Goal: Task Accomplishment & Management: Use online tool/utility

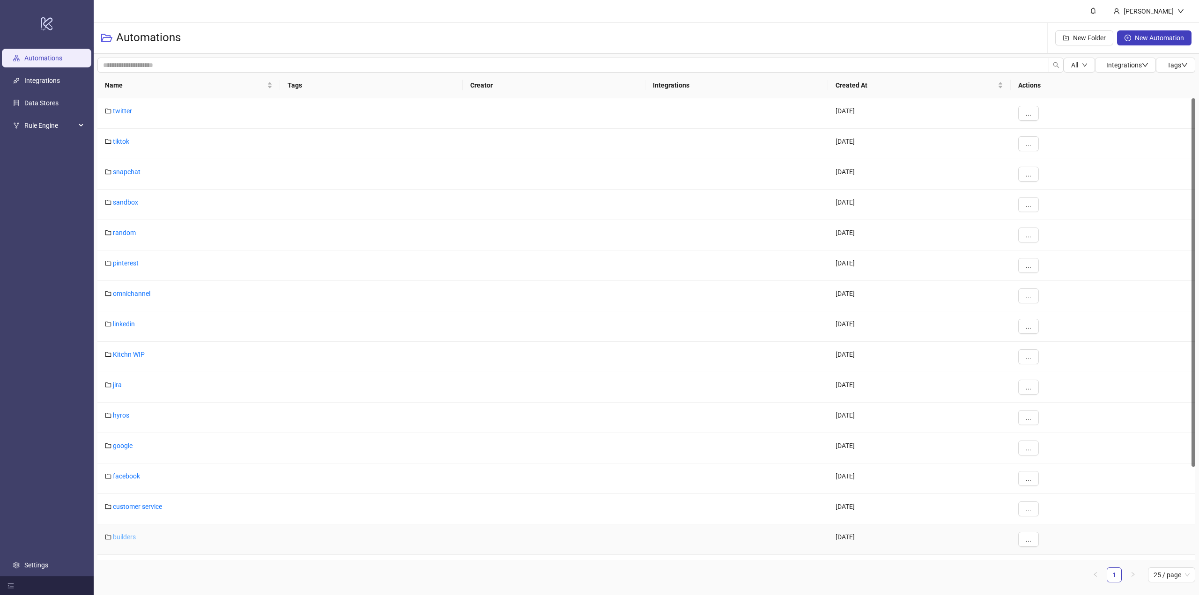
click at [129, 538] on link "builders" at bounding box center [124, 536] width 23 height 7
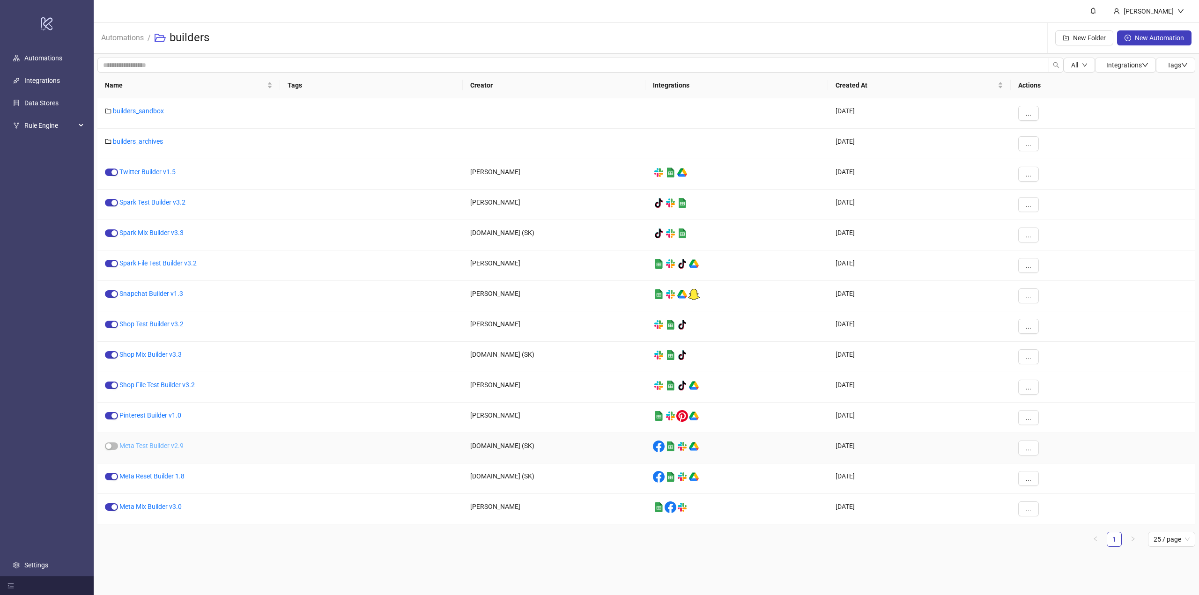
click at [151, 446] on link "Meta Test Builder v2.9" at bounding box center [151, 445] width 64 height 7
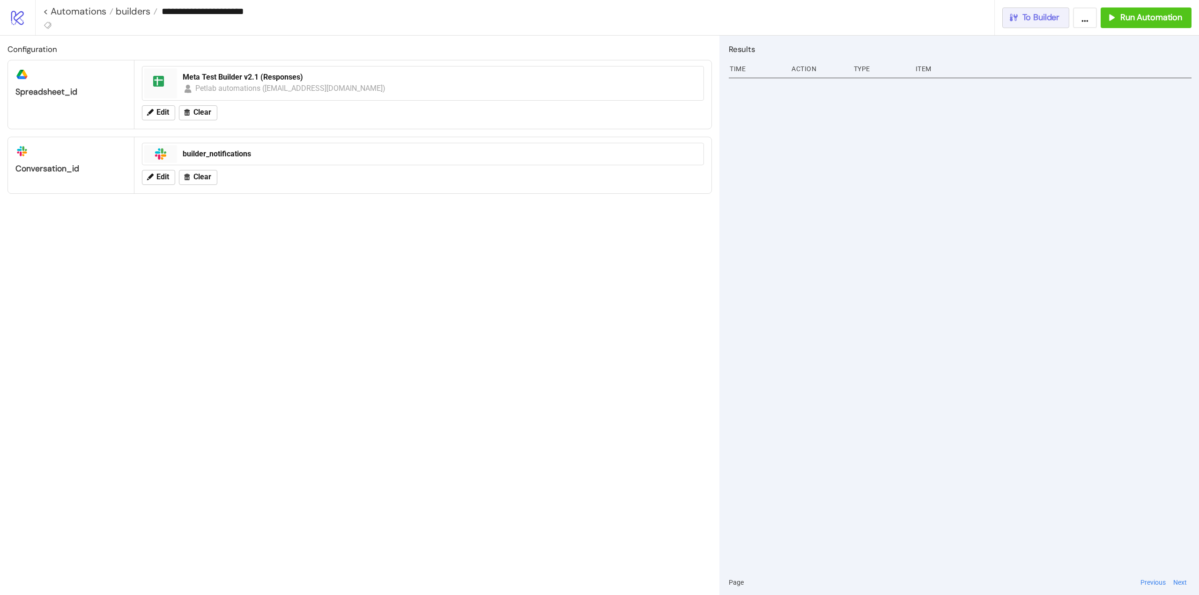
click at [1056, 22] on span "To Builder" at bounding box center [1040, 17] width 37 height 11
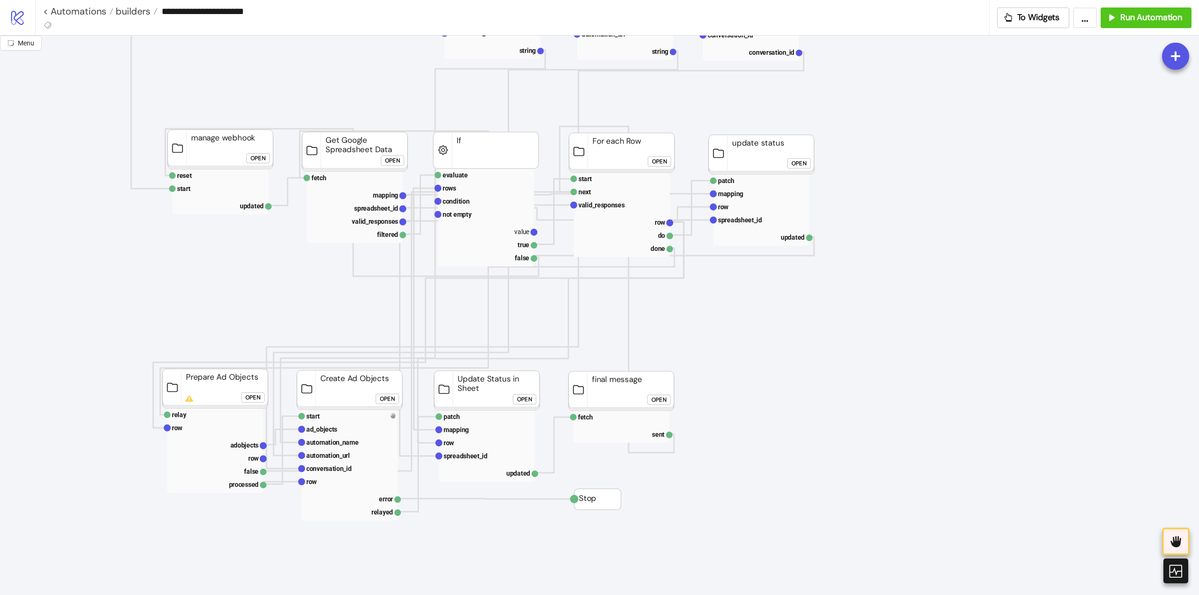
scroll to position [141, 0]
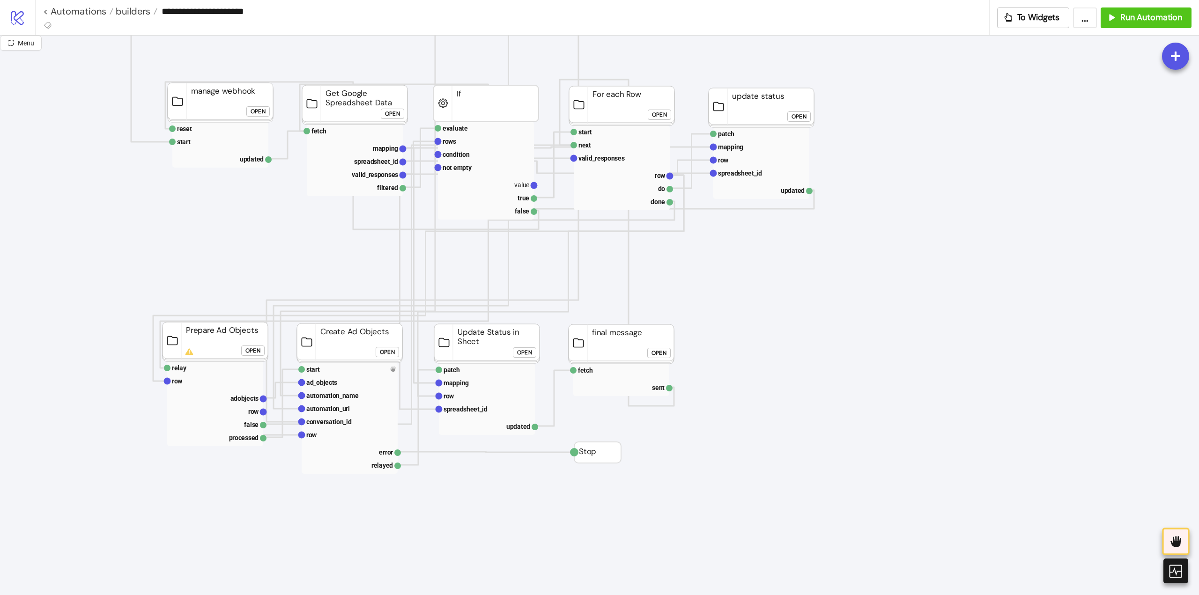
click at [389, 354] on div "Open" at bounding box center [387, 352] width 15 height 11
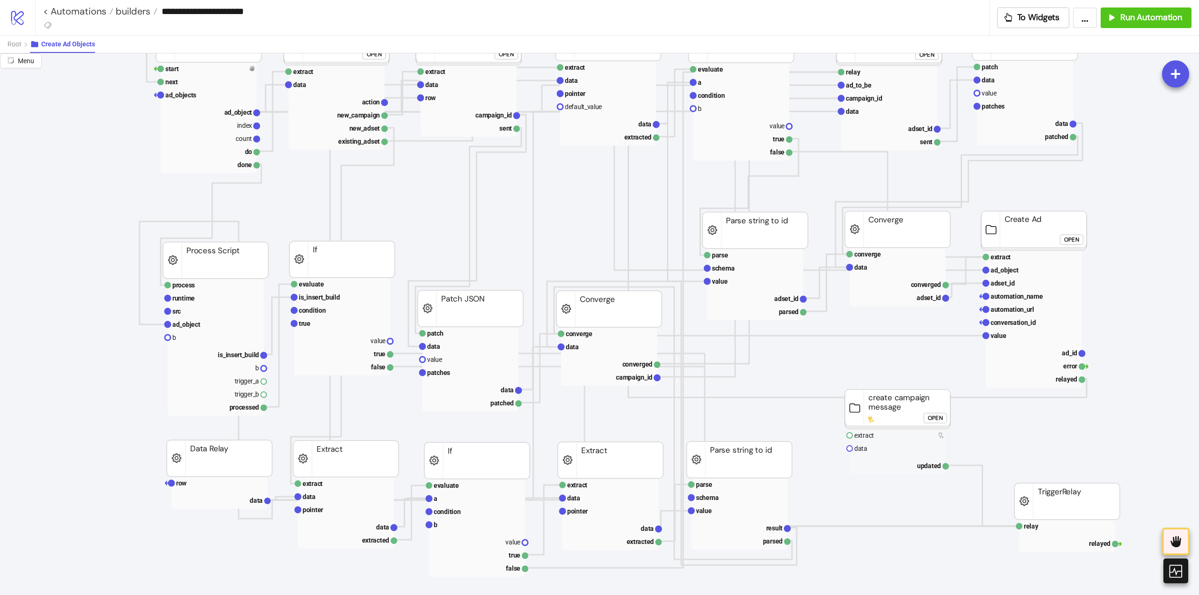
scroll to position [0, 0]
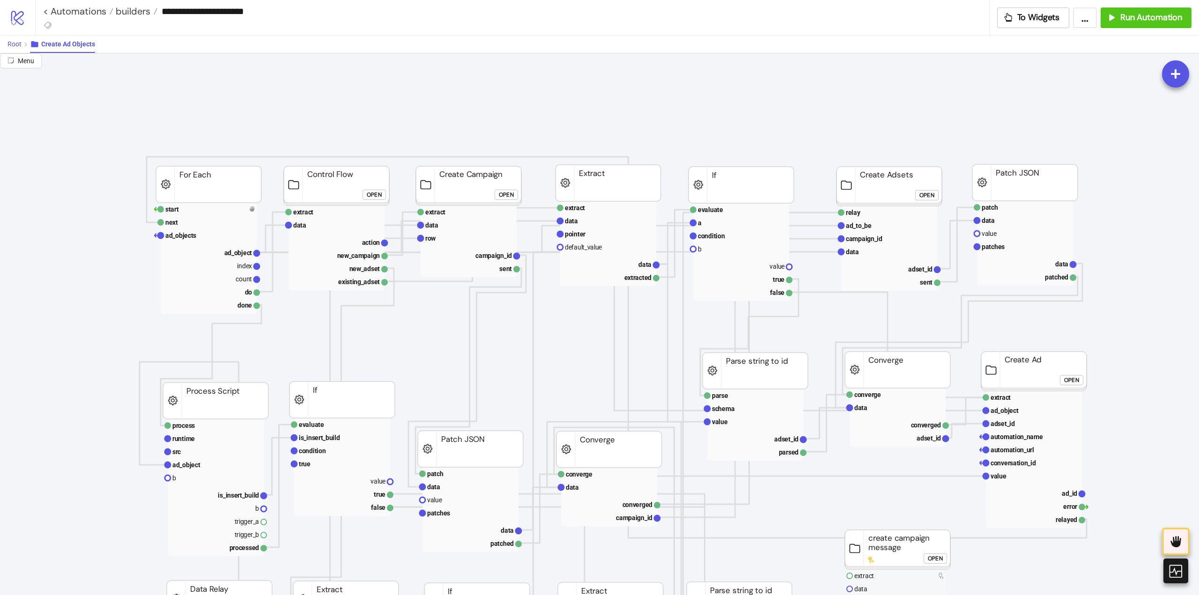
click at [9, 45] on span "Root" at bounding box center [14, 43] width 14 height 7
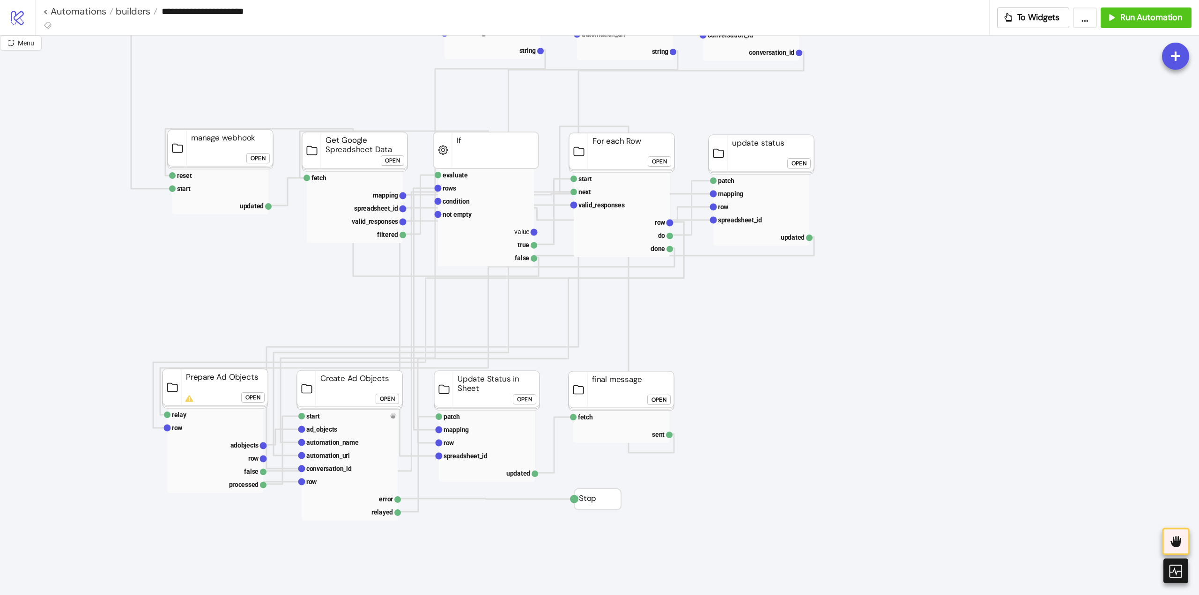
scroll to position [141, 0]
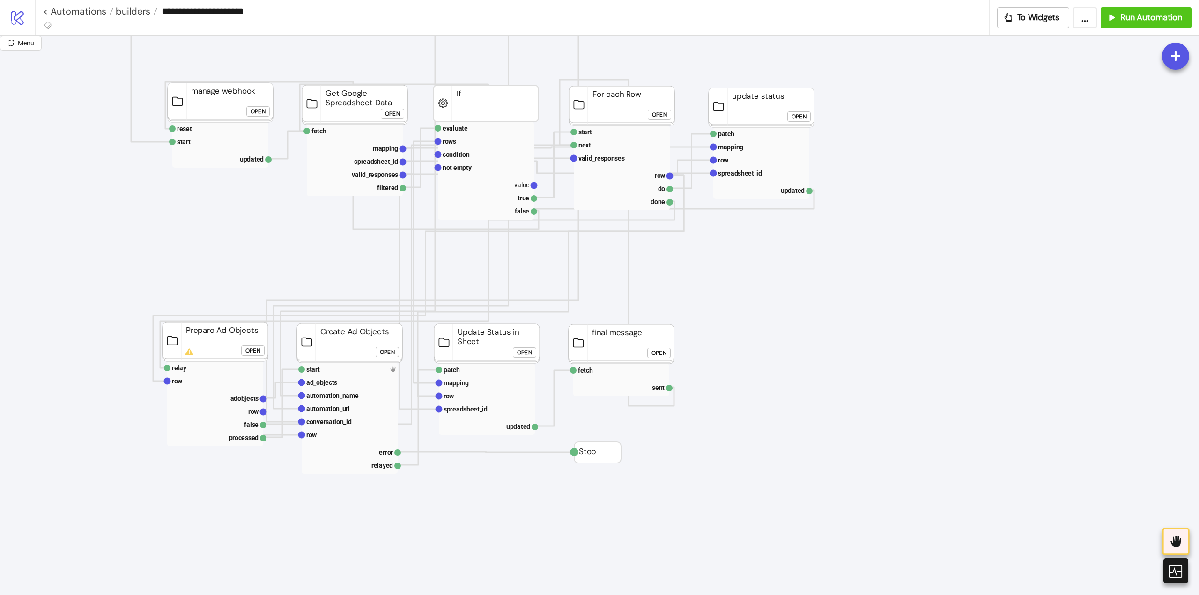
click at [256, 354] on div "Open" at bounding box center [252, 351] width 15 height 11
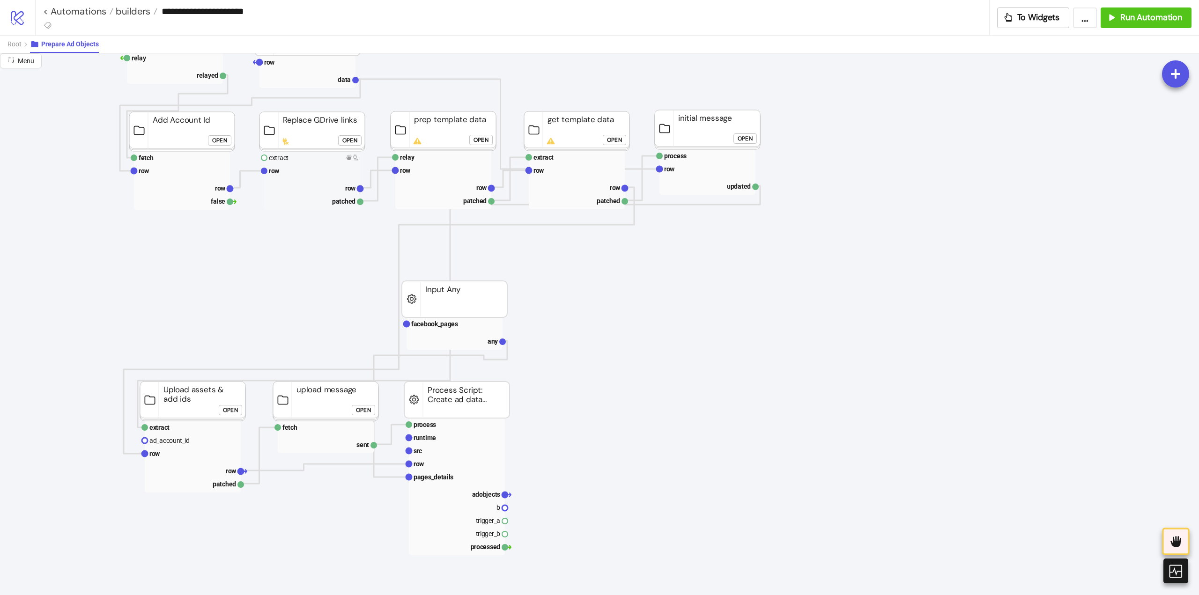
scroll to position [47, 0]
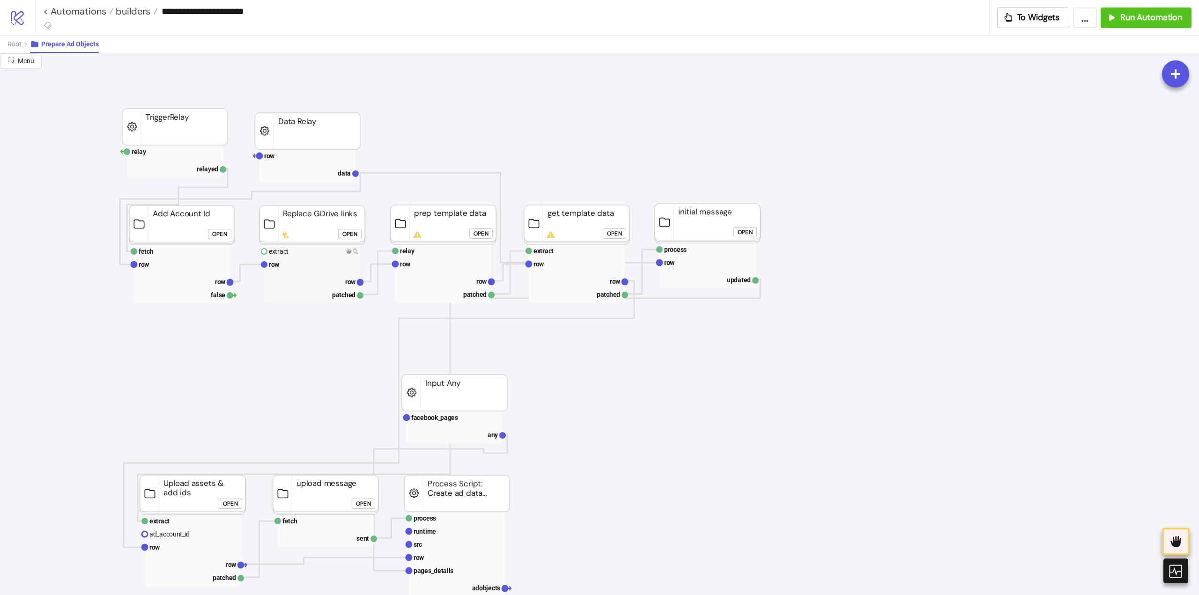
click at [226, 236] on div "Open" at bounding box center [219, 234] width 15 height 11
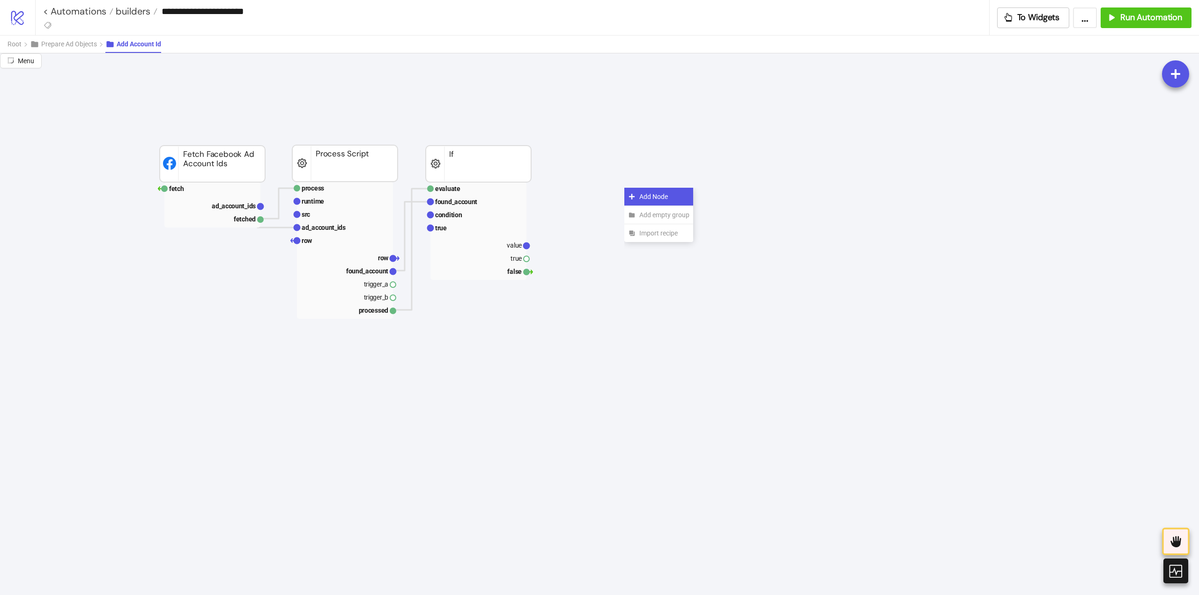
click at [632, 197] on icon at bounding box center [632, 197] width 6 height 6
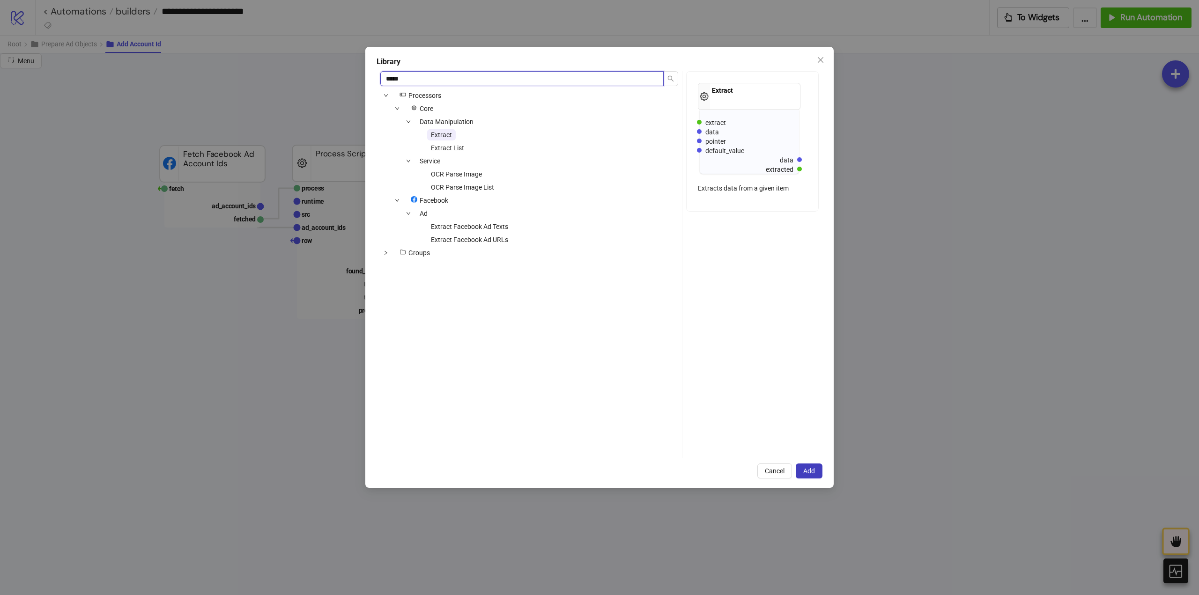
type input "*****"
click at [449, 134] on span "Extract" at bounding box center [441, 134] width 21 height 7
click at [442, 136] on span "Extract" at bounding box center [441, 134] width 21 height 7
click at [811, 473] on span "Add" at bounding box center [809, 470] width 12 height 7
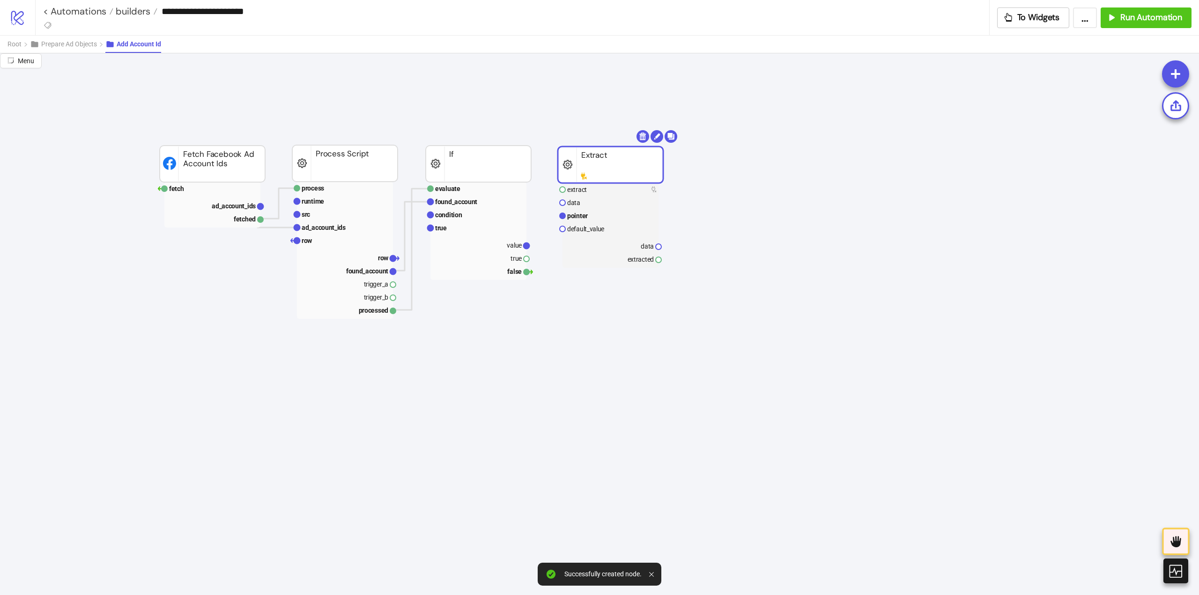
drag, startPoint x: 648, startPoint y: 203, endPoint x: 586, endPoint y: 166, distance: 71.7
click at [586, 166] on rect at bounding box center [610, 165] width 105 height 37
drag, startPoint x: 526, startPoint y: 260, endPoint x: 546, endPoint y: 268, distance: 21.8
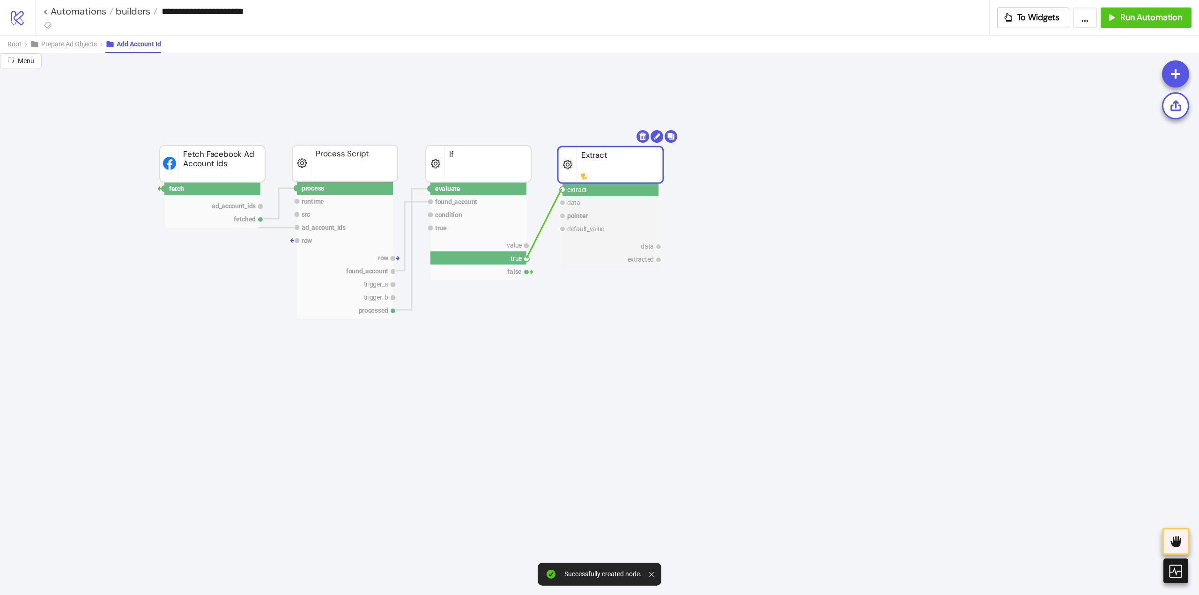
click at [562, 189] on circle at bounding box center [563, 190] width 6 height 6
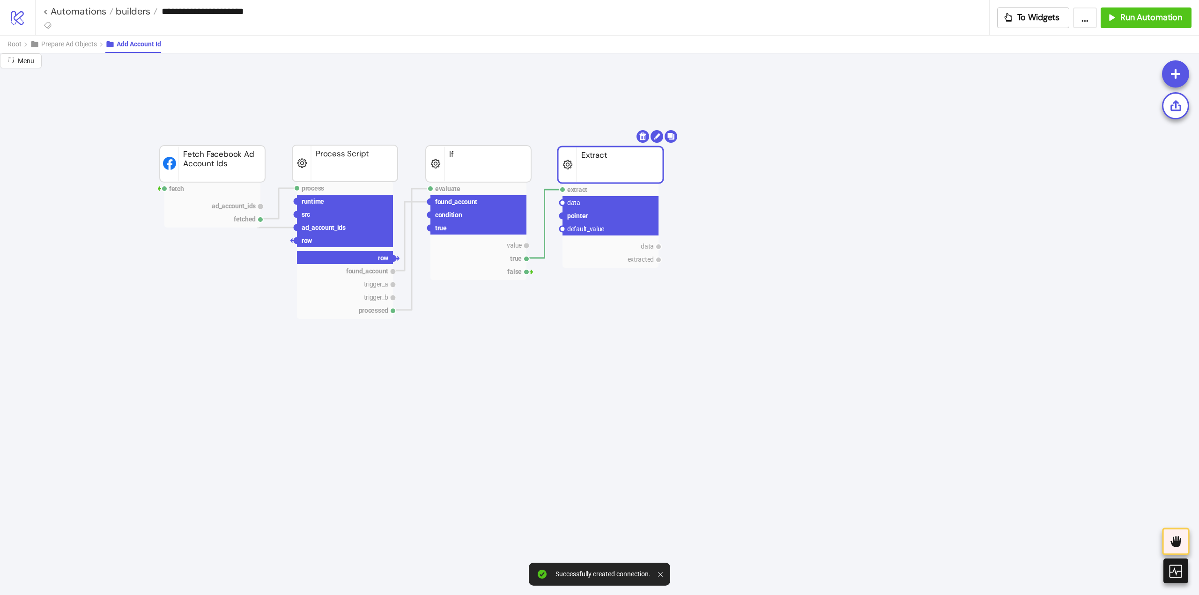
drag, startPoint x: 395, startPoint y: 259, endPoint x: 496, endPoint y: 306, distance: 111.7
click at [563, 204] on circle at bounding box center [563, 203] width 6 height 6
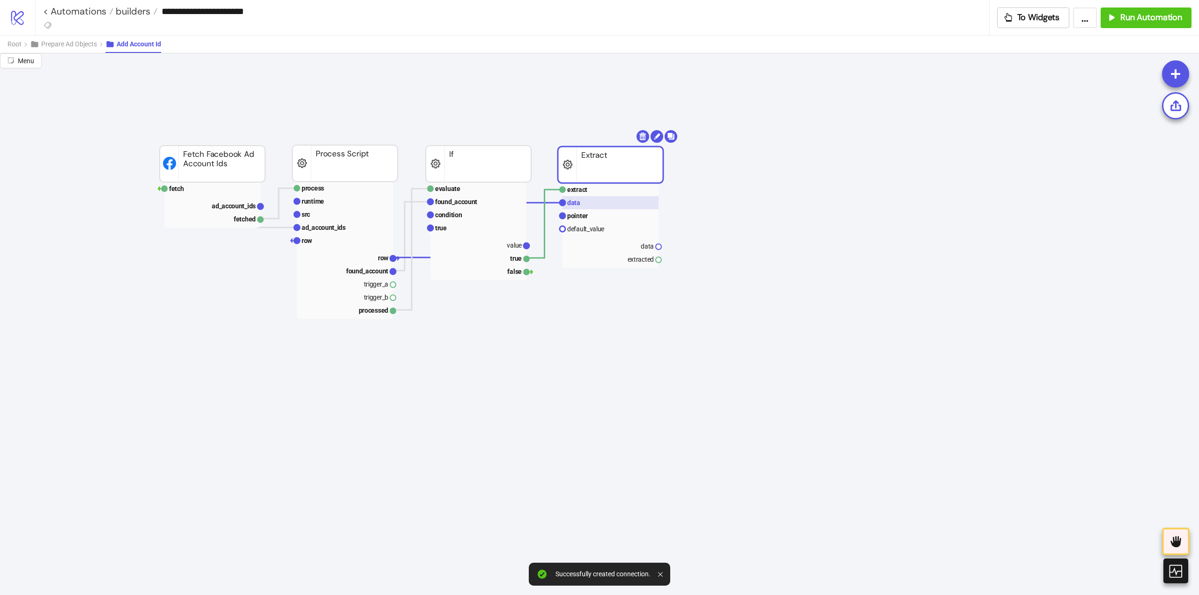
click at [580, 206] on rect at bounding box center [611, 202] width 96 height 13
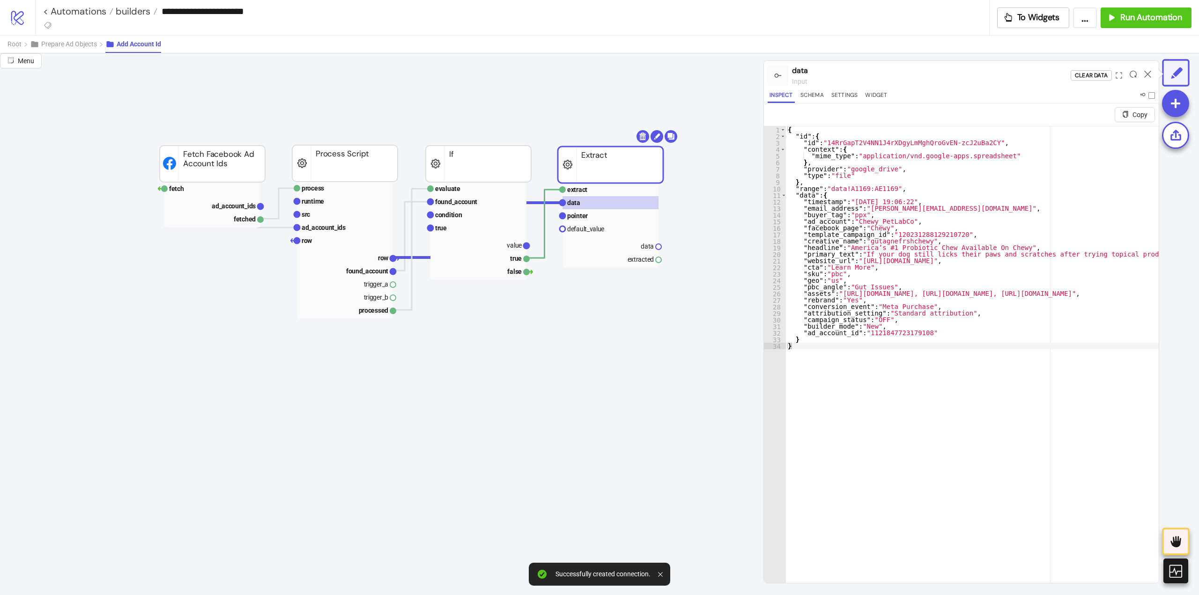
type textarea "**********"
click at [587, 233] on text "default_value" at bounding box center [585, 228] width 37 height 7
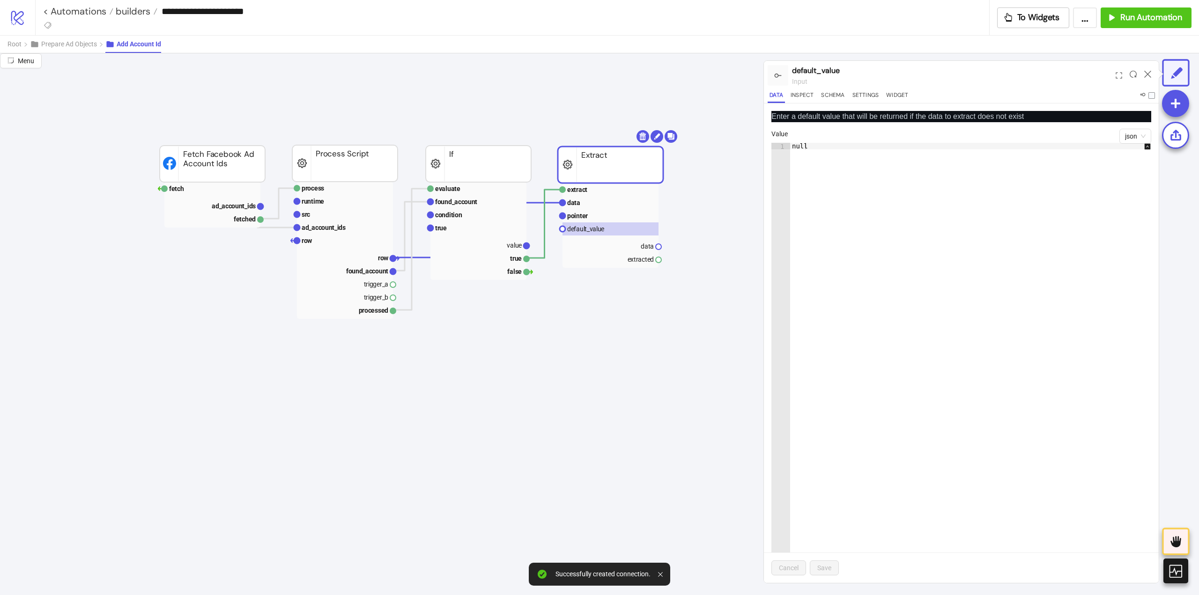
drag, startPoint x: 607, startPoint y: 218, endPoint x: 667, endPoint y: 213, distance: 60.2
click at [607, 218] on rect at bounding box center [611, 215] width 96 height 13
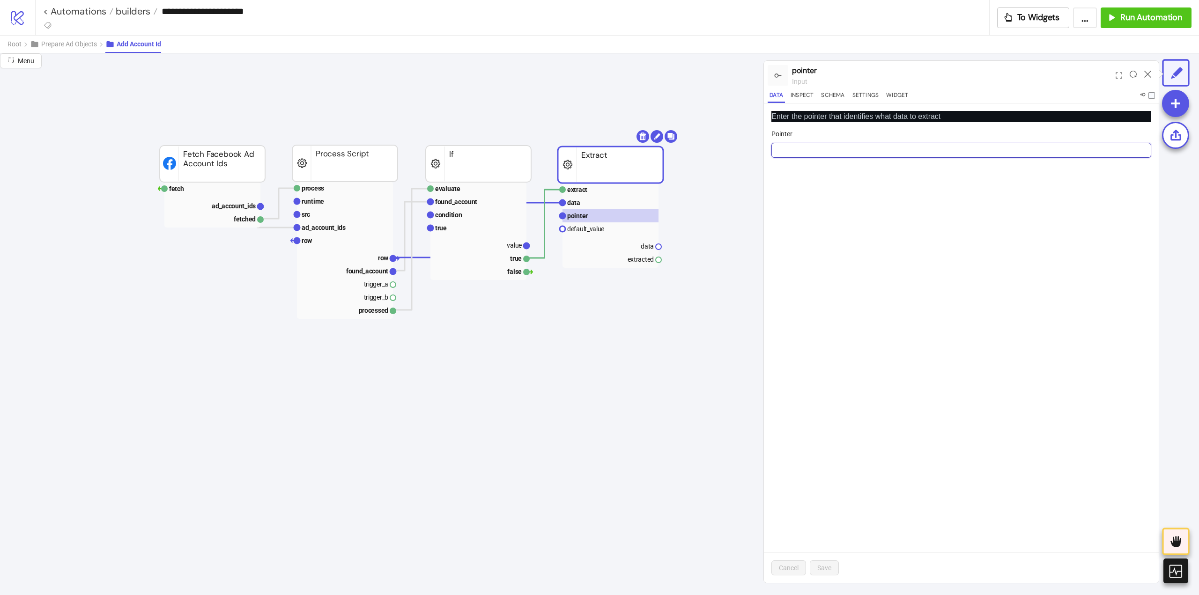
click at [815, 152] on input "Pointer" at bounding box center [961, 150] width 380 height 15
paste input "**********"
type input "**********"
click at [823, 572] on button "Save" at bounding box center [824, 568] width 29 height 15
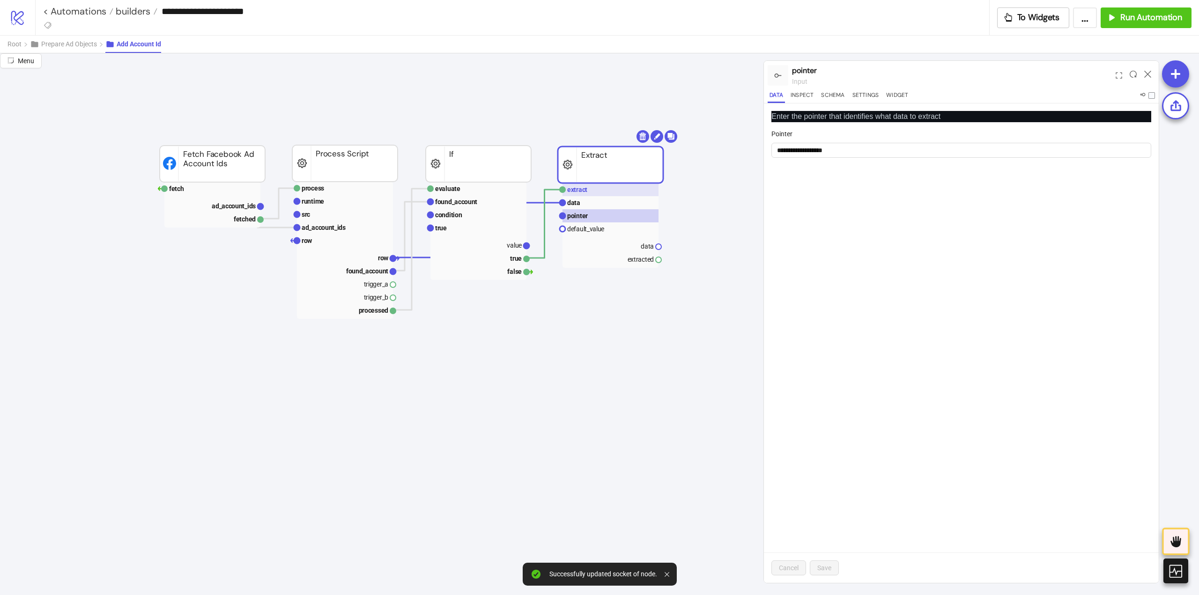
click at [613, 196] on rect at bounding box center [611, 189] width 96 height 13
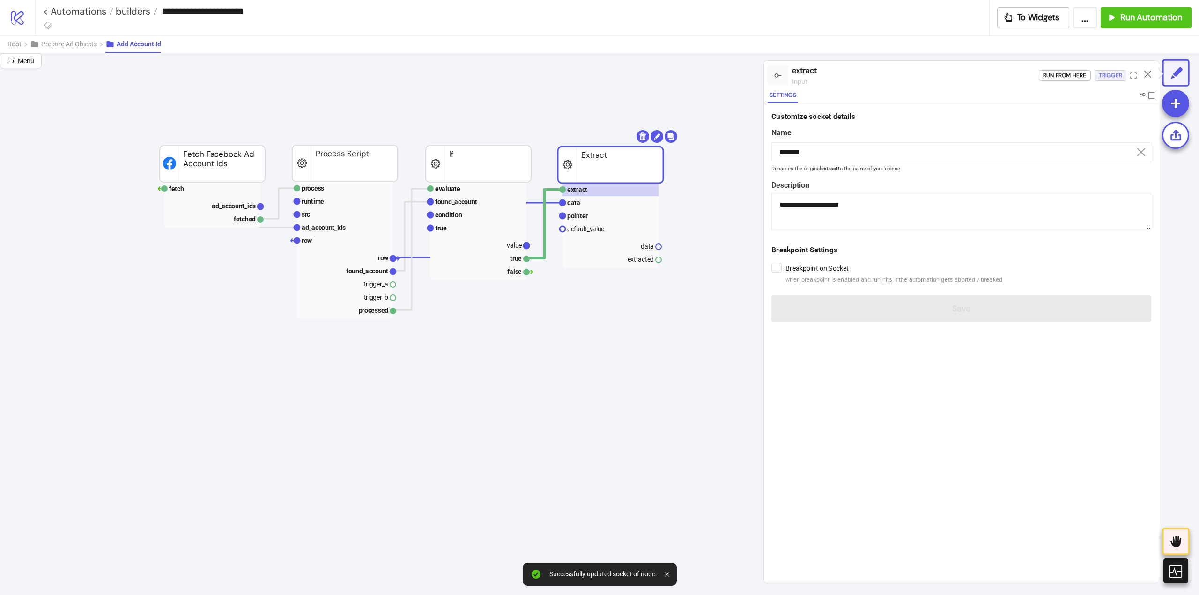
click at [1106, 76] on div "Trigger" at bounding box center [1110, 75] width 23 height 11
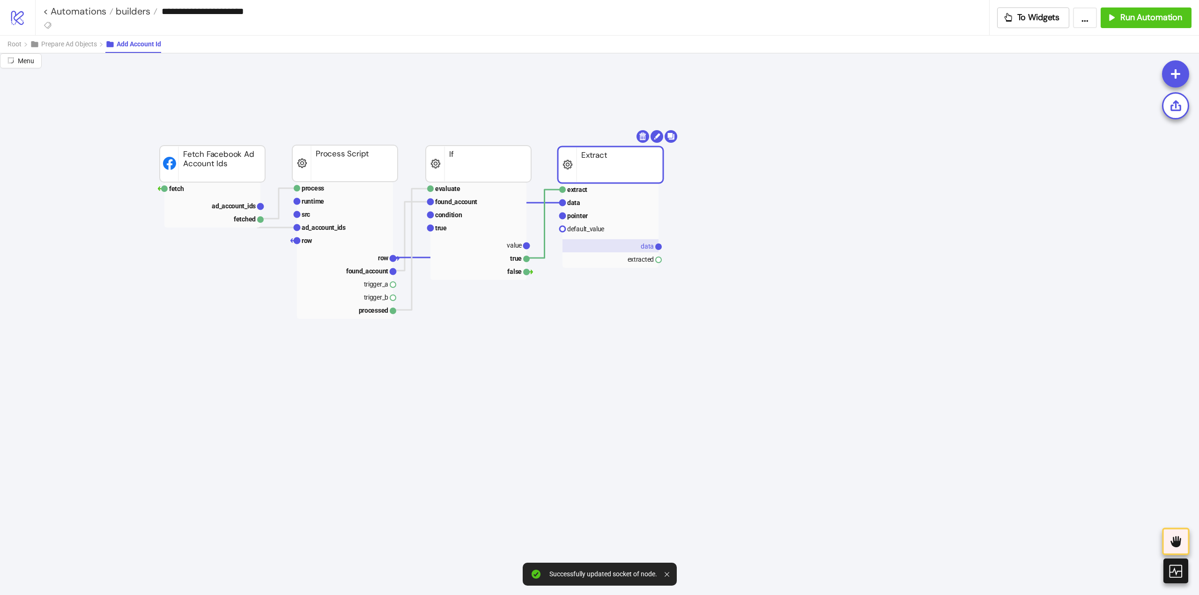
click at [628, 247] on rect at bounding box center [611, 245] width 96 height 13
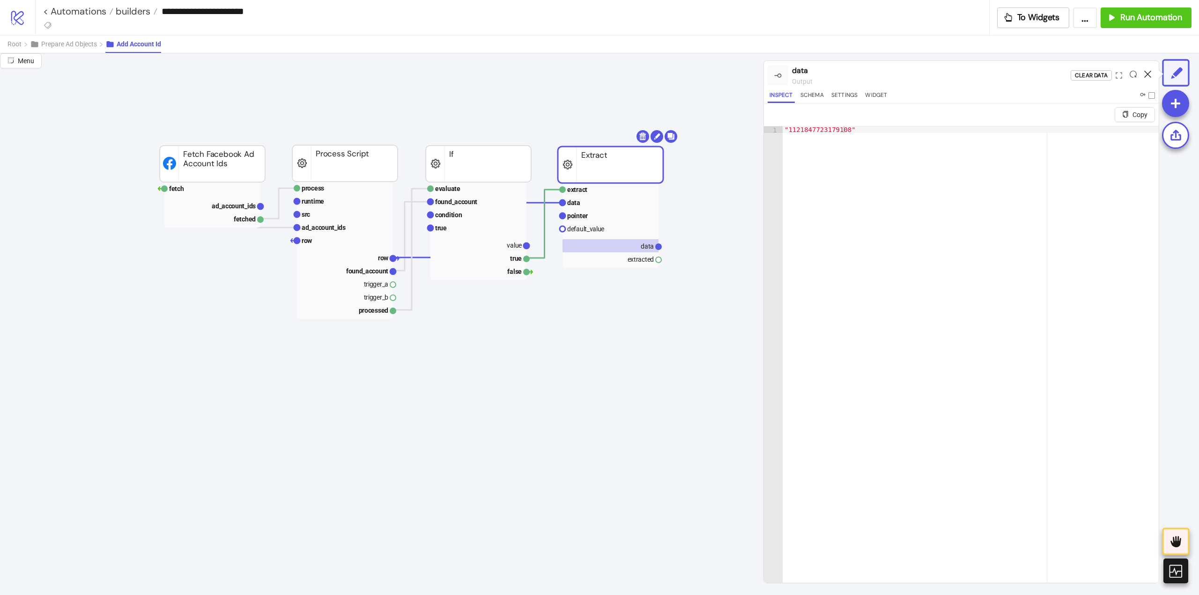
click at [1149, 77] on icon at bounding box center [1147, 74] width 7 height 7
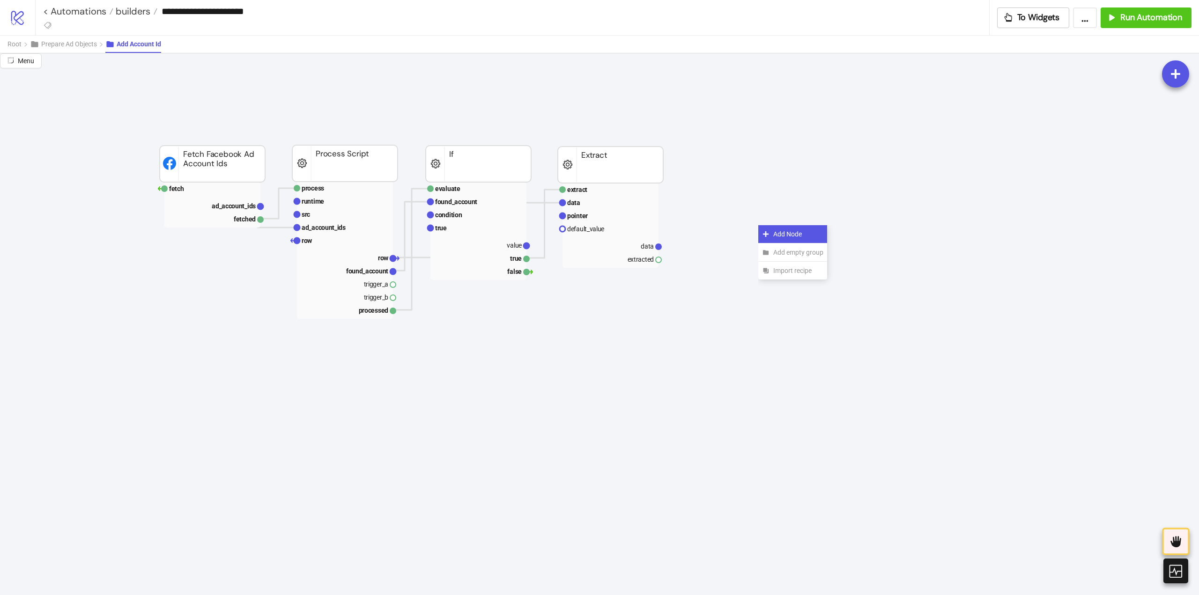
click at [764, 231] on icon at bounding box center [765, 233] width 7 height 7
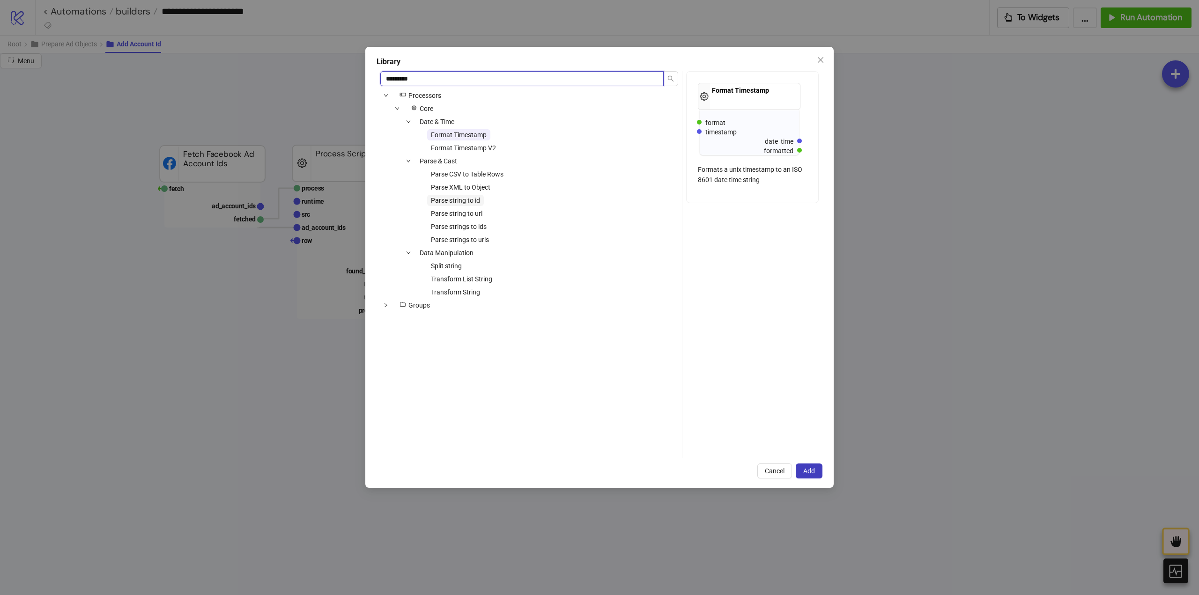
type input "*********"
click at [464, 203] on span "Parse string to id" at bounding box center [455, 200] width 49 height 7
click at [811, 468] on span "Add" at bounding box center [809, 470] width 12 height 7
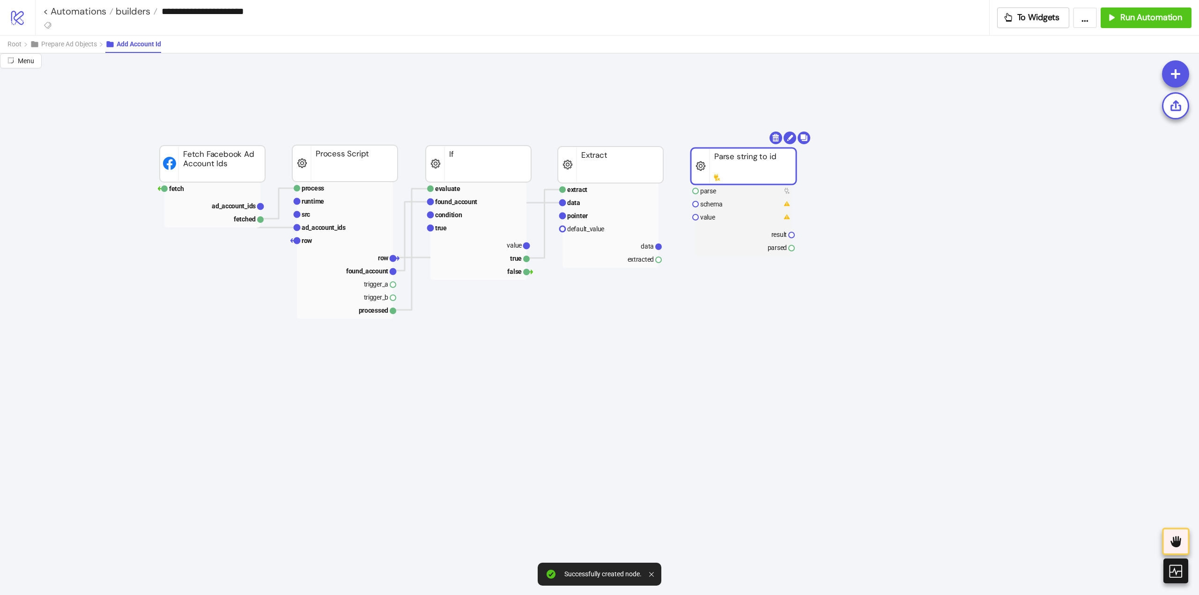
drag, startPoint x: 782, startPoint y: 234, endPoint x: 726, endPoint y: 172, distance: 83.6
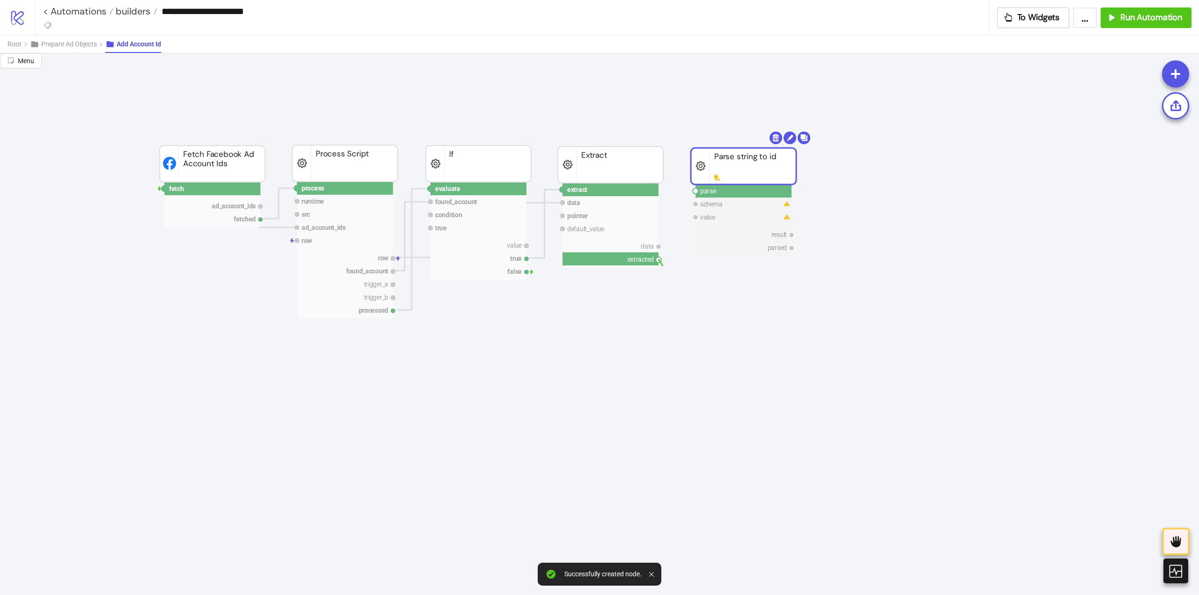
drag, startPoint x: 658, startPoint y: 260, endPoint x: 668, endPoint y: 274, distance: 16.4
click at [696, 189] on circle at bounding box center [696, 191] width 6 height 6
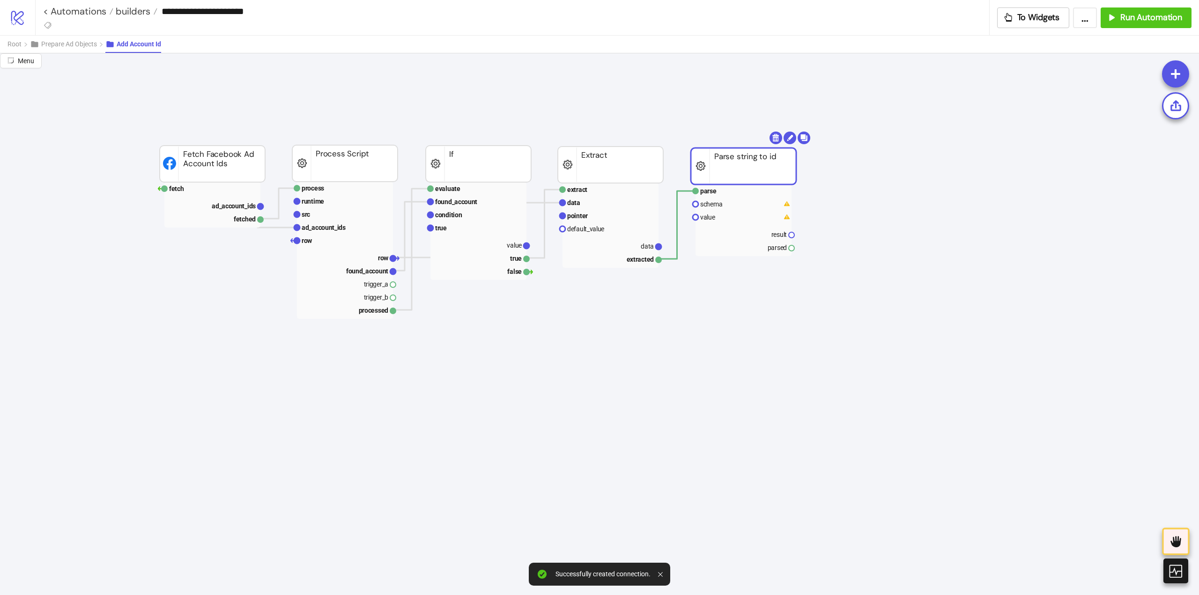
drag, startPoint x: 659, startPoint y: 249, endPoint x: 687, endPoint y: 248, distance: 28.6
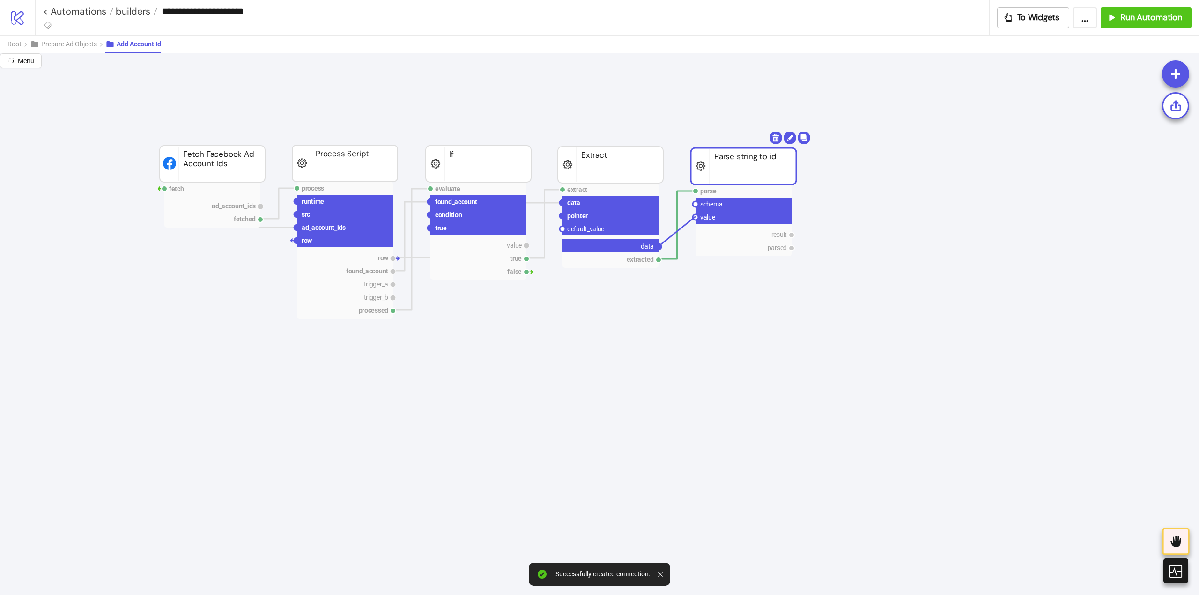
click at [696, 216] on circle at bounding box center [696, 218] width 6 height 6
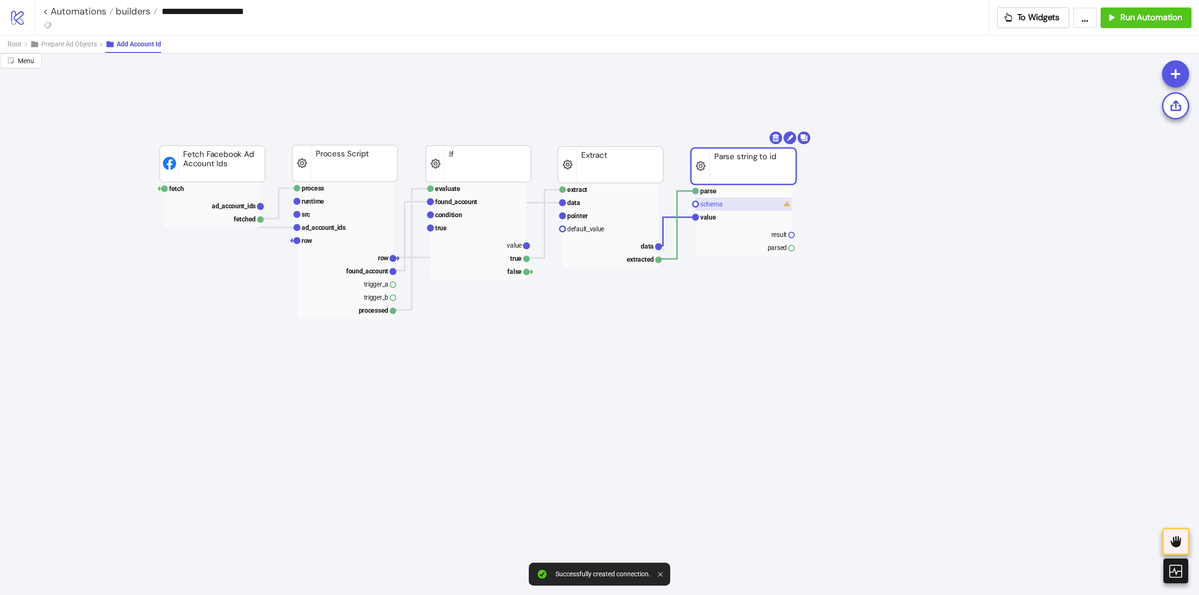
click at [708, 204] on text "schema" at bounding box center [711, 203] width 22 height 7
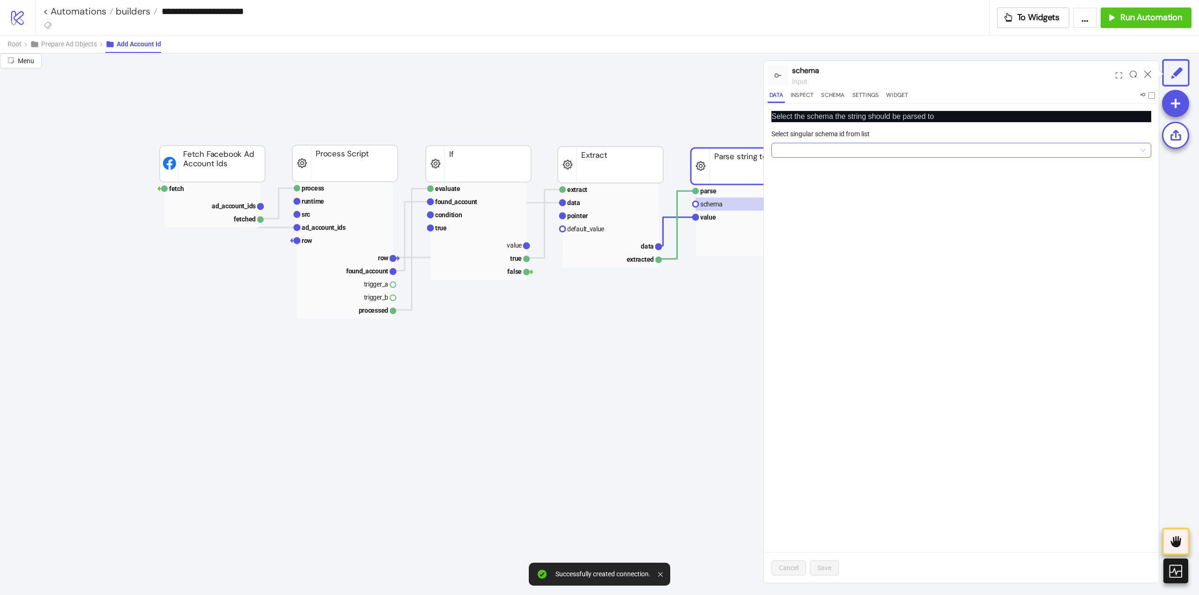
click at [807, 148] on input "Select singular schema id from list" at bounding box center [957, 150] width 360 height 14
click at [816, 226] on div "Facebook Ad Account Id" at bounding box center [961, 229] width 365 height 10
click at [833, 566] on button "Save" at bounding box center [824, 568] width 29 height 15
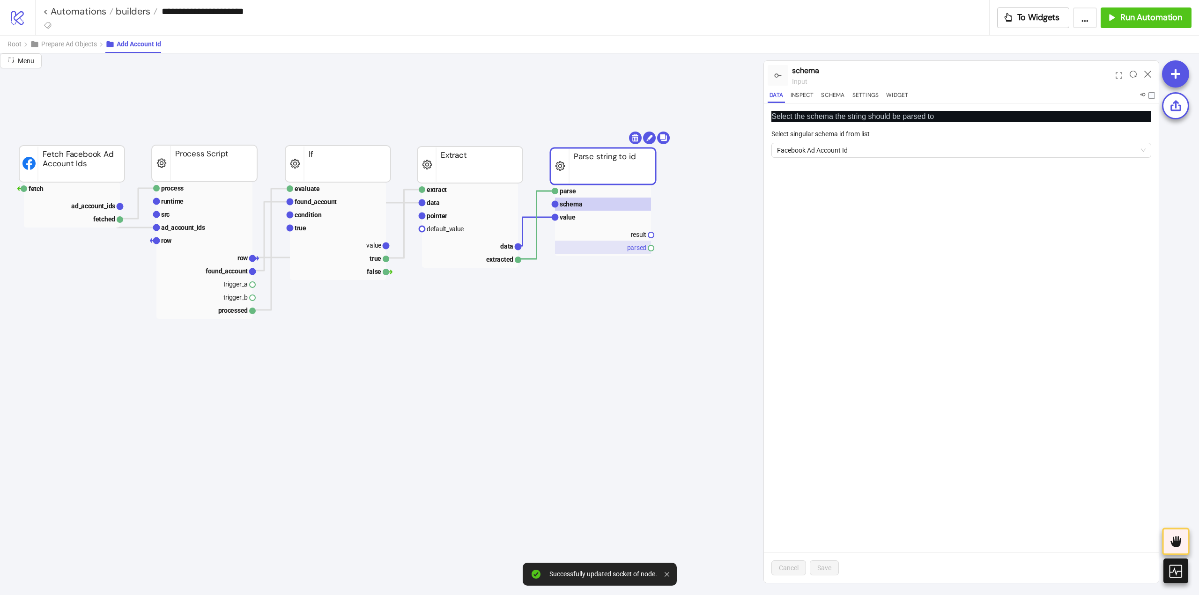
click at [632, 243] on rect at bounding box center [603, 247] width 96 height 13
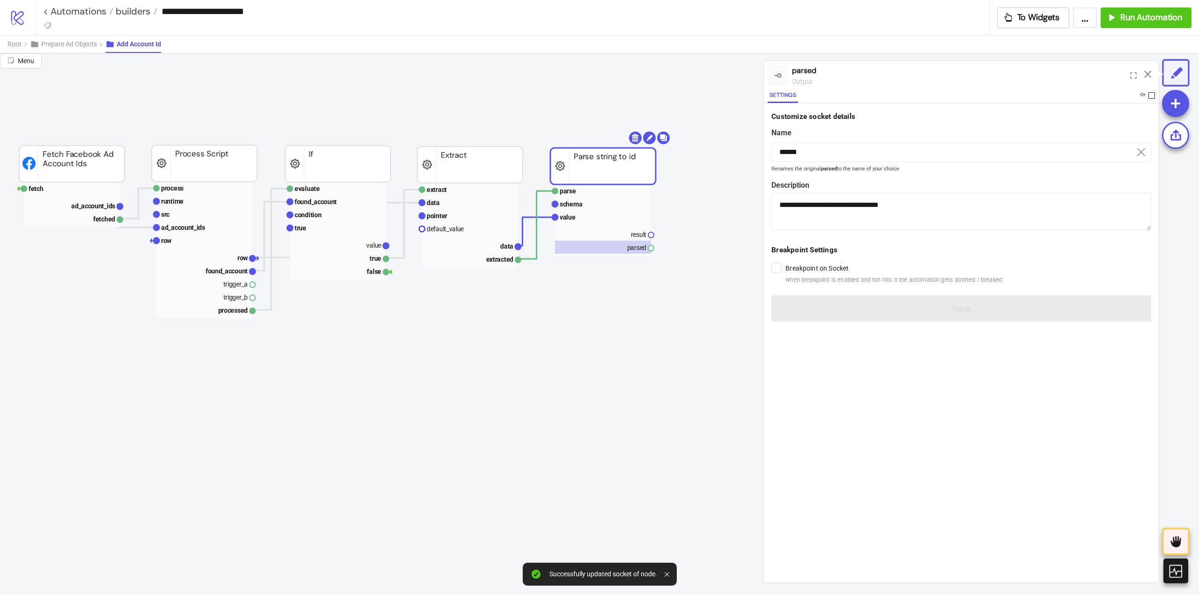
click at [1153, 95] on span at bounding box center [1151, 95] width 7 height 7
click at [1148, 75] on icon at bounding box center [1147, 74] width 7 height 7
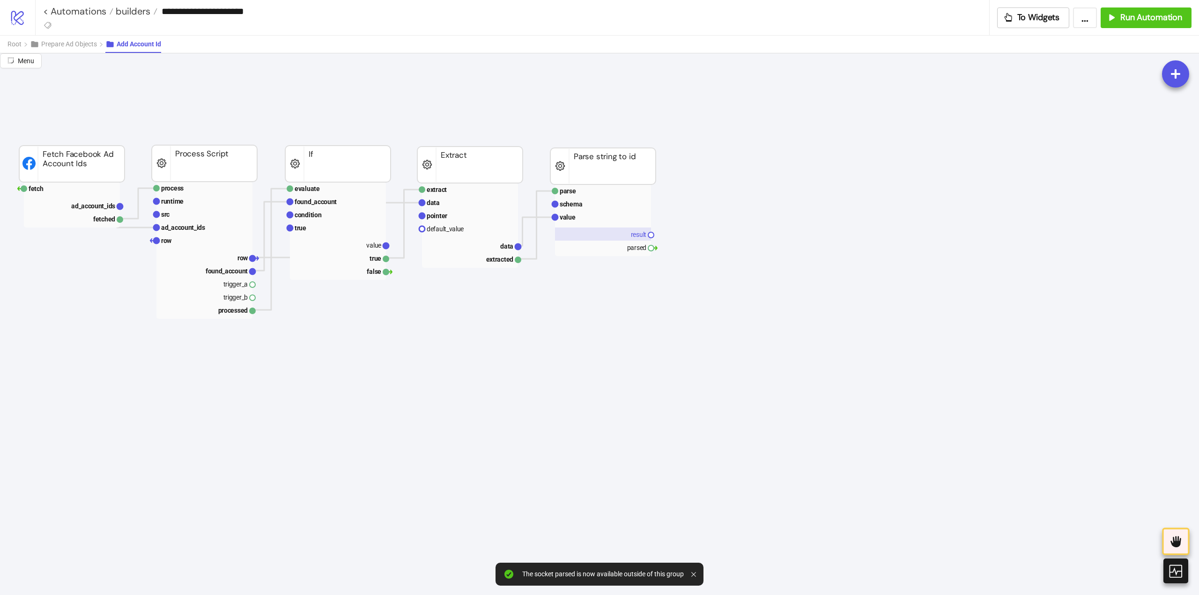
click at [632, 232] on text "result" at bounding box center [639, 234] width 16 height 7
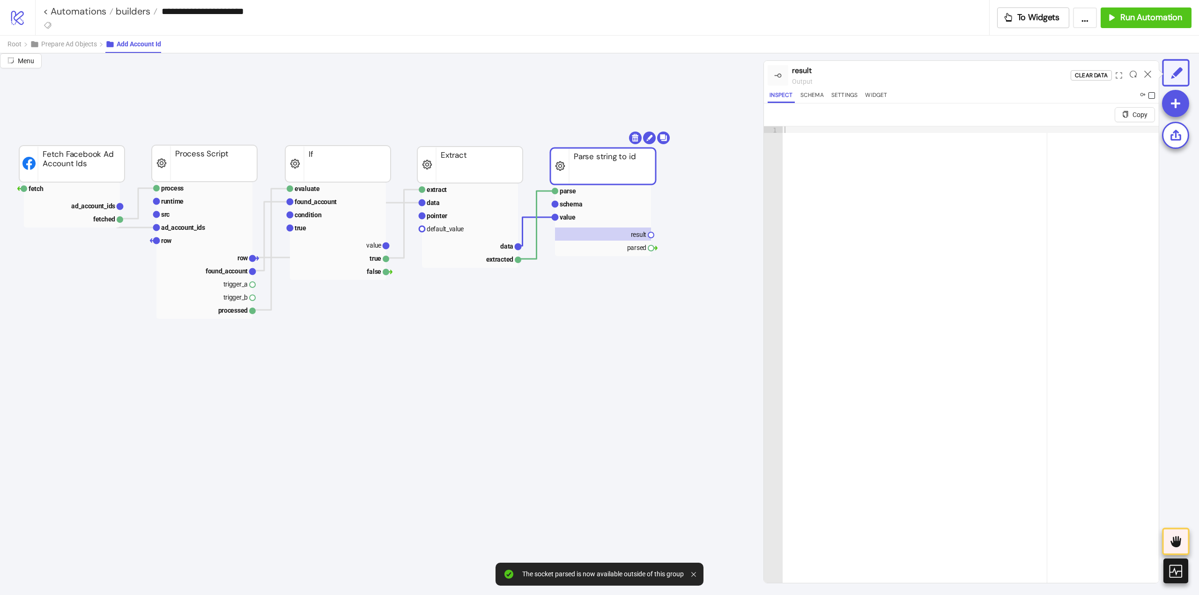
click at [1149, 96] on span at bounding box center [1151, 95] width 7 height 7
click at [1149, 75] on icon at bounding box center [1147, 74] width 7 height 7
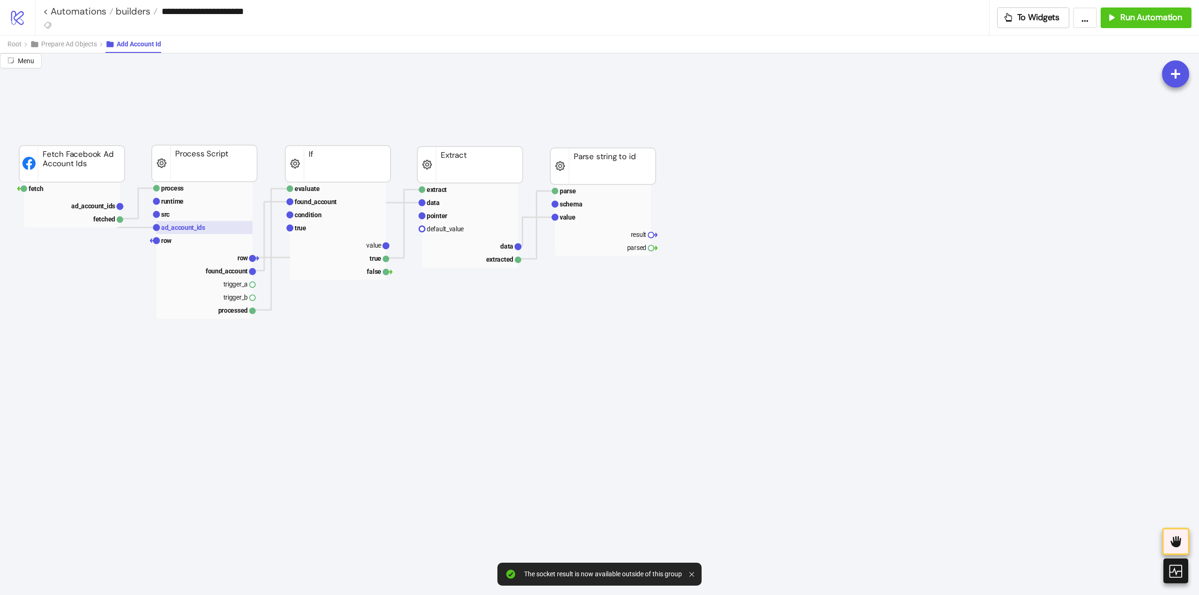
click at [187, 230] on text "ad_account_ids" at bounding box center [183, 227] width 44 height 7
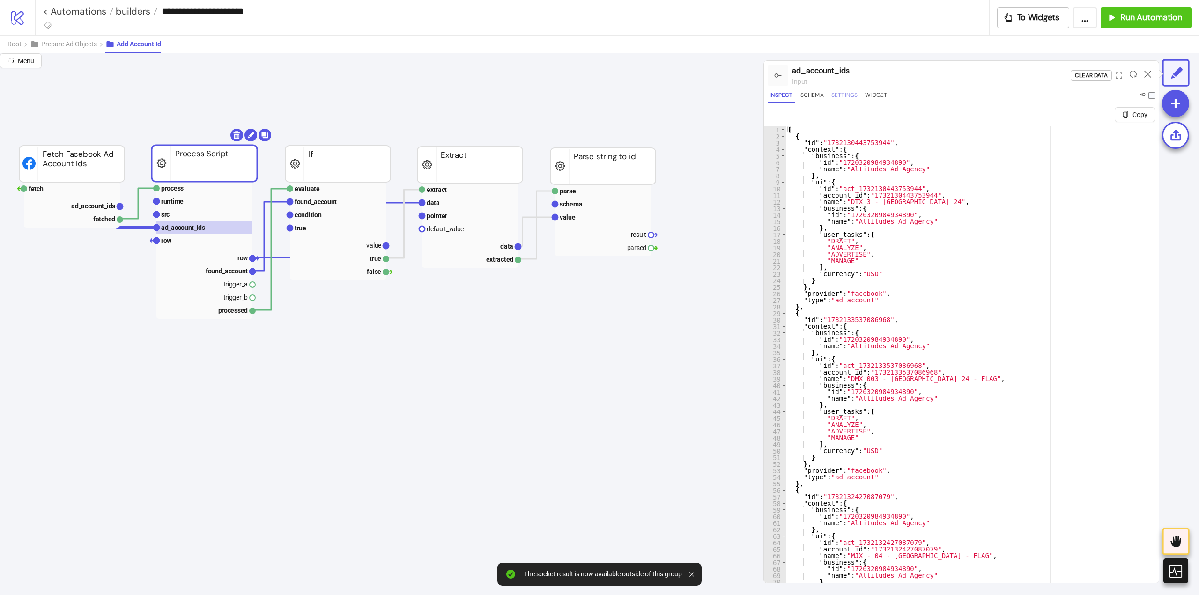
click at [854, 97] on button "Settings" at bounding box center [844, 96] width 30 height 13
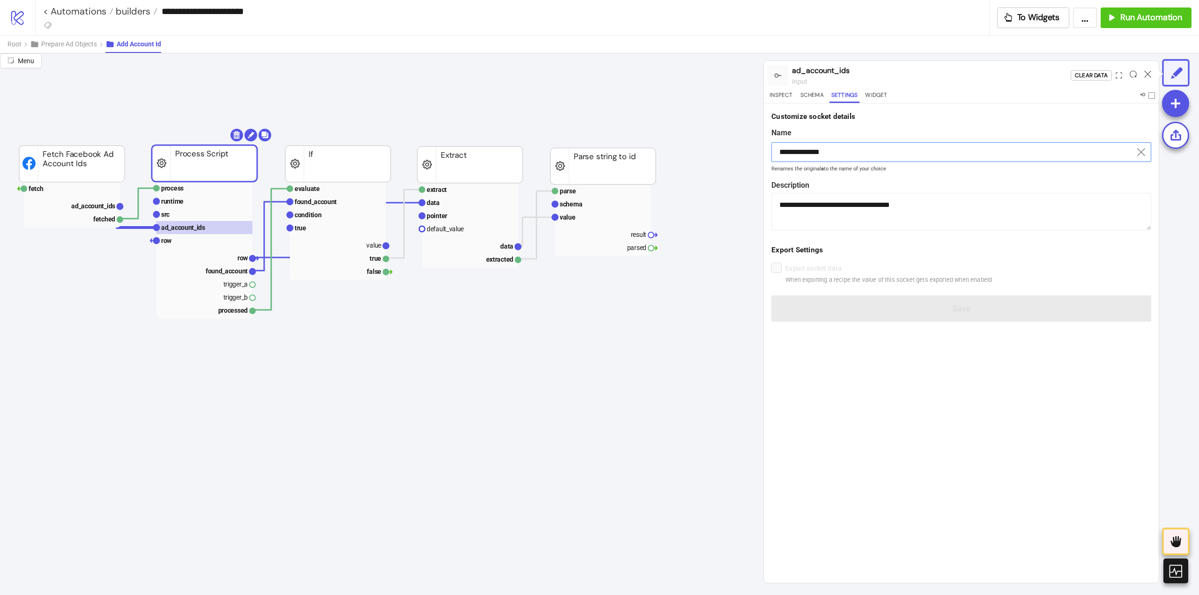
drag, startPoint x: 827, startPoint y: 152, endPoint x: 742, endPoint y: 157, distance: 84.5
click at [742, 157] on div "**********" at bounding box center [599, 324] width 1199 height 542
click at [637, 231] on text "result" at bounding box center [639, 234] width 16 height 7
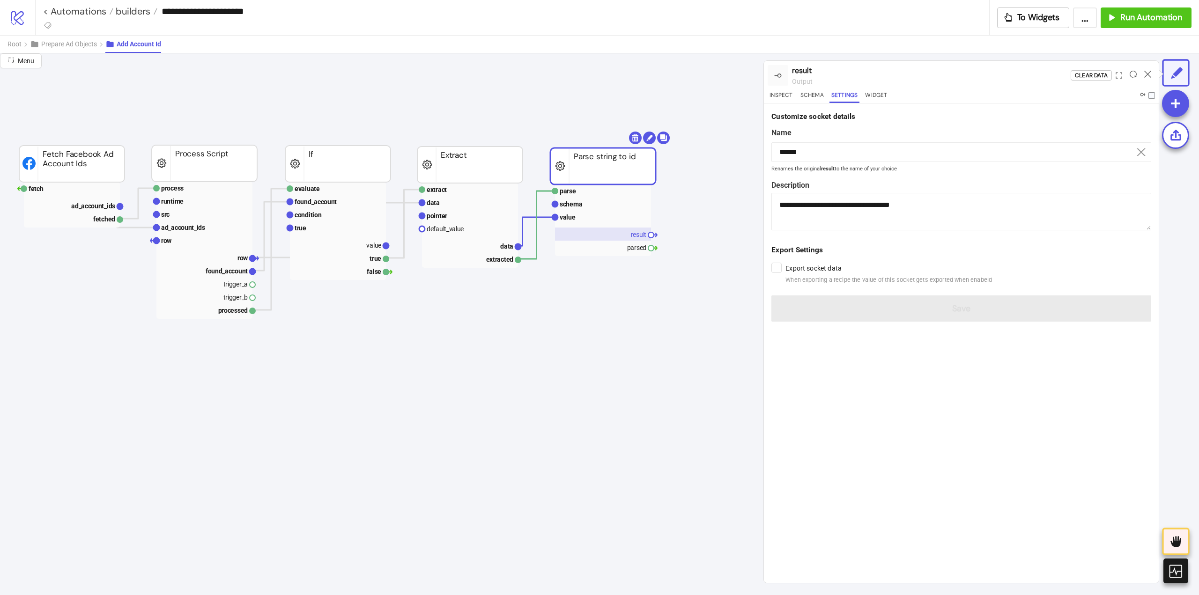
type input "******"
type textarea "**********"
click at [825, 153] on input "******" at bounding box center [961, 152] width 380 height 20
paste input "*******"
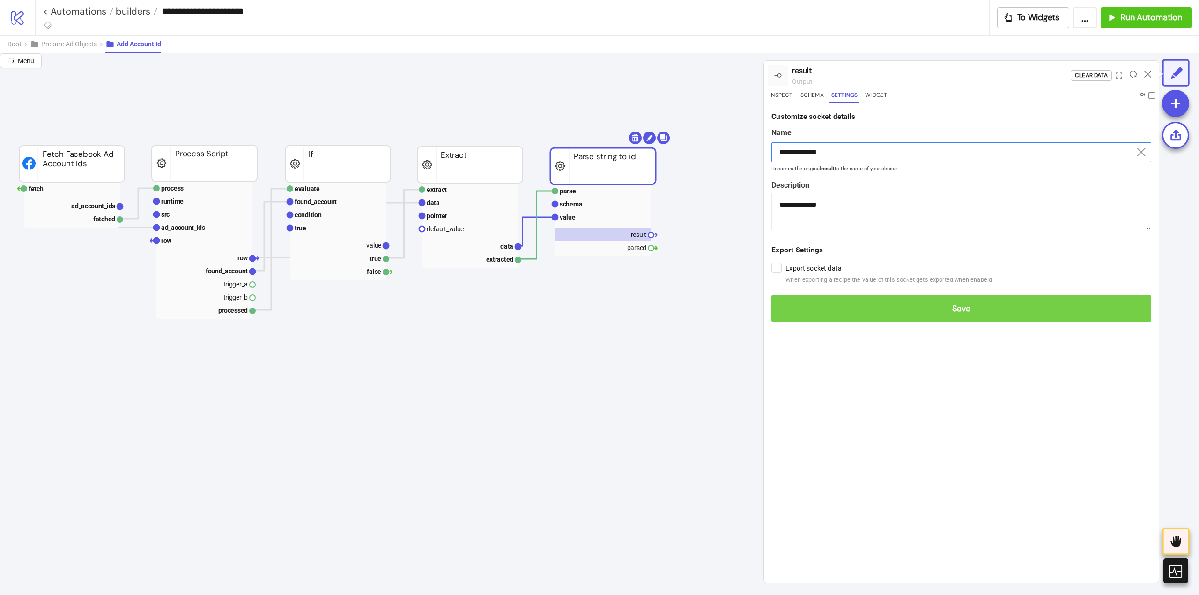
type input "**********"
click at [962, 311] on span "Save" at bounding box center [961, 309] width 365 height 11
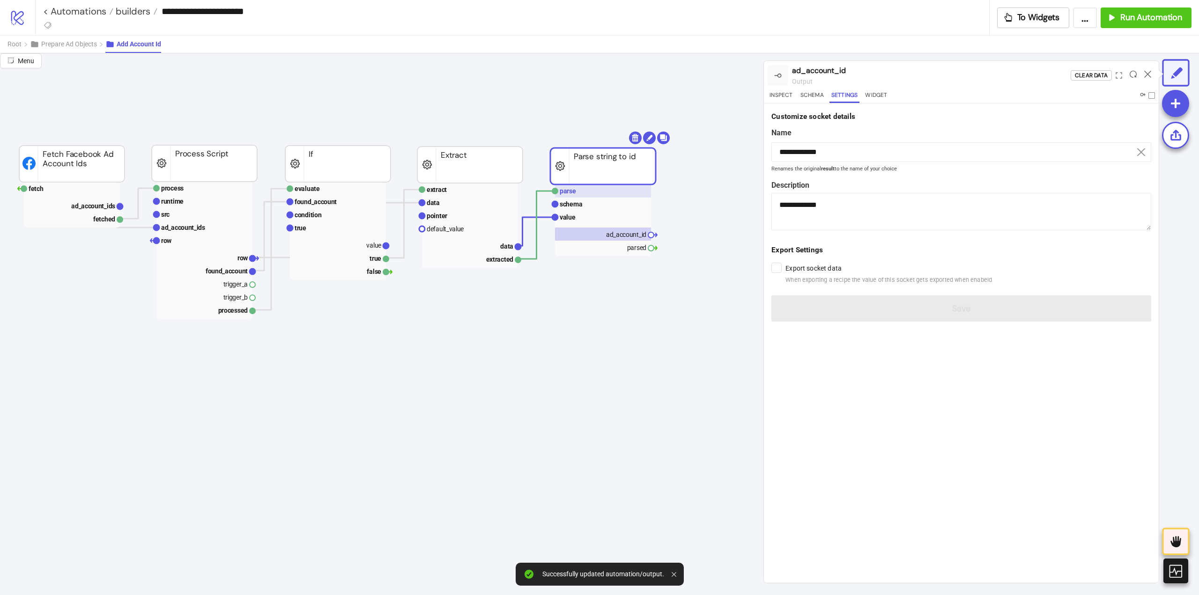
click at [582, 194] on rect at bounding box center [603, 191] width 96 height 13
click at [1114, 80] on div "Trigger" at bounding box center [1110, 75] width 23 height 11
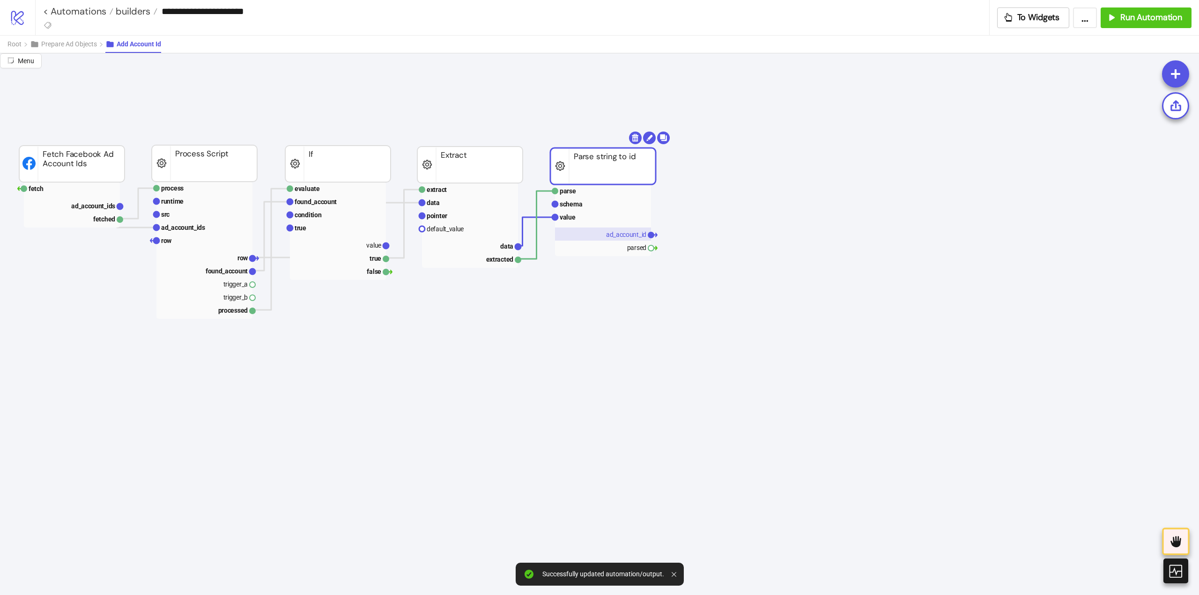
click at [635, 235] on text "ad_account_id" at bounding box center [626, 234] width 40 height 7
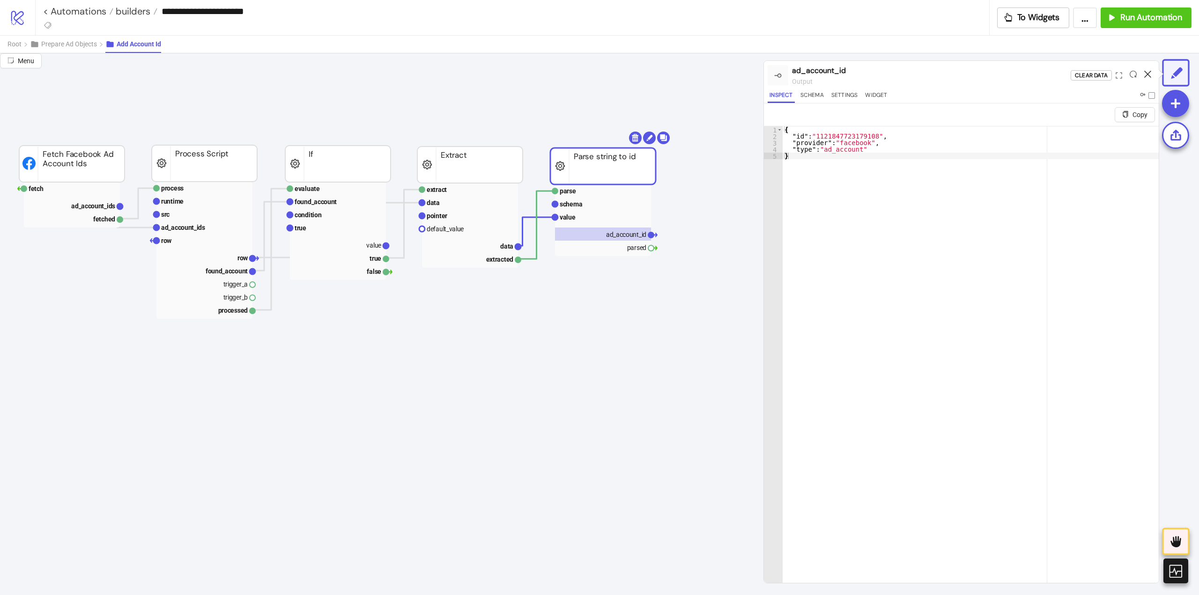
click at [1149, 74] on icon at bounding box center [1147, 74] width 7 height 7
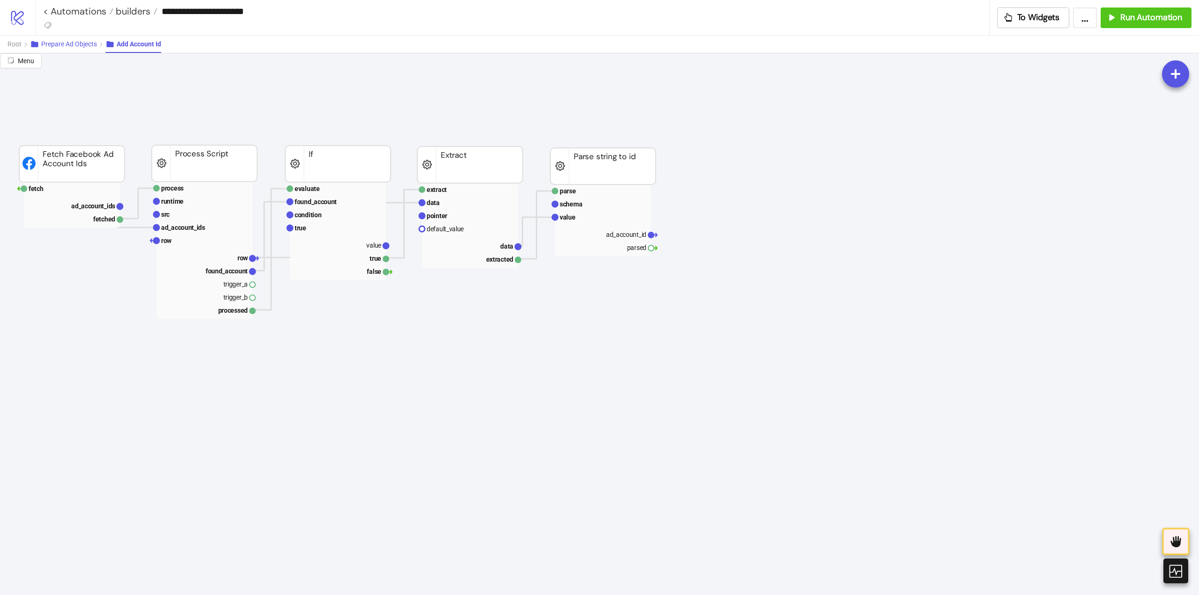
click at [79, 47] on span "Prepare Ad Objects" at bounding box center [69, 43] width 56 height 7
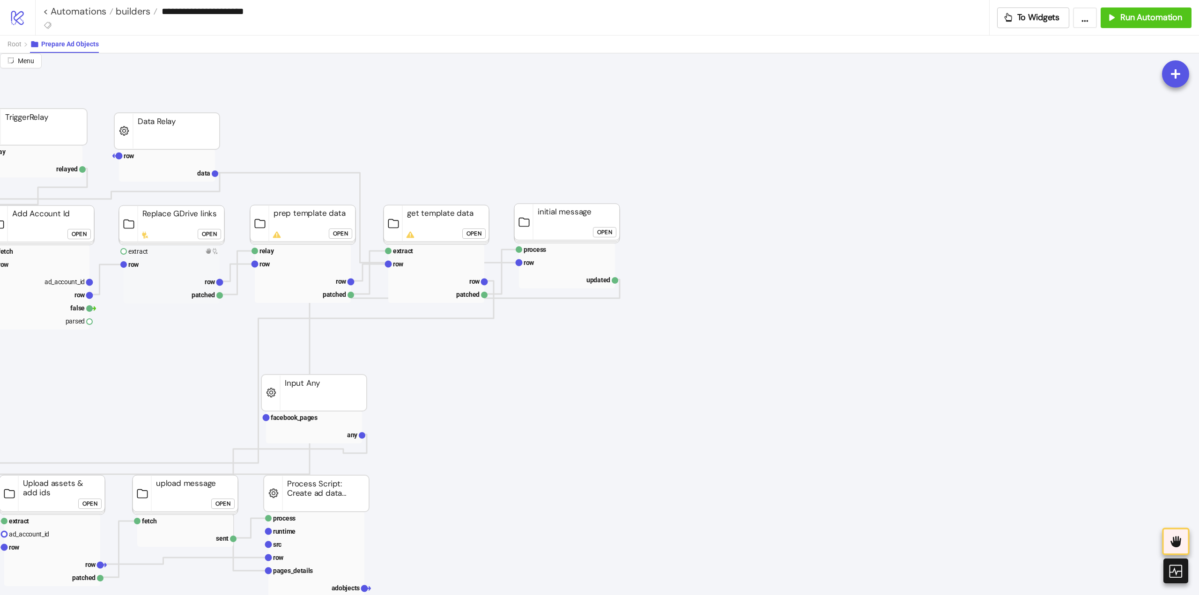
scroll to position [47, 0]
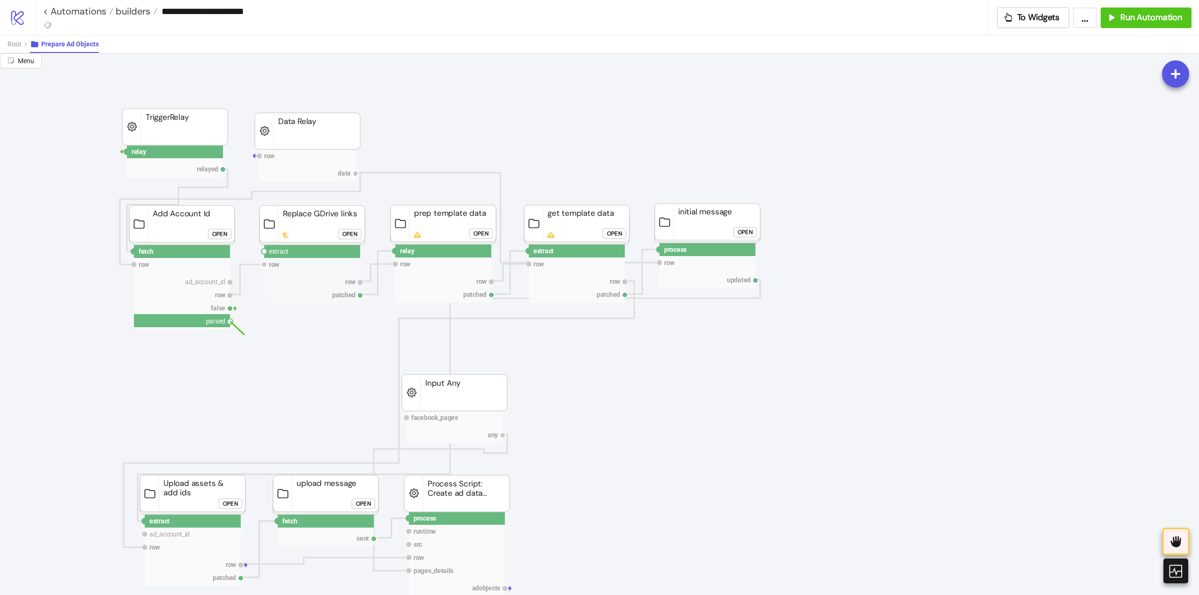
drag, startPoint x: 231, startPoint y: 323, endPoint x: 262, endPoint y: 337, distance: 34.2
drag, startPoint x: 264, startPoint y: 251, endPoint x: 266, endPoint y: 257, distance: 6.8
click at [264, 251] on circle at bounding box center [264, 252] width 6 height 6
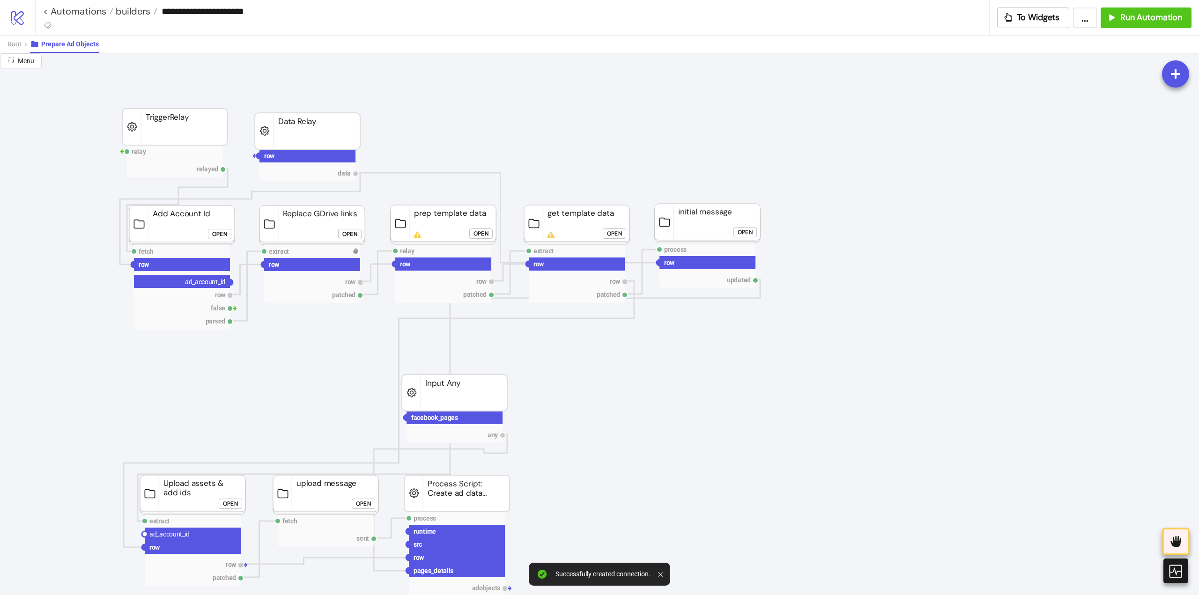
drag, startPoint x: 230, startPoint y: 282, endPoint x: 233, endPoint y: 348, distance: 65.6
click at [145, 533] on circle at bounding box center [145, 535] width 6 height 6
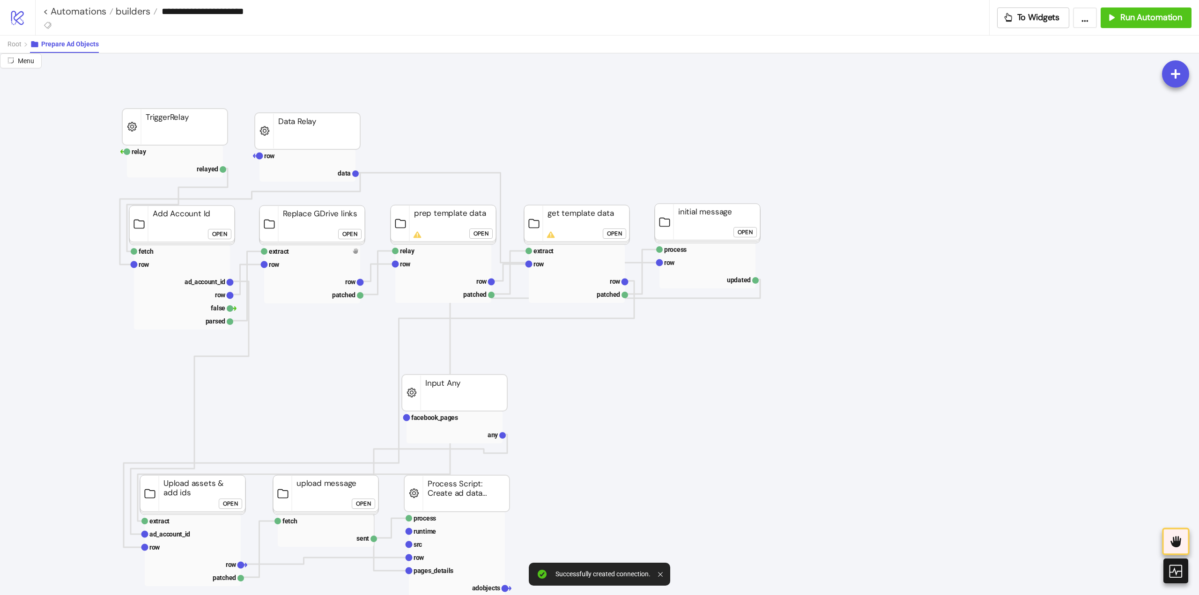
click at [175, 250] on rect at bounding box center [182, 251] width 96 height 13
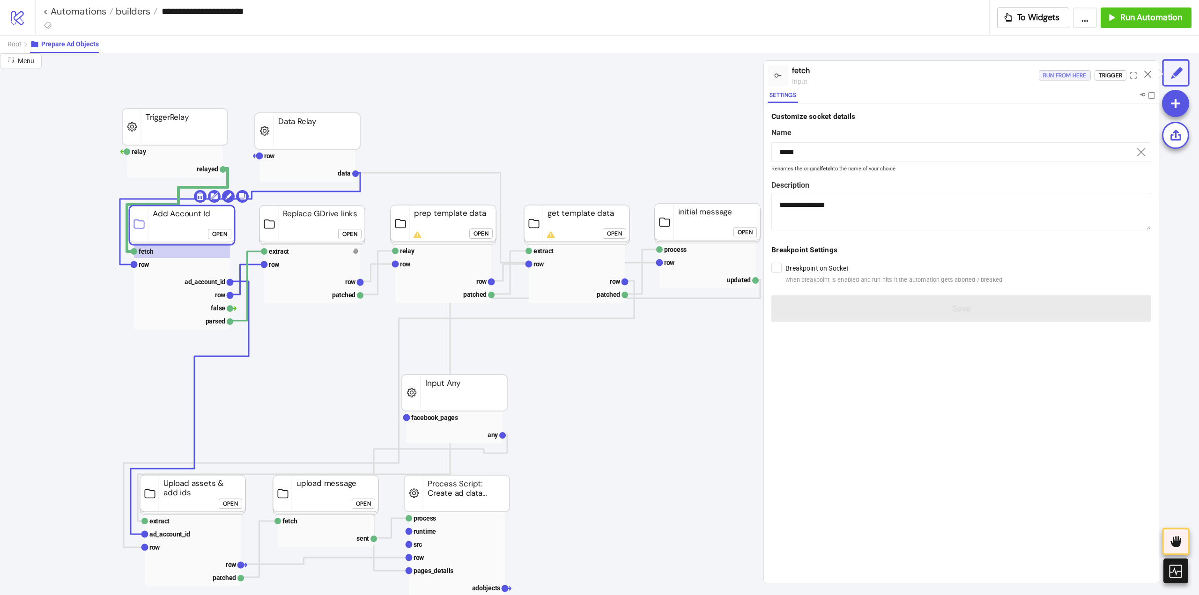
click at [1044, 79] on div "Run from here" at bounding box center [1065, 75] width 44 height 11
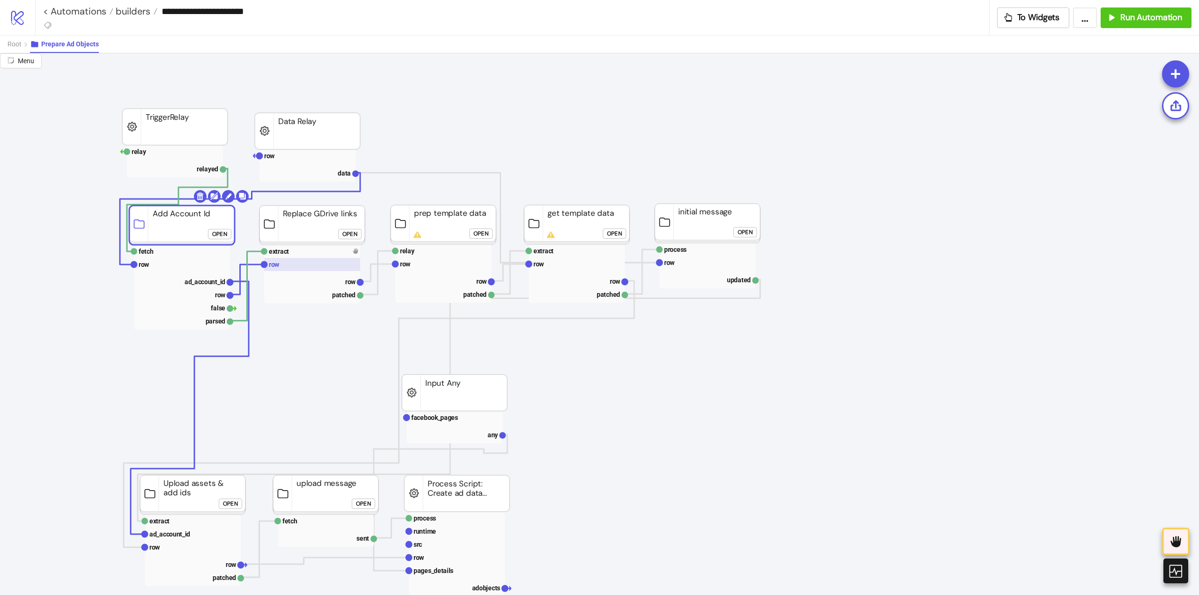
click at [298, 265] on rect at bounding box center [312, 264] width 96 height 13
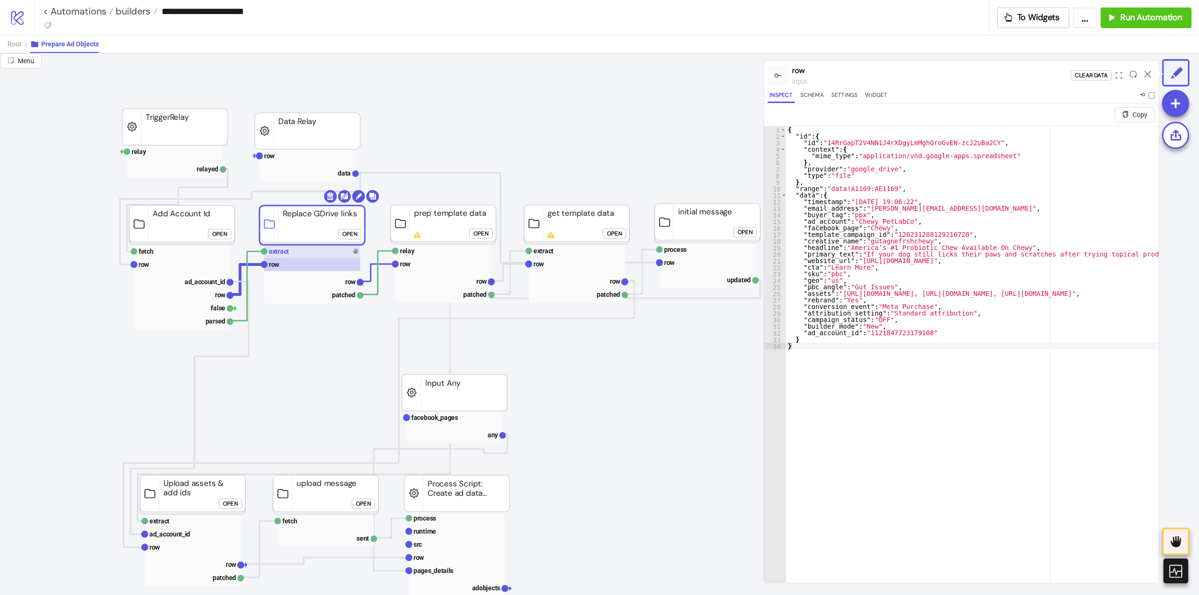
click at [292, 252] on rect at bounding box center [312, 251] width 96 height 13
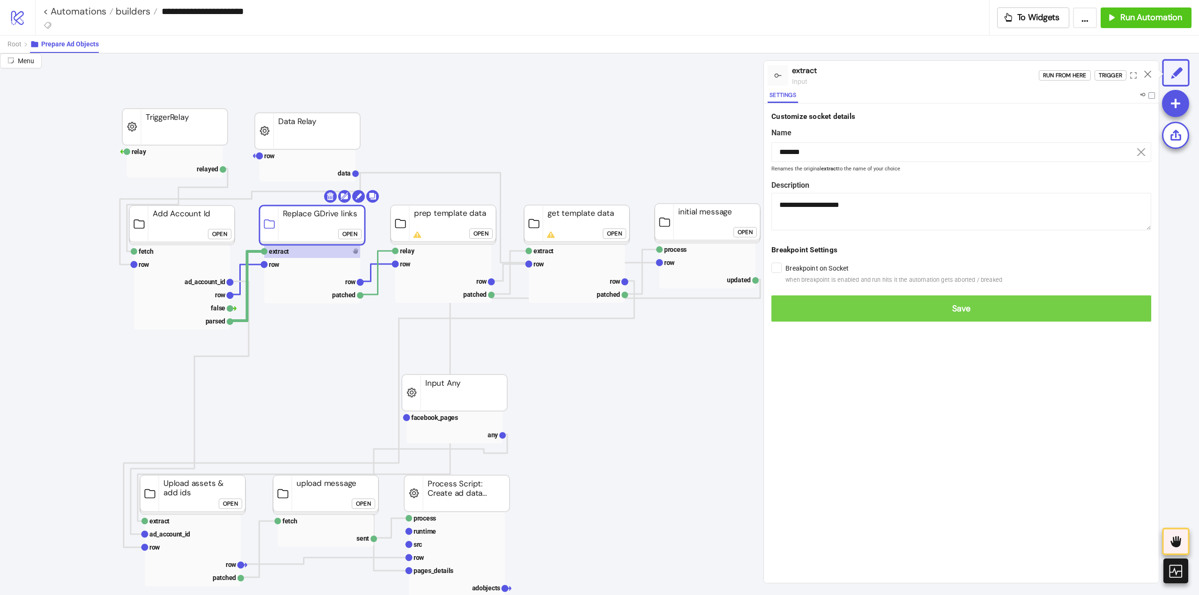
click at [785, 309] on span "Save" at bounding box center [961, 309] width 365 height 11
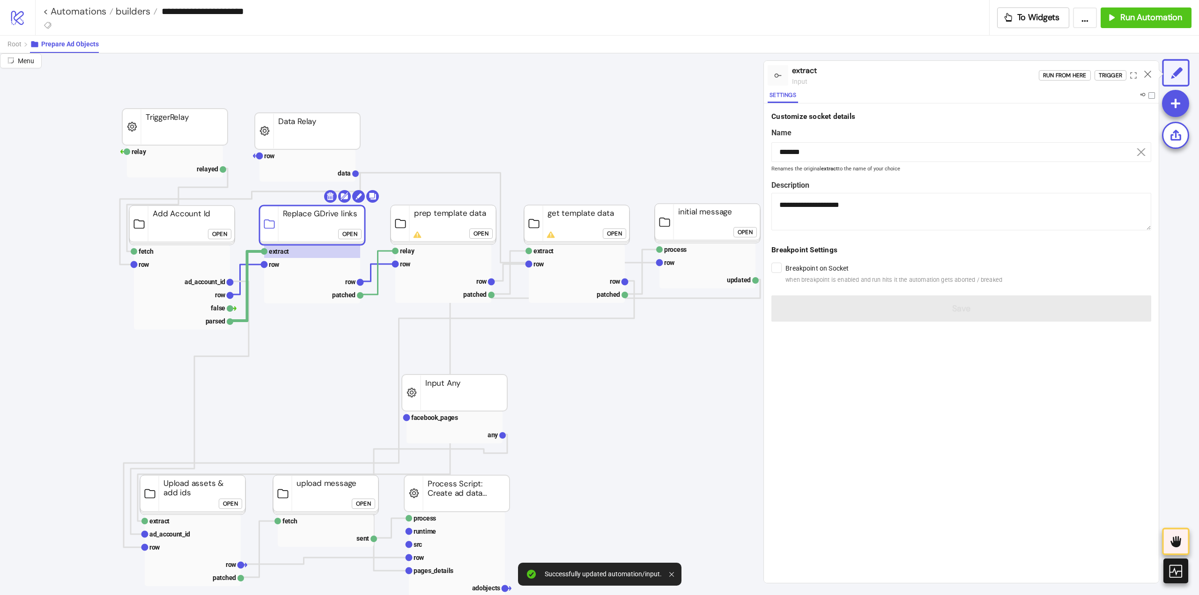
scroll to position [94, 0]
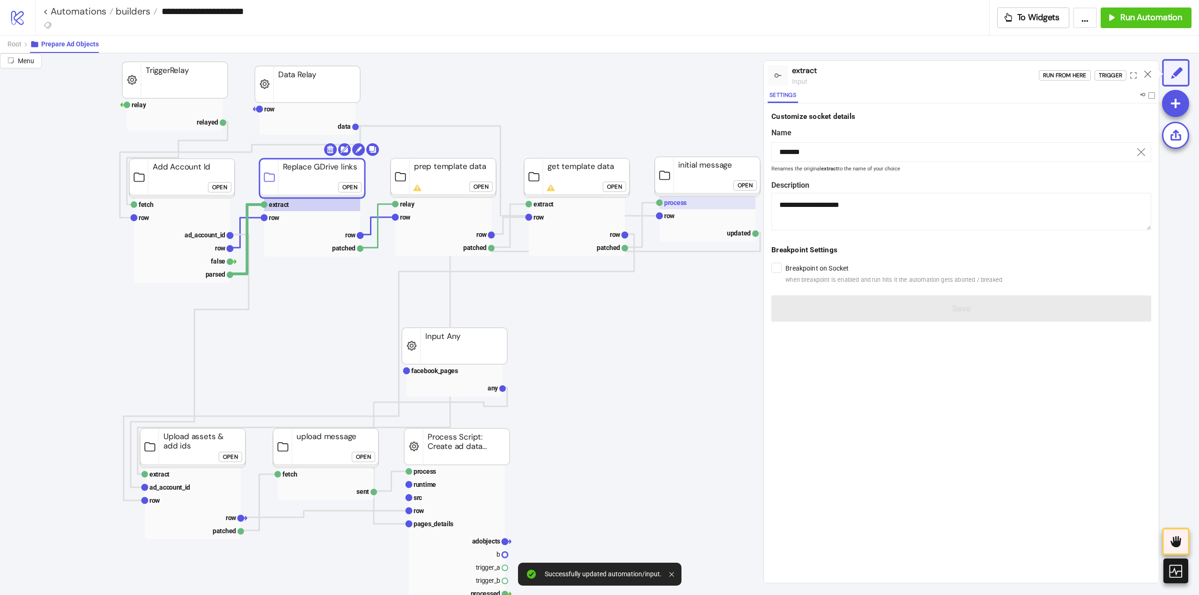
click at [689, 204] on rect at bounding box center [707, 202] width 96 height 13
type input "*******"
type textarea "**********"
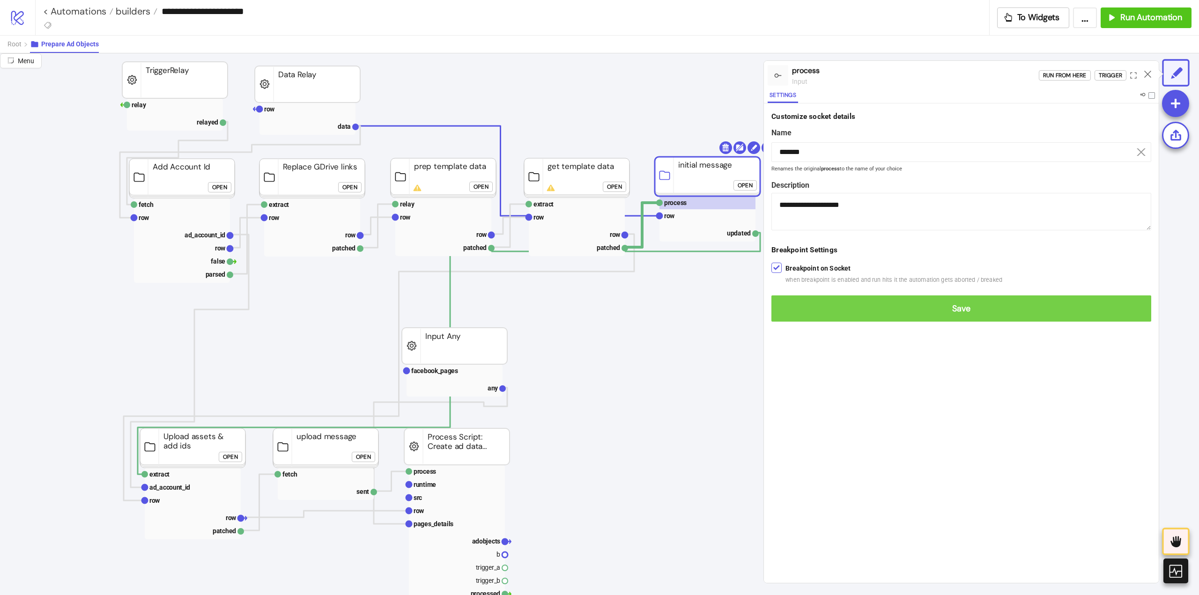
click at [787, 309] on span "Save" at bounding box center [961, 309] width 365 height 11
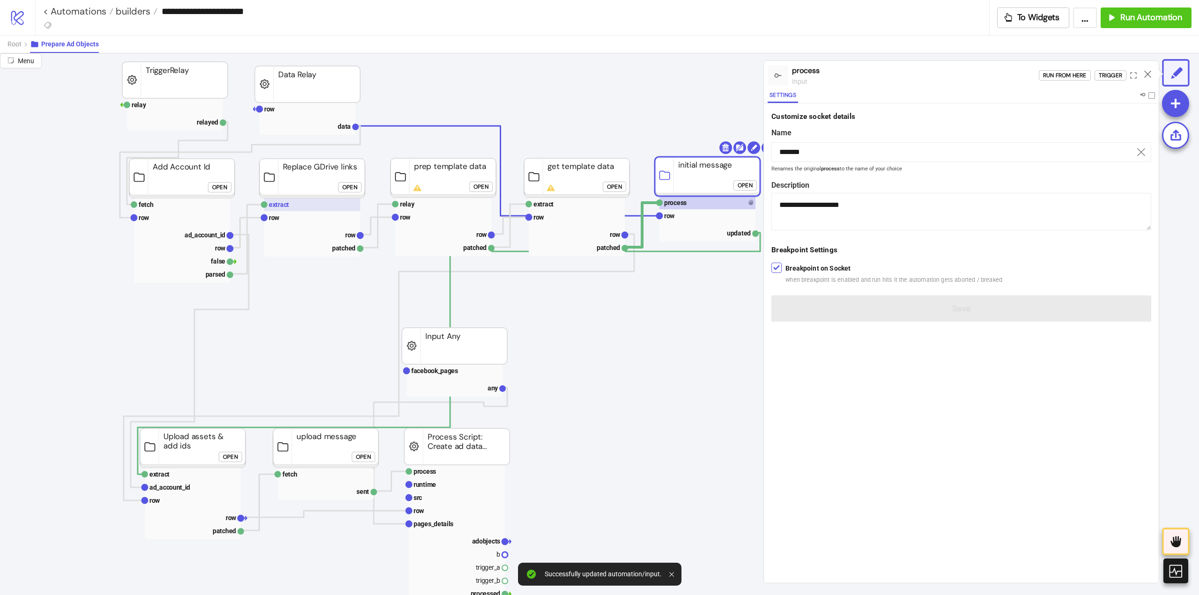
click at [302, 207] on rect at bounding box center [312, 204] width 96 height 13
type input "*******"
type textarea "**********"
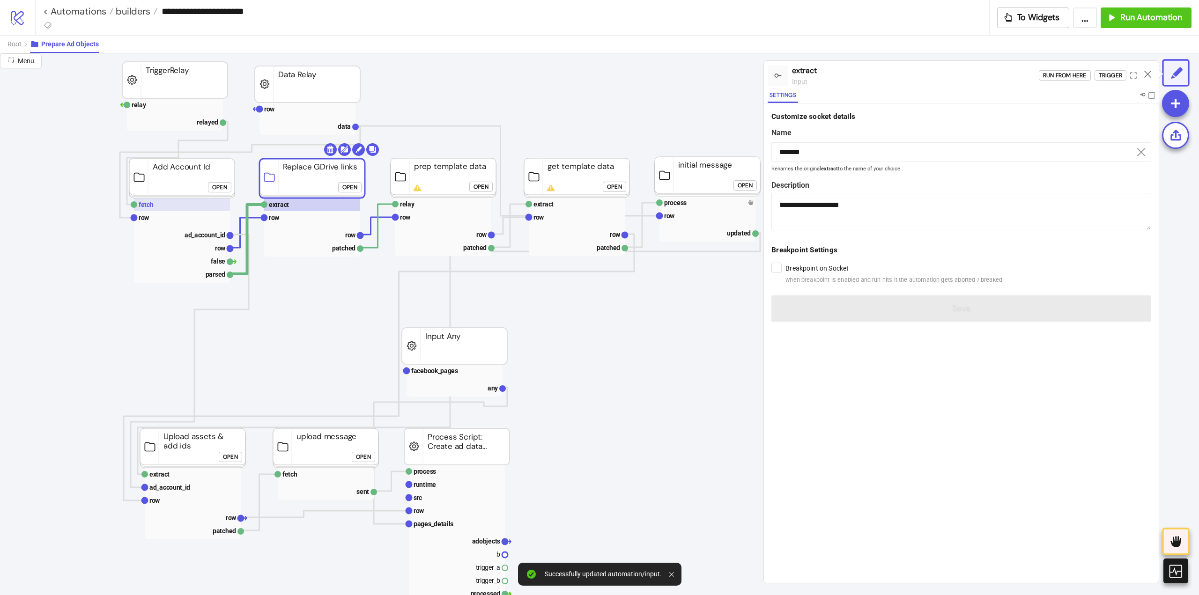
click at [171, 203] on rect at bounding box center [182, 204] width 96 height 13
type input "*****"
type textarea "**********"
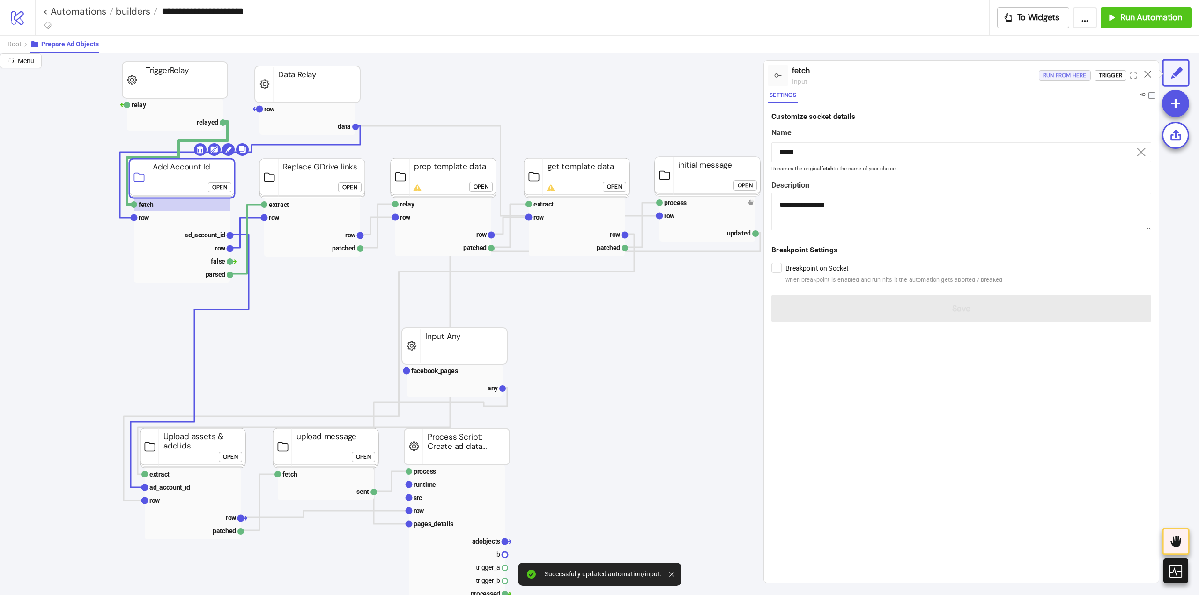
click at [1067, 76] on div "Run from here" at bounding box center [1065, 75] width 44 height 11
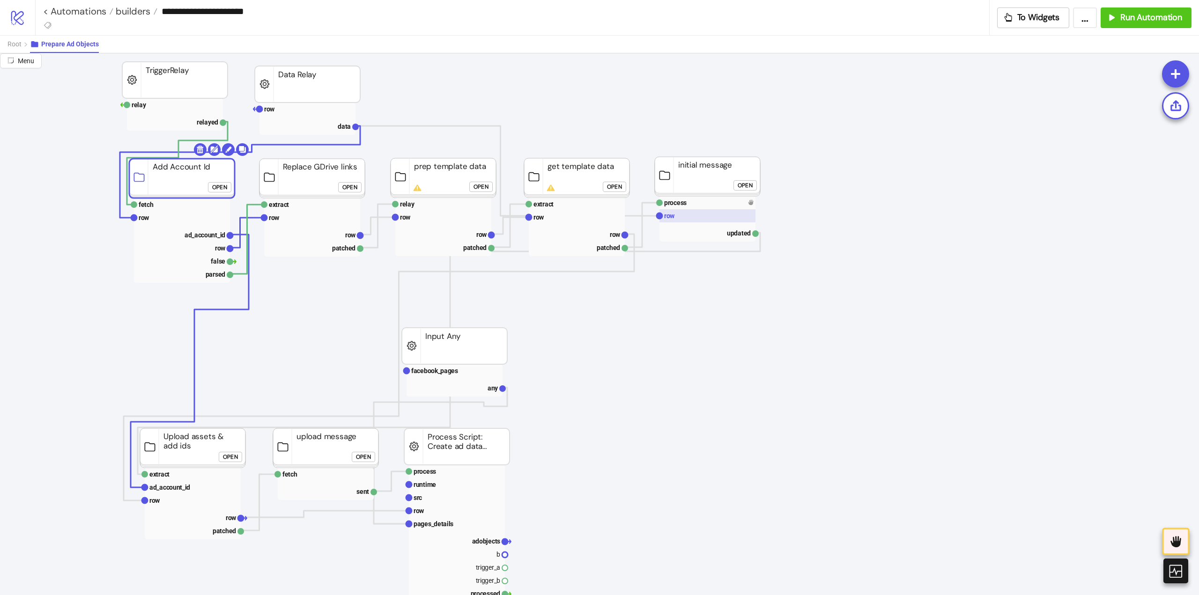
click at [680, 216] on rect at bounding box center [707, 215] width 96 height 13
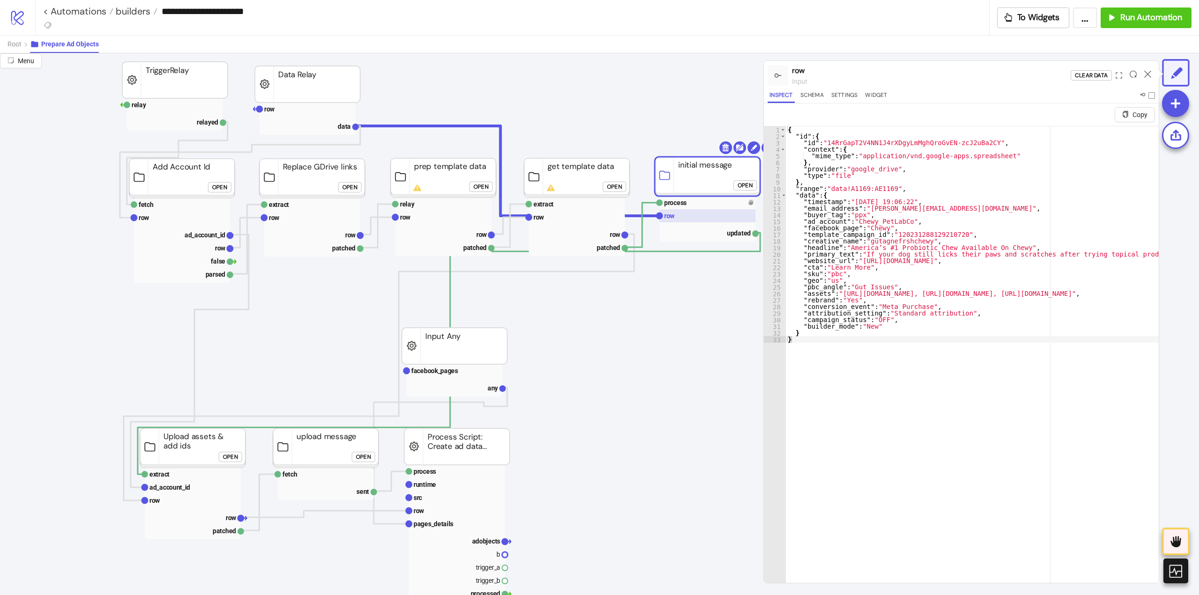
scroll to position [141, 0]
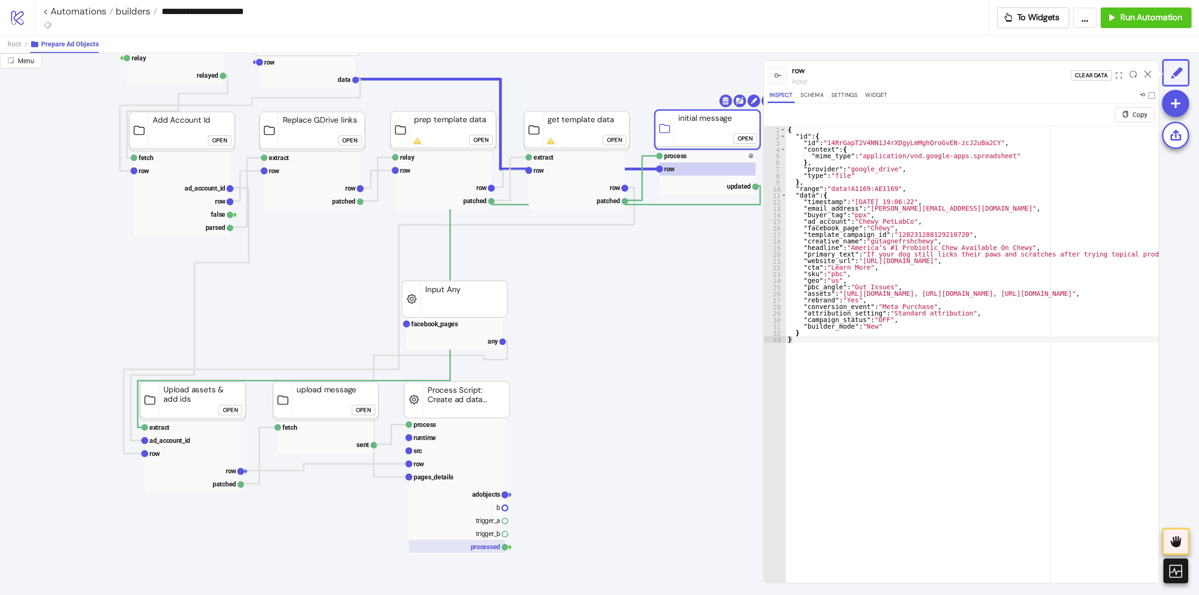
click at [482, 550] on rect at bounding box center [457, 546] width 96 height 13
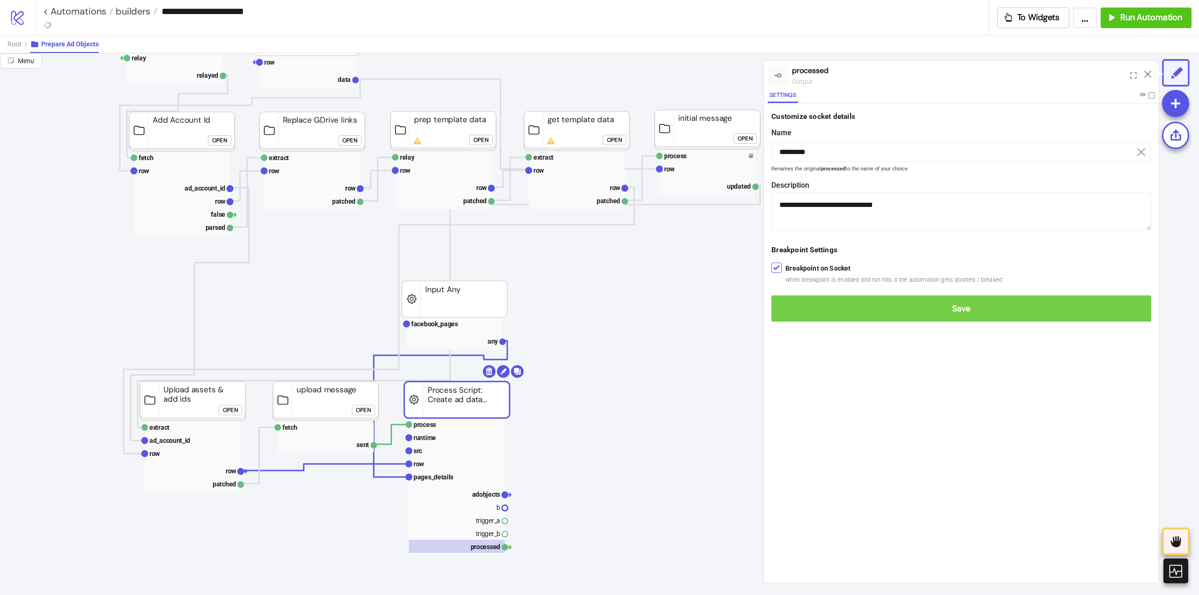
click at [785, 309] on span "Save" at bounding box center [961, 309] width 365 height 11
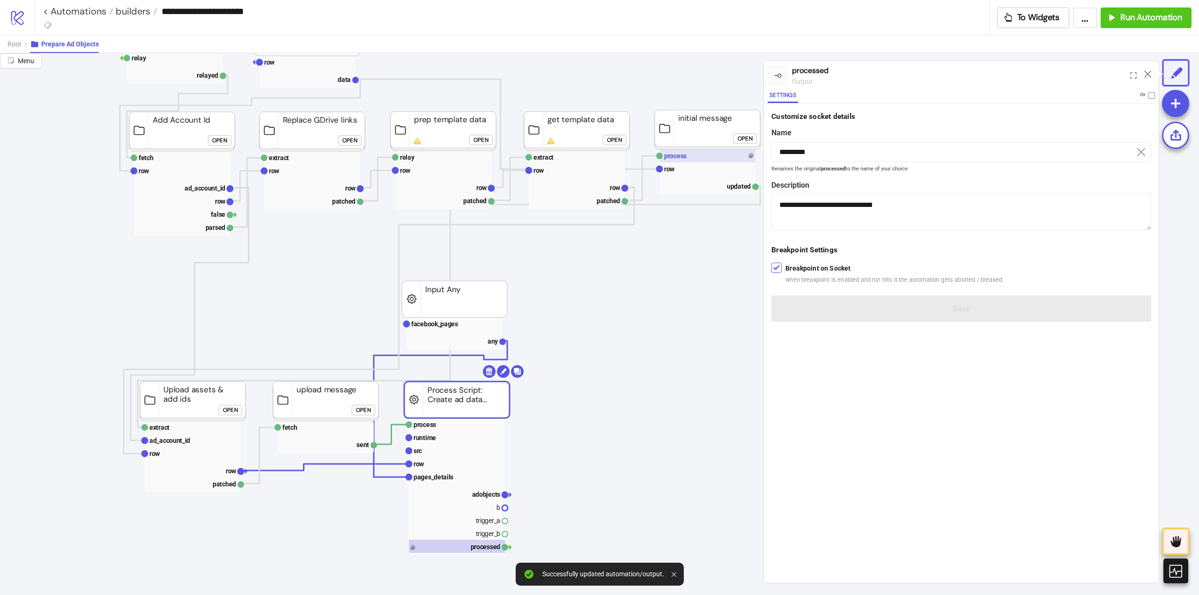
click at [688, 157] on rect at bounding box center [707, 155] width 96 height 13
type input "*******"
type textarea "**********"
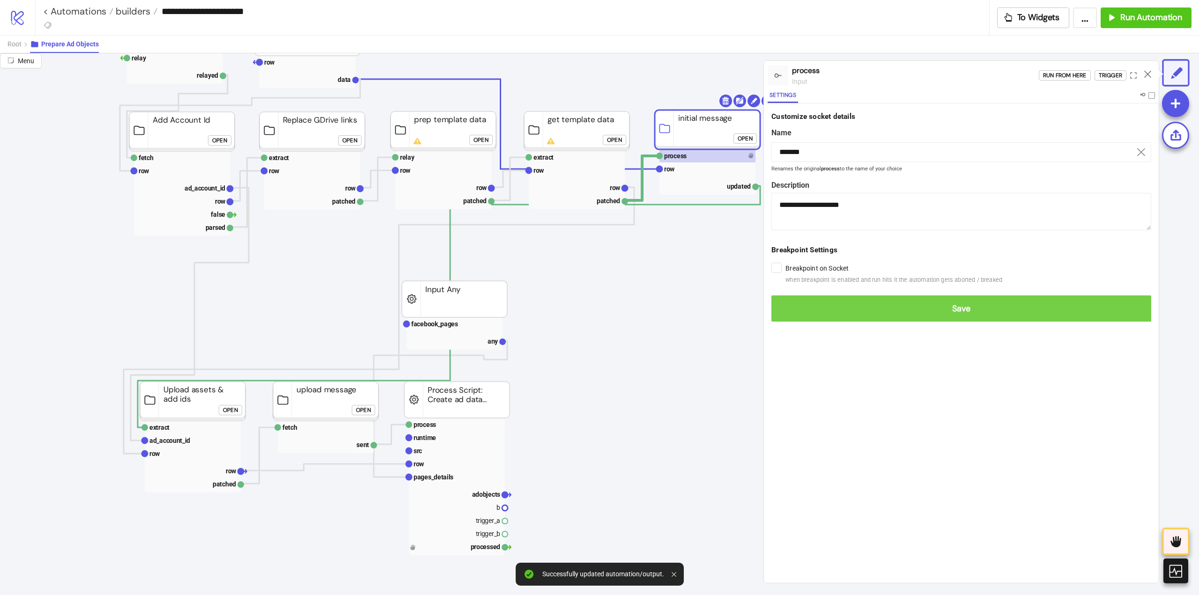
click at [781, 315] on button "Save" at bounding box center [961, 309] width 380 height 26
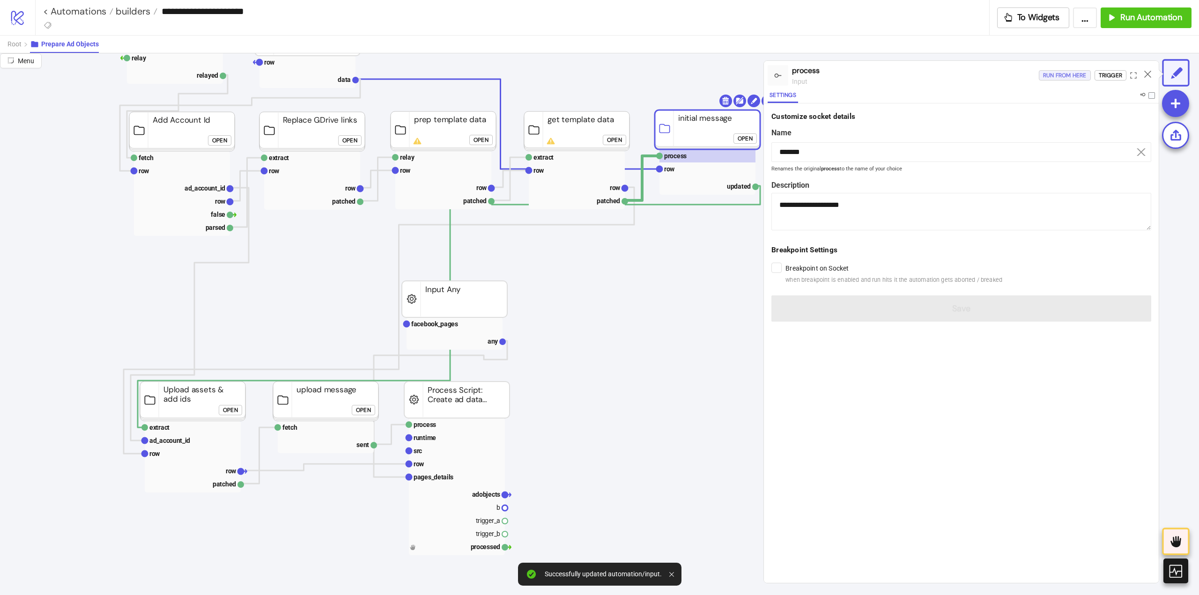
click at [1056, 77] on div "Run from here" at bounding box center [1065, 75] width 44 height 11
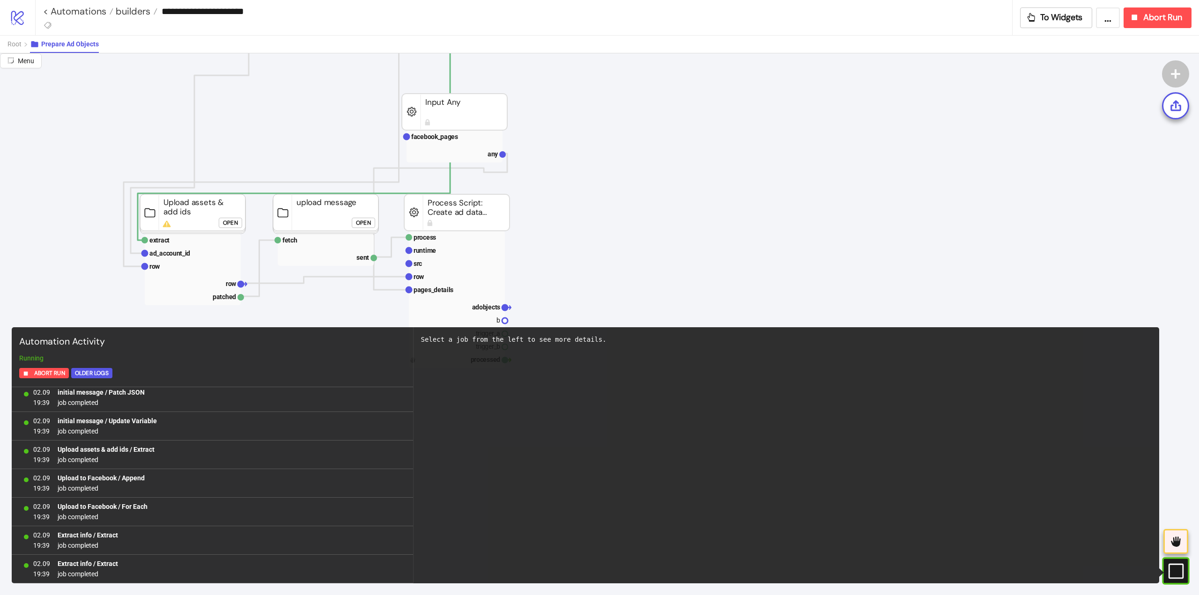
scroll to position [289, 0]
click at [439, 262] on rect at bounding box center [457, 263] width 96 height 13
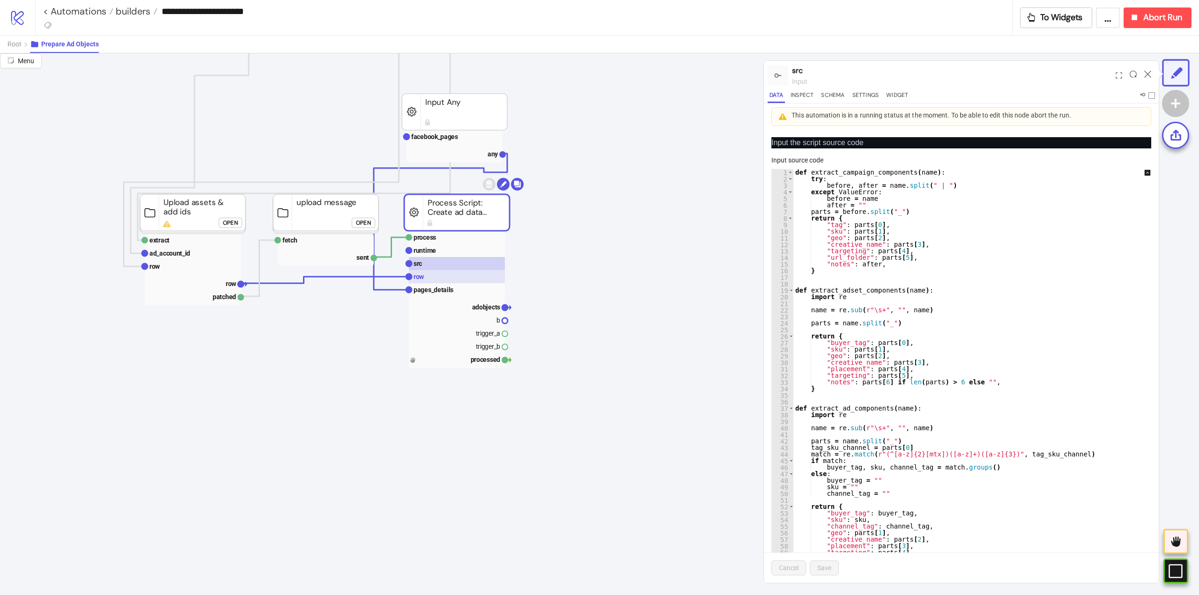
click at [432, 274] on rect at bounding box center [457, 276] width 96 height 13
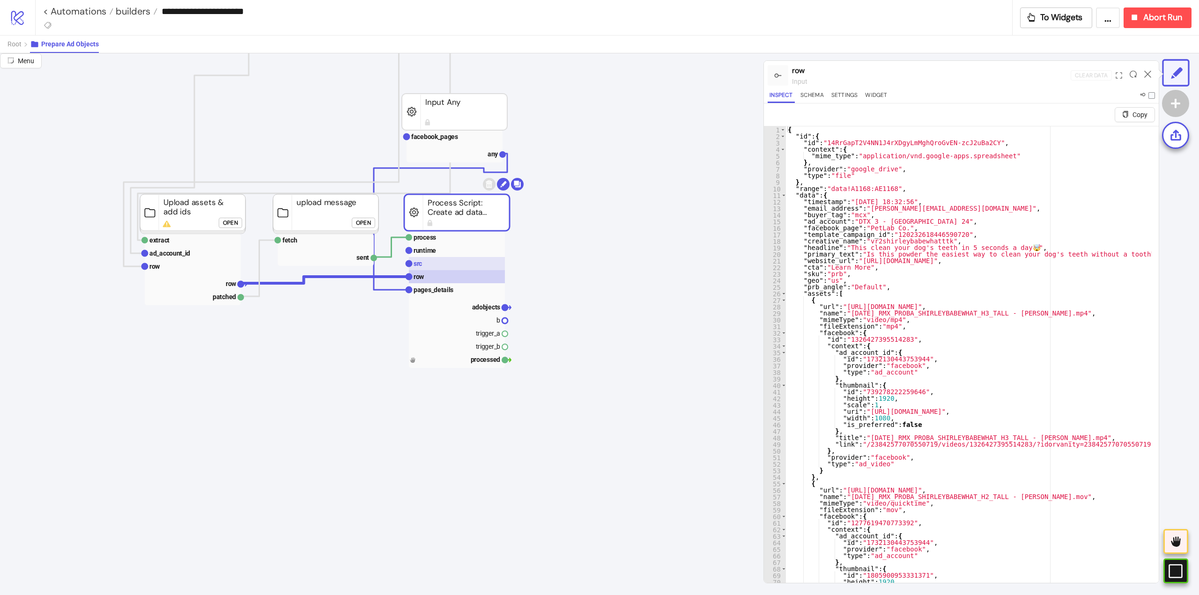
click at [446, 267] on rect at bounding box center [457, 263] width 96 height 13
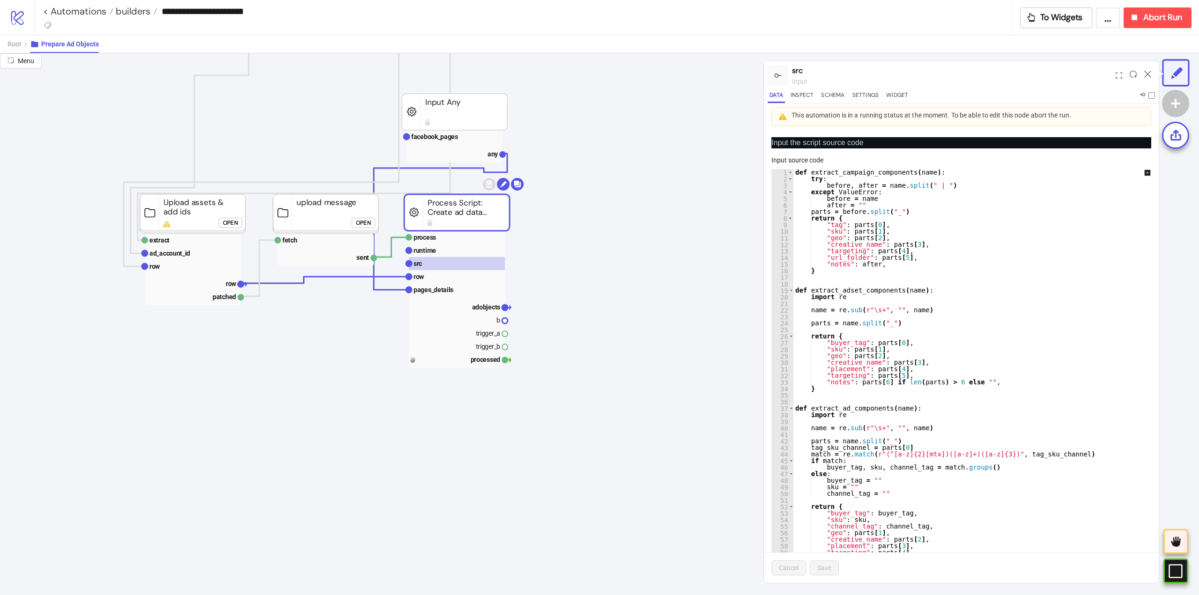
scroll to position [234, 0]
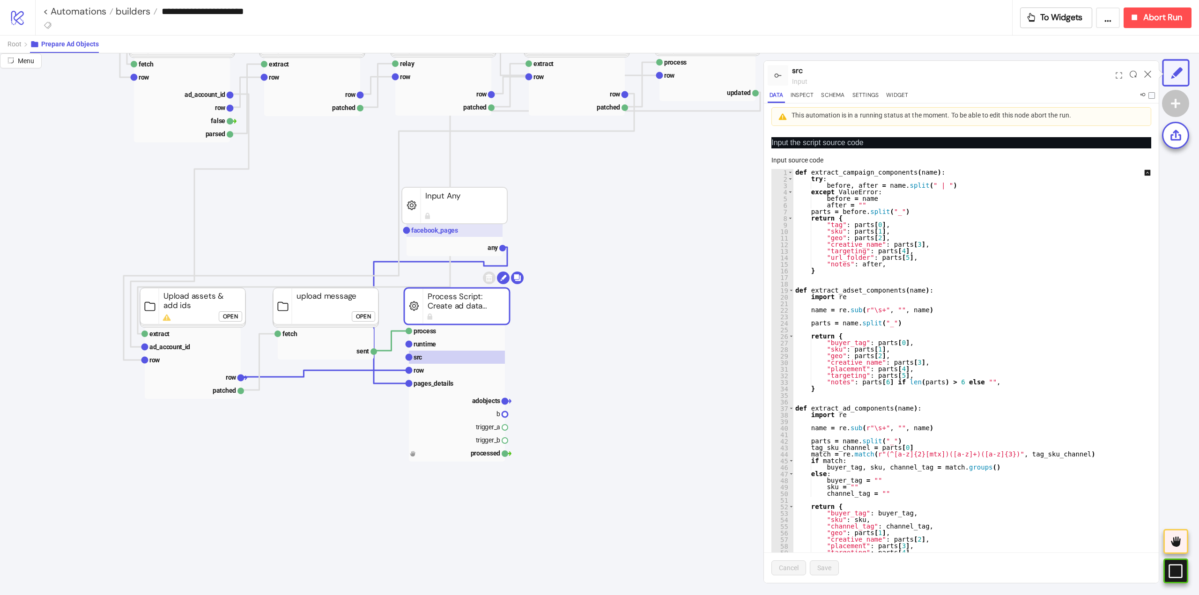
click at [440, 233] on text "facebook_pages" at bounding box center [434, 230] width 47 height 7
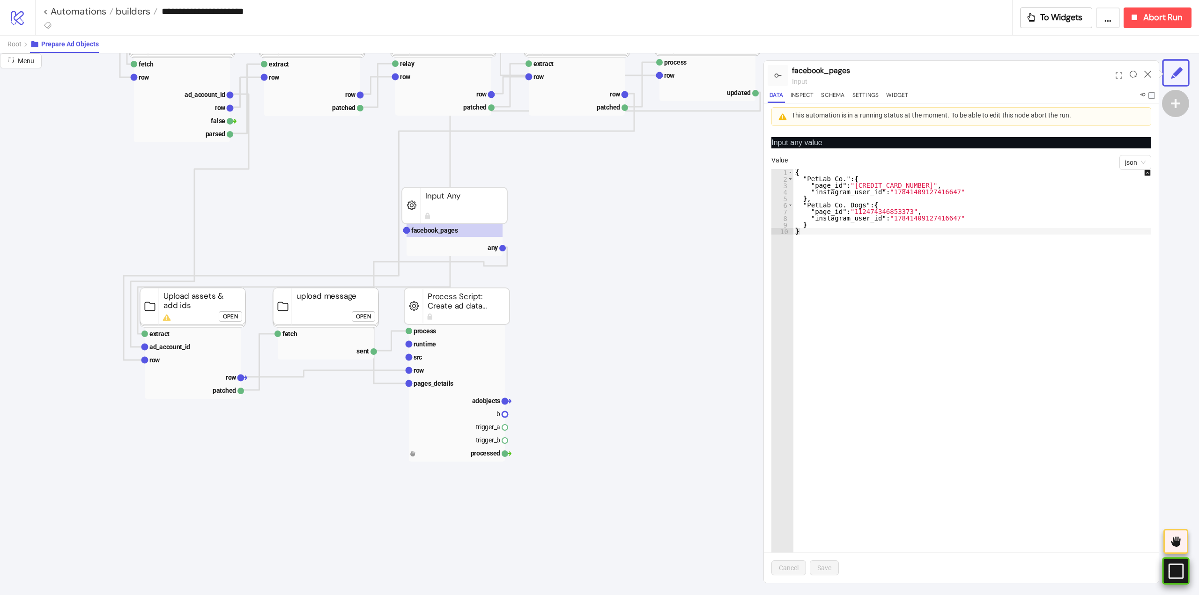
click at [1170, 572] on rect at bounding box center [1162, 571] width 14 height 14
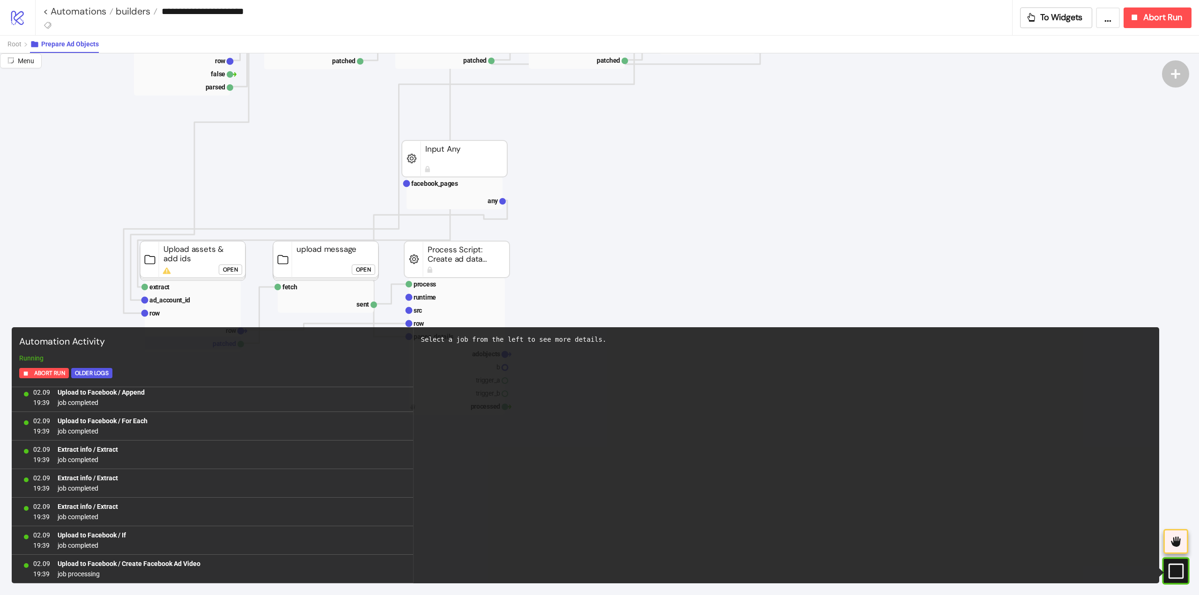
scroll to position [375, 0]
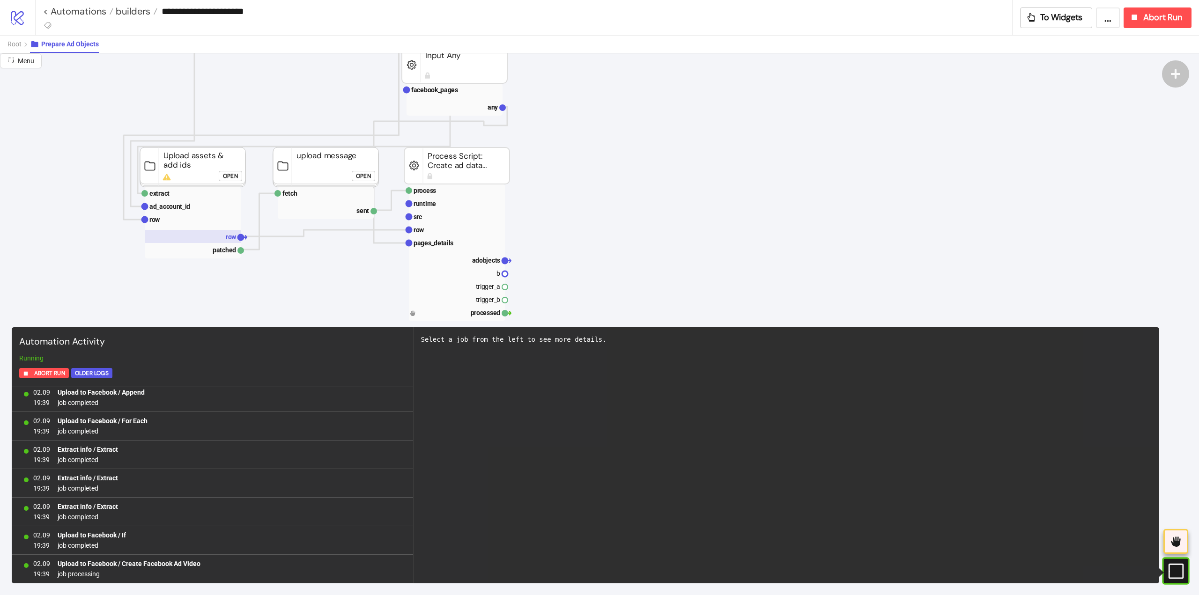
click at [215, 241] on rect at bounding box center [193, 236] width 96 height 13
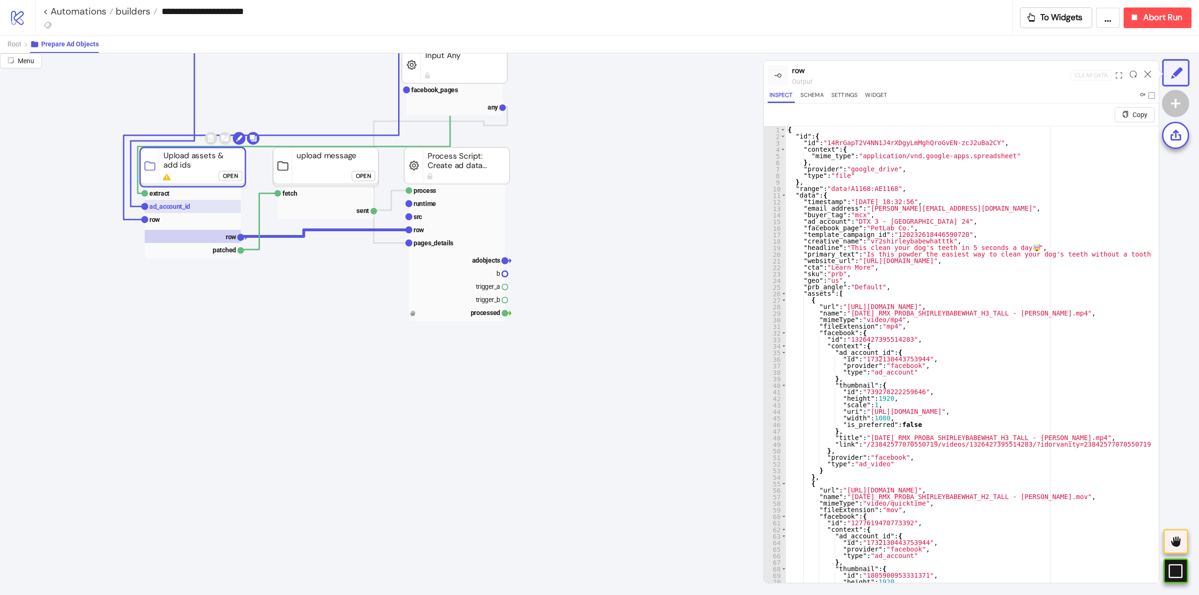
click at [155, 207] on text "ad_account_id" at bounding box center [169, 206] width 41 height 7
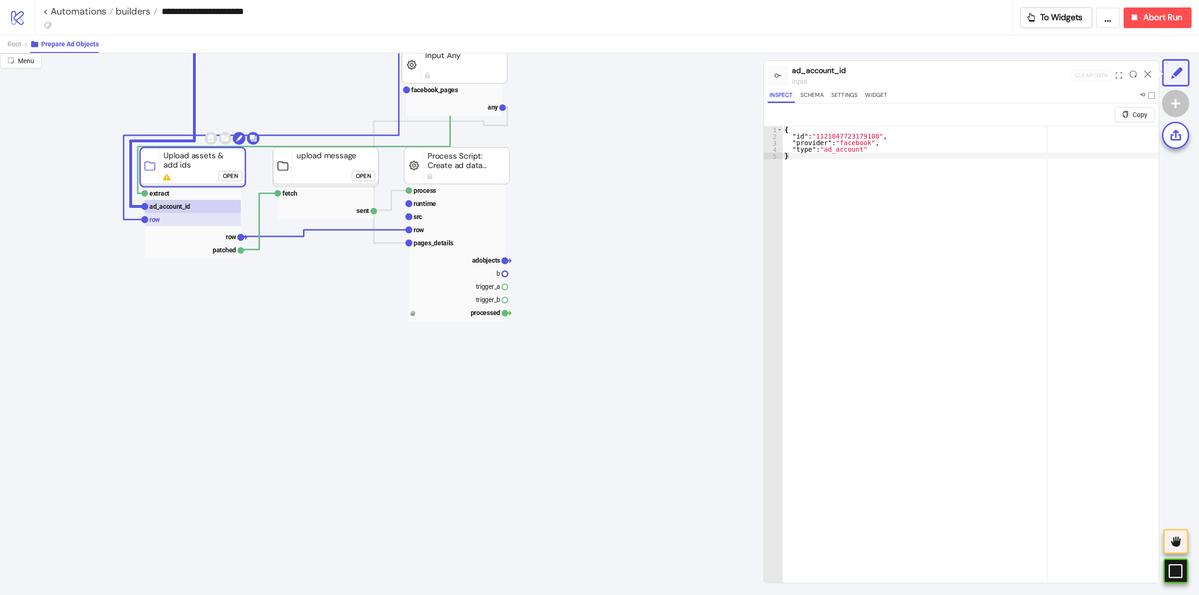
click at [162, 221] on rect at bounding box center [193, 219] width 96 height 13
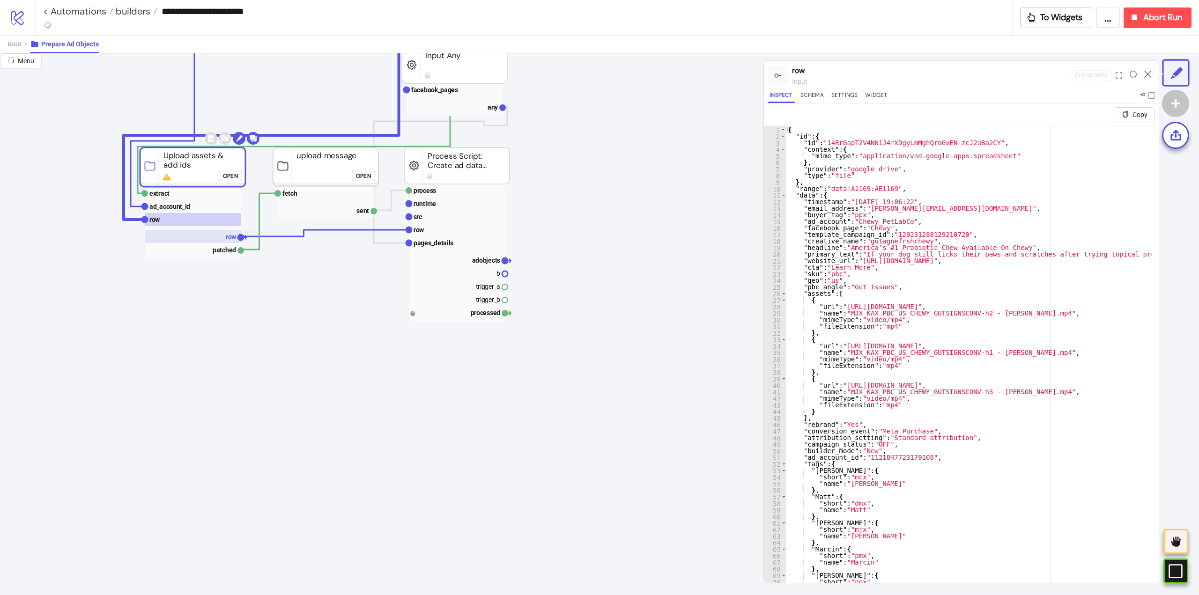
click at [206, 235] on rect at bounding box center [193, 236] width 96 height 13
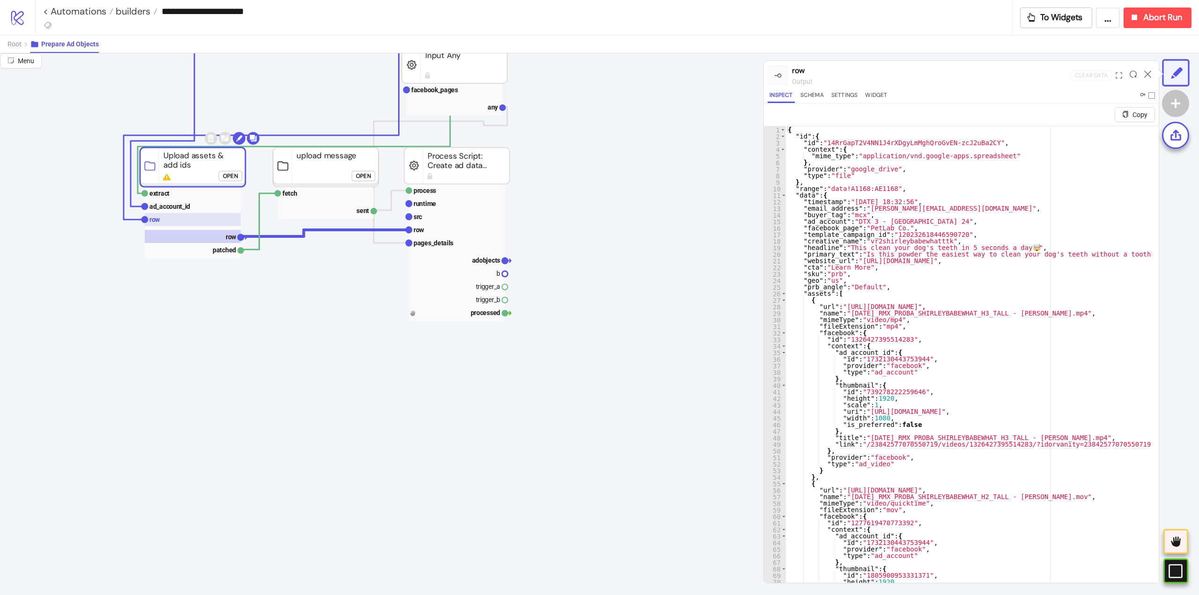
click at [183, 220] on rect at bounding box center [193, 219] width 96 height 13
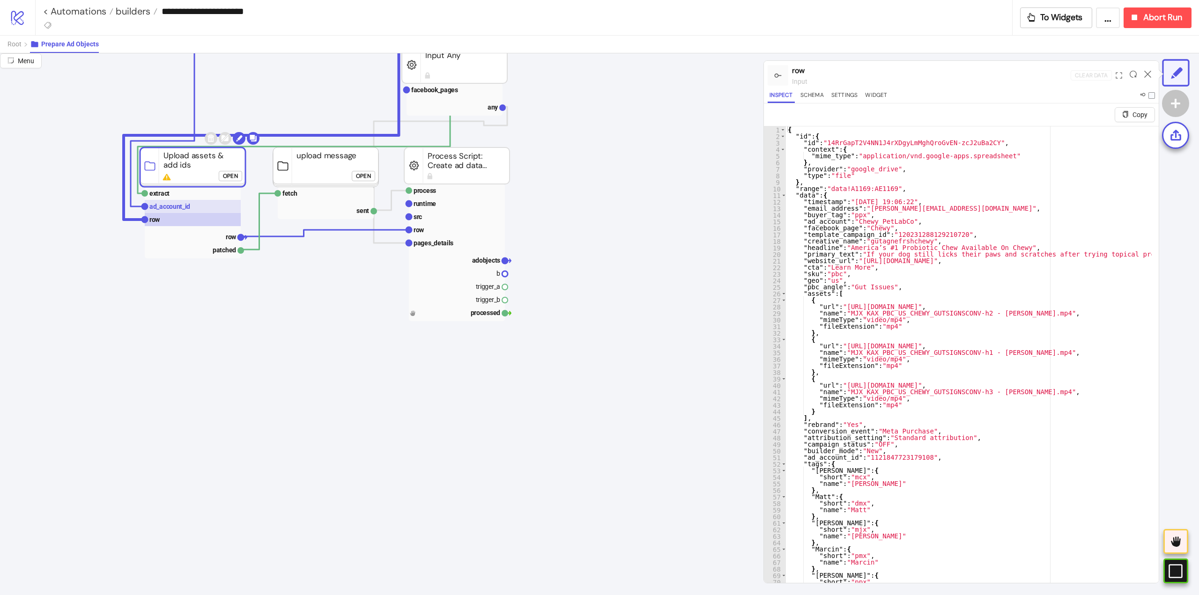
click at [172, 207] on text "ad_account_id" at bounding box center [169, 206] width 41 height 7
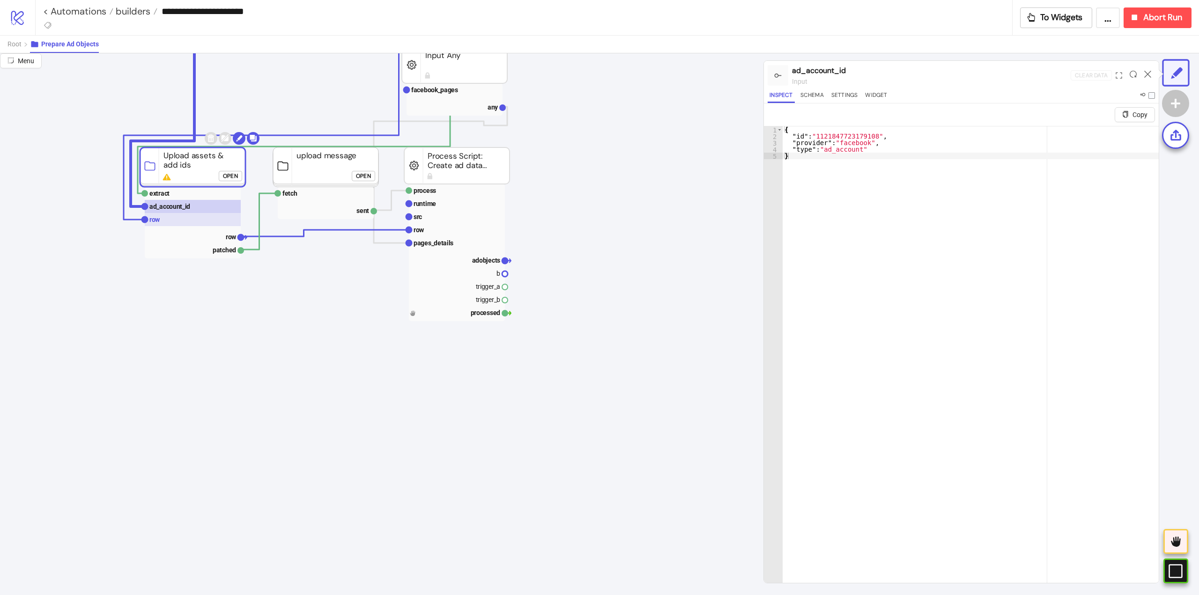
click at [167, 219] on rect at bounding box center [193, 219] width 96 height 13
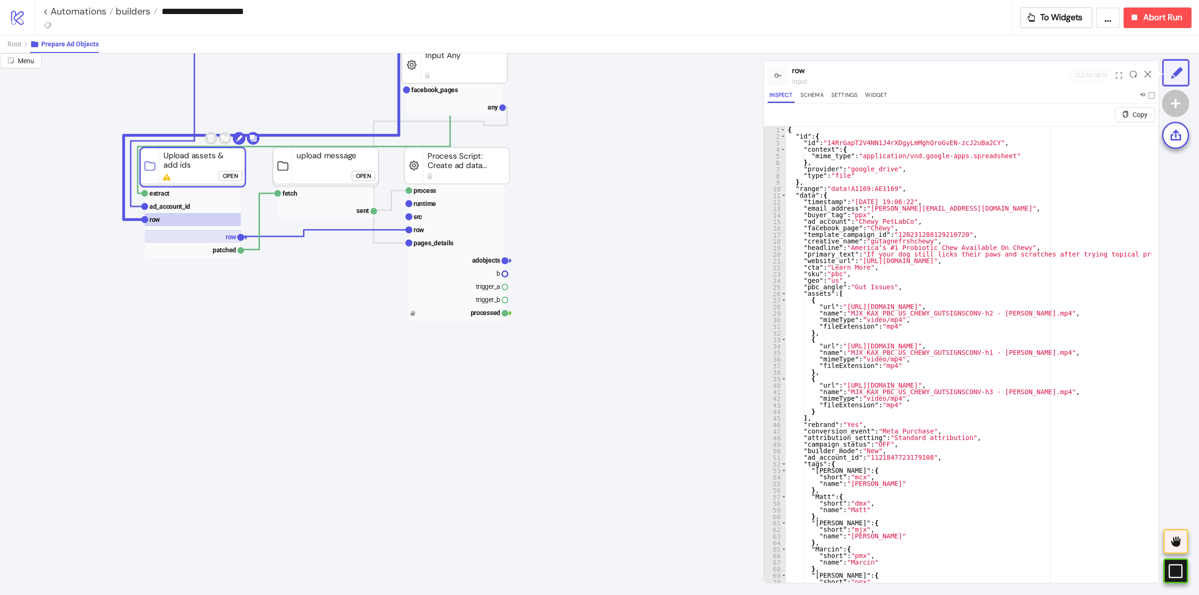
click at [214, 235] on rect at bounding box center [193, 236] width 96 height 13
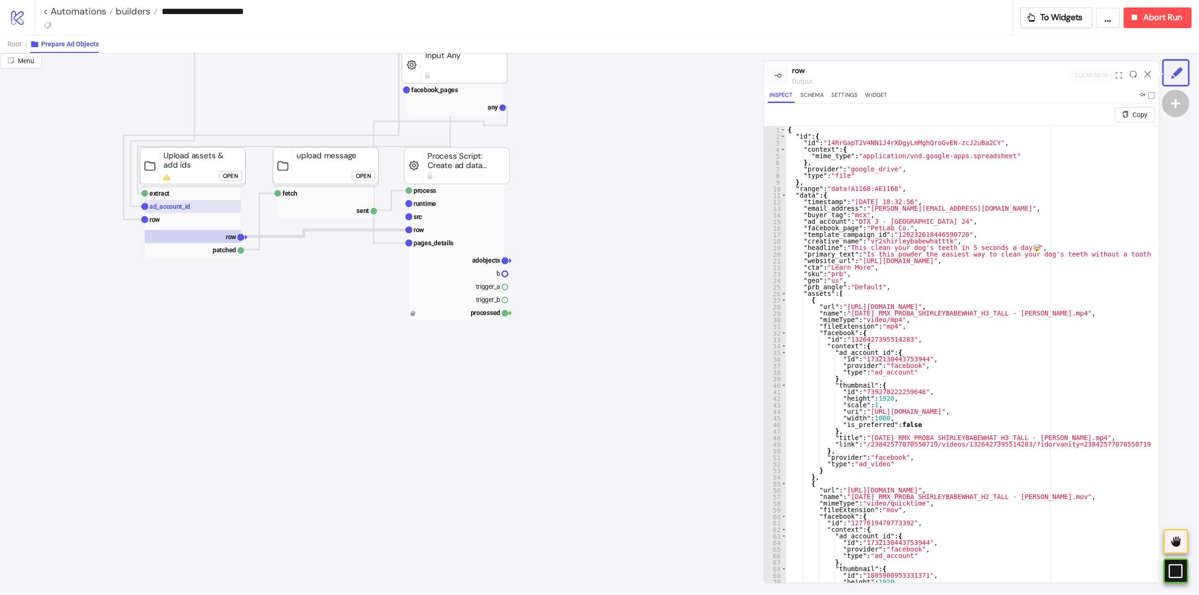
click at [164, 209] on text "ad_account_id" at bounding box center [169, 206] width 41 height 7
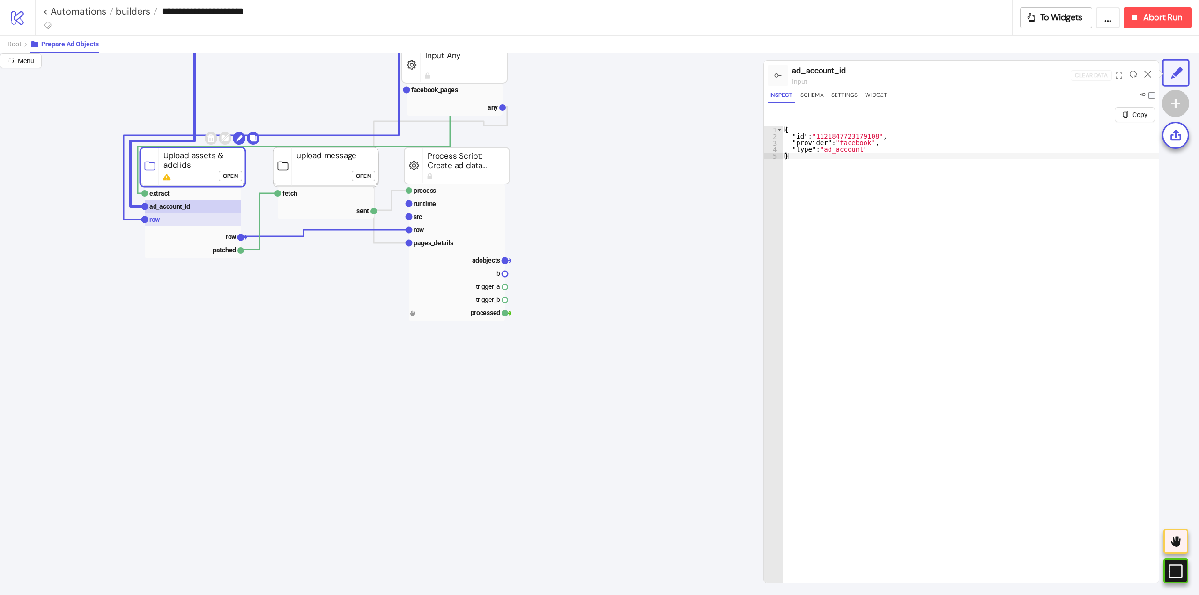
click at [163, 217] on rect at bounding box center [193, 219] width 96 height 13
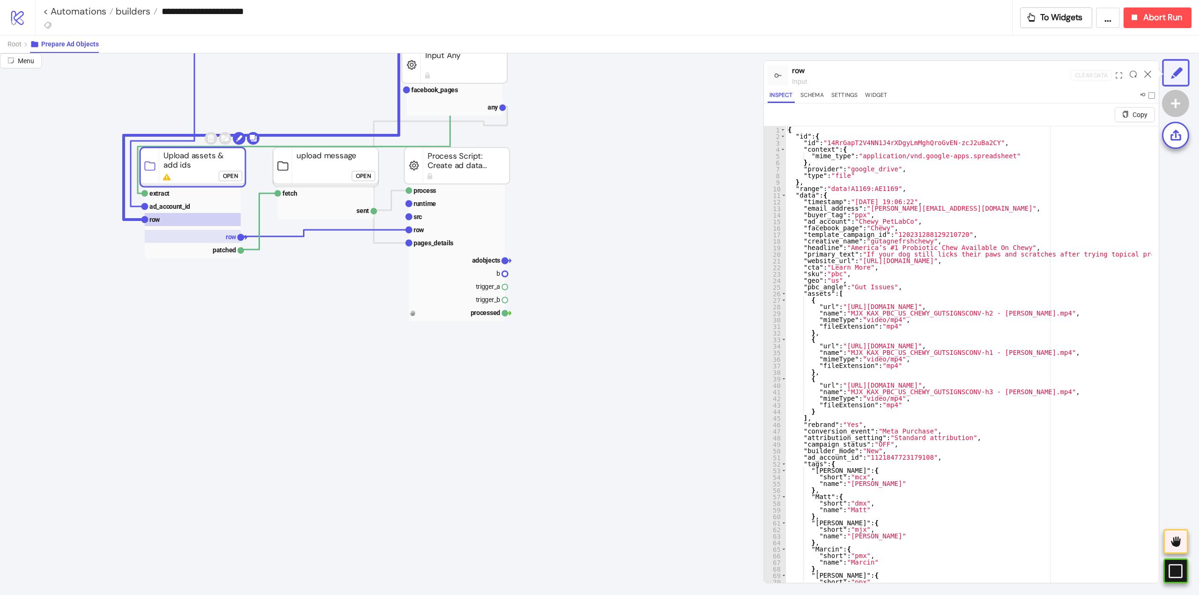
click at [228, 241] on text "row" at bounding box center [231, 236] width 11 height 7
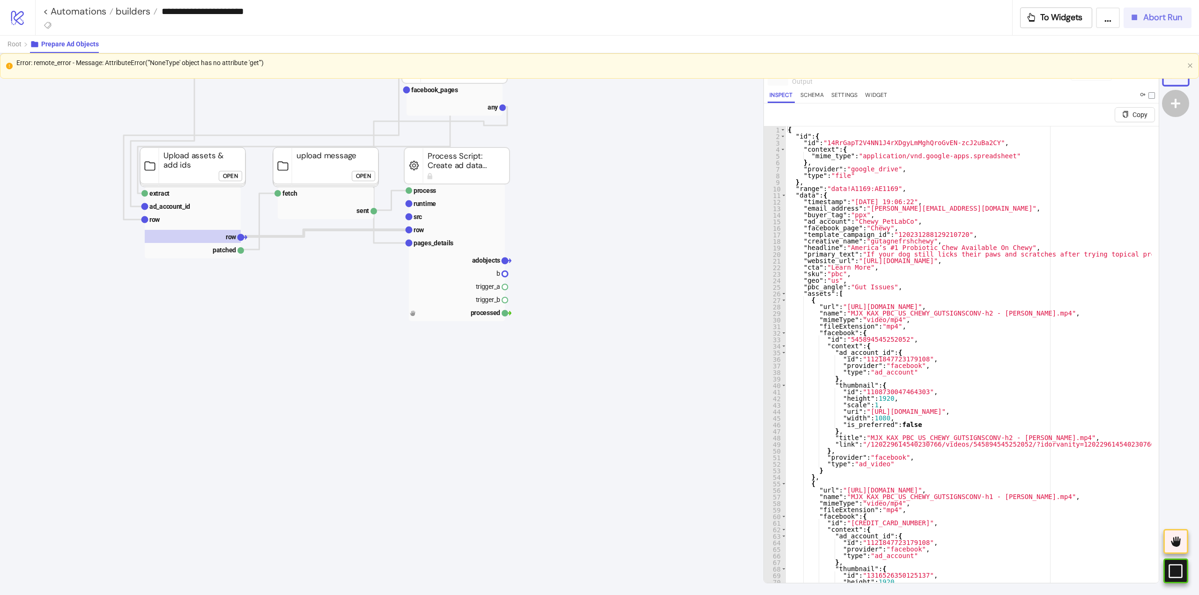
click at [1153, 15] on span "Abort Run" at bounding box center [1162, 17] width 39 height 11
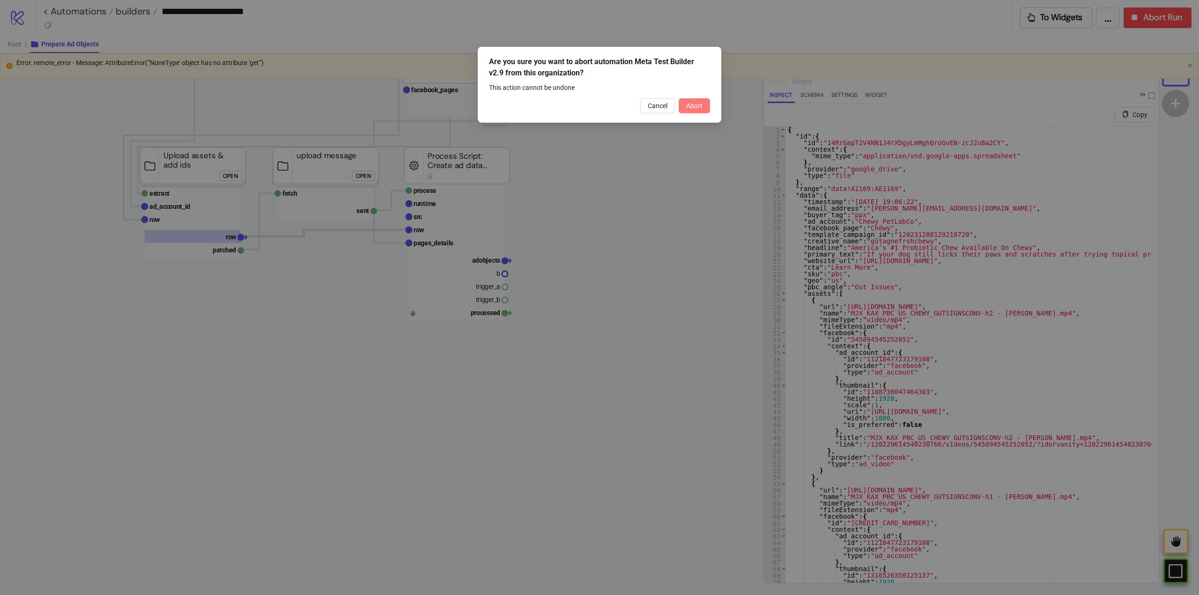
click at [693, 109] on span "Abort" at bounding box center [694, 105] width 16 height 7
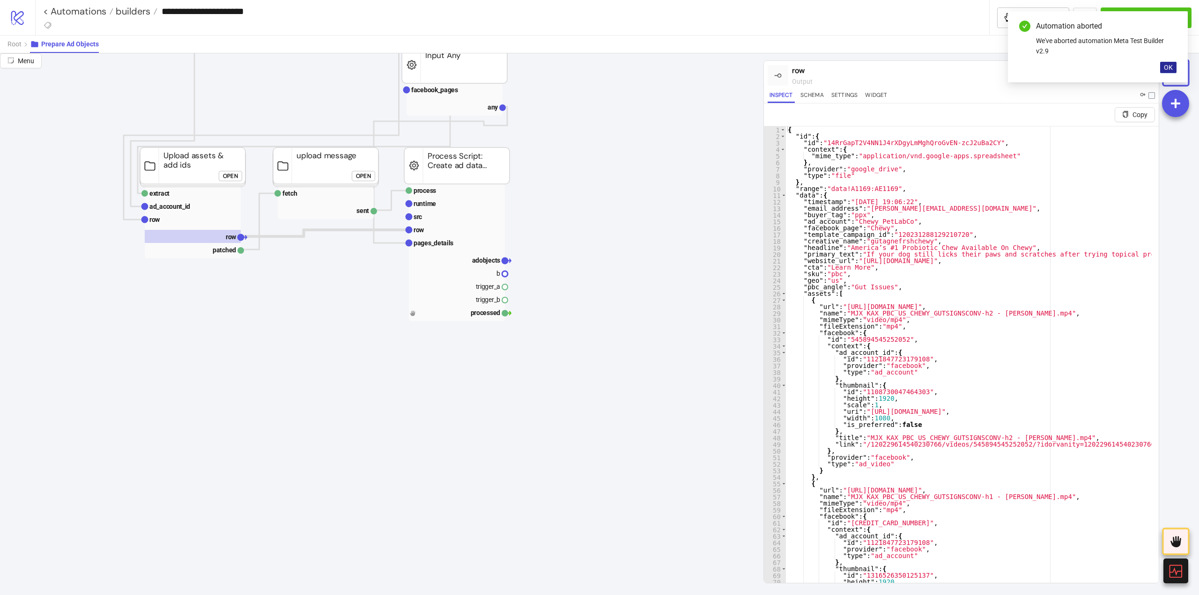
click at [1174, 68] on button "OK" at bounding box center [1168, 67] width 16 height 11
click at [1148, 73] on icon at bounding box center [1147, 74] width 7 height 7
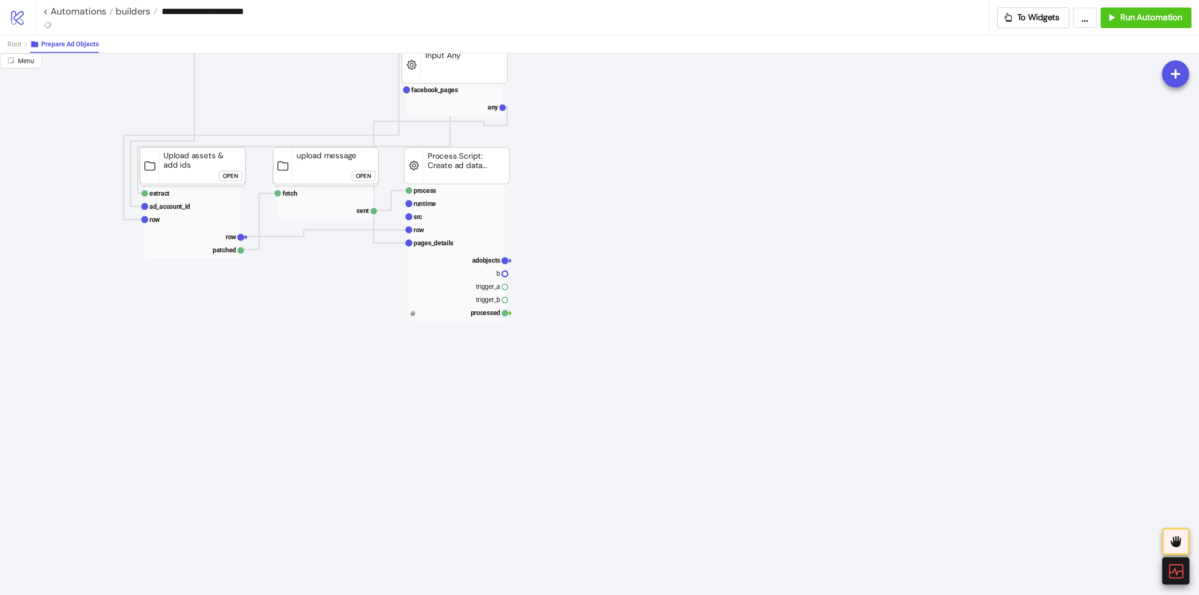
click at [1175, 578] on icon at bounding box center [1176, 571] width 14 height 14
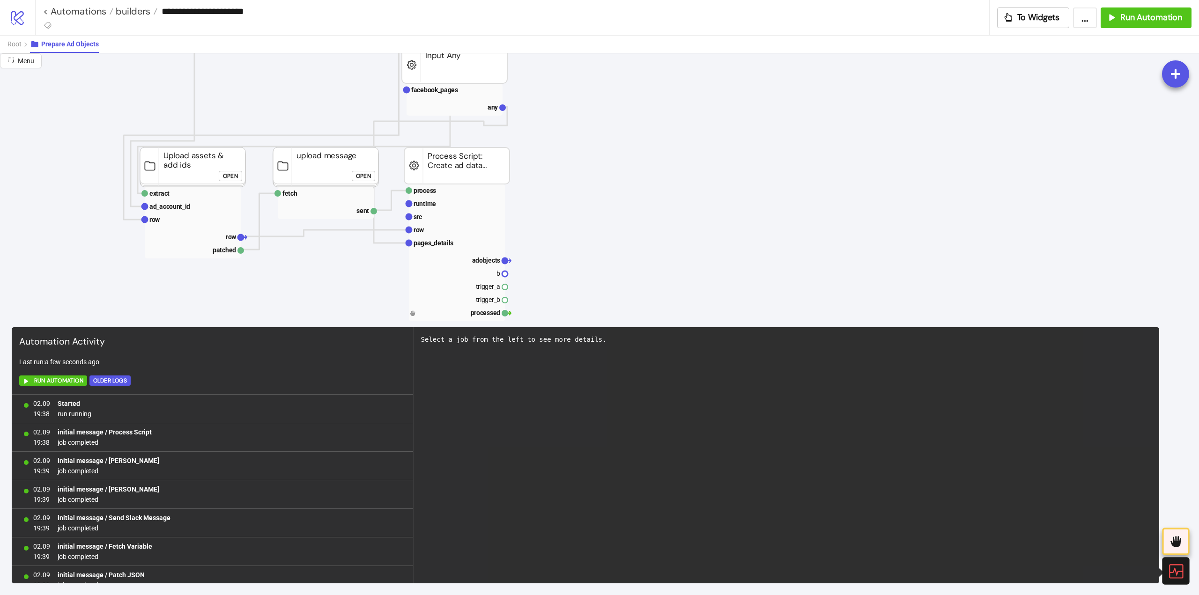
scroll to position [1468, 0]
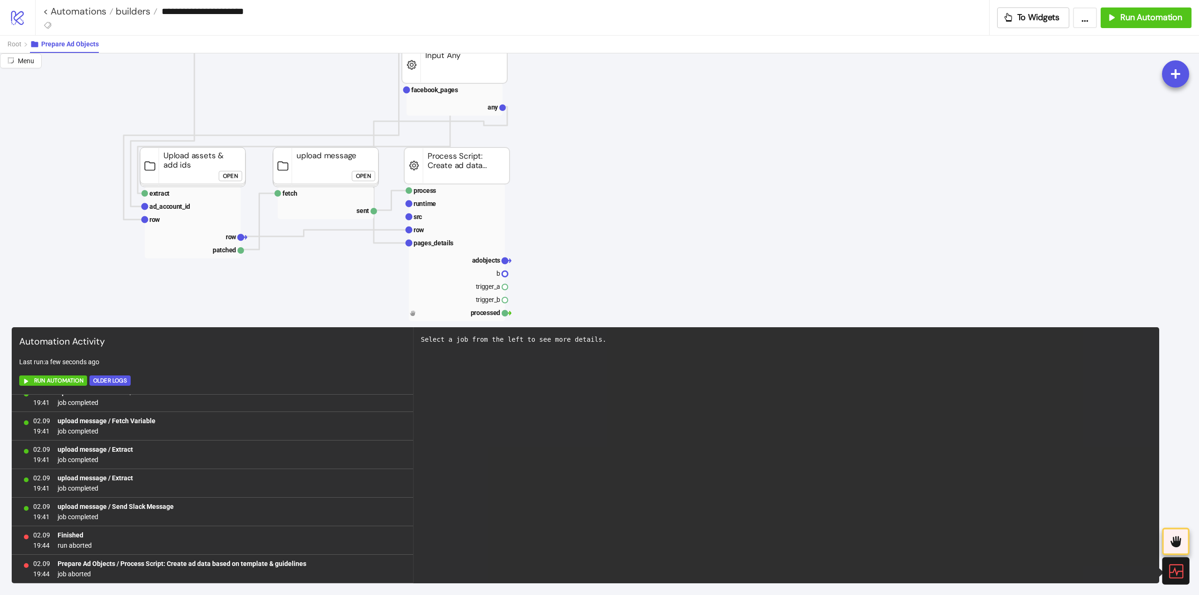
click at [1173, 570] on icon at bounding box center [1175, 571] width 16 height 16
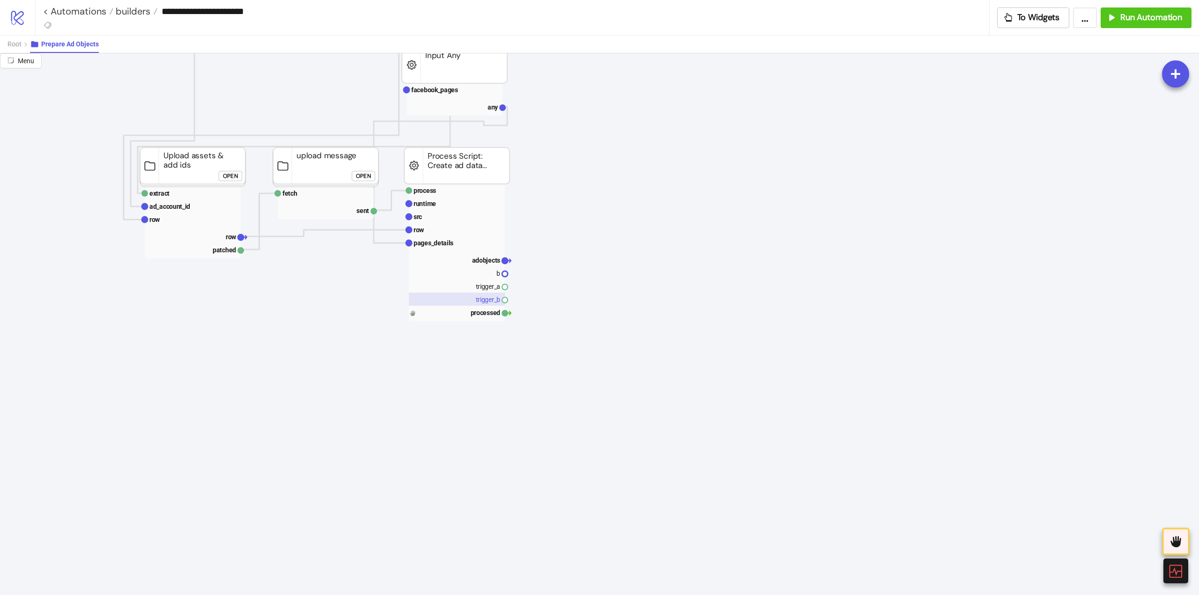
scroll to position [234, 0]
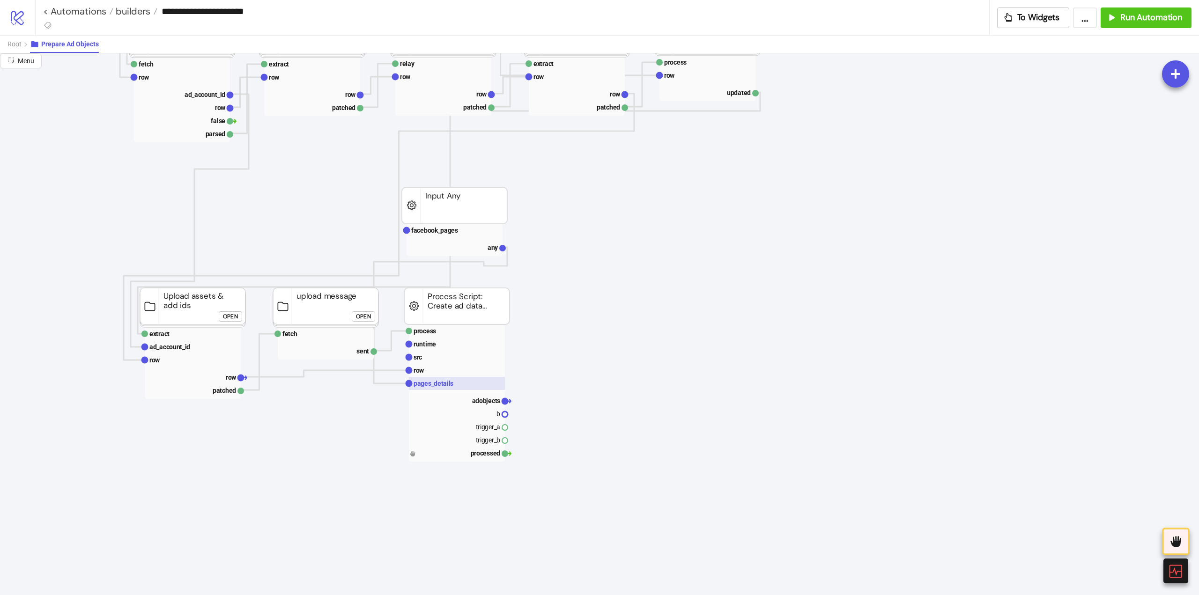
click at [430, 380] on text "pages_details" at bounding box center [434, 383] width 40 height 7
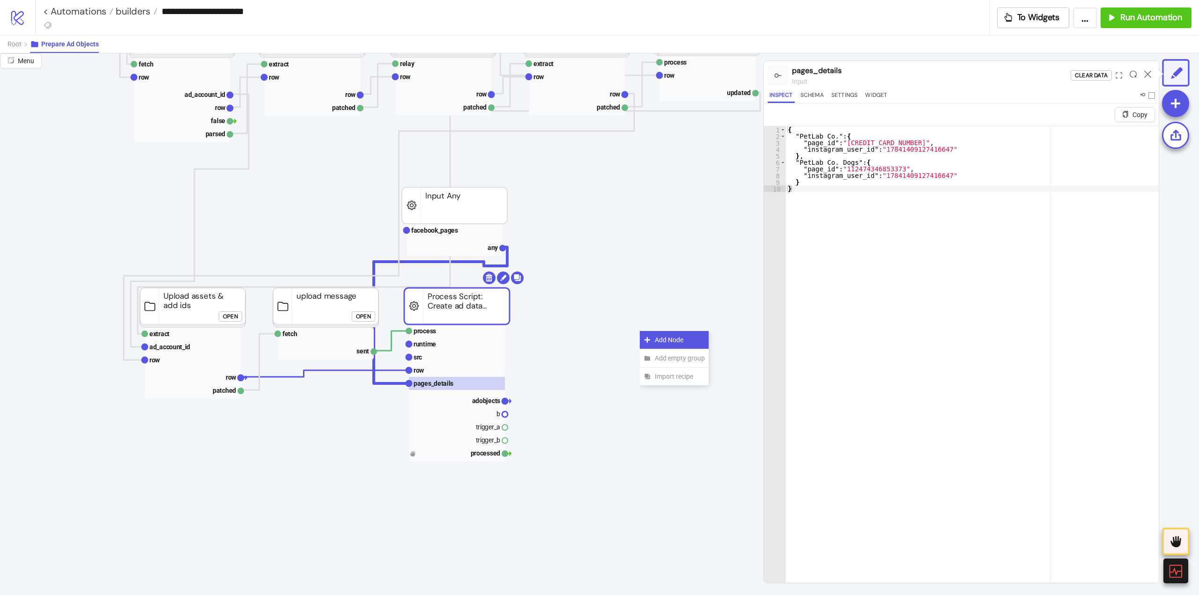
click at [646, 335] on div "Add Node" at bounding box center [674, 340] width 69 height 18
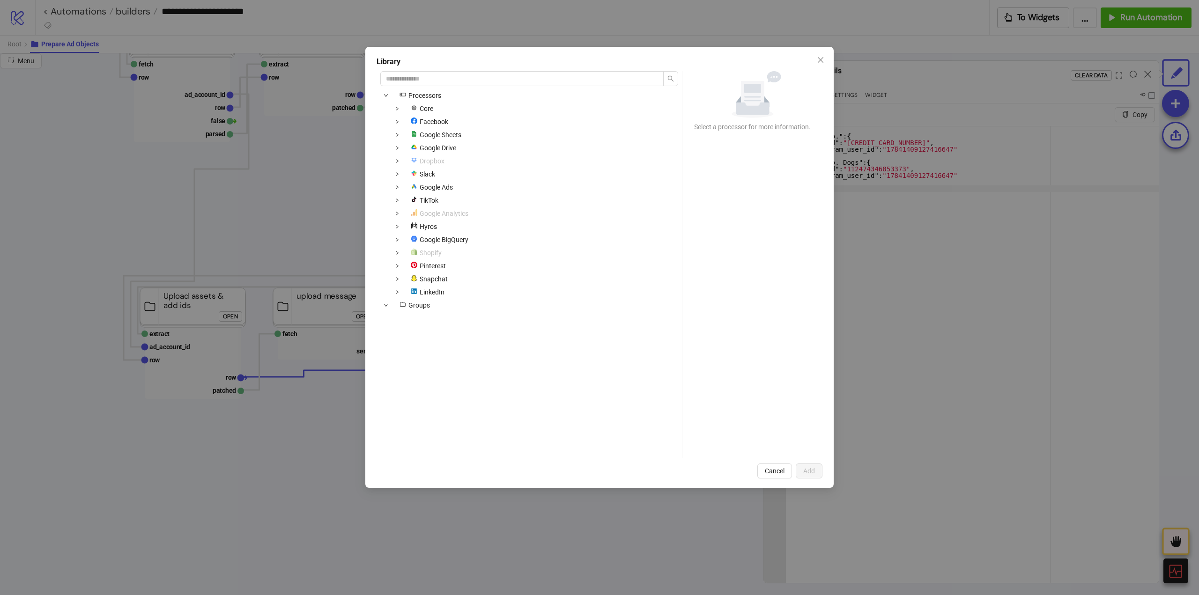
click at [404, 120] on div "Facebook" at bounding box center [416, 121] width 72 height 11
click at [397, 117] on span at bounding box center [397, 121] width 11 height 11
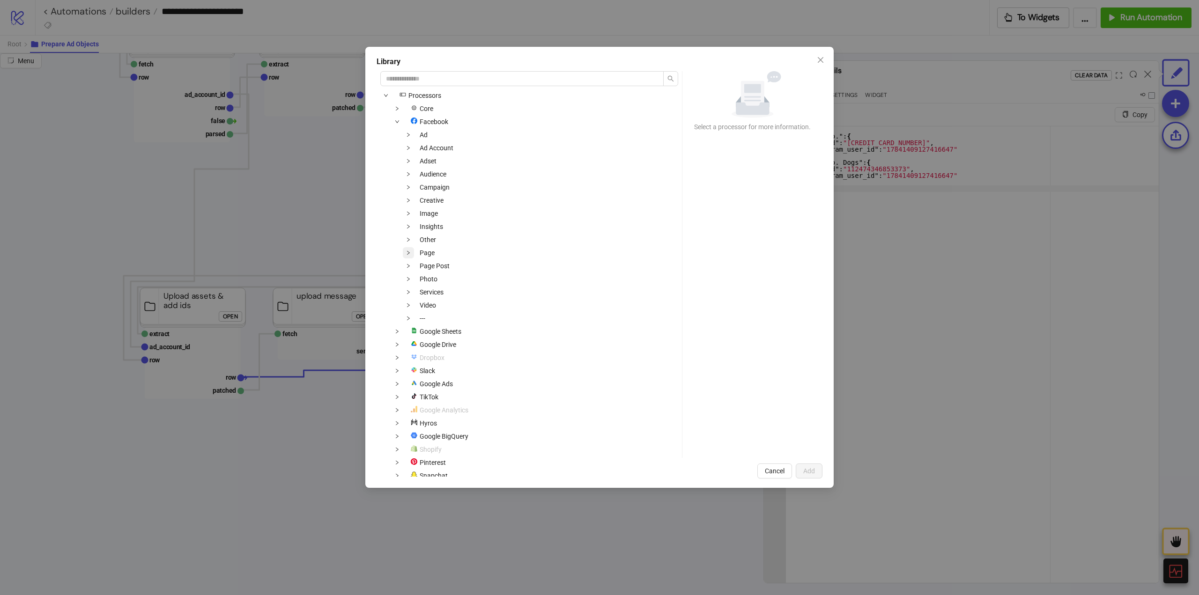
click at [412, 256] on span at bounding box center [408, 252] width 11 height 11
click at [452, 264] on span "Fetch Facebook Page Instagram Accounts" at bounding box center [493, 265] width 124 height 7
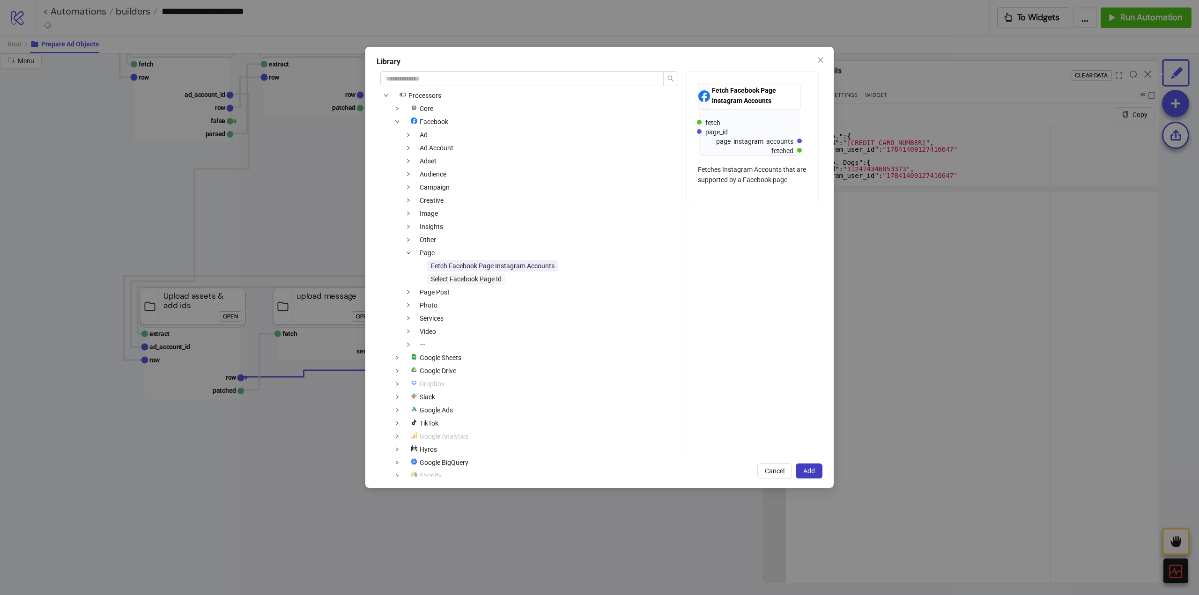
click at [491, 279] on span "Select Facebook Page Id" at bounding box center [466, 278] width 71 height 7
click at [801, 468] on button "Add" at bounding box center [809, 471] width 27 height 15
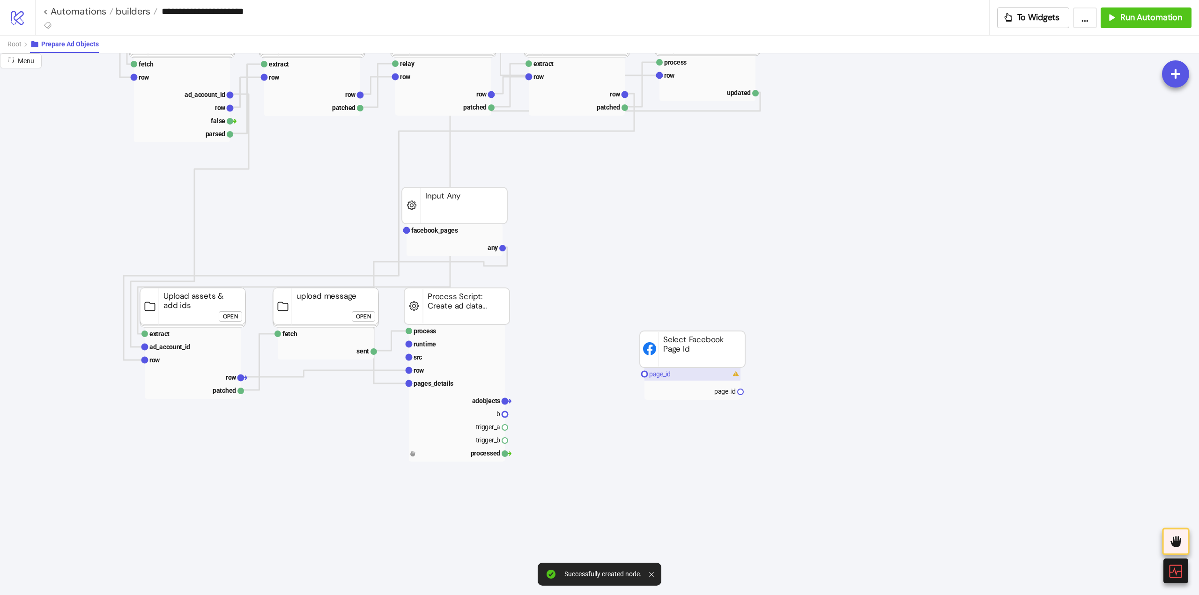
click at [673, 376] on rect at bounding box center [692, 374] width 96 height 13
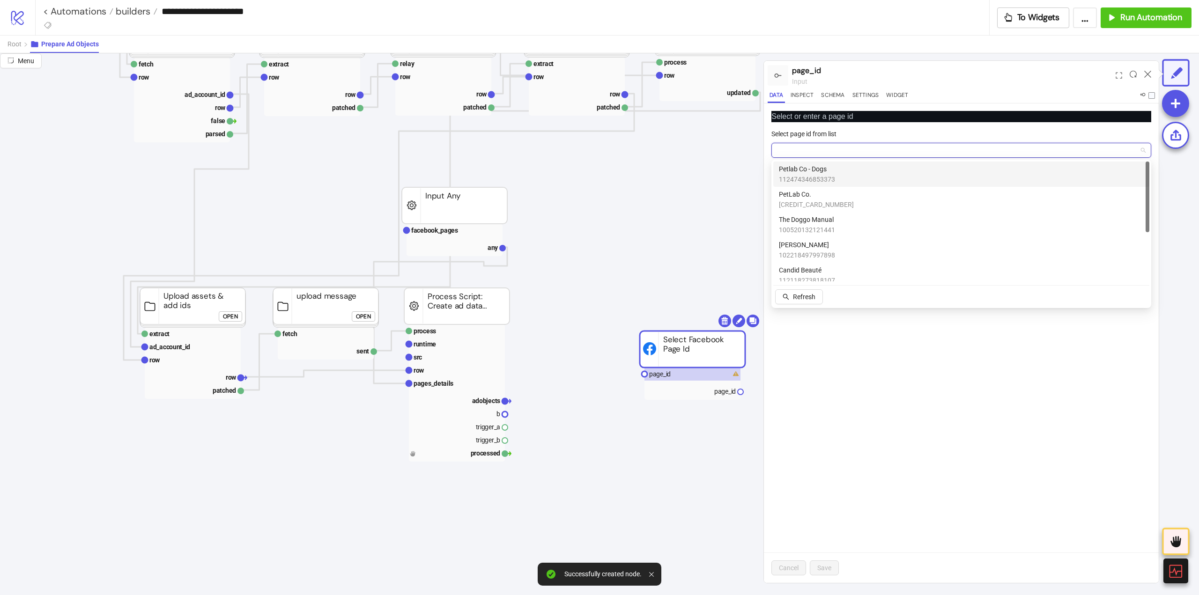
click at [819, 148] on input "Select page id from list" at bounding box center [957, 150] width 360 height 14
click at [820, 180] on span "112474346853373" at bounding box center [807, 179] width 56 height 10
click at [810, 145] on span "Petlab Co - Dogs" at bounding box center [961, 150] width 369 height 14
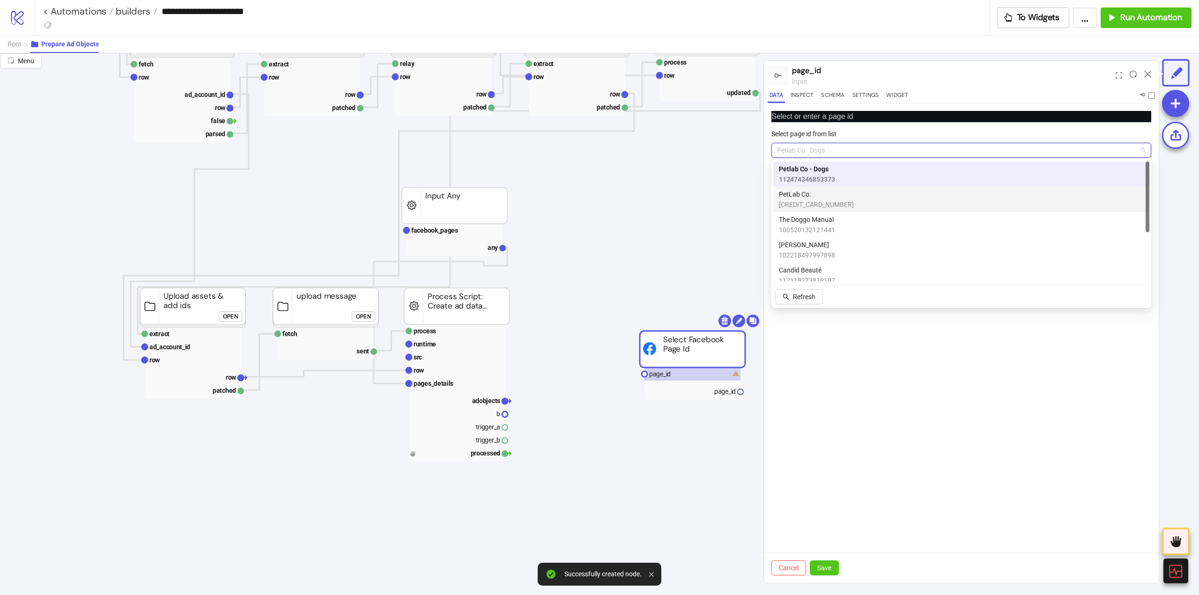
click at [816, 197] on span "PetLab Co." at bounding box center [816, 194] width 75 height 10
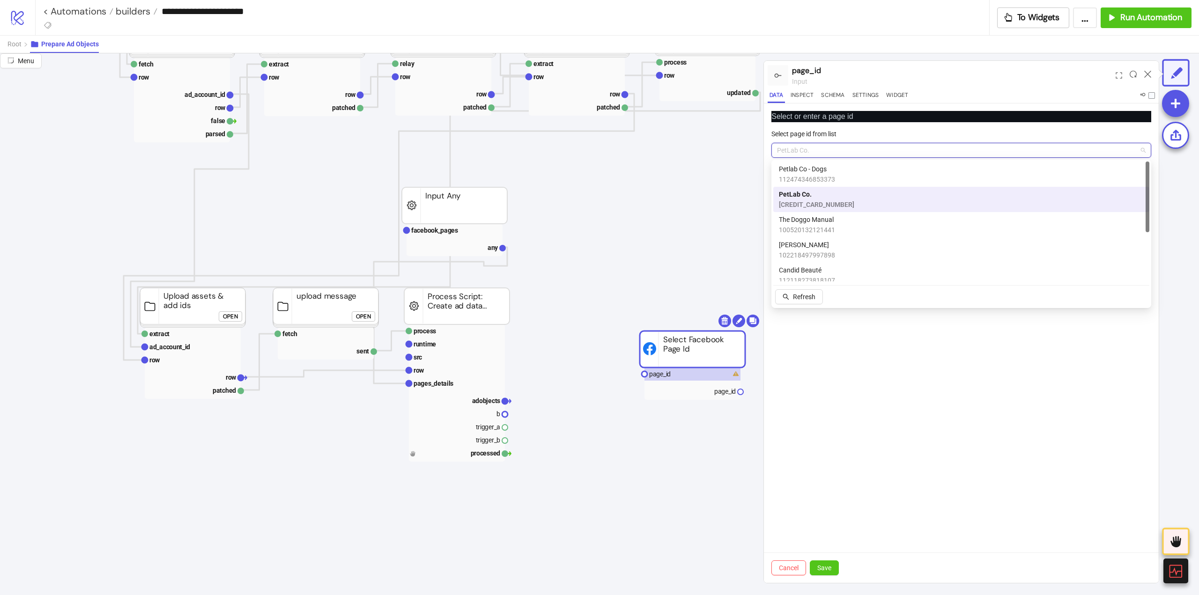
click at [808, 145] on span "PetLab Co." at bounding box center [961, 150] width 369 height 14
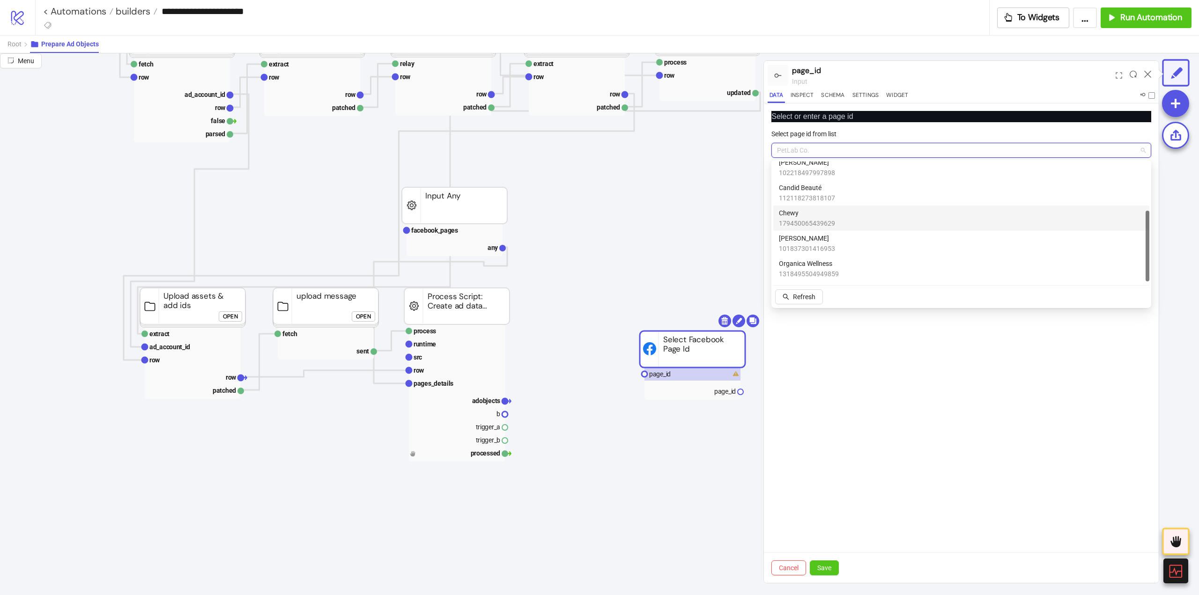
click at [821, 222] on span "179450065439629" at bounding box center [807, 223] width 56 height 10
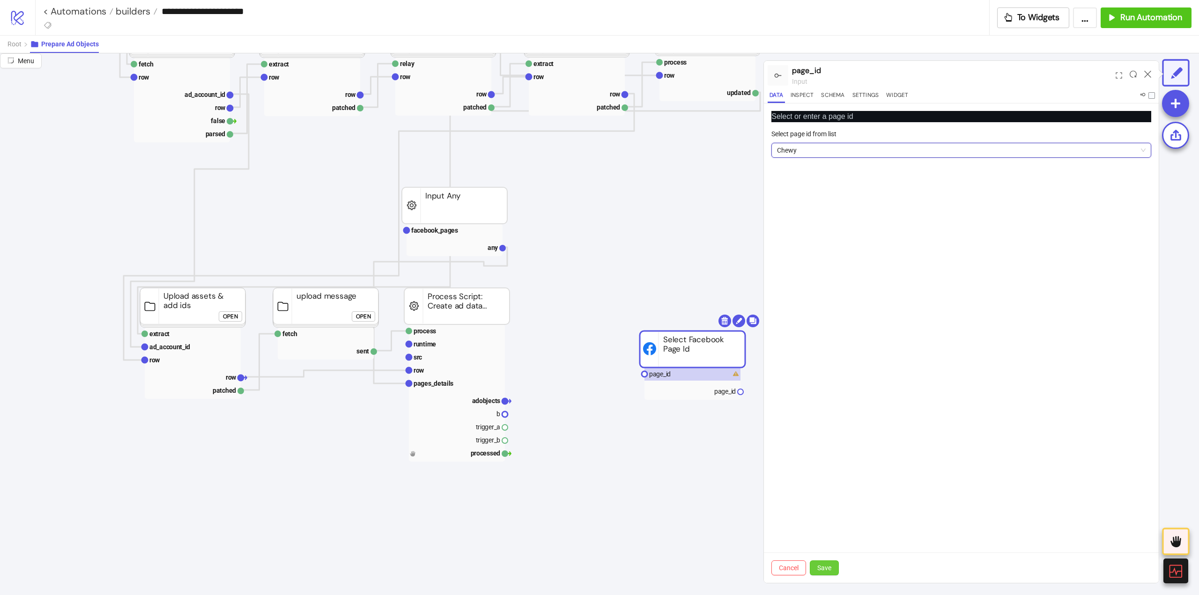
click at [826, 569] on span "Save" at bounding box center [824, 567] width 14 height 7
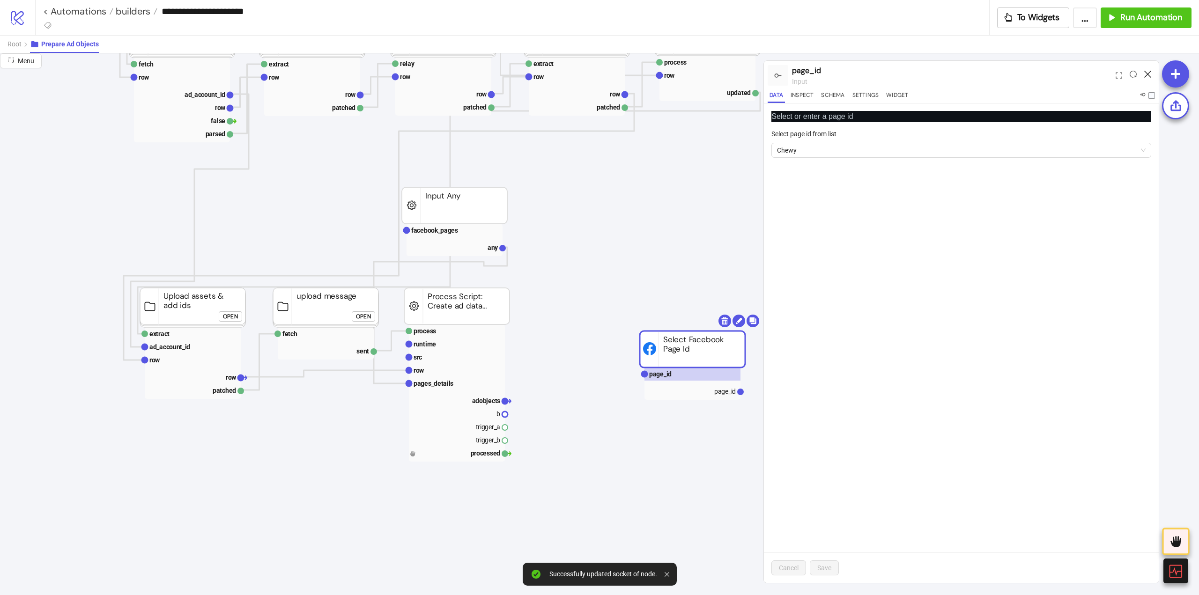
click at [1147, 73] on icon at bounding box center [1147, 74] width 7 height 7
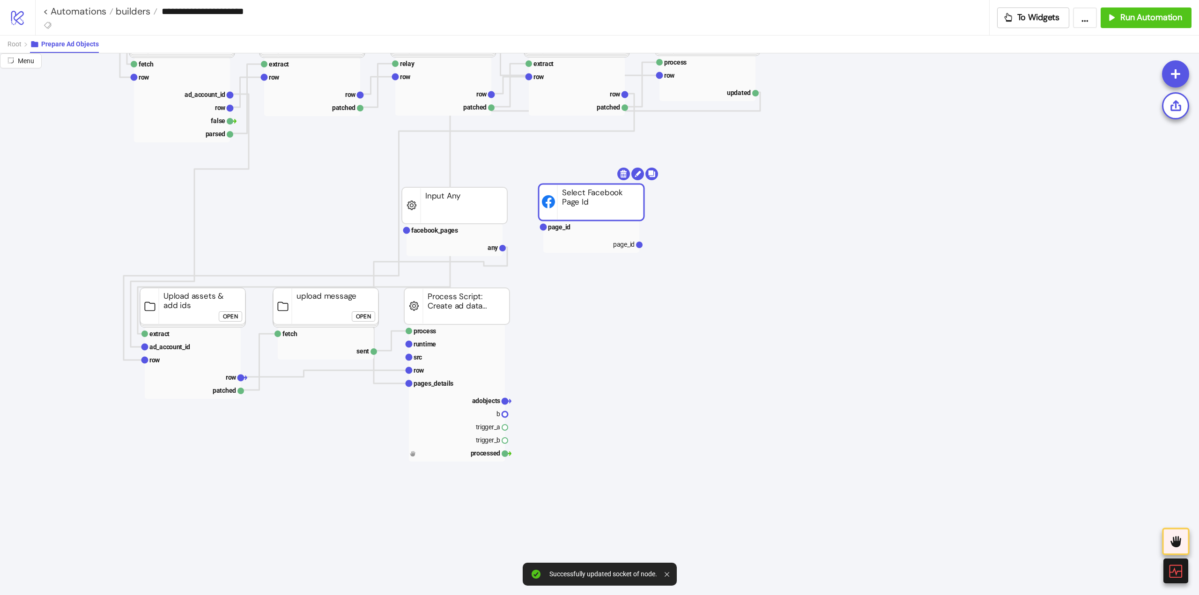
drag, startPoint x: 699, startPoint y: 352, endPoint x: 600, endPoint y: 205, distance: 177.5
click at [656, 366] on span "Add Node" at bounding box center [679, 366] width 50 height 10
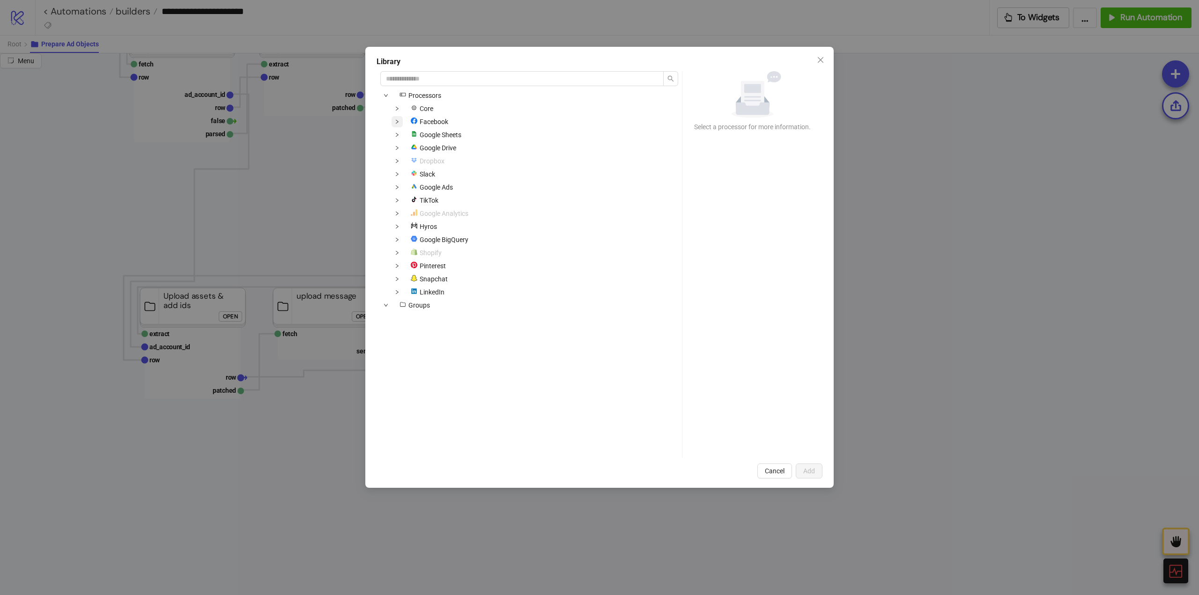
click at [400, 120] on span at bounding box center [397, 121] width 11 height 11
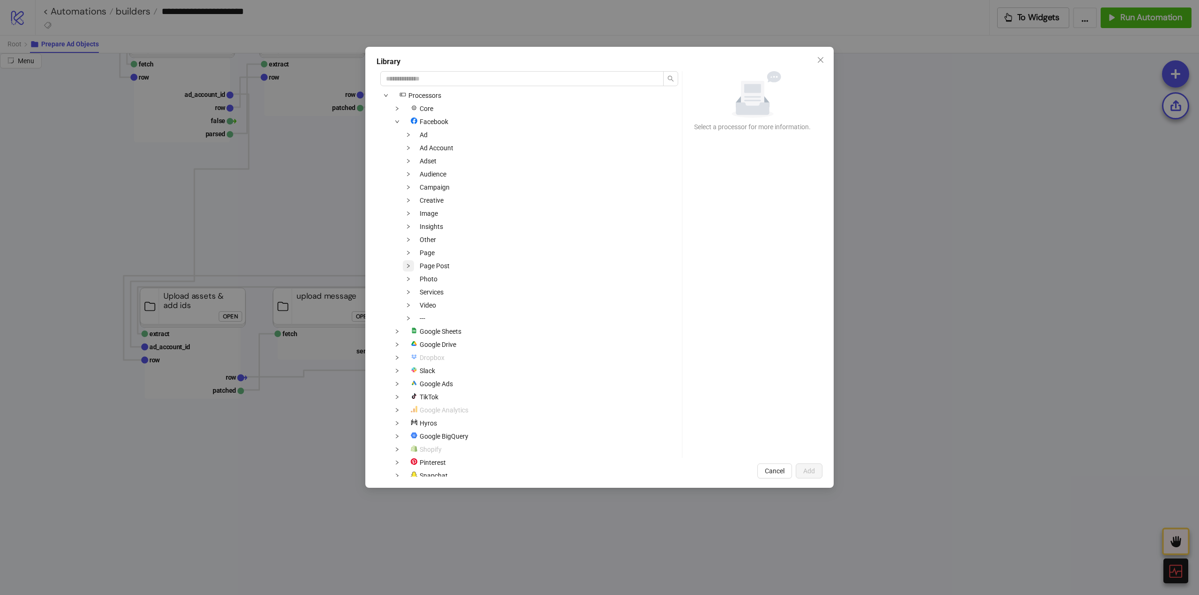
click at [410, 265] on icon "down" at bounding box center [408, 266] width 5 height 5
click at [410, 256] on span at bounding box center [408, 252] width 11 height 11
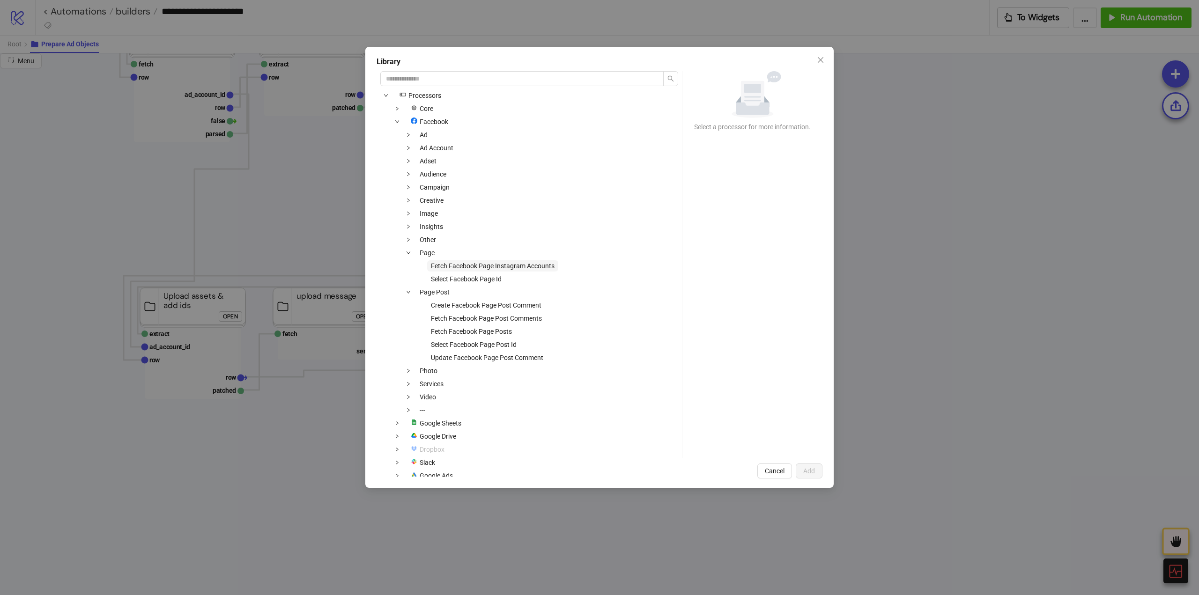
click at [445, 263] on span "Fetch Facebook Page Instagram Accounts" at bounding box center [493, 265] width 124 height 7
click at [815, 470] on button "Add" at bounding box center [809, 471] width 27 height 15
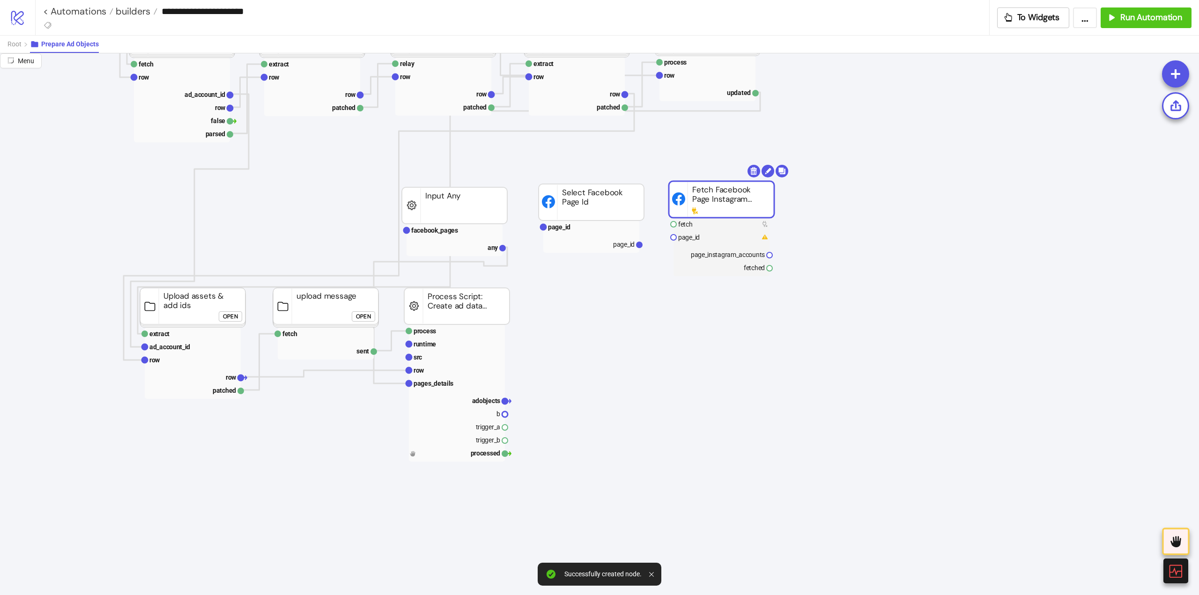
drag, startPoint x: 698, startPoint y: 372, endPoint x: 726, endPoint y: 213, distance: 161.2
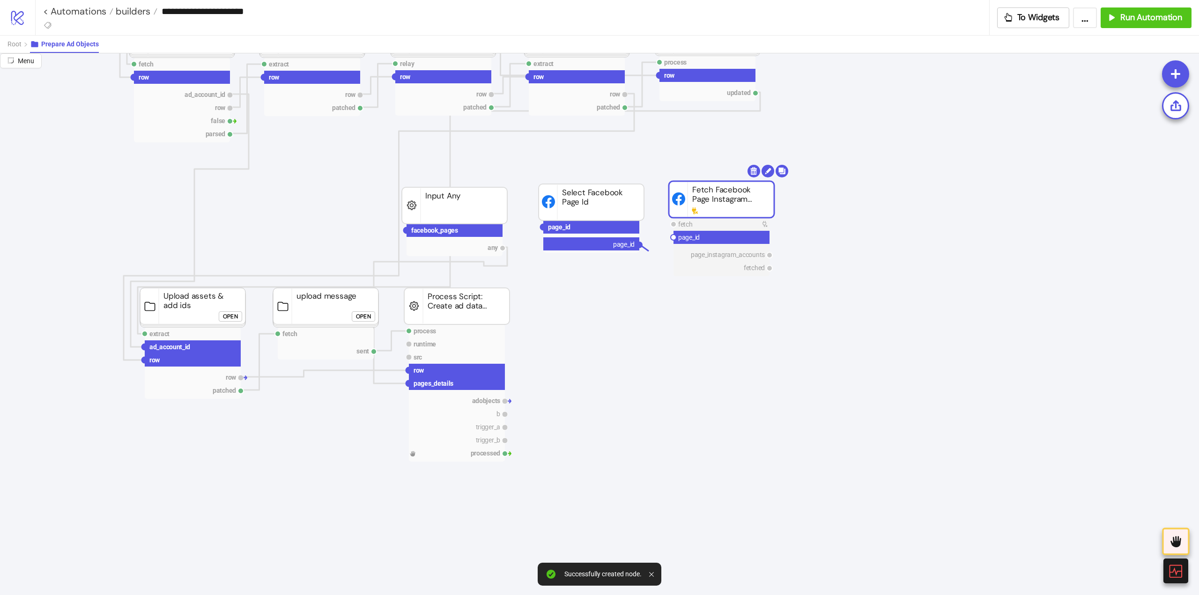
drag, startPoint x: 641, startPoint y: 244, endPoint x: 665, endPoint y: 249, distance: 25.0
click at [673, 237] on circle at bounding box center [674, 238] width 6 height 6
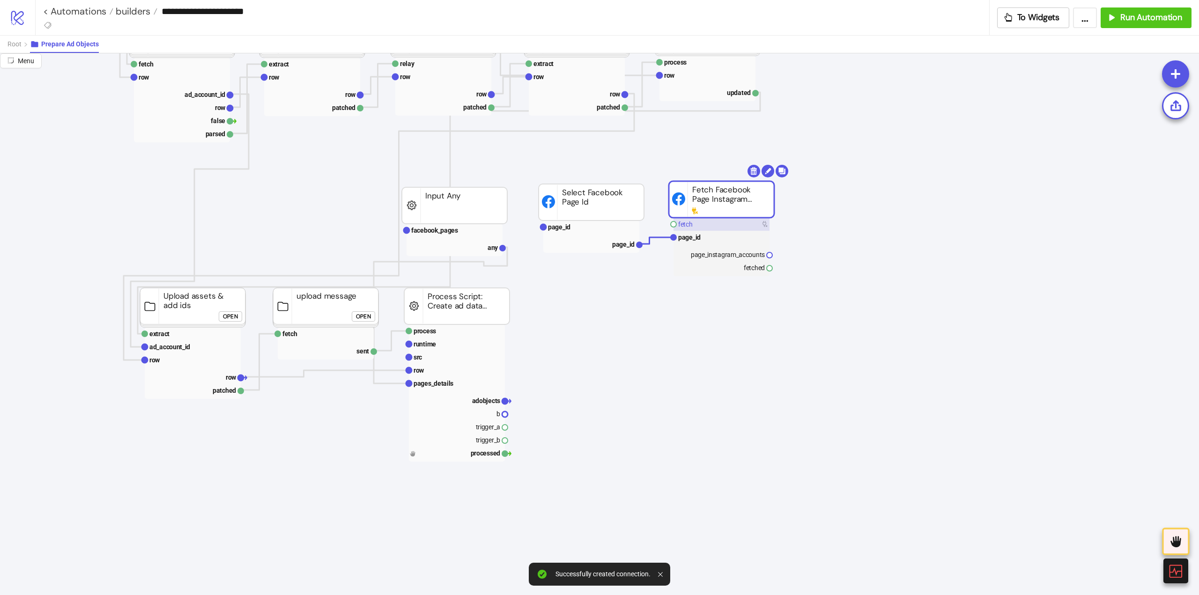
click at [690, 219] on rect at bounding box center [722, 224] width 96 height 13
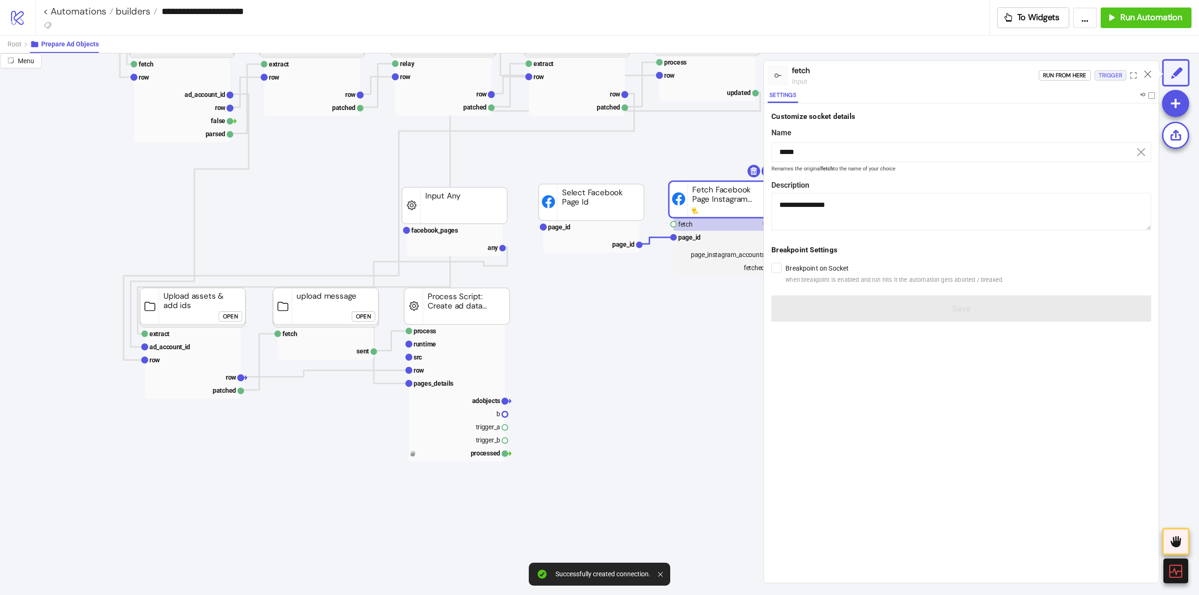
click at [1104, 79] on div "Trigger" at bounding box center [1110, 75] width 23 height 11
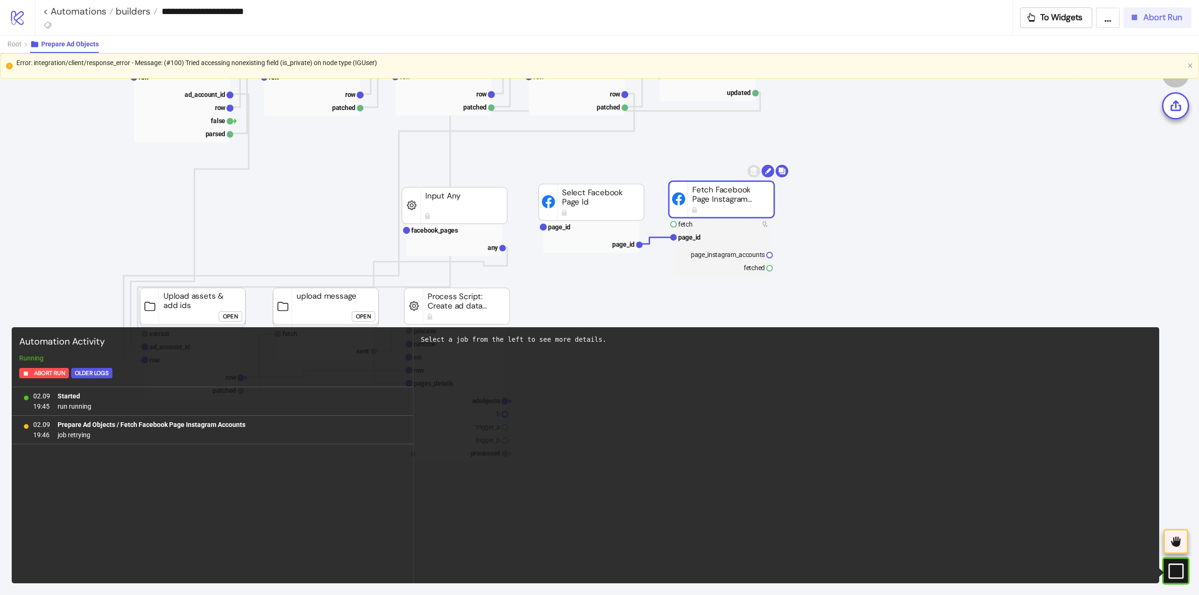
click at [1140, 25] on button "Abort Run" at bounding box center [1158, 17] width 68 height 21
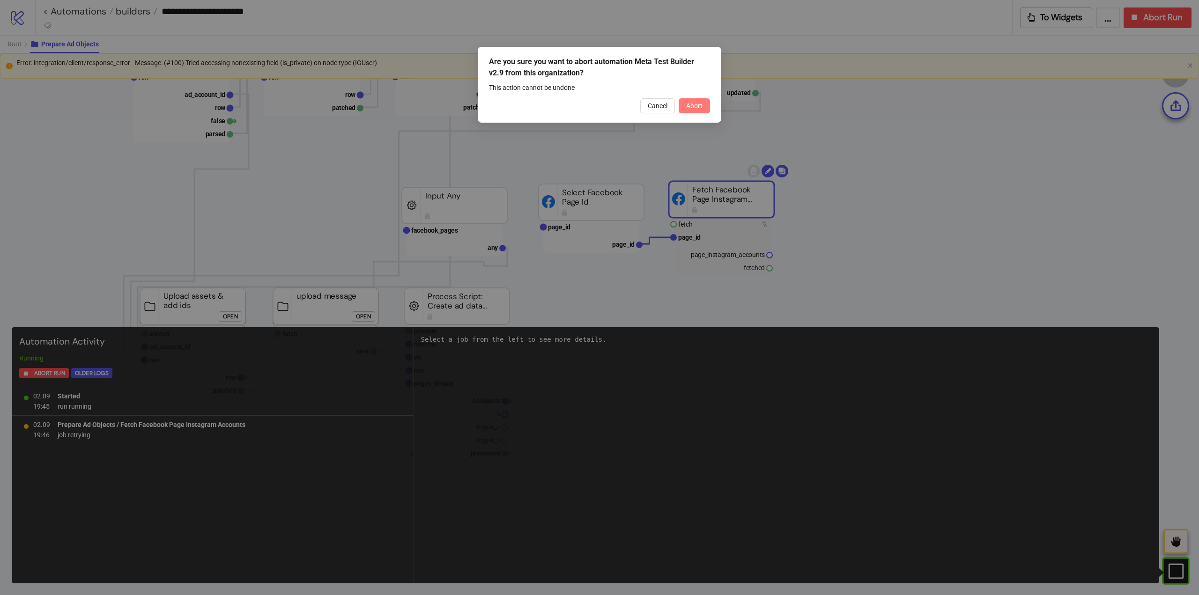
click at [706, 101] on button "Abort" at bounding box center [694, 105] width 31 height 15
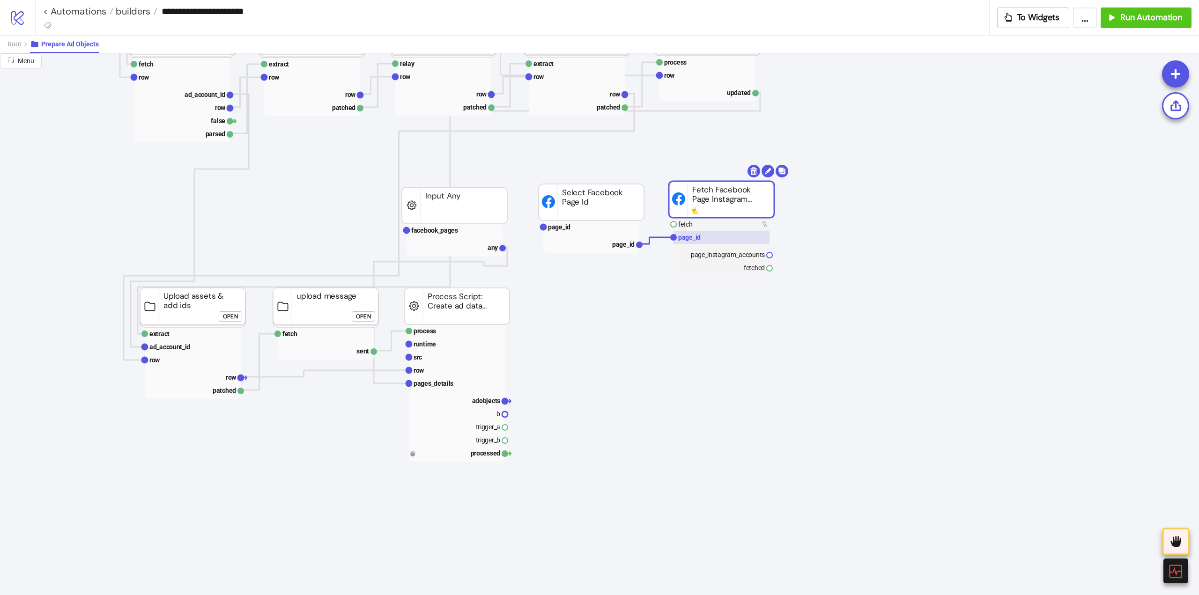
click at [692, 235] on text "page_id" at bounding box center [689, 237] width 22 height 7
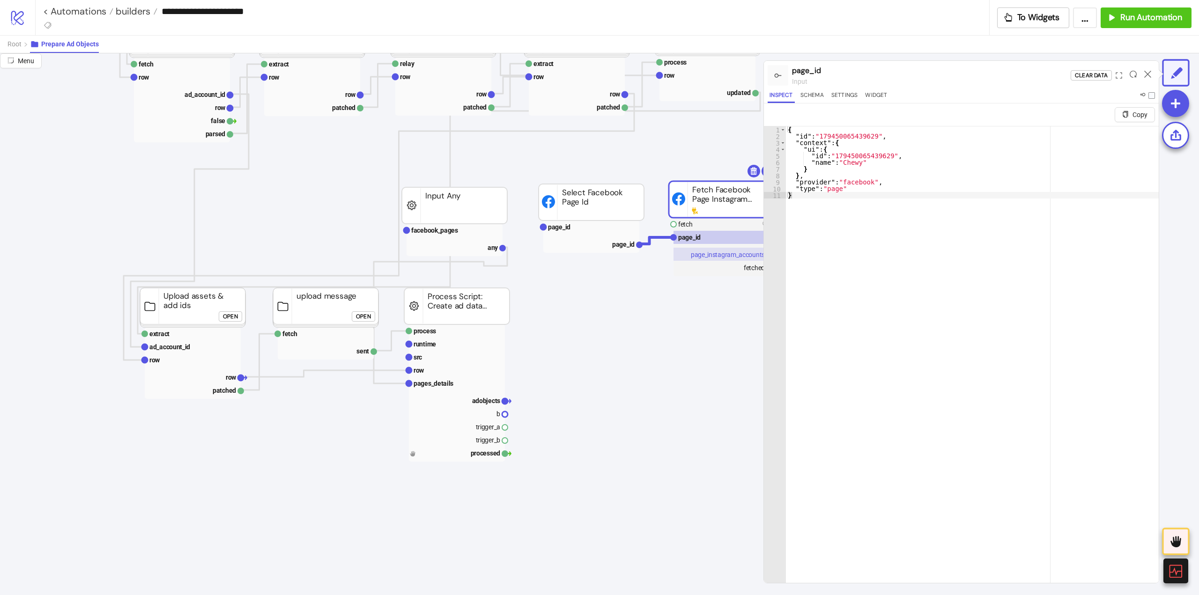
click at [705, 252] on text "page_instagram_accounts" at bounding box center [728, 254] width 74 height 7
click at [695, 238] on text "page_id" at bounding box center [689, 237] width 22 height 7
click at [689, 228] on text "fetch" at bounding box center [685, 224] width 15 height 7
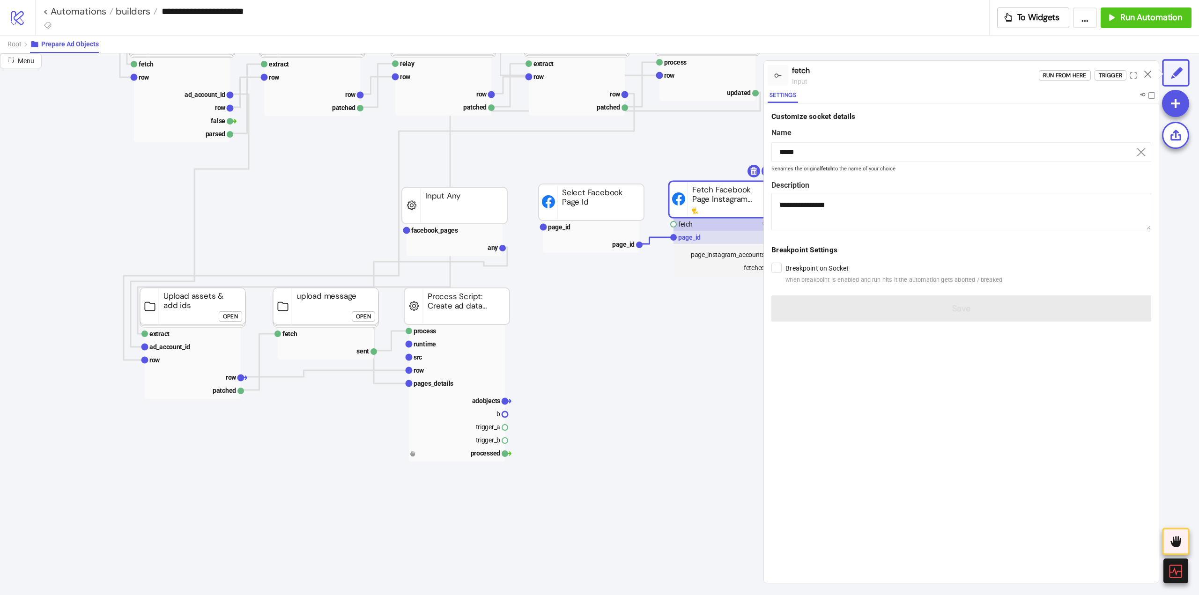
click at [695, 236] on text "page_id" at bounding box center [689, 237] width 22 height 7
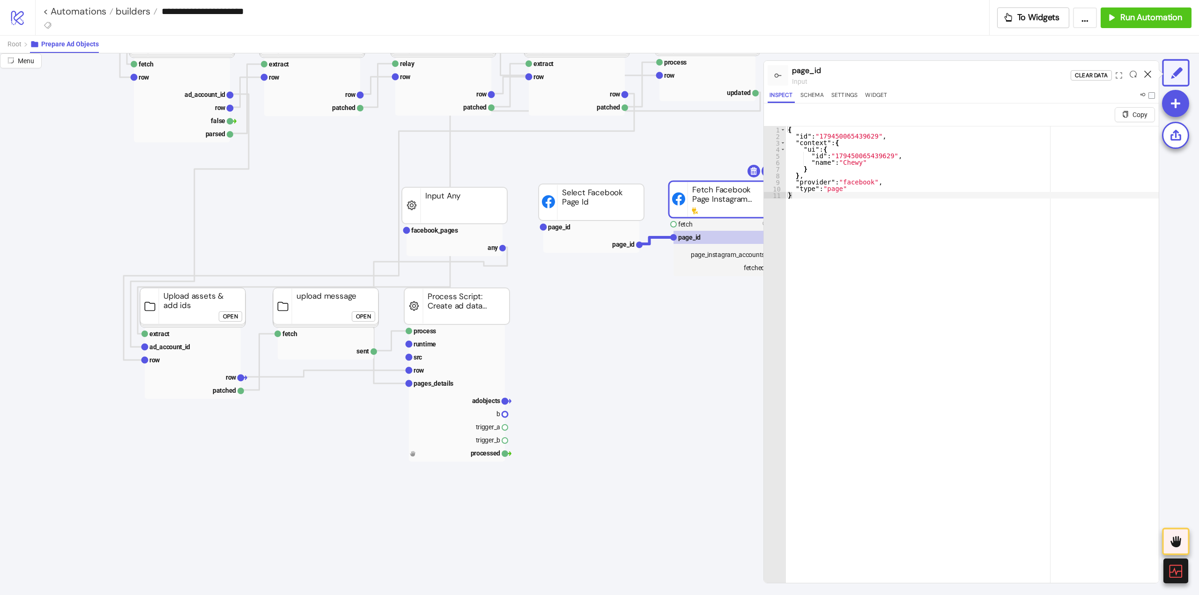
click at [1148, 75] on icon at bounding box center [1147, 74] width 7 height 7
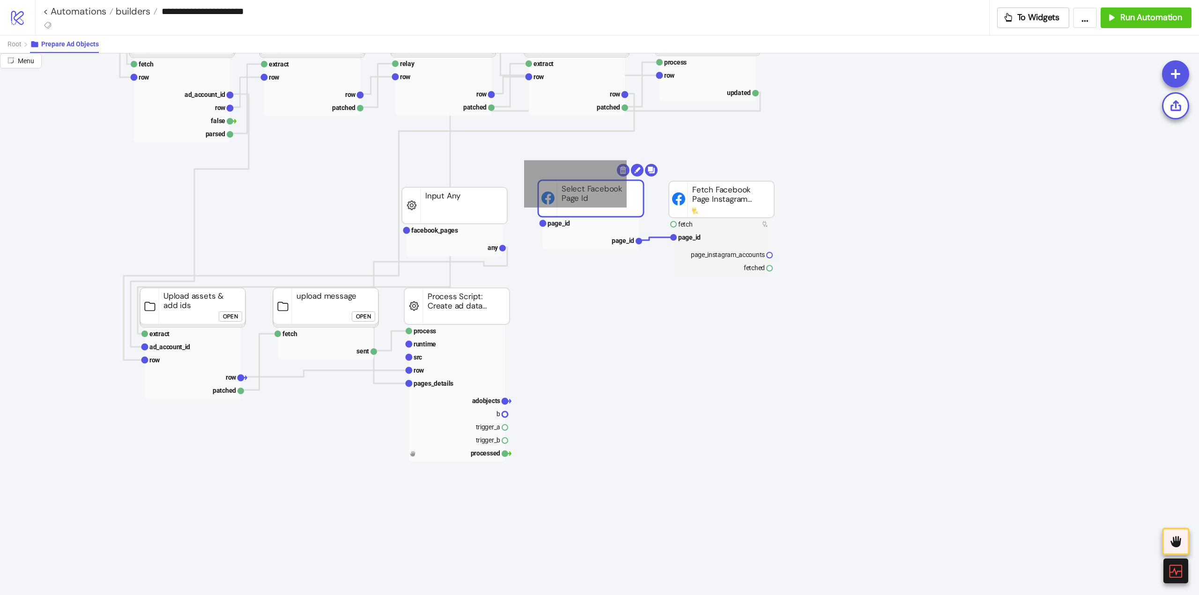
drag, startPoint x: 533, startPoint y: 163, endPoint x: 797, endPoint y: 269, distance: 284.8
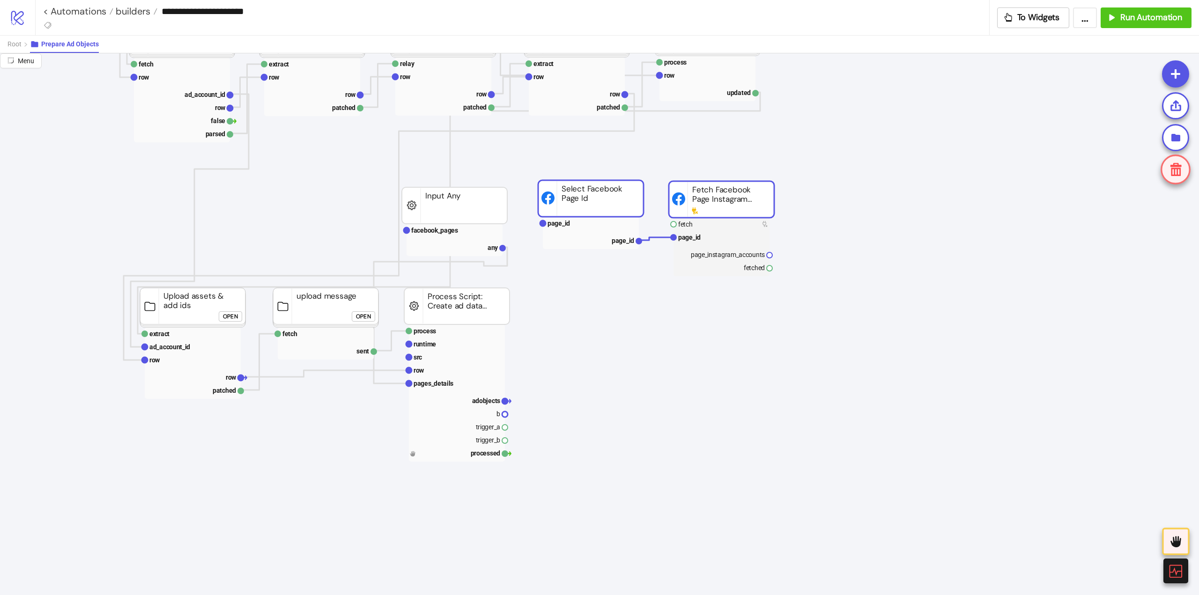
drag, startPoint x: 718, startPoint y: 192, endPoint x: 754, endPoint y: 238, distance: 58.8
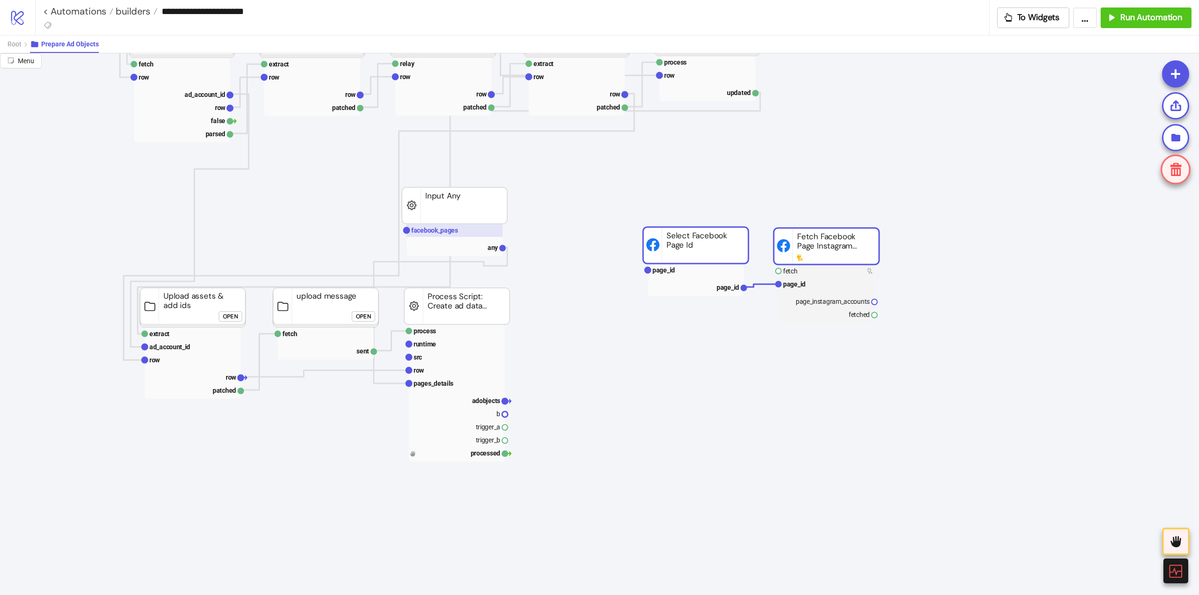
click at [468, 227] on rect at bounding box center [455, 230] width 96 height 13
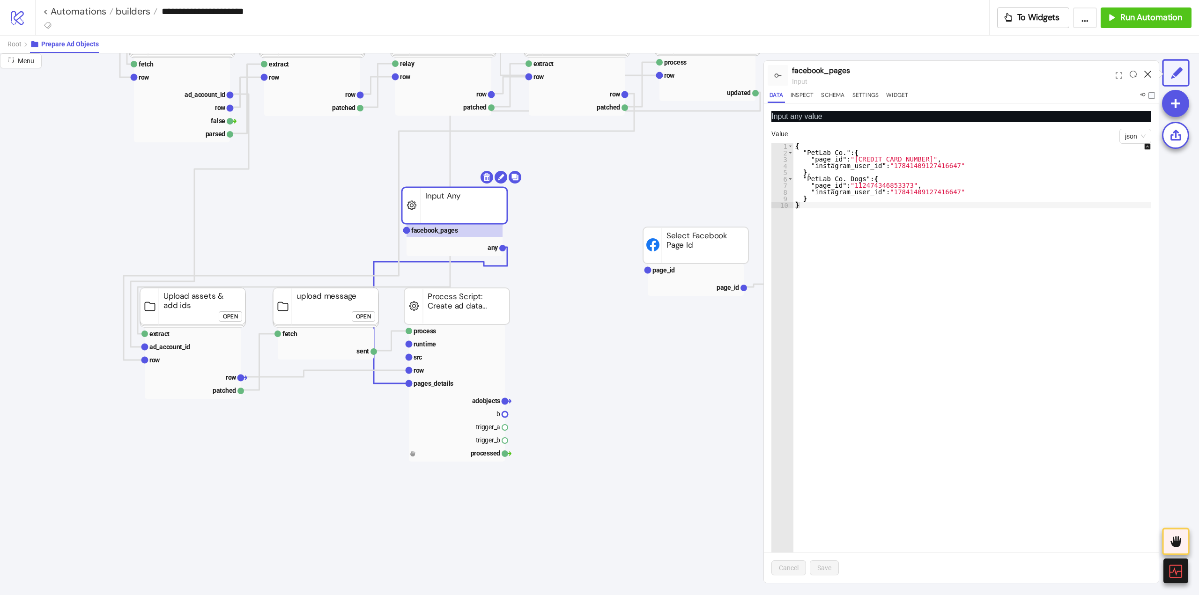
click at [1147, 74] on icon at bounding box center [1147, 74] width 7 height 7
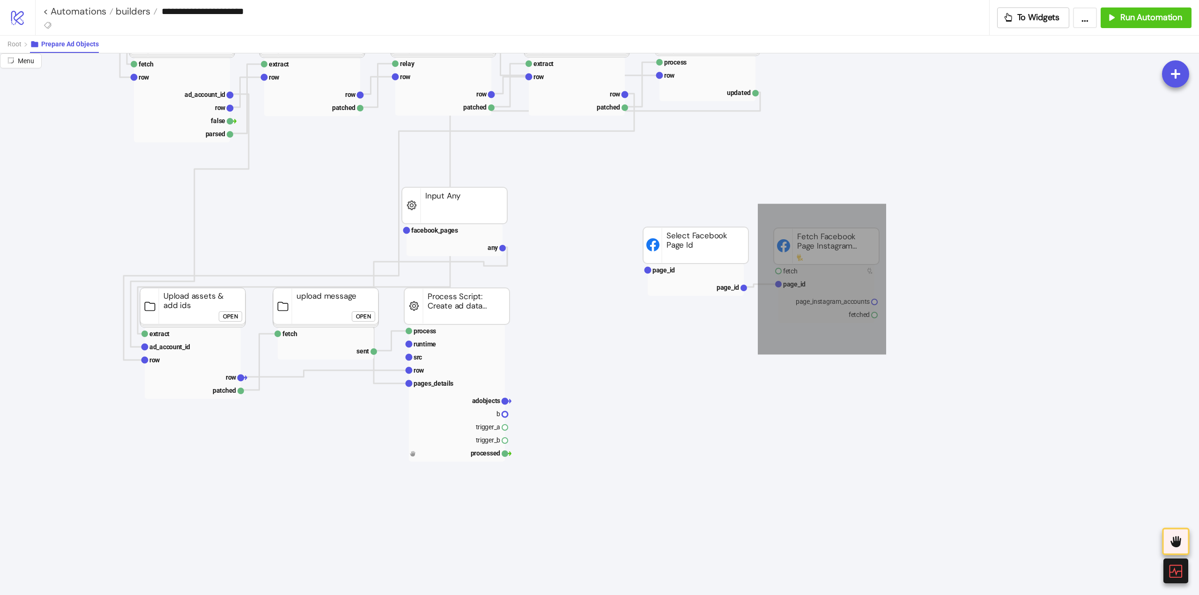
drag, startPoint x: 758, startPoint y: 204, endPoint x: 889, endPoint y: 358, distance: 203.0
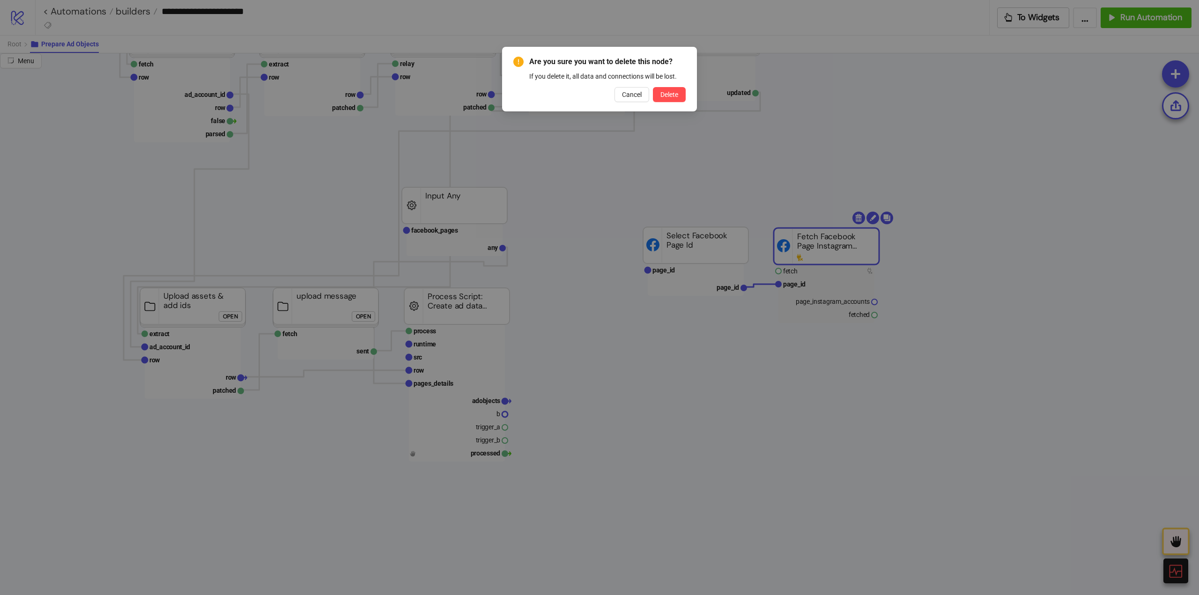
click at [653, 87] on button "Delete" at bounding box center [669, 94] width 33 height 15
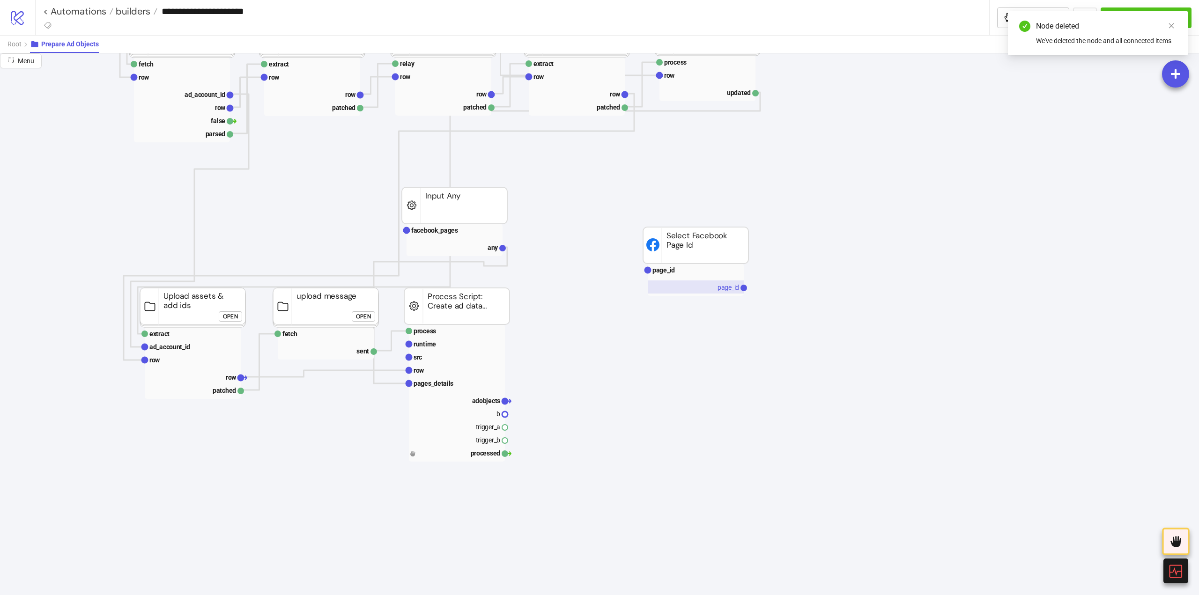
click at [726, 287] on text "page_id" at bounding box center [729, 287] width 22 height 7
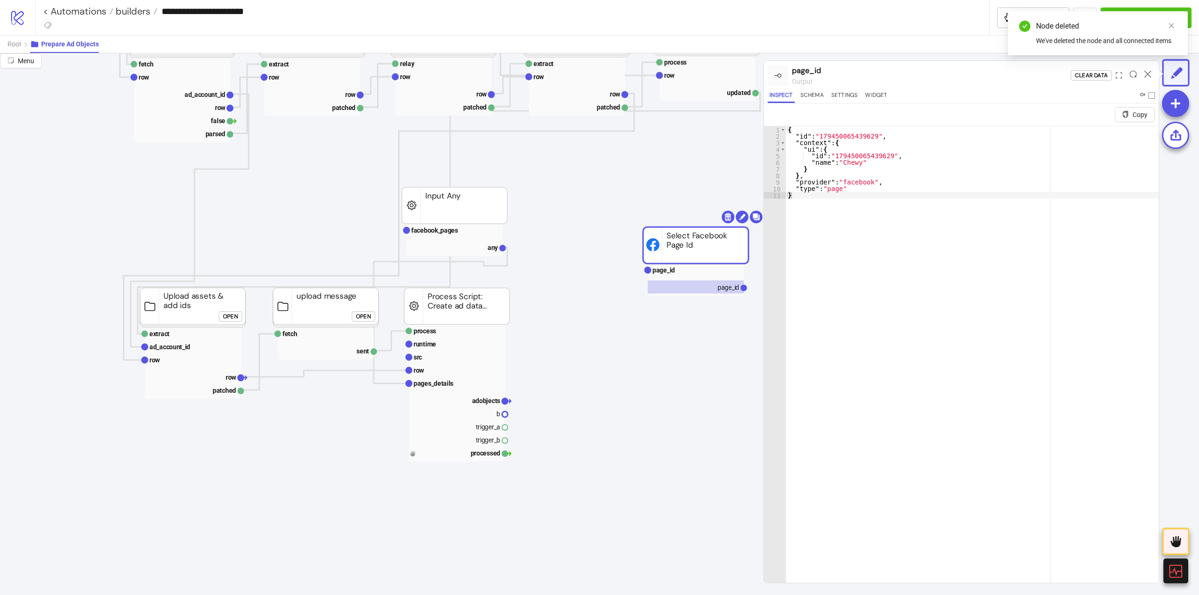
type textarea "**********"
click at [837, 136] on div "{ "id" : "179450065439629" , "context" : { "ui" : { "id" : "179450065439629" , …" at bounding box center [972, 372] width 373 height 492
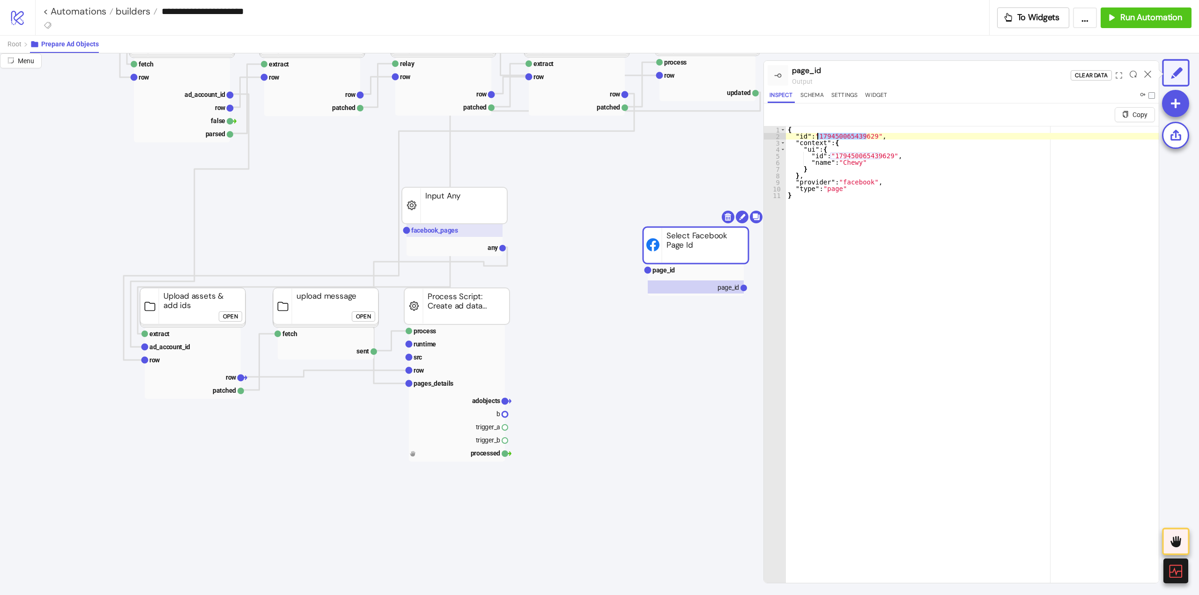
click at [452, 232] on text "facebook_pages" at bounding box center [434, 230] width 47 height 7
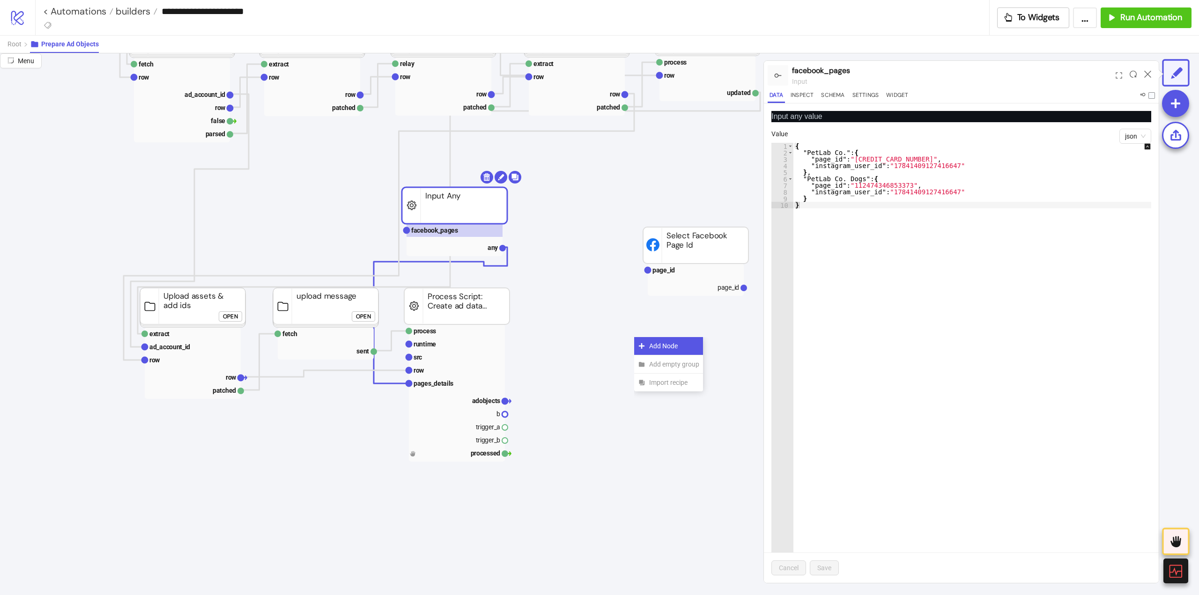
click at [641, 346] on icon at bounding box center [642, 346] width 6 height 6
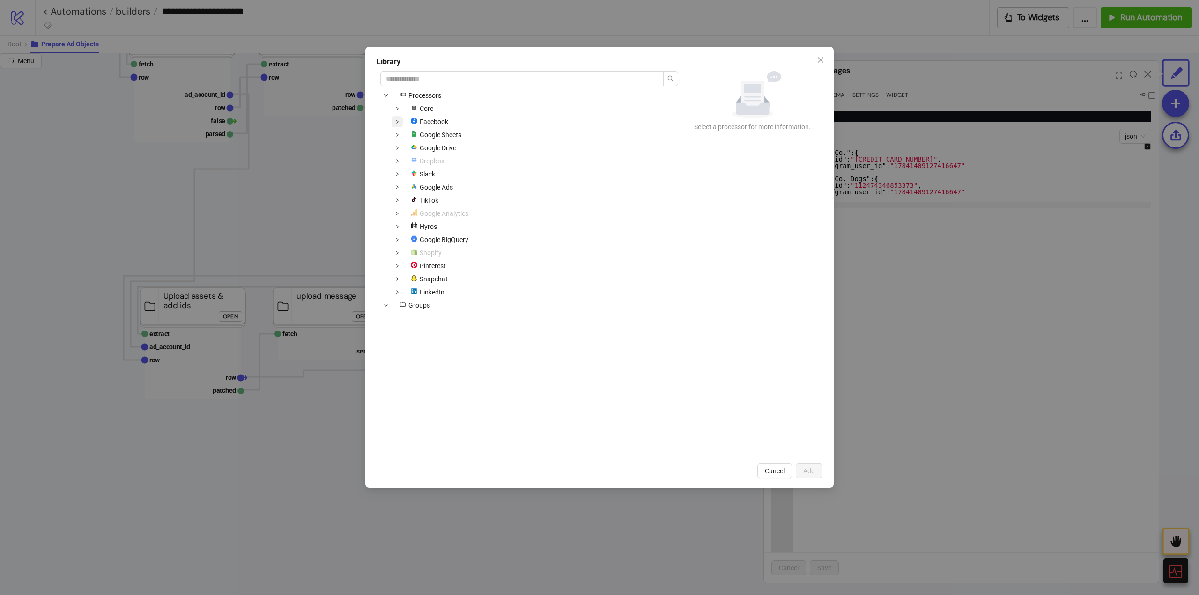
click at [400, 122] on span at bounding box center [397, 121] width 11 height 11
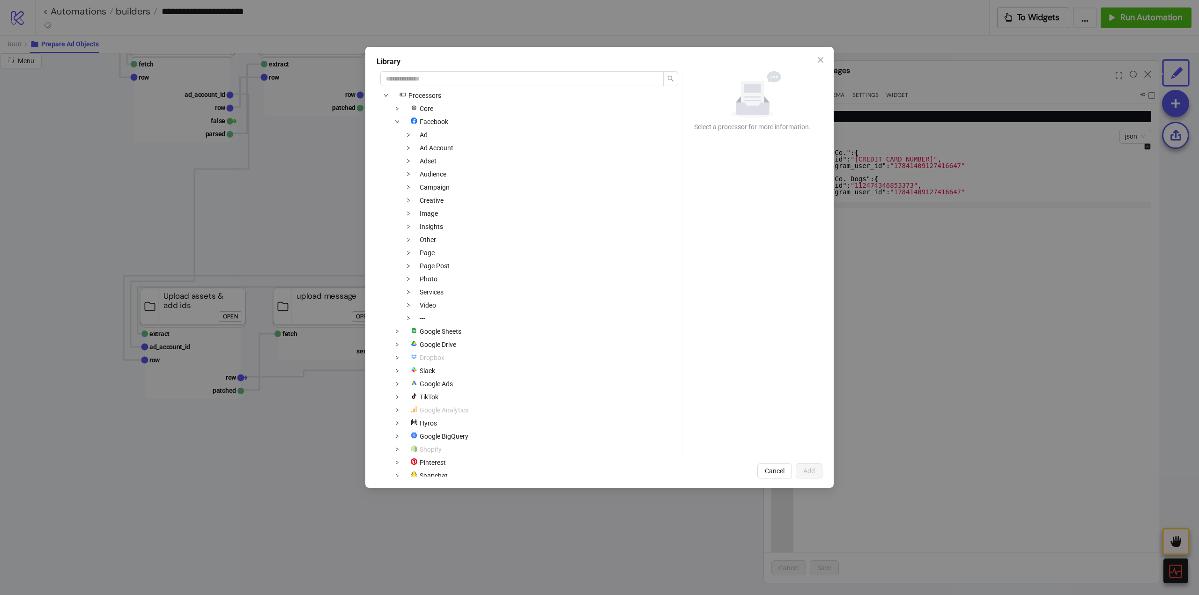
click at [909, 281] on div "Library icons/node Processors Core Facebook Ad Ad Account Adset Audience Campai…" at bounding box center [599, 297] width 1199 height 595
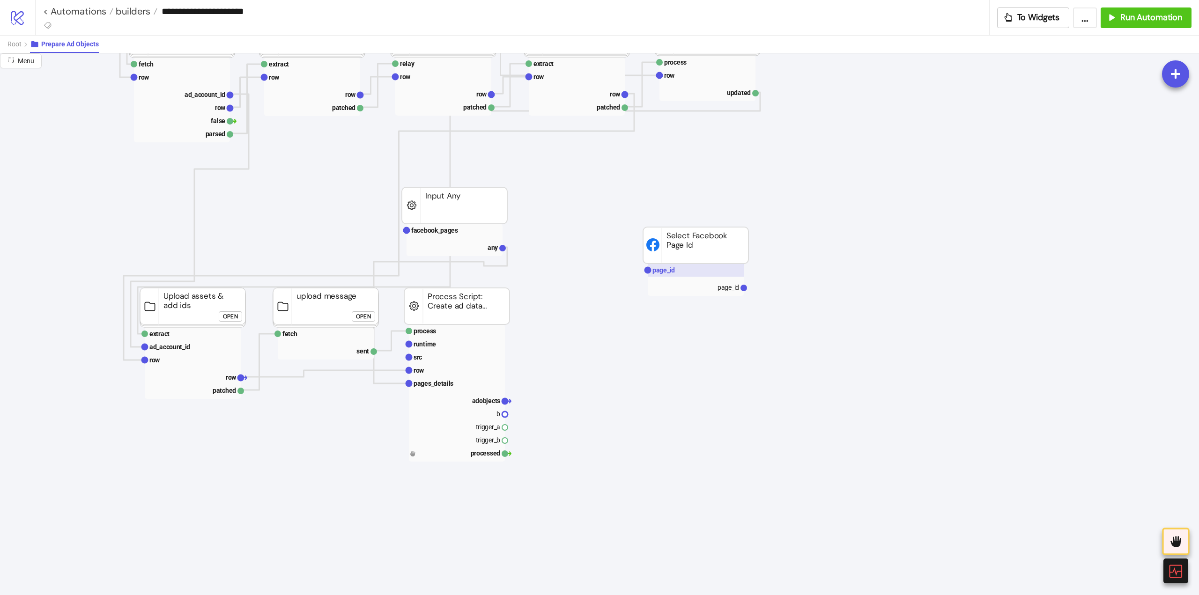
click at [665, 275] on rect at bounding box center [696, 270] width 96 height 13
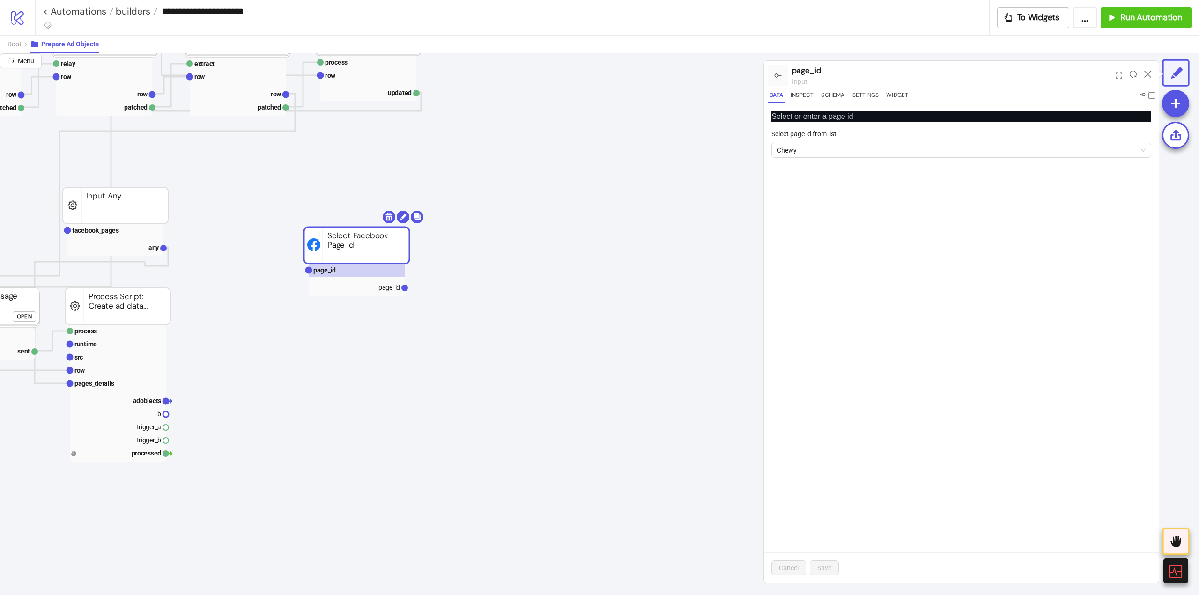
scroll to position [234, 338]
click at [595, 375] on icon at bounding box center [595, 377] width 7 height 7
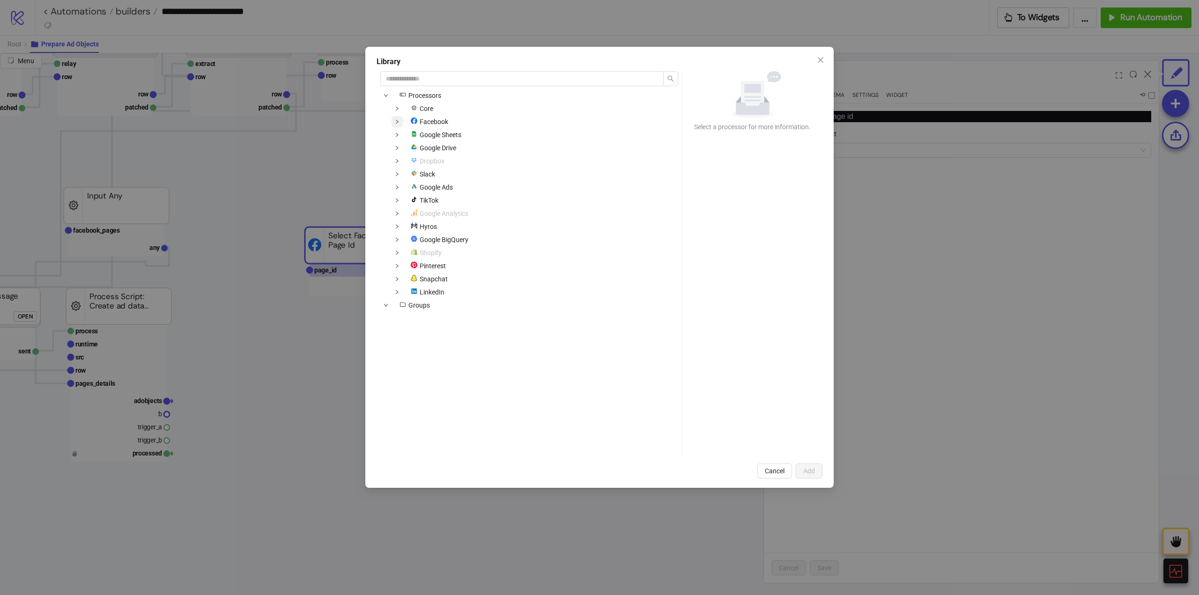
click at [401, 123] on span at bounding box center [397, 121] width 11 height 11
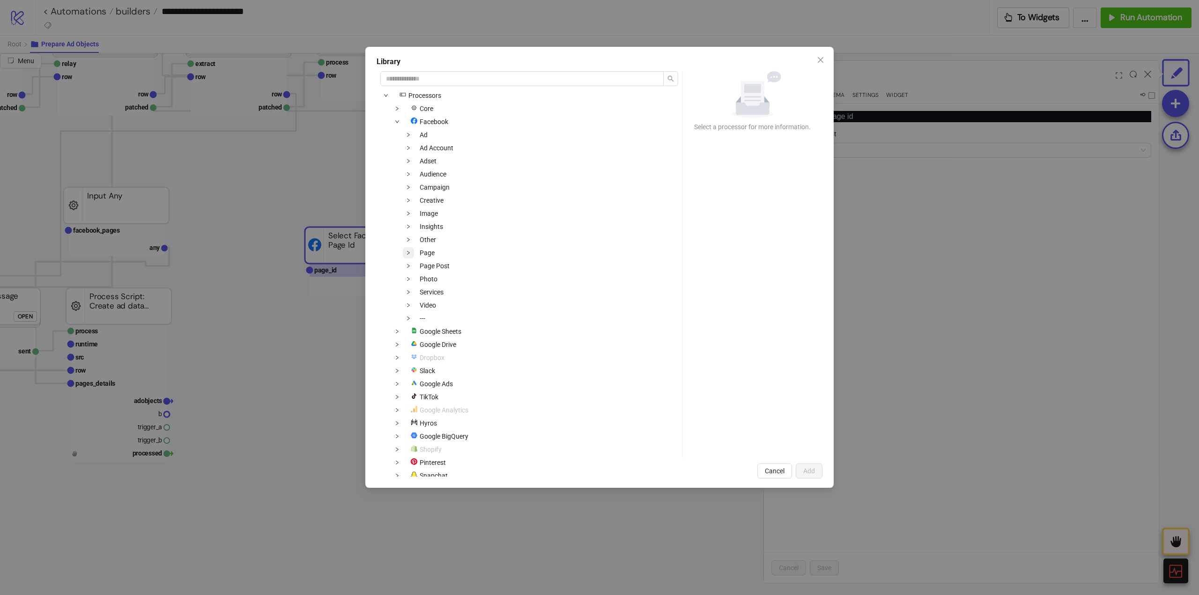
click at [410, 255] on span at bounding box center [408, 252] width 11 height 11
click at [436, 265] on span "Fetch Facebook Page Instagram Accounts" at bounding box center [493, 265] width 124 height 7
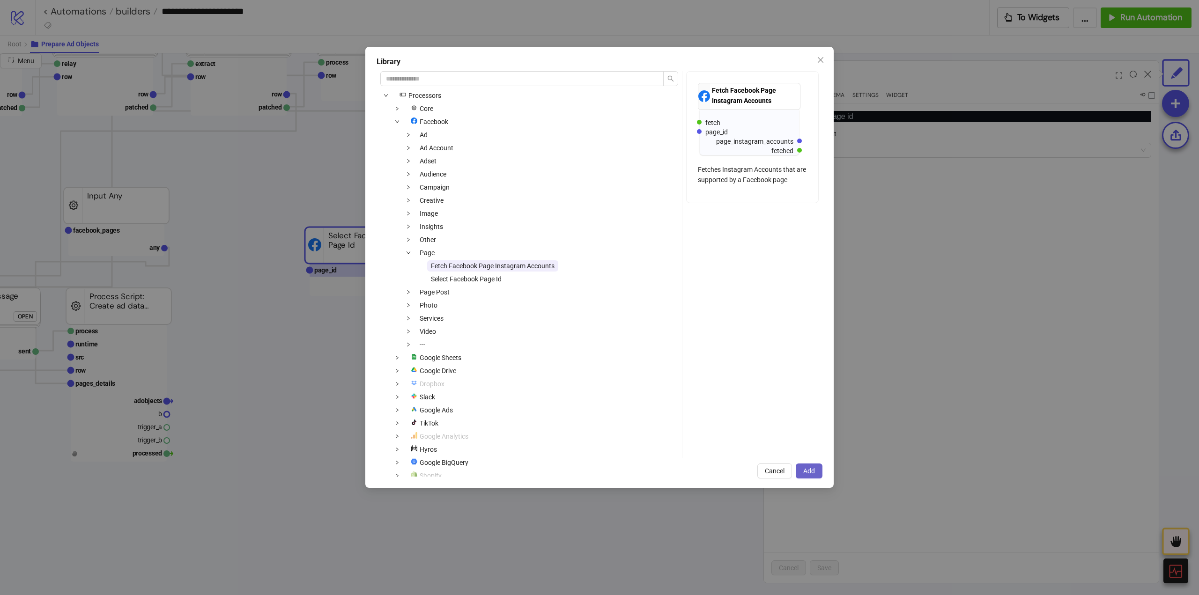
click at [805, 473] on span "Add" at bounding box center [809, 470] width 12 height 7
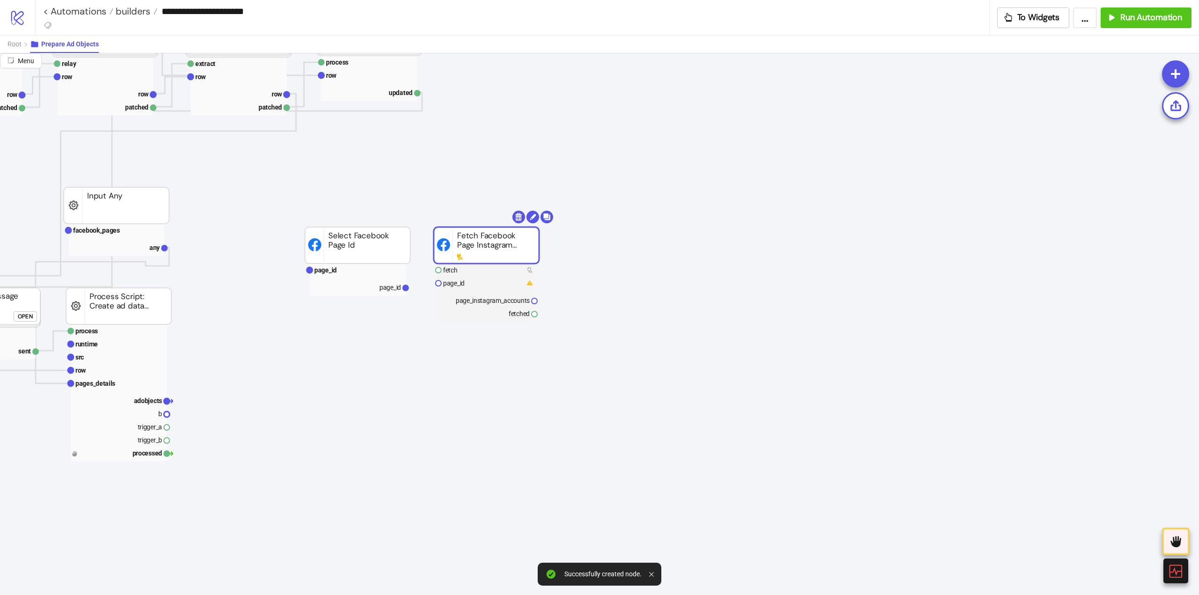
drag, startPoint x: 618, startPoint y: 391, endPoint x: 463, endPoint y: 249, distance: 210.2
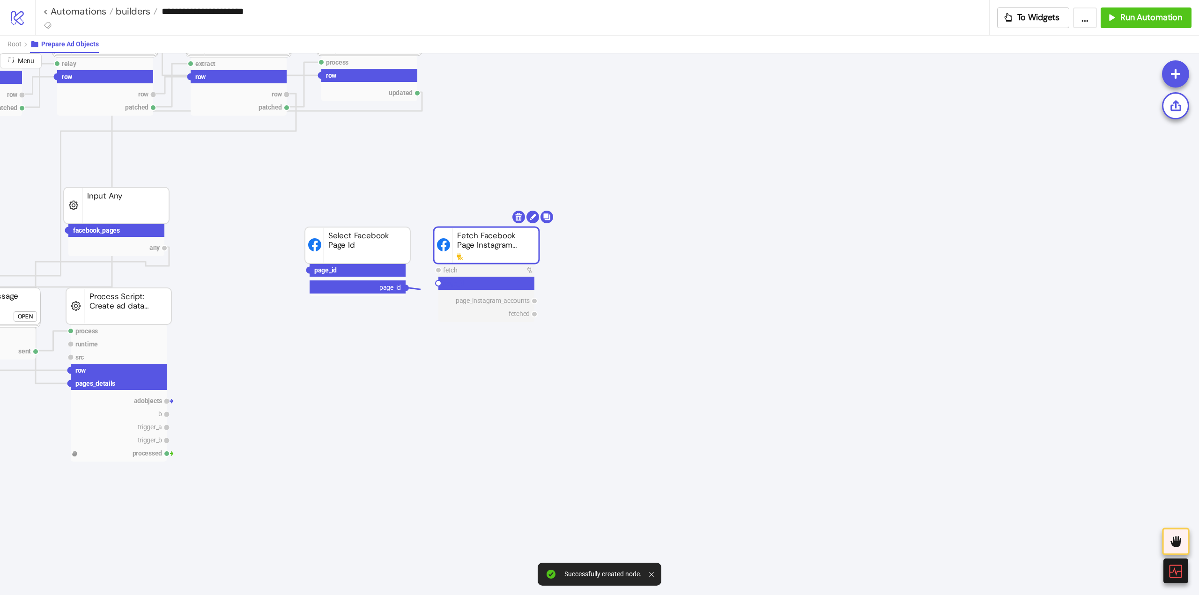
drag, startPoint x: 406, startPoint y: 288, endPoint x: 443, endPoint y: 287, distance: 37.0
click at [438, 282] on circle at bounding box center [439, 284] width 6 height 6
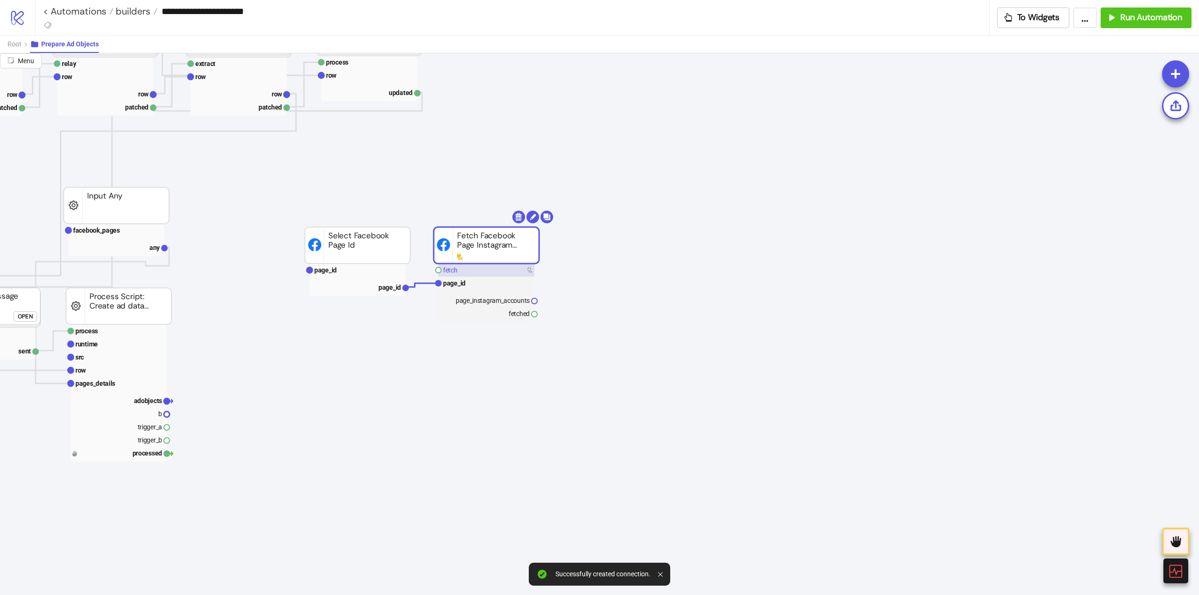
click at [446, 274] on rect at bounding box center [486, 270] width 96 height 13
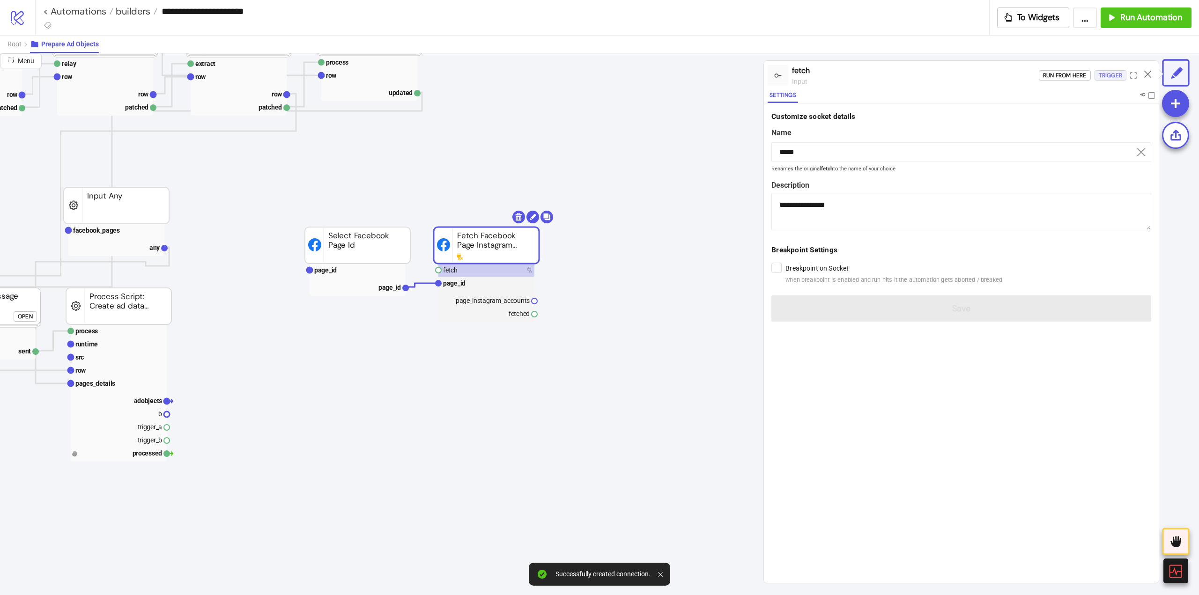
click at [1107, 78] on div "Trigger" at bounding box center [1110, 75] width 23 height 11
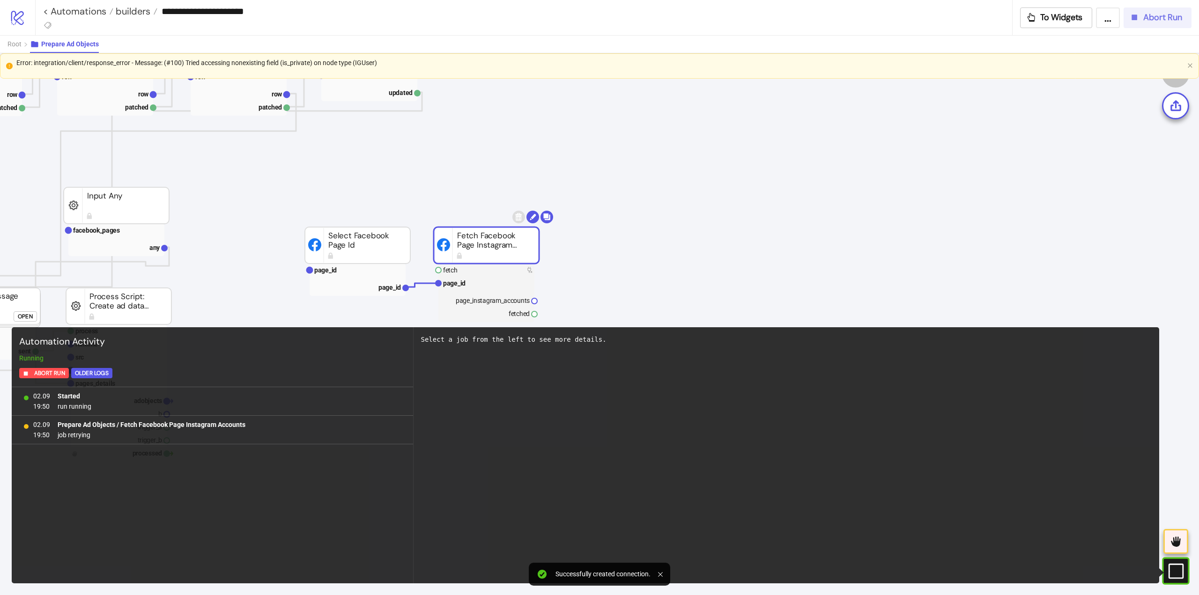
click at [1143, 20] on span "Abort Run" at bounding box center [1162, 17] width 39 height 11
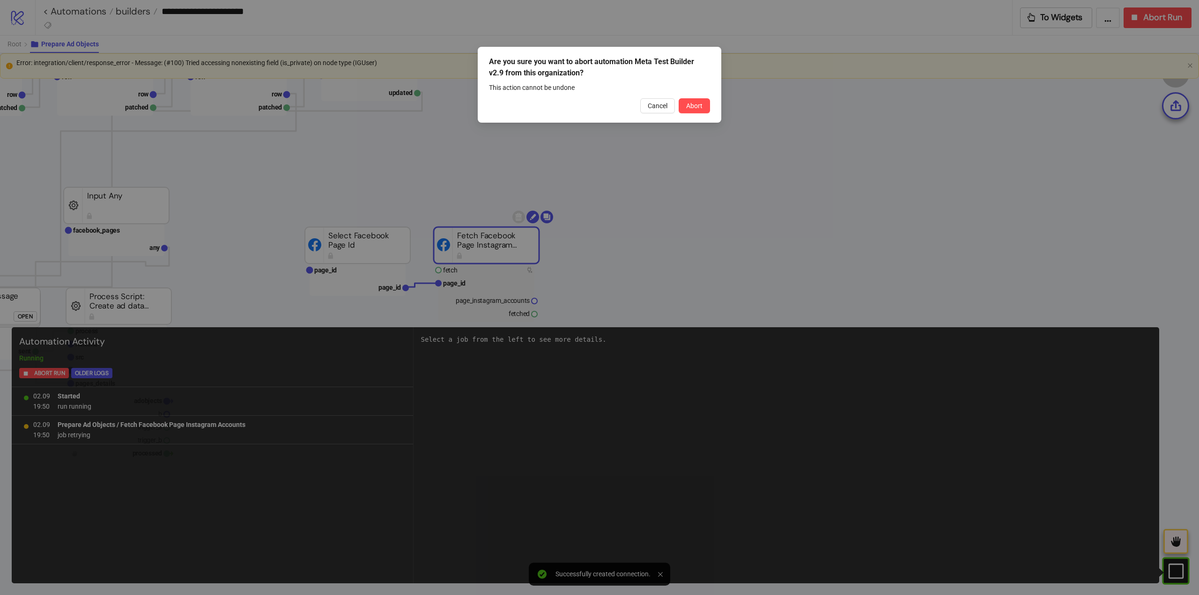
click at [685, 111] on button "Abort" at bounding box center [694, 105] width 31 height 15
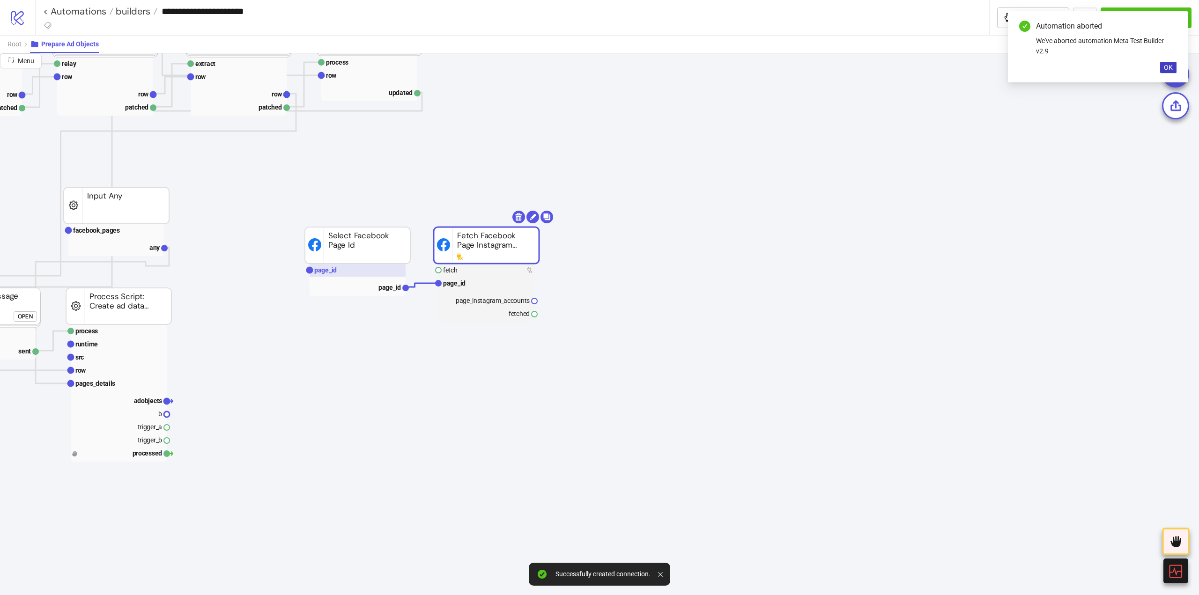
click at [338, 274] on rect at bounding box center [358, 270] width 96 height 13
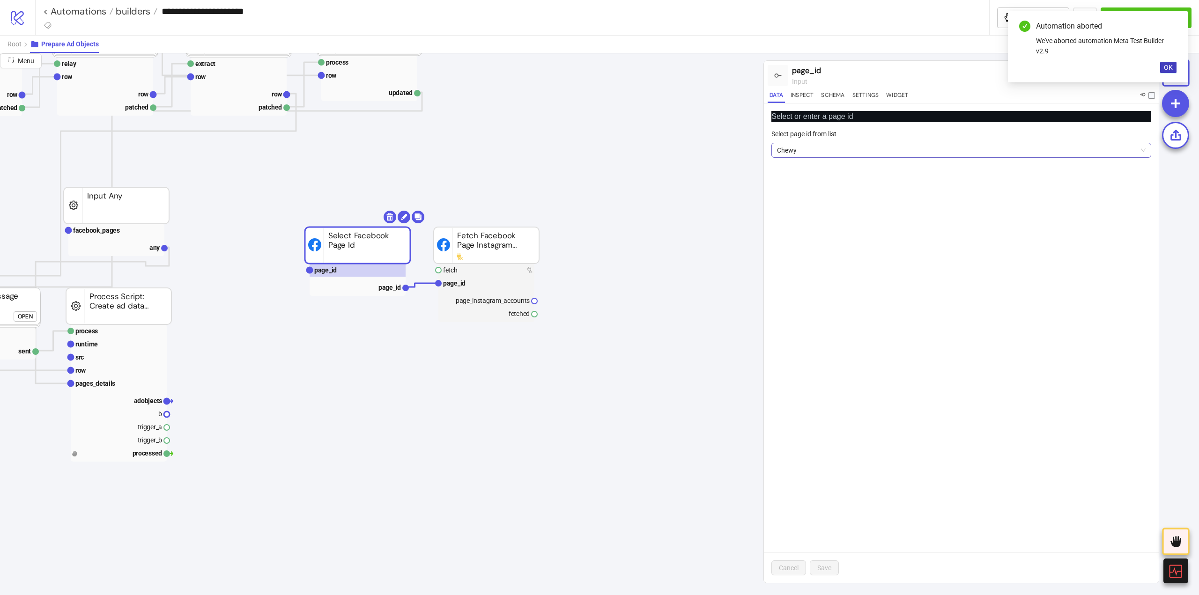
click at [793, 151] on span "Chewy" at bounding box center [961, 150] width 369 height 14
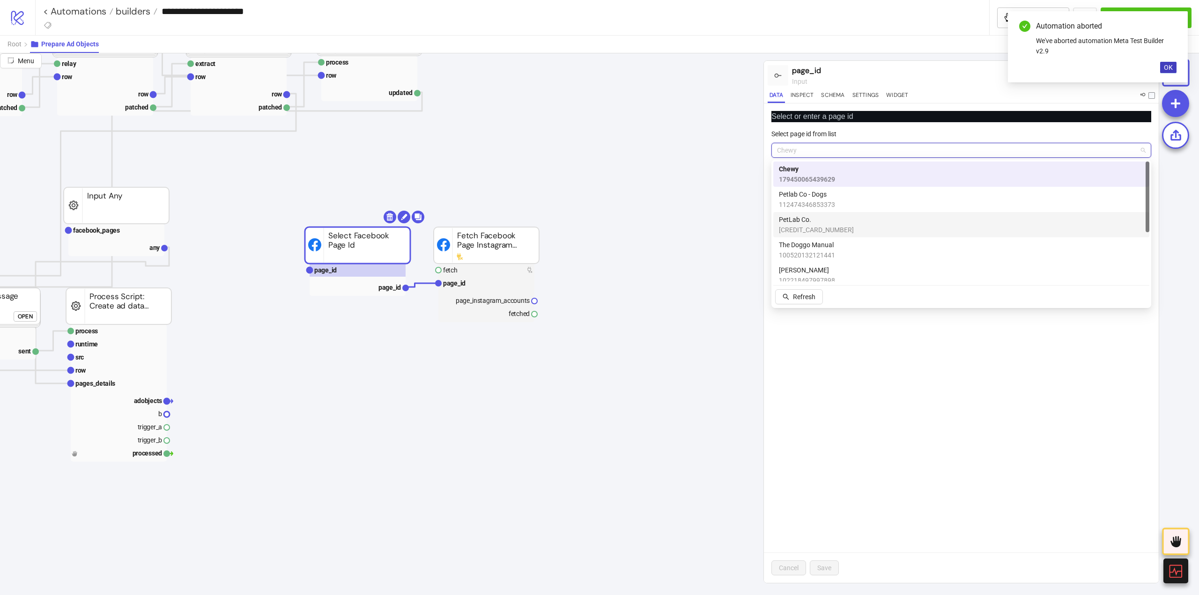
click at [810, 220] on span "PetLab Co." at bounding box center [816, 220] width 75 height 10
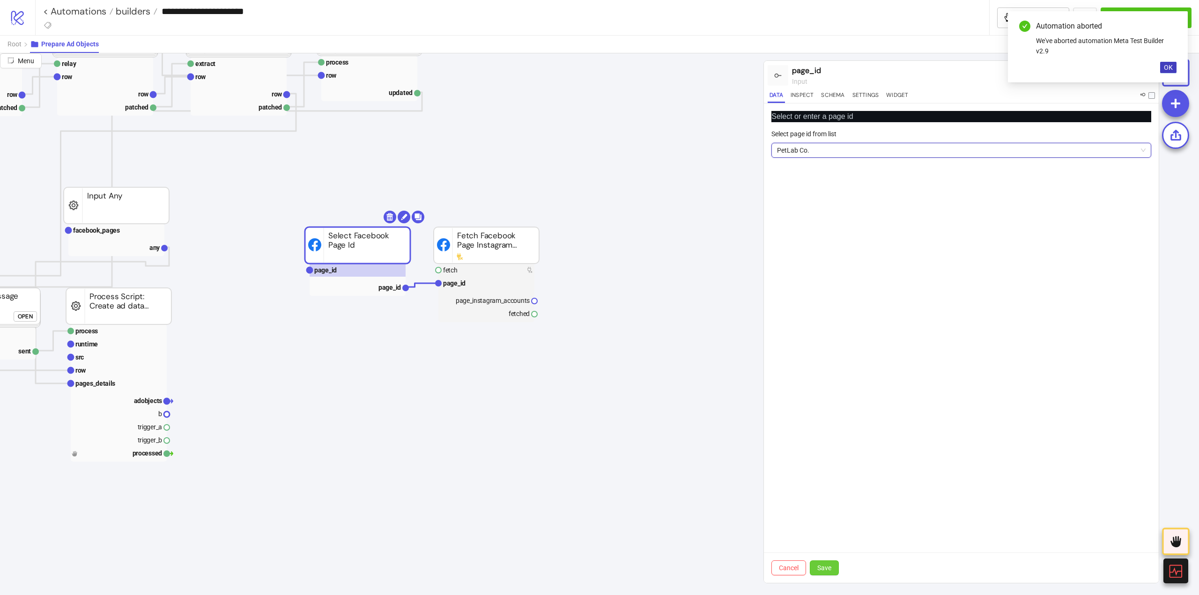
click at [833, 573] on button "Save" at bounding box center [824, 568] width 29 height 15
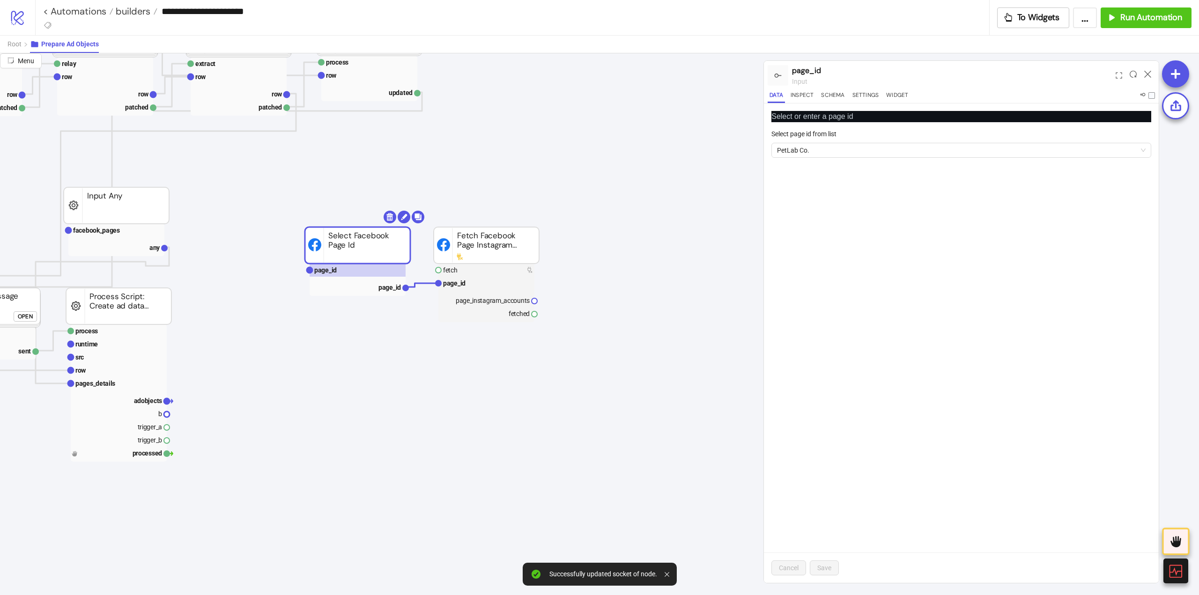
drag, startPoint x: 474, startPoint y: 267, endPoint x: 556, endPoint y: 270, distance: 81.5
click at [474, 267] on rect at bounding box center [486, 270] width 96 height 13
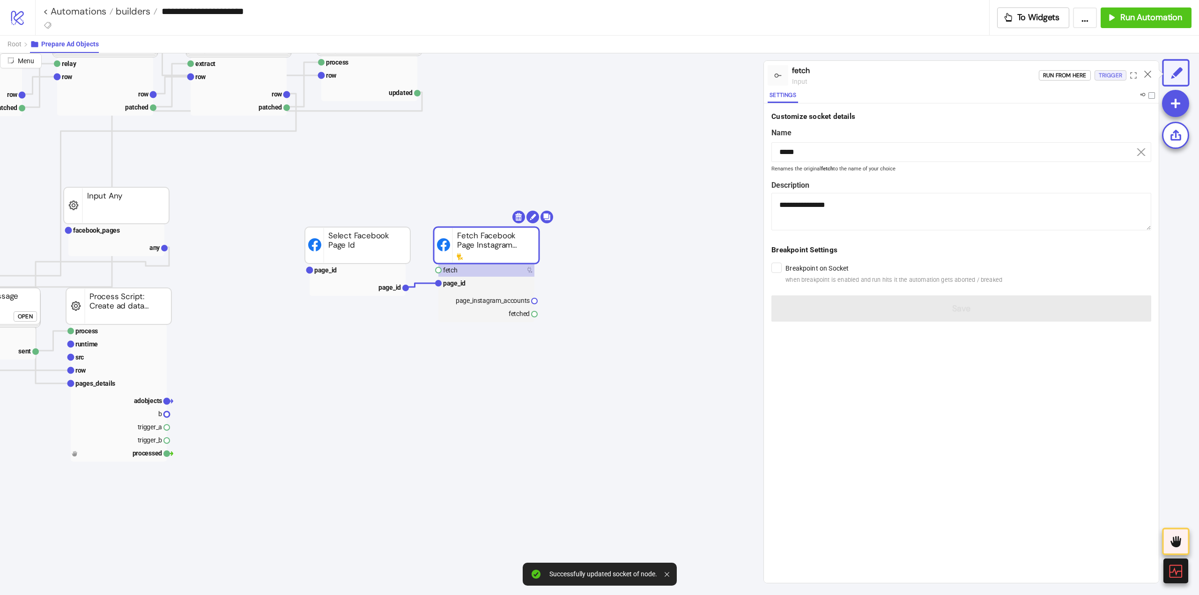
click at [1103, 79] on div "Trigger" at bounding box center [1110, 75] width 23 height 11
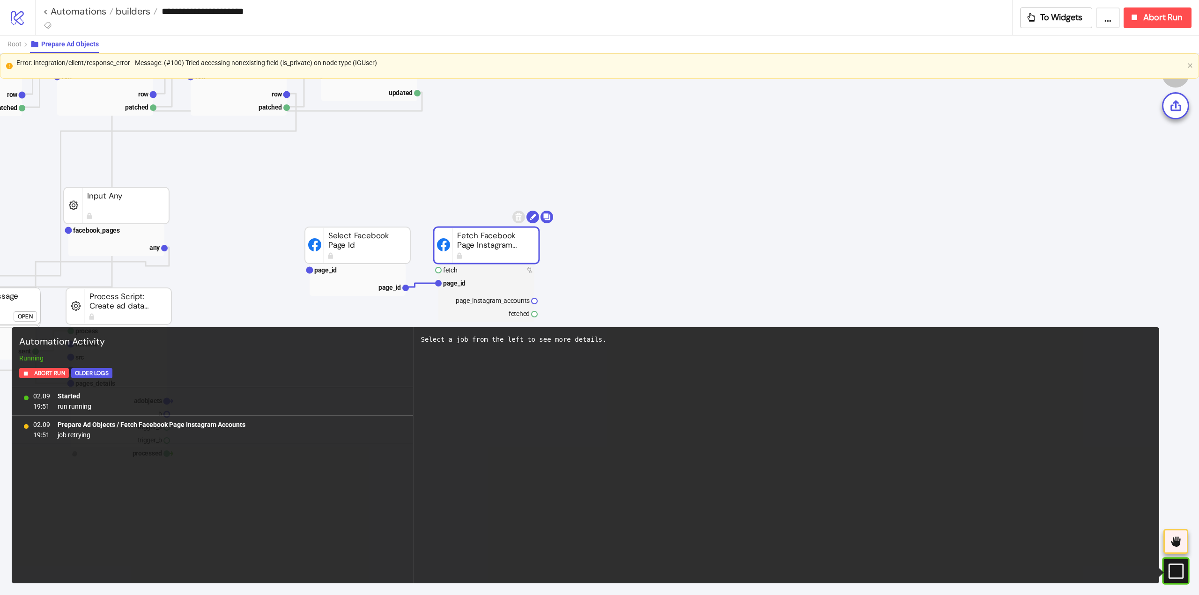
click at [305, 59] on div "Error: integration/client/response_error - Message: (#100) Tried accessing none…" at bounding box center [599, 63] width 1167 height 10
copy div "Error: integration/client/response_error - Message: (#100) Tried accessing none…"
click at [1188, 67] on icon "close" at bounding box center [1190, 66] width 6 height 6
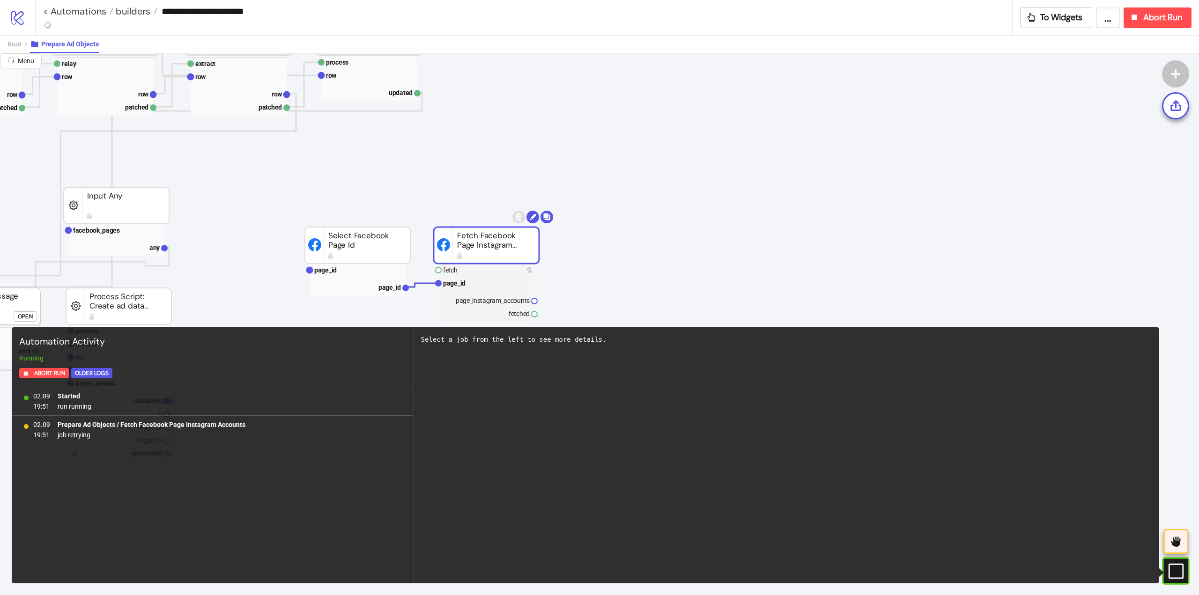
click at [1152, 30] on div "**********" at bounding box center [617, 17] width 1164 height 35
click at [1148, 20] on span "Abort Run" at bounding box center [1162, 17] width 39 height 11
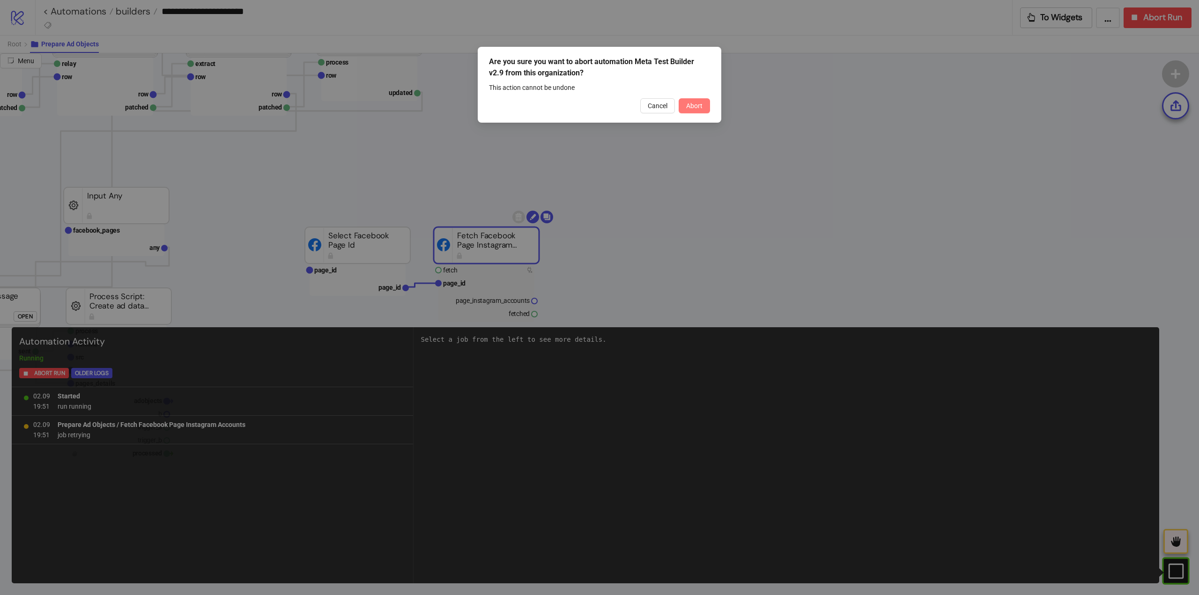
click at [692, 111] on button "Abort" at bounding box center [694, 105] width 31 height 15
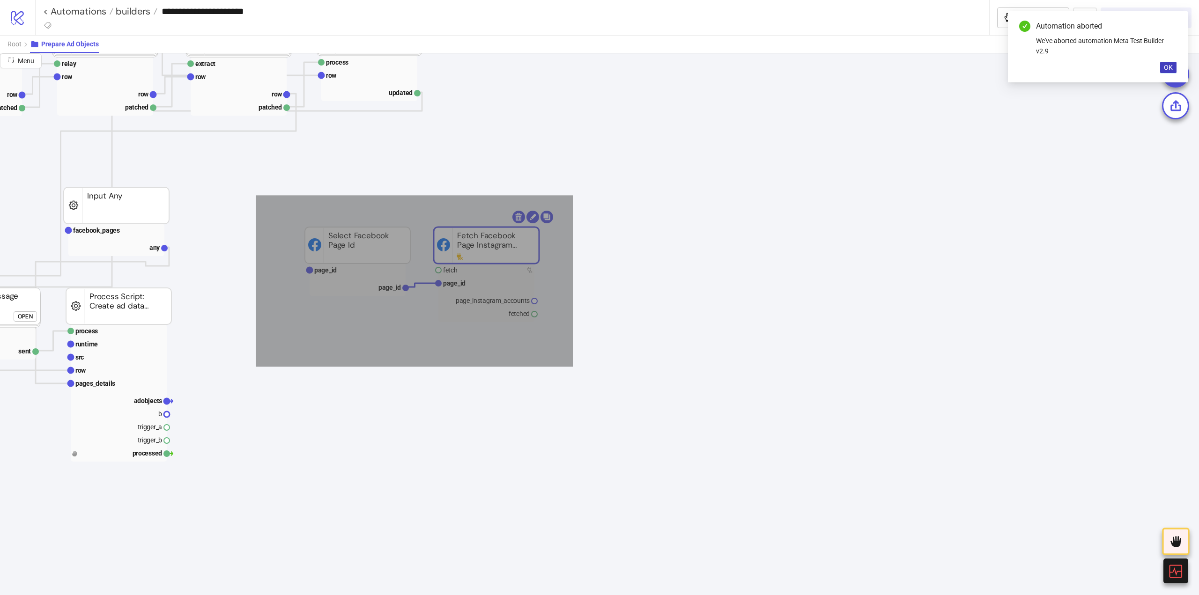
drag, startPoint x: 256, startPoint y: 195, endPoint x: 574, endPoint y: 378, distance: 367.2
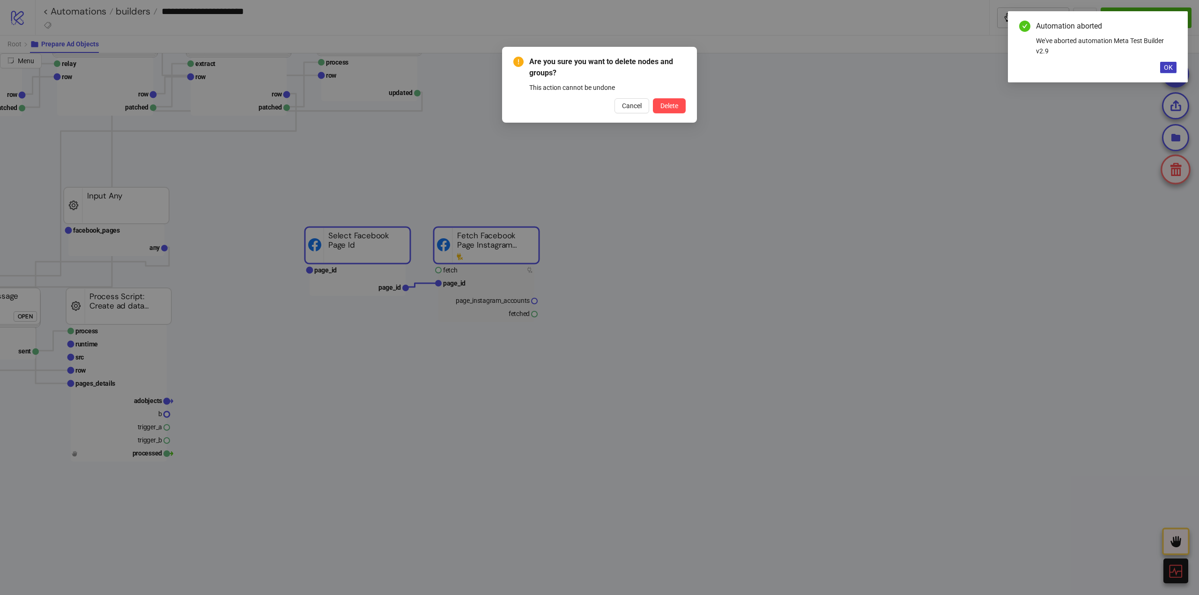
click at [653, 98] on button "Delete" at bounding box center [669, 105] width 33 height 15
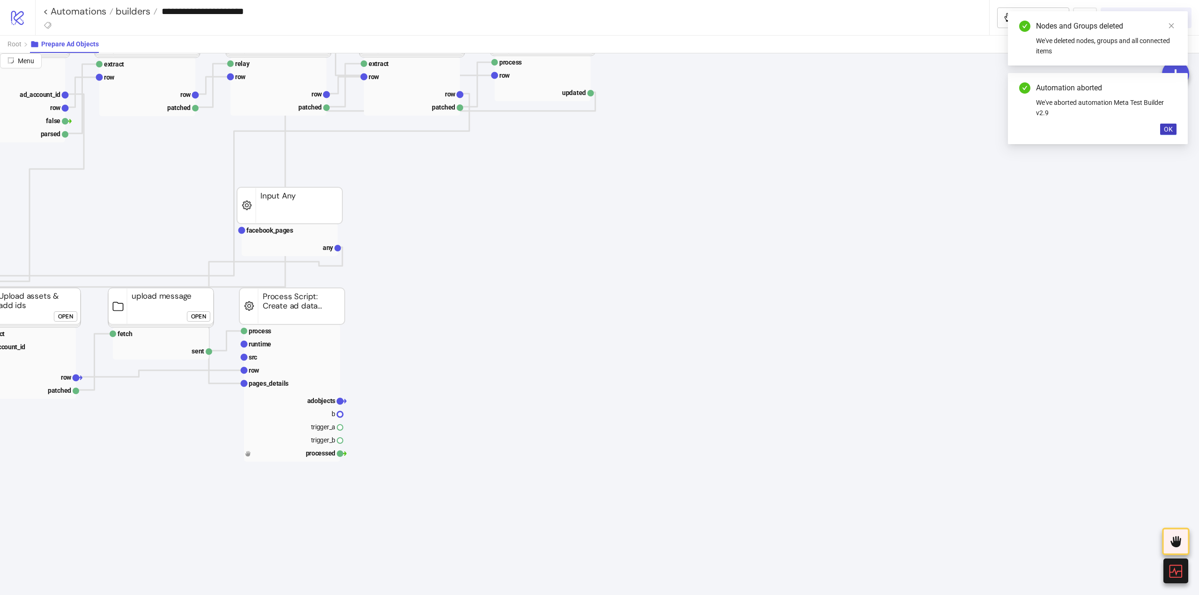
scroll to position [234, 0]
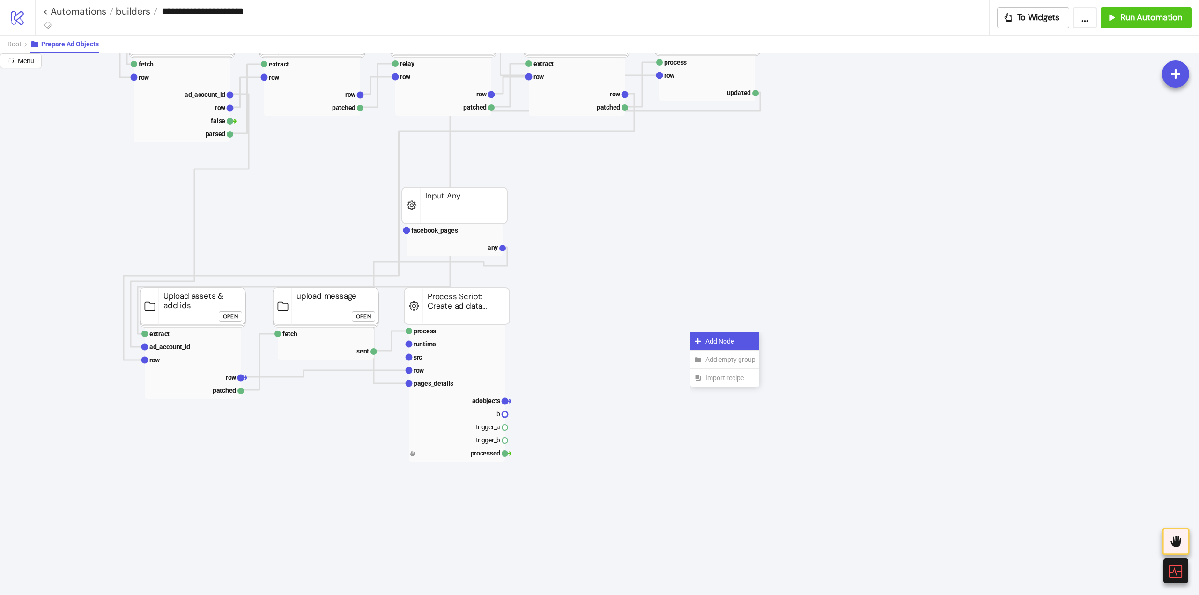
click at [704, 344] on div "Add Node" at bounding box center [724, 342] width 69 height 18
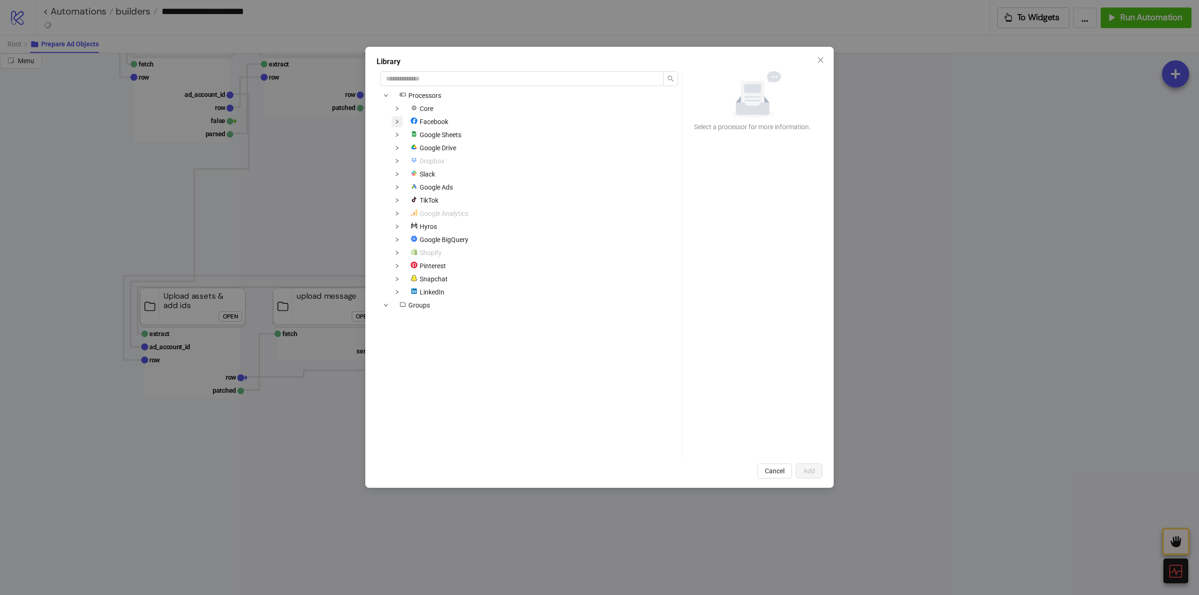
drag, startPoint x: 400, startPoint y: 122, endPoint x: 403, endPoint y: 129, distance: 7.6
click at [400, 123] on span at bounding box center [397, 121] width 11 height 11
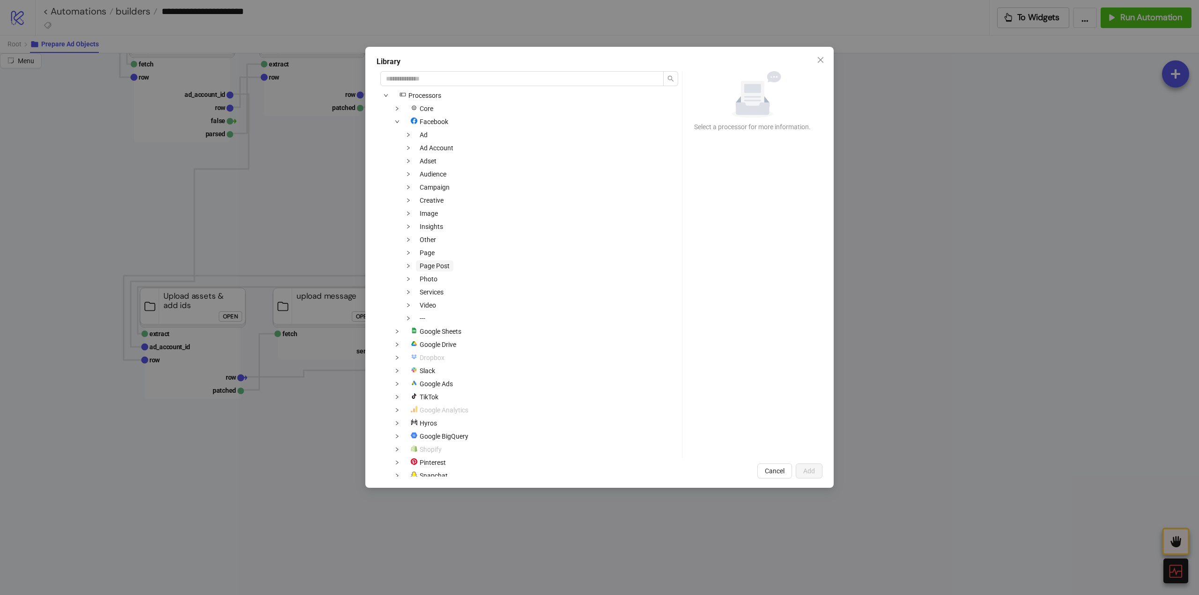
click at [429, 265] on span "Page Post" at bounding box center [435, 265] width 30 height 7
click at [424, 255] on span "Page" at bounding box center [427, 252] width 15 height 7
click at [411, 255] on span at bounding box center [408, 252] width 11 height 11
click at [494, 279] on span "Select Facebook Page Id" at bounding box center [466, 278] width 71 height 7
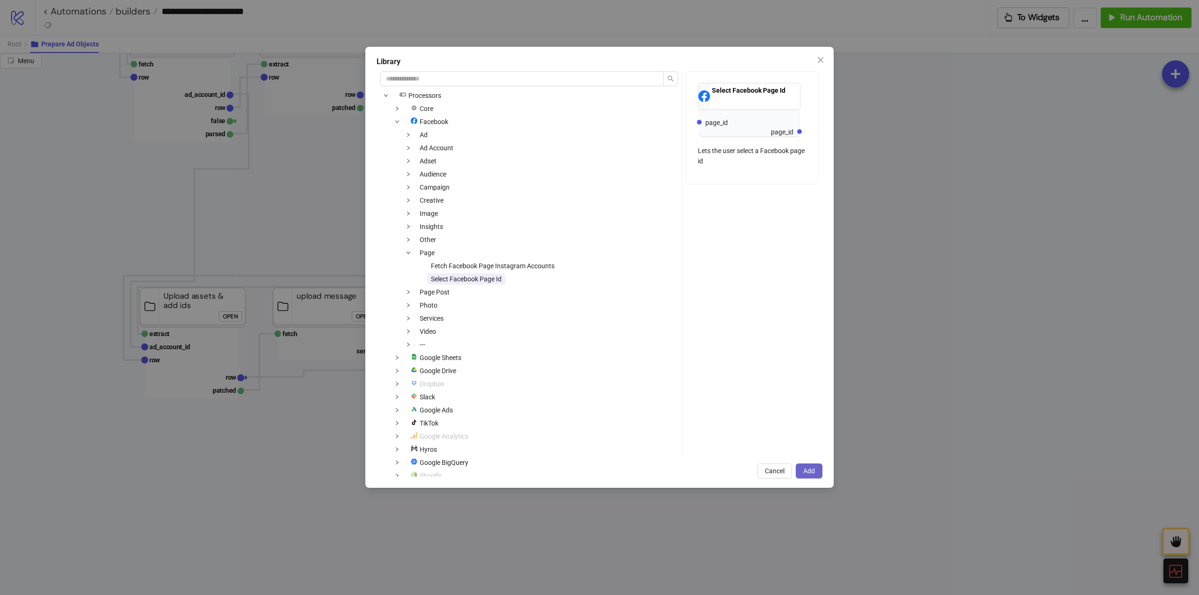
click at [807, 473] on span "Add" at bounding box center [809, 470] width 12 height 7
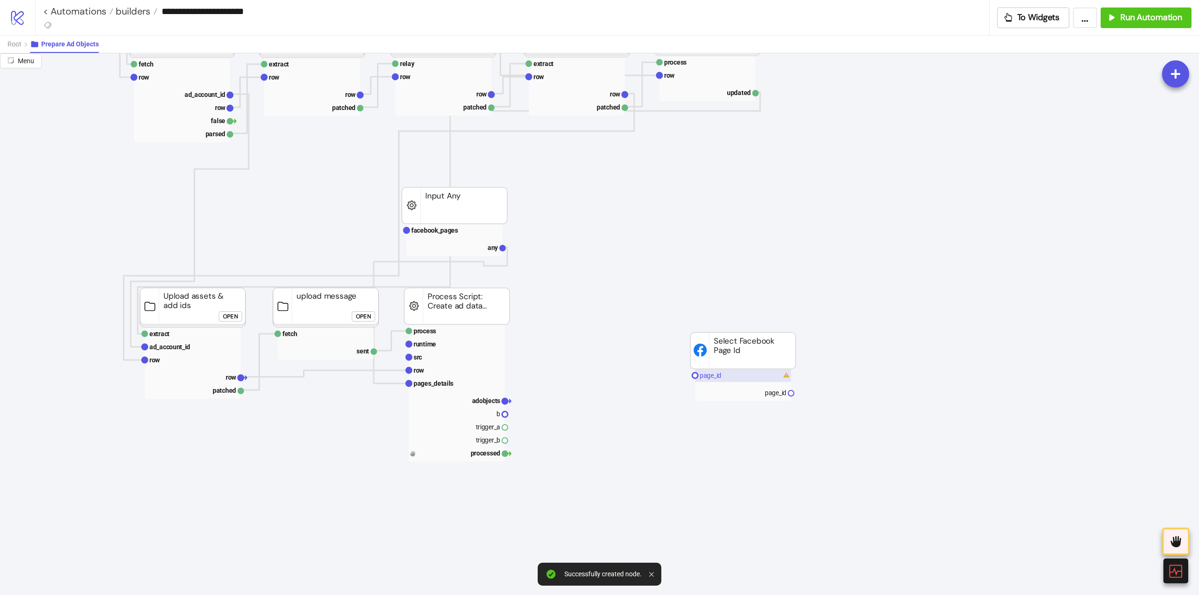
click at [724, 377] on rect at bounding box center [743, 375] width 96 height 13
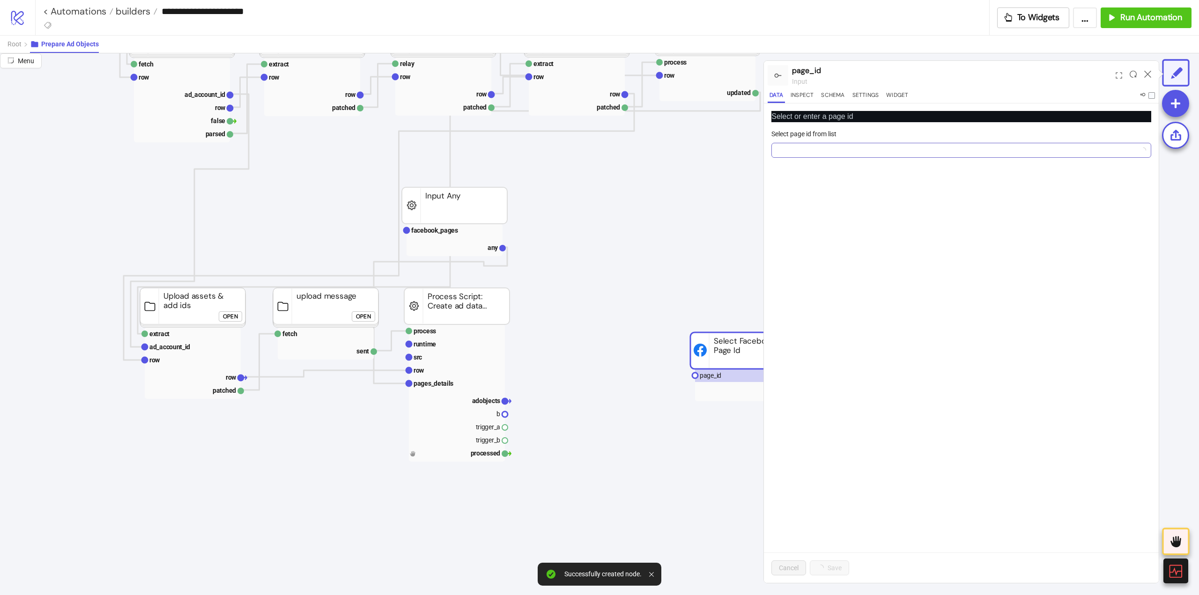
click at [819, 148] on input "Select page id from list" at bounding box center [957, 150] width 360 height 14
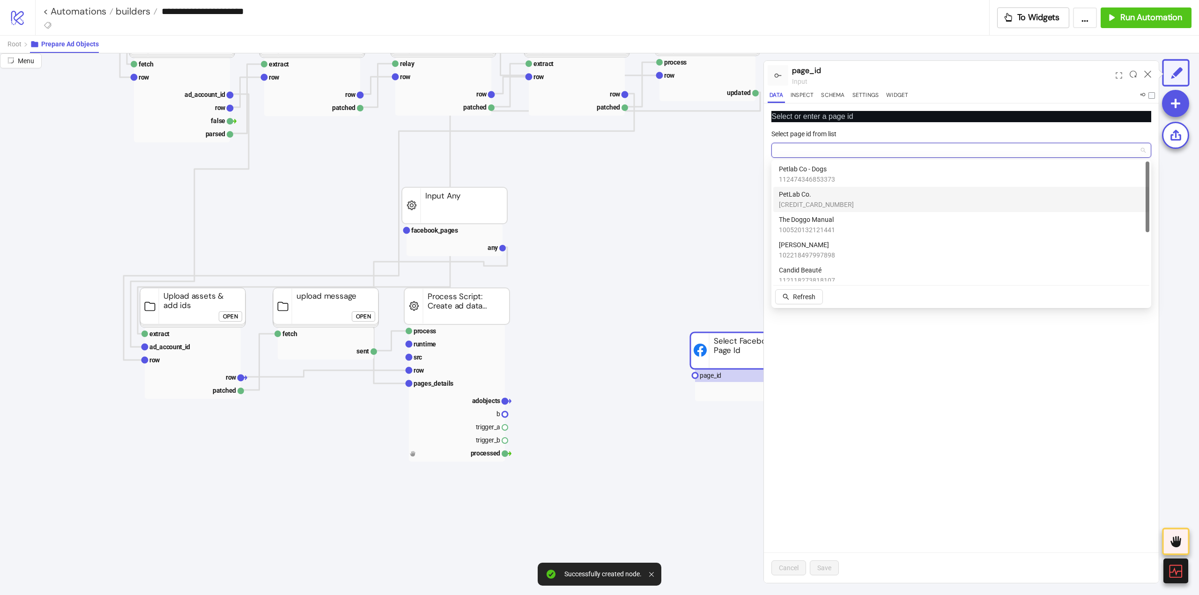
click at [808, 200] on span "[CREDIT_CARD_NUMBER]" at bounding box center [816, 205] width 75 height 10
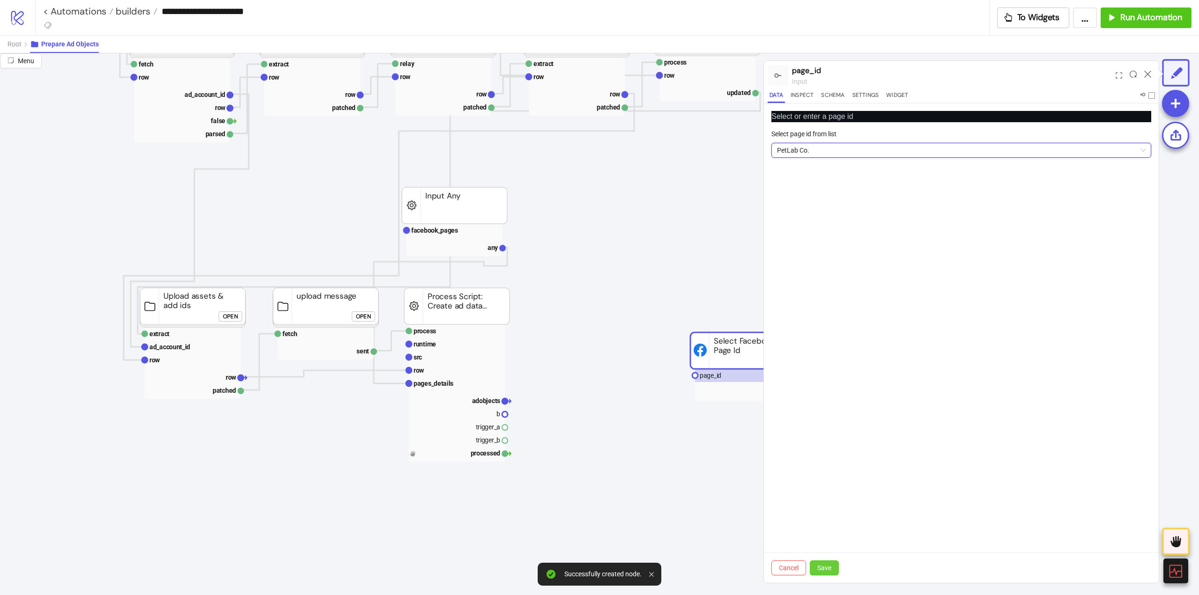
click at [827, 574] on button "Save" at bounding box center [824, 568] width 29 height 15
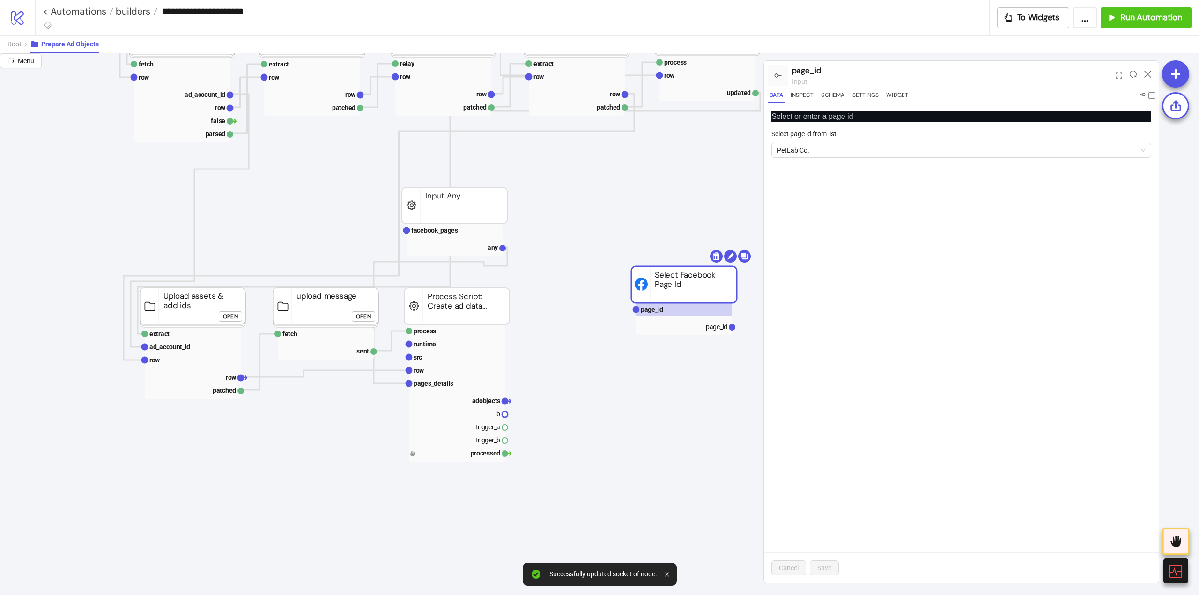
drag, startPoint x: 673, startPoint y: 273, endPoint x: 677, endPoint y: 280, distance: 8.4
click at [701, 318] on text "page_id" at bounding box center [707, 314] width 22 height 7
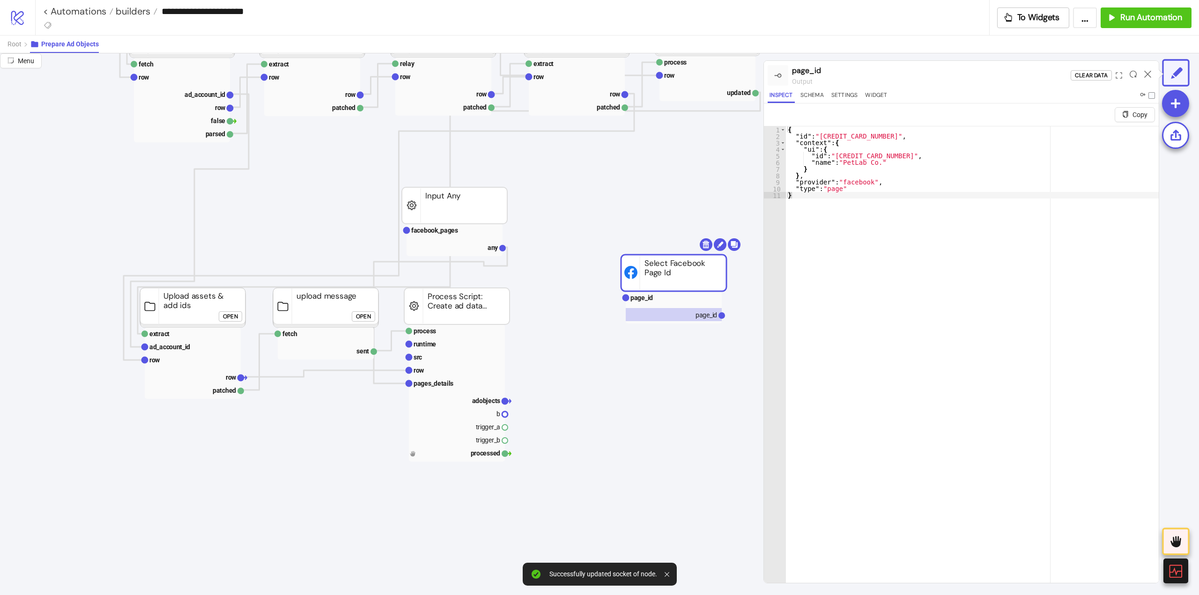
type textarea "**********"
click at [850, 155] on div "{ "id" : "[CREDIT_CARD_NUMBER]" , "context" : { "ui" : { "id" : "[CREDIT_CARD_N…" at bounding box center [972, 372] width 373 height 492
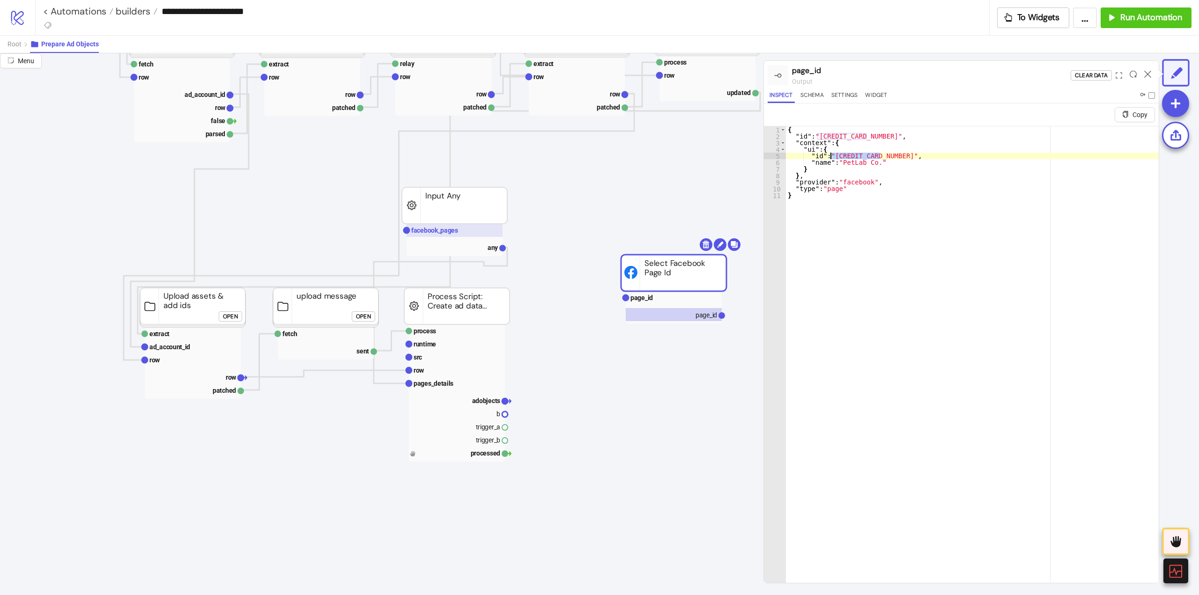
click at [445, 231] on text "facebook_pages" at bounding box center [434, 230] width 47 height 7
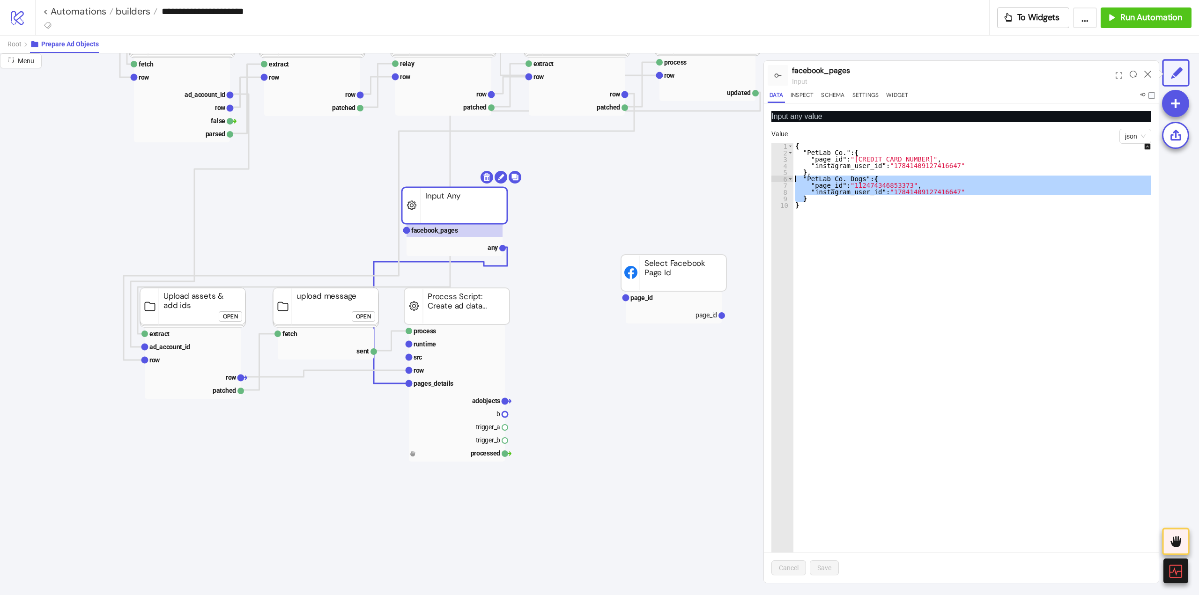
drag, startPoint x: 808, startPoint y: 201, endPoint x: 787, endPoint y: 179, distance: 30.5
click at [787, 179] on div "* 1 2 3 4 5 6 7 8 9 10 { "PetLab Co." : { "page_id" : "[CREDIT_CARD_NUMBER]" , …" at bounding box center [961, 363] width 380 height 440
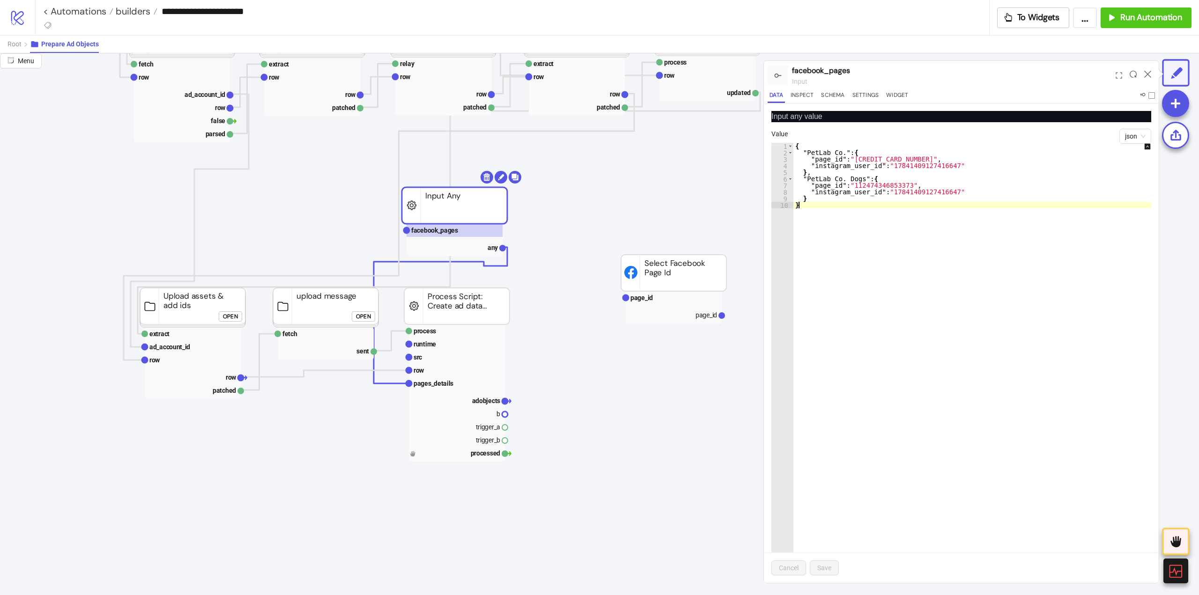
click at [812, 202] on div "{ "PetLab Co." : { "page_id" : "[CREDIT_CARD_NUMBER]" , "instagram_user_id" : "…" at bounding box center [978, 369] width 370 height 453
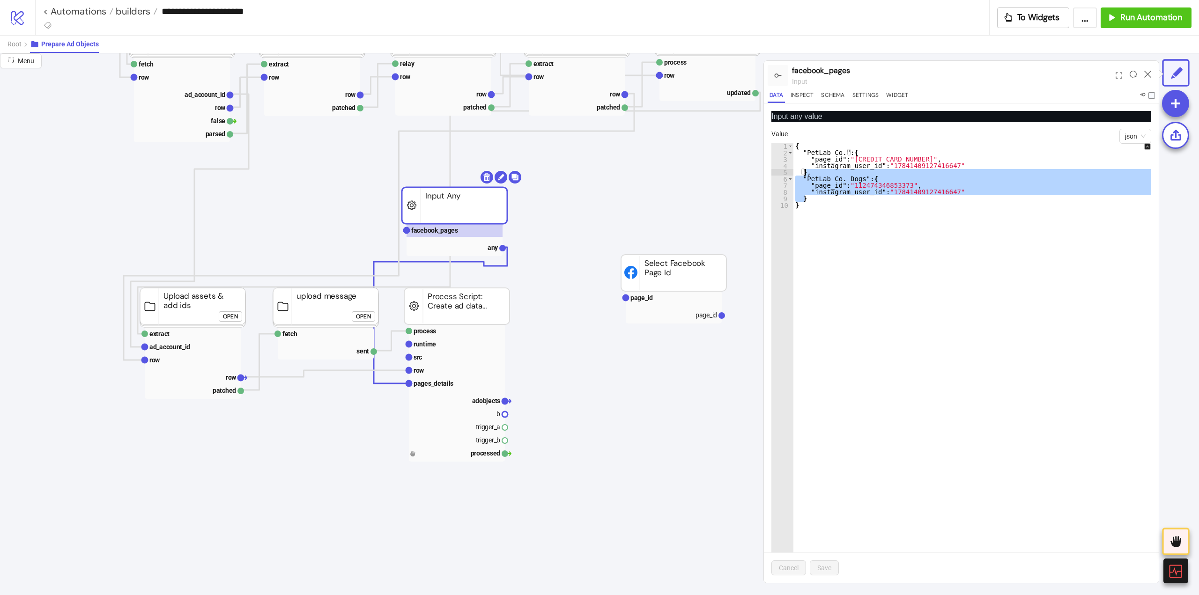
drag, startPoint x: 808, startPoint y: 199, endPoint x: 806, endPoint y: 174, distance: 25.4
click at [806, 174] on div "{ "PetLab Co." : { "page_id" : "[CREDIT_CARD_NUMBER]" , "instagram_user_id" : "…" at bounding box center [978, 369] width 370 height 453
click at [813, 201] on div "{ "PetLab Co." : { "page_id" : "[CREDIT_CARD_NUMBER]" , "instagram_user_id" : "…" at bounding box center [978, 363] width 370 height 440
type textarea "*"
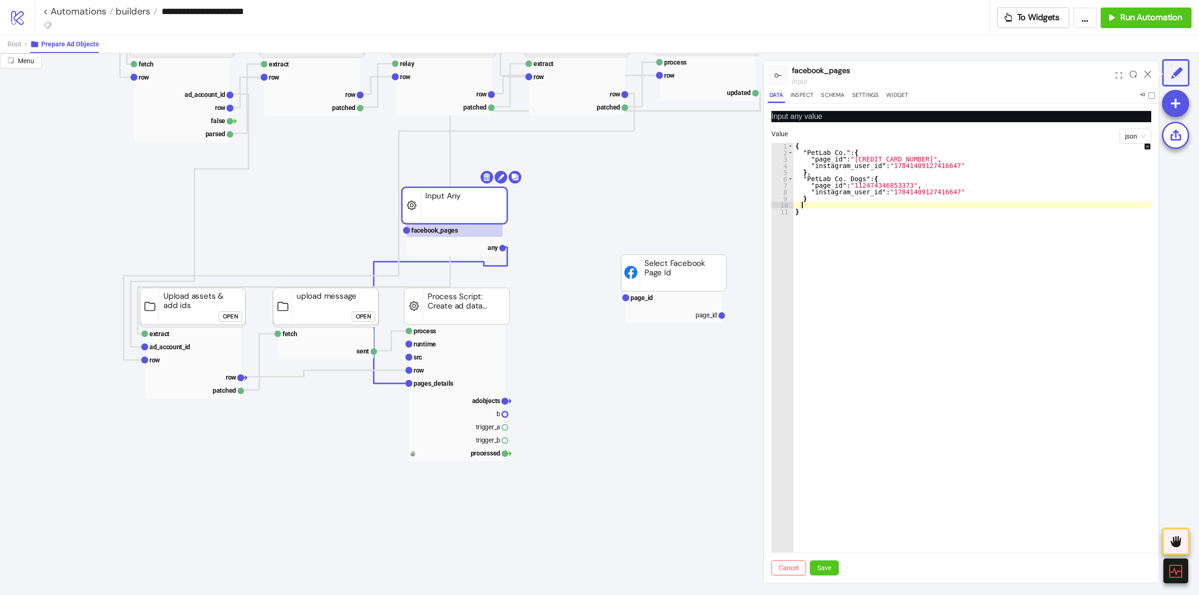
paste textarea "*"
click at [814, 200] on div "{ "PetLab Co." : { "page_id" : "[CREDIT_CARD_NUMBER]" , "instagram_user_id" : "…" at bounding box center [978, 369] width 370 height 453
type textarea "*"
click at [703, 312] on text "page_id" at bounding box center [707, 314] width 22 height 7
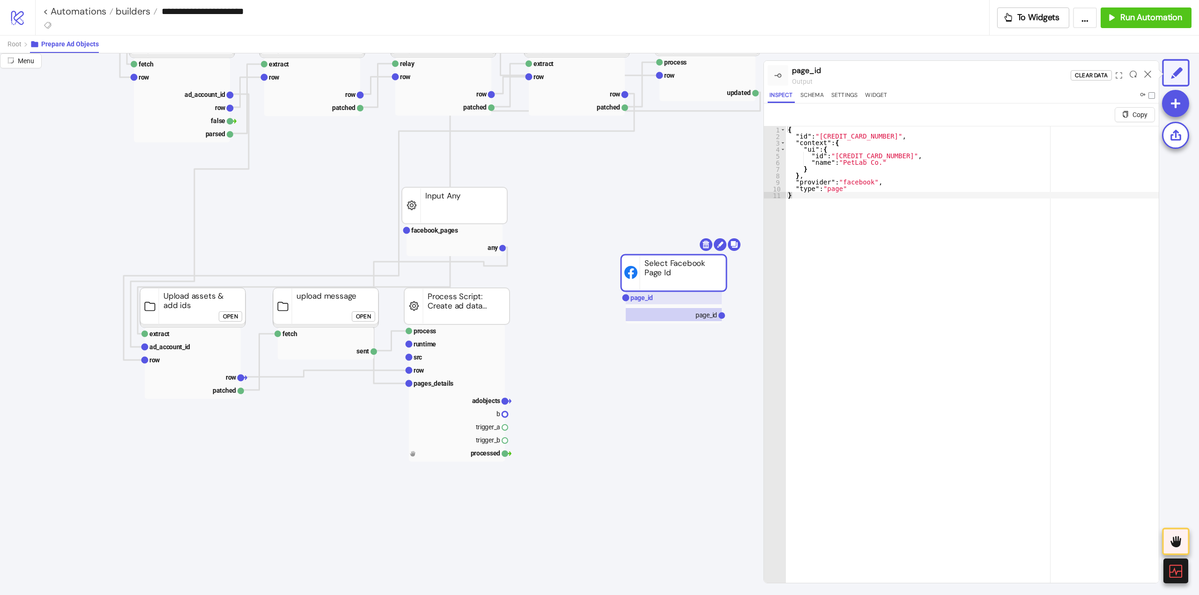
click at [652, 297] on text "page_id" at bounding box center [641, 297] width 22 height 7
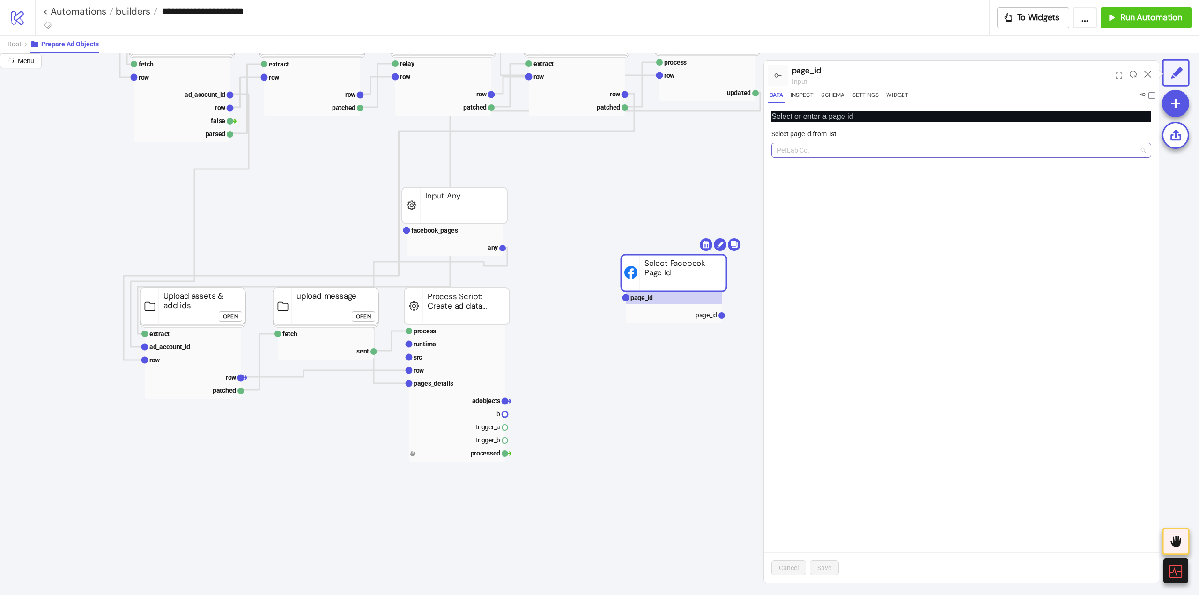
click at [796, 150] on span "PetLab Co." at bounding box center [961, 150] width 369 height 14
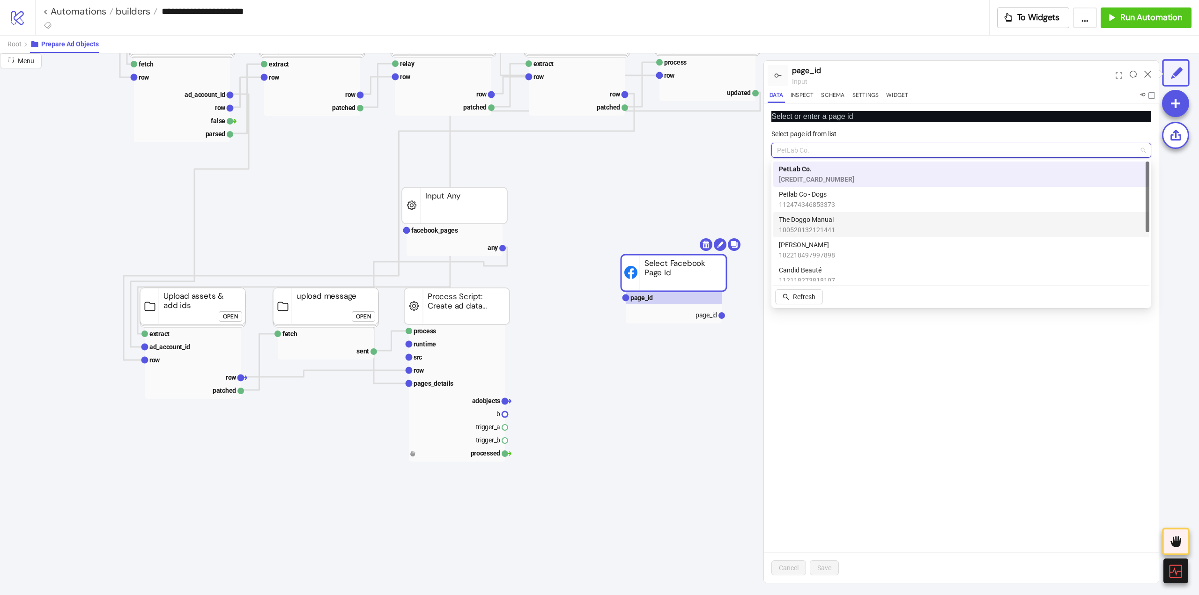
type input "*"
click at [796, 247] on span "Chewy" at bounding box center [807, 245] width 56 height 10
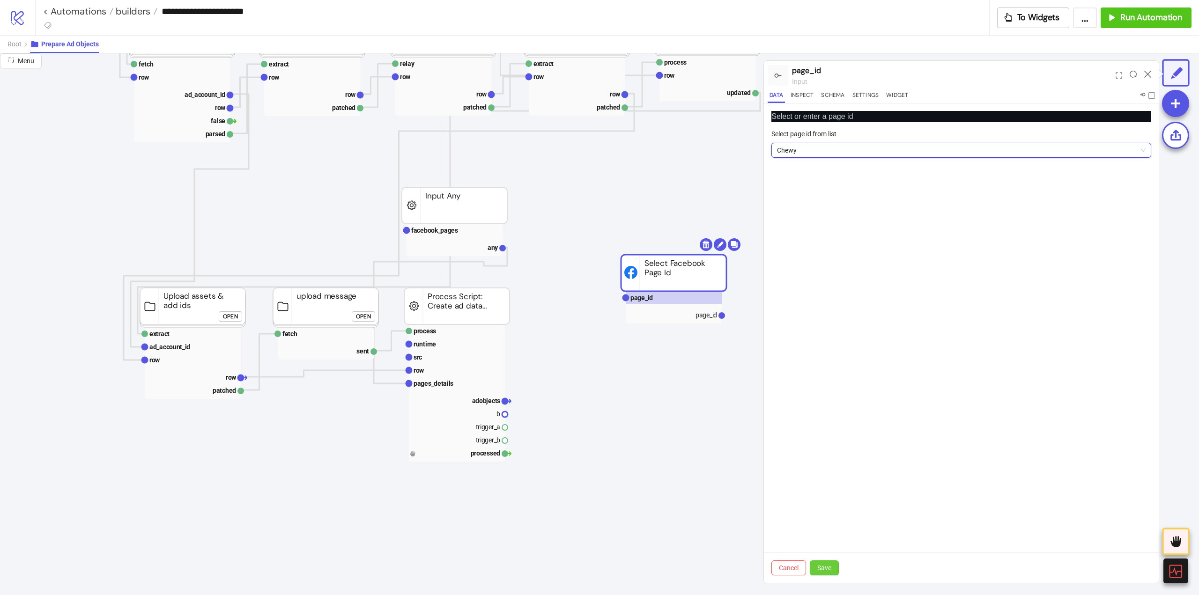
click at [829, 572] on span "Save" at bounding box center [824, 567] width 14 height 7
click at [689, 313] on rect at bounding box center [674, 314] width 96 height 13
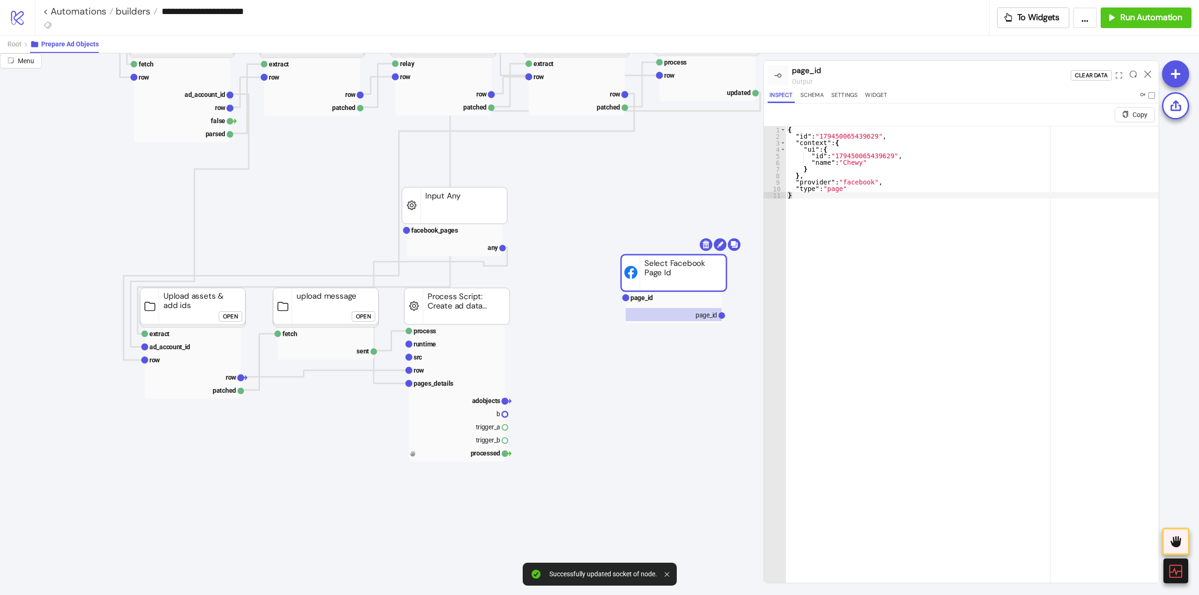
type textarea "**********"
click at [837, 138] on div "{ "id" : "179450065439629" , "context" : { "ui" : { "id" : "179450065439629" , …" at bounding box center [972, 372] width 373 height 492
click at [426, 236] on rect at bounding box center [455, 230] width 96 height 13
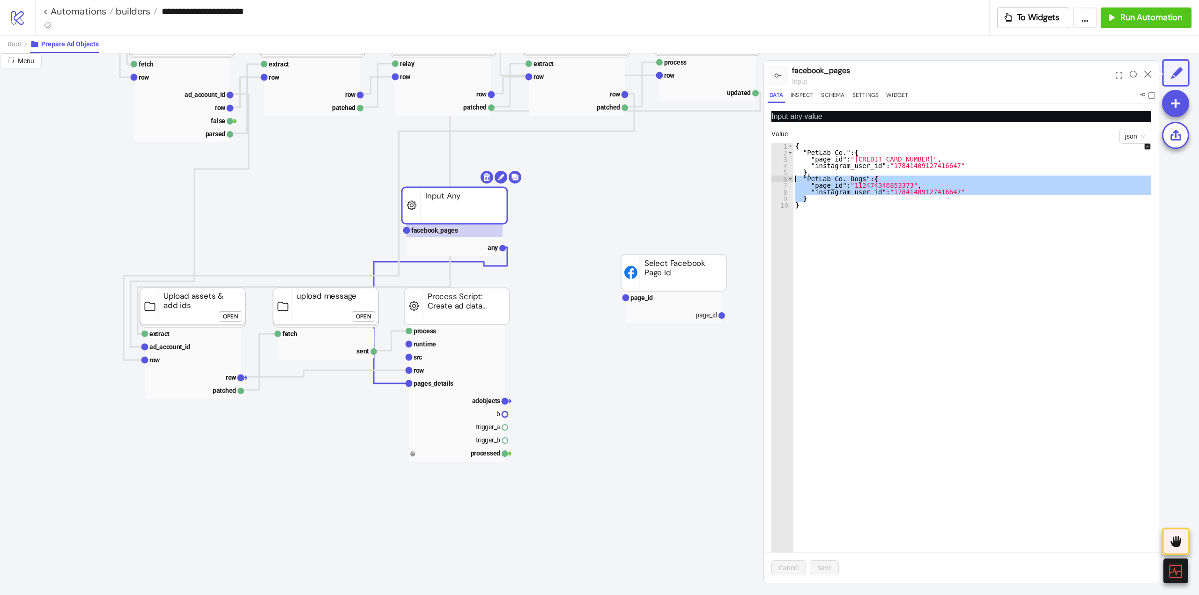
drag, startPoint x: 797, startPoint y: 200, endPoint x: 778, endPoint y: 179, distance: 28.5
click at [778, 179] on div "* 1 2 3 4 5 6 7 8 9 10 { "PetLab Co." : { "page_id" : "[CREDIT_CARD_NUMBER]" , …" at bounding box center [961, 363] width 380 height 440
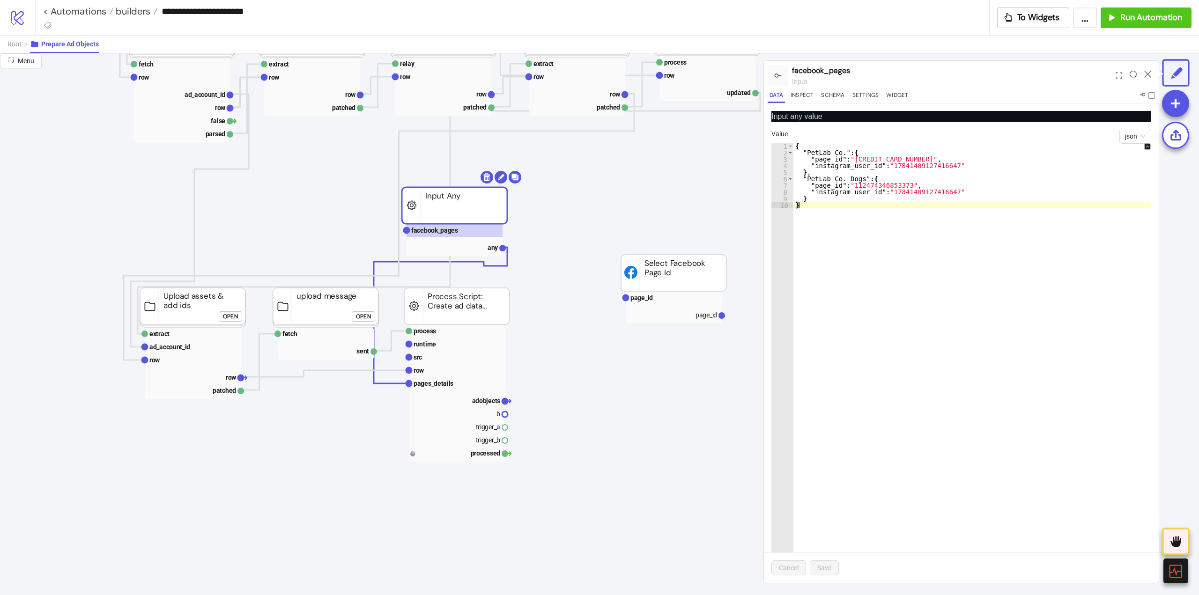
click at [850, 222] on div "{ "PetLab Co." : { "page_id" : "[CREDIT_CARD_NUMBER]" , "instagram_user_id" : "…" at bounding box center [978, 369] width 370 height 453
type textarea "*"
click at [812, 200] on div "{ "PetLab Co." : { "page_id" : "[CREDIT_CARD_NUMBER]" , "instagram_user_id" : "…" at bounding box center [978, 369] width 370 height 453
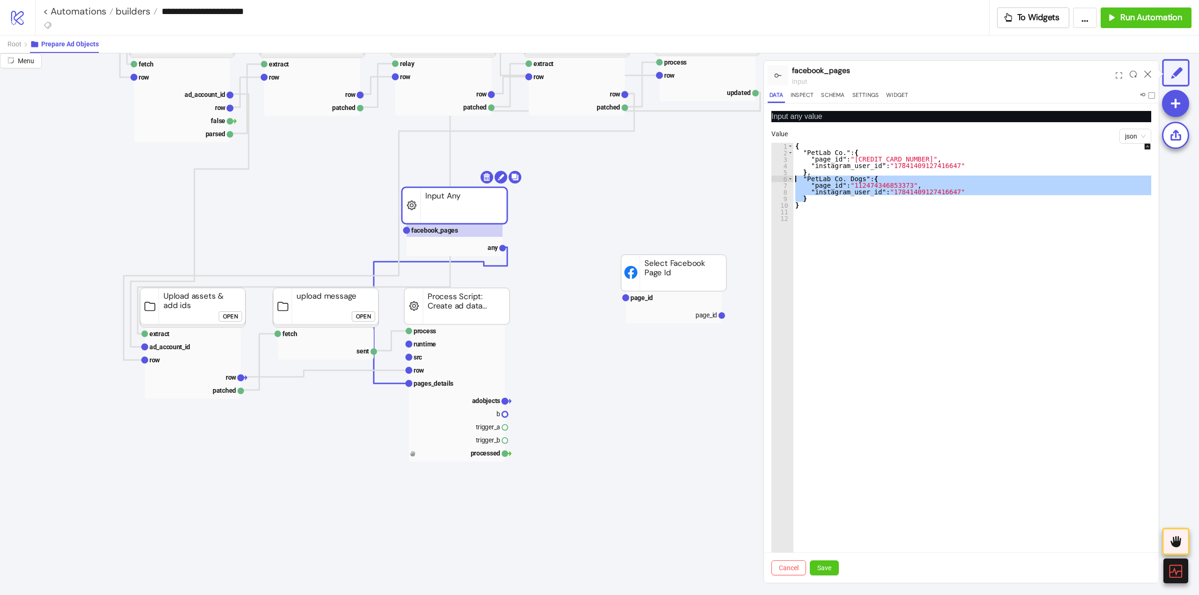
drag, startPoint x: 811, startPoint y: 200, endPoint x: 784, endPoint y: 180, distance: 33.5
click at [784, 180] on div "* 1 2 3 4 5 6 7 8 9 10 11 12 { "PetLab Co." : { "page_id" : "[CREDIT_CARD_NUMBE…" at bounding box center [961, 363] width 380 height 440
click at [814, 207] on div "{ "PetLab Co." : { "page_id" : "[CREDIT_CARD_NUMBER]" , "instagram_user_id" : "…" at bounding box center [978, 369] width 370 height 453
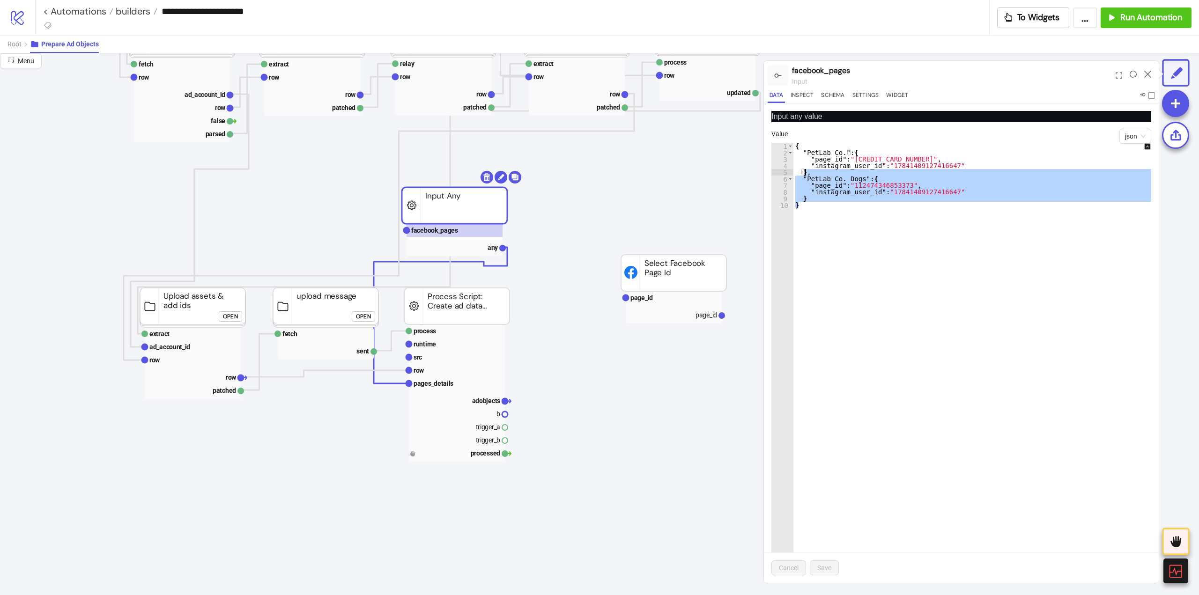
drag, startPoint x: 809, startPoint y: 202, endPoint x: 805, endPoint y: 174, distance: 28.0
click at [805, 174] on div "{ "PetLab Co." : { "page_id" : "[CREDIT_CARD_NUMBER]" , "instagram_user_id" : "…" at bounding box center [978, 369] width 370 height 453
click at [818, 200] on div "{ "PetLab Co." : { "page_id" : "[CREDIT_CARD_NUMBER]" , "instagram_user_id" : "…" at bounding box center [978, 363] width 370 height 440
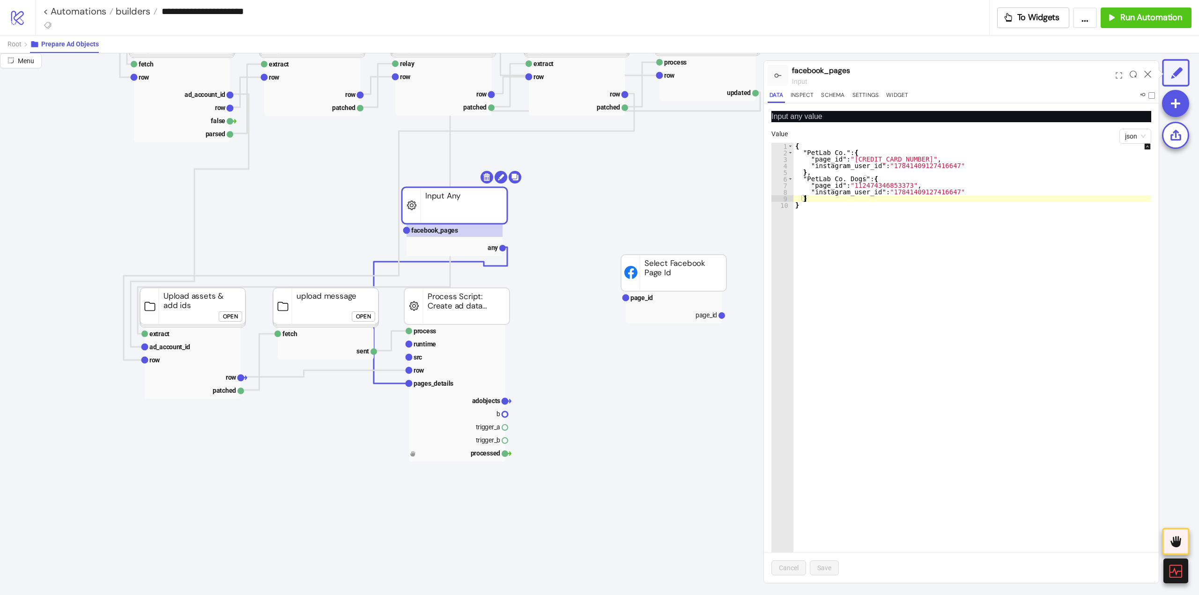
paste textarea "Cursor at row 9"
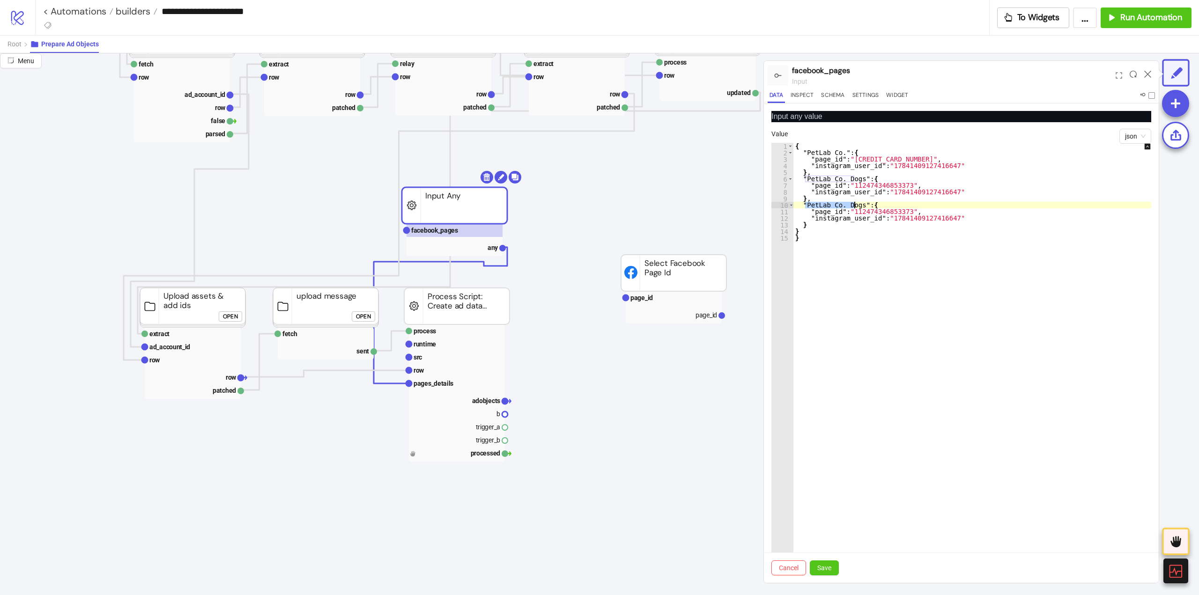
drag, startPoint x: 806, startPoint y: 202, endPoint x: 841, endPoint y: 234, distance: 47.8
click at [853, 207] on div "{ "PetLab Co." : { "page_id" : "[CREDIT_CARD_NUMBER]" , "instagram_user_id" : "…" at bounding box center [978, 369] width 370 height 453
paste textarea "Cursor at row 10"
click at [864, 213] on div "{ "PetLab Co." : { "page_id" : "[CREDIT_CARD_NUMBER]" , "instagram_user_id" : "…" at bounding box center [978, 369] width 370 height 453
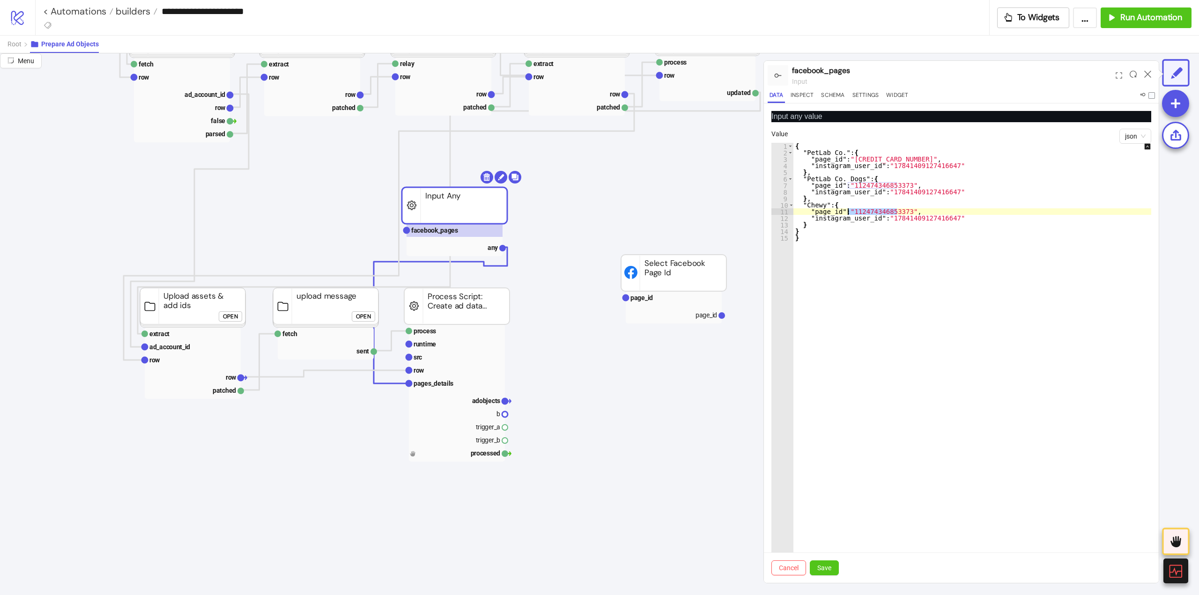
paste textarea "Cursor at row 11"
click at [883, 221] on div "{ "PetLab Co." : { "page_id" : "[CREDIT_CARD_NUMBER]" , "instagram_user_id" : "…" at bounding box center [978, 369] width 370 height 453
paste textarea "Cursor at row 12"
click at [829, 570] on span "Save" at bounding box center [824, 567] width 14 height 7
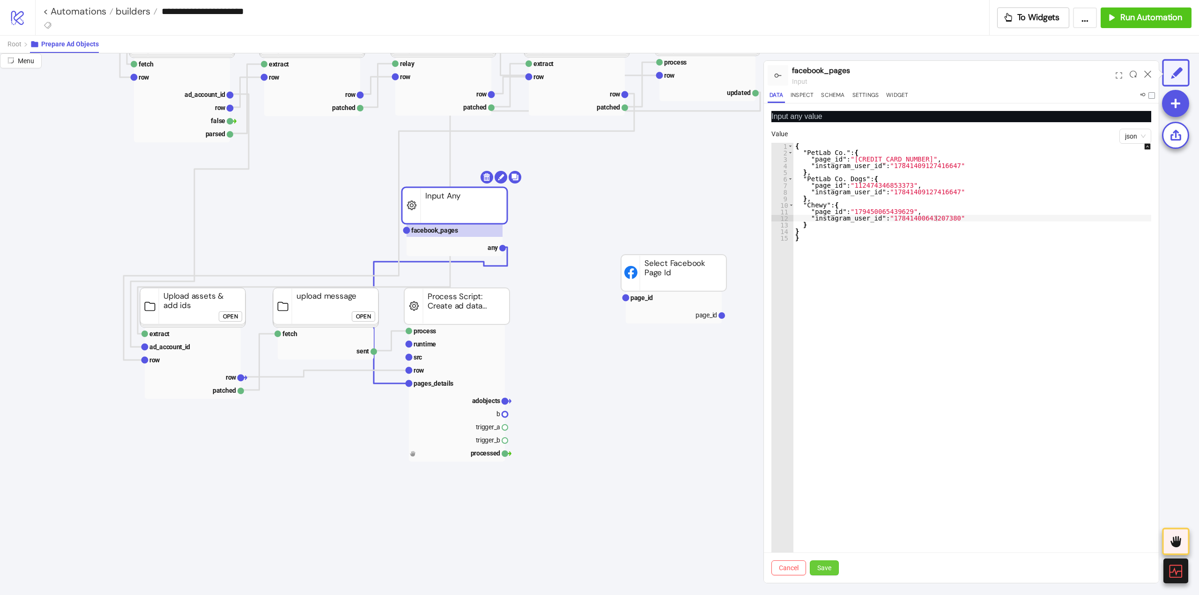
click at [826, 570] on span "Save" at bounding box center [824, 567] width 14 height 7
click at [813, 394] on div "{ "PetLab Co." : { "page_id" : "[CREDIT_CARD_NUMBER]" , "instagram_user_id" : "…" at bounding box center [978, 369] width 370 height 453
click at [840, 207] on div "{ "PetLab Co." : { "page_id" : "[CREDIT_CARD_NUMBER]" , "instagram_user_id" : "…" at bounding box center [978, 369] width 370 height 453
drag, startPoint x: 801, startPoint y: 234, endPoint x: 793, endPoint y: 232, distance: 8.5
click at [793, 232] on div "**********" at bounding box center [961, 363] width 380 height 440
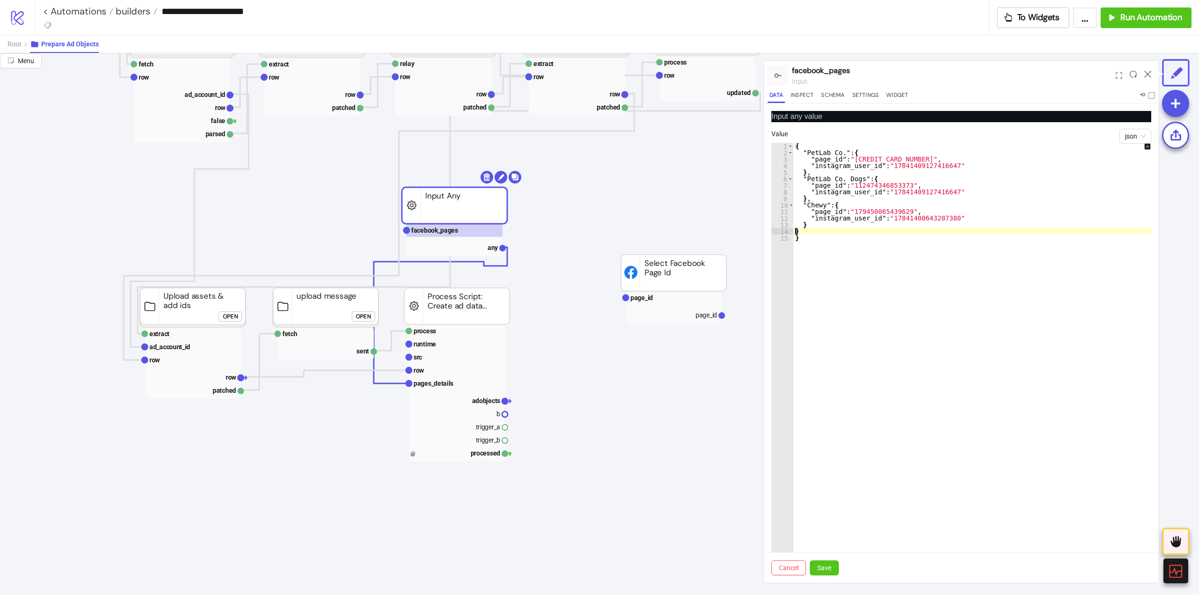
type textarea "*"
click at [837, 569] on button "Save" at bounding box center [824, 568] width 29 height 15
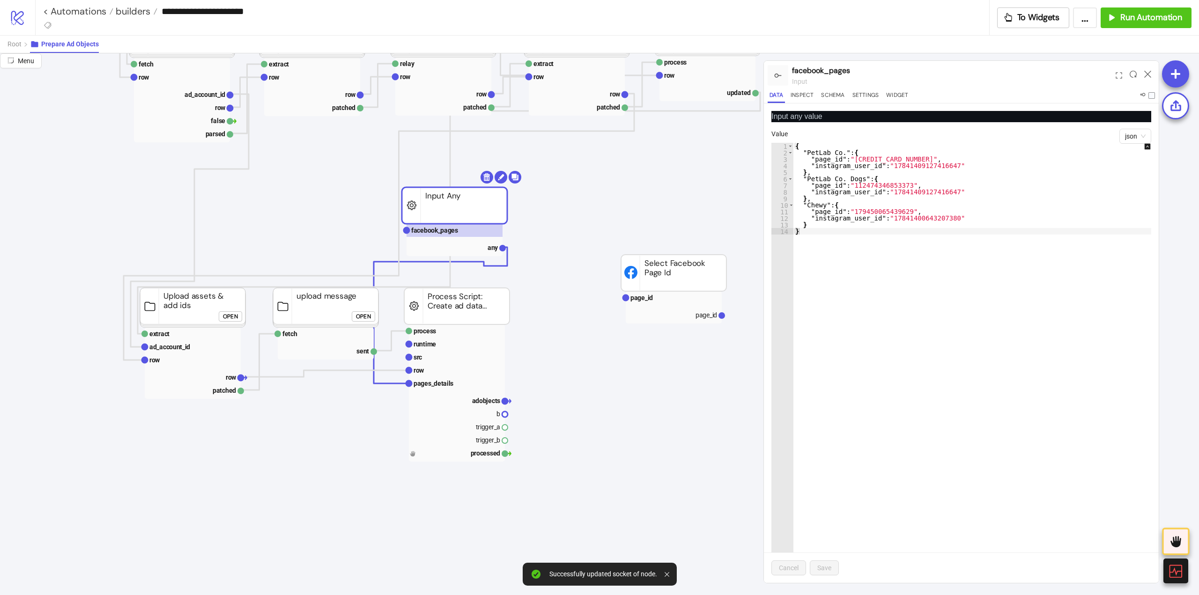
type textarea "*"
click at [809, 326] on div "{ "PetLab Co." : { "page_id" : "[CREDIT_CARD_NUMBER]" , "instagram_user_id" : "…" at bounding box center [978, 369] width 370 height 453
click at [447, 331] on rect at bounding box center [457, 331] width 96 height 13
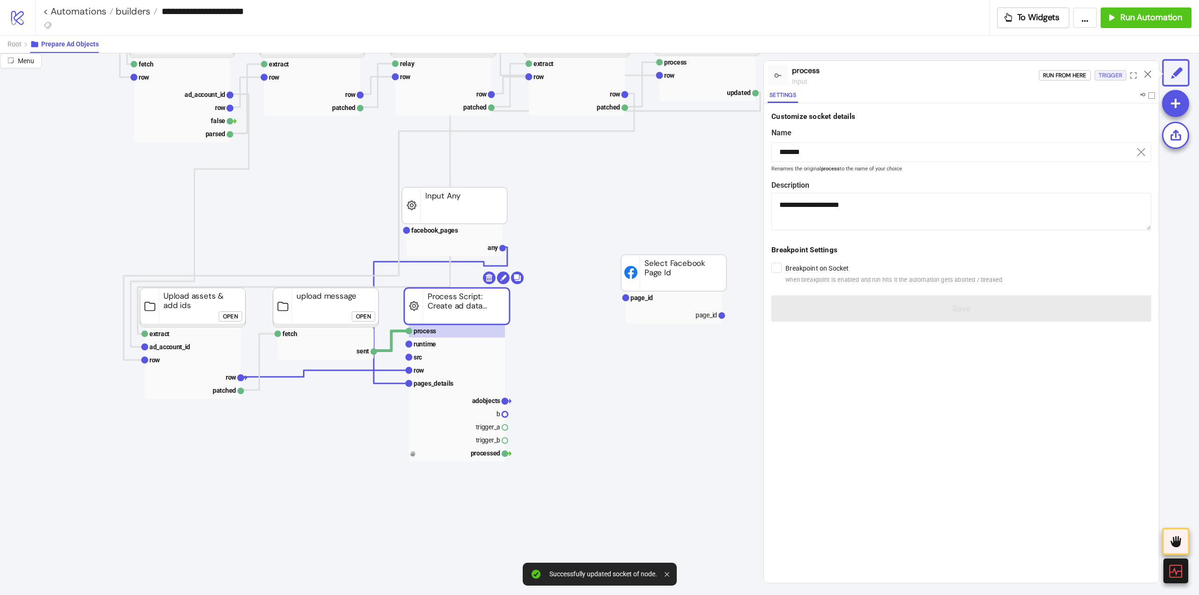
click at [1101, 76] on div "Trigger" at bounding box center [1110, 75] width 23 height 11
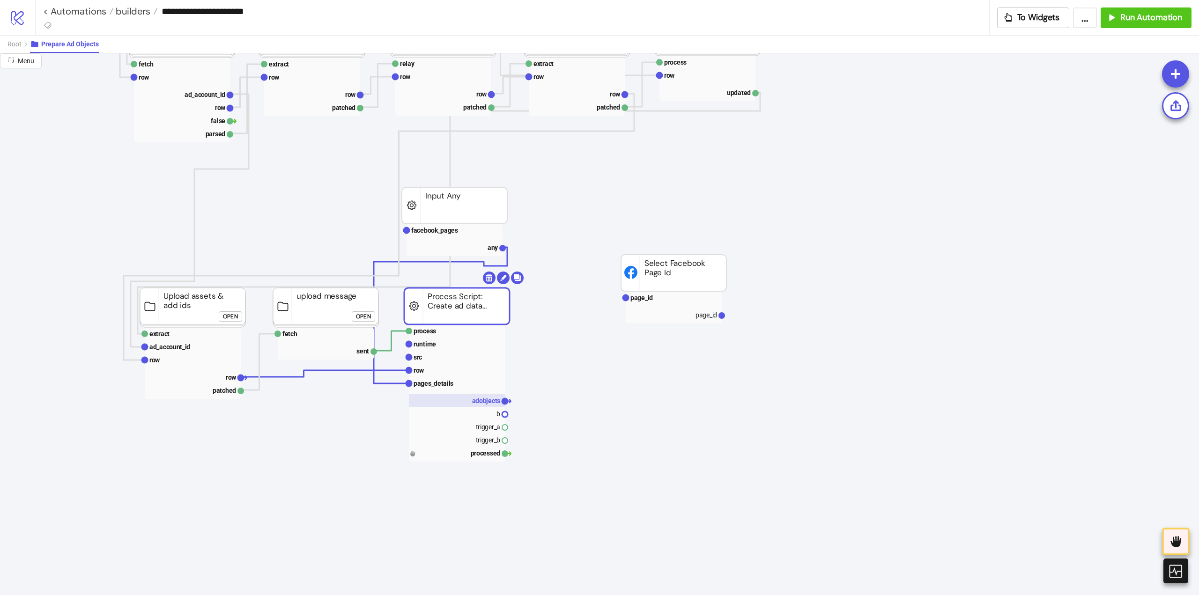
click at [478, 402] on text "adobjects" at bounding box center [486, 400] width 29 height 7
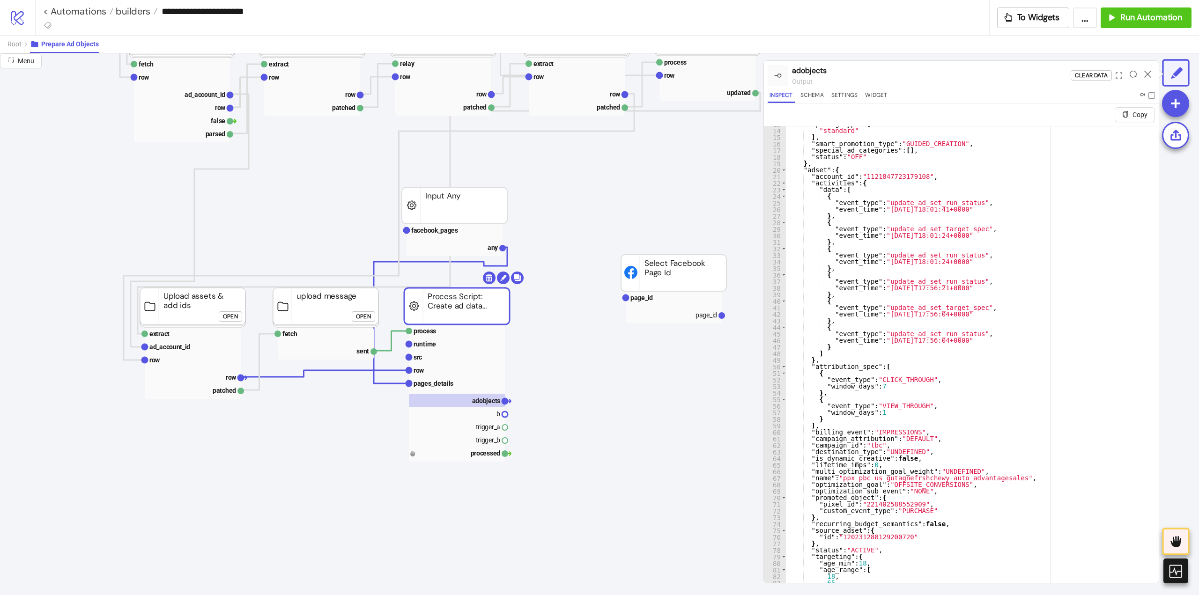
scroll to position [253, 0]
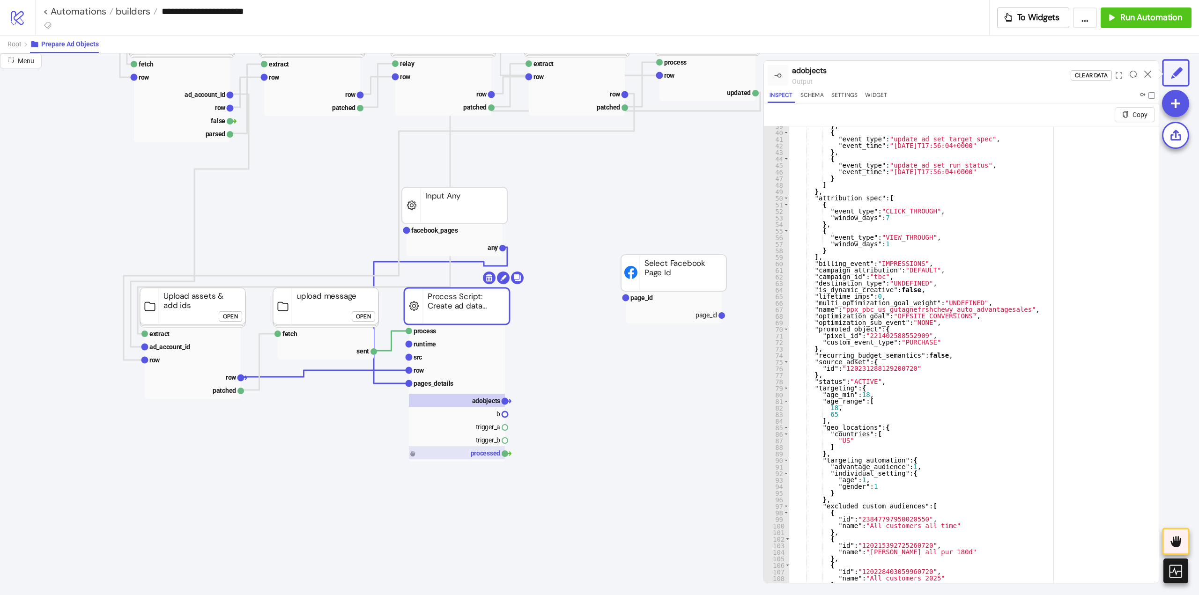
click at [447, 457] on rect at bounding box center [457, 452] width 96 height 13
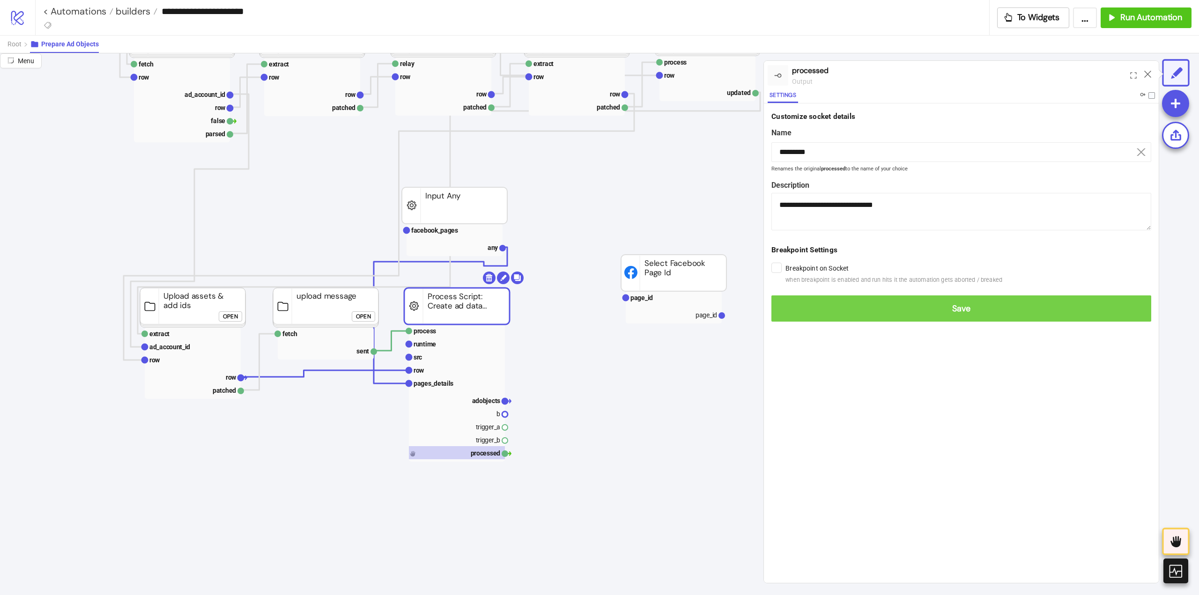
click at [787, 305] on span "Save" at bounding box center [961, 309] width 365 height 11
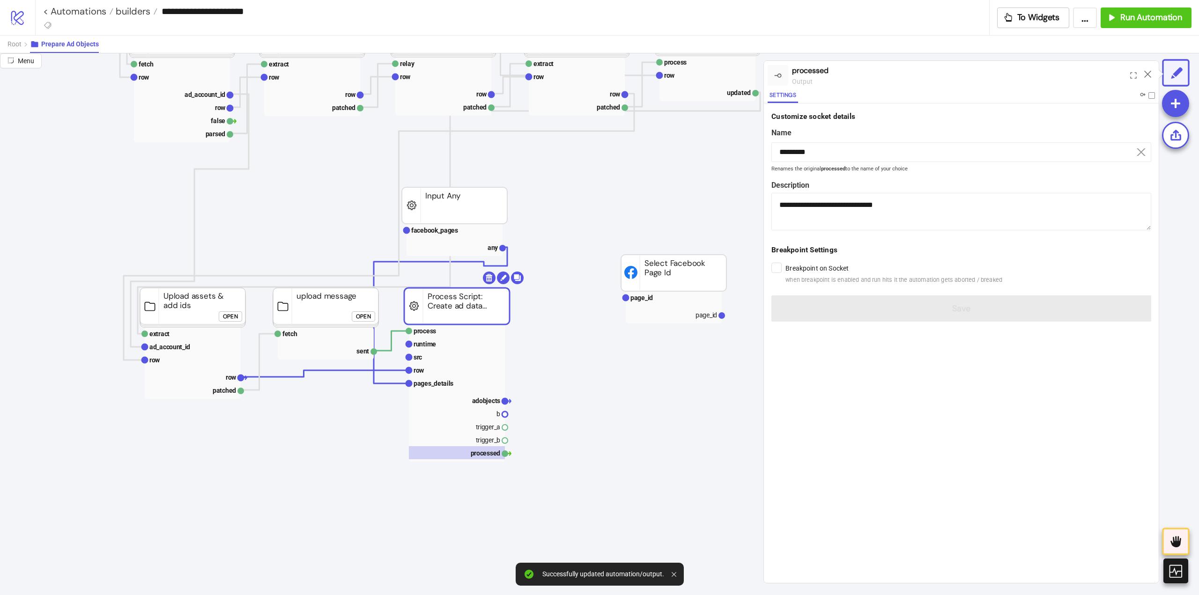
click at [680, 281] on rect at bounding box center [673, 273] width 105 height 37
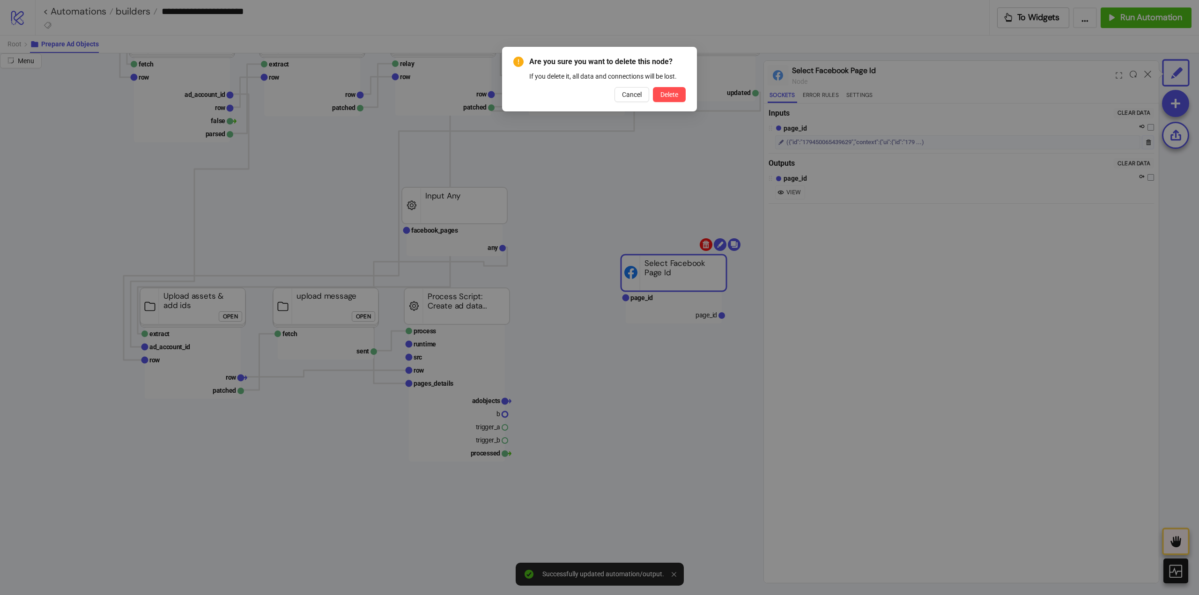
click at [705, 242] on body "**********" at bounding box center [599, 297] width 1199 height 595
click at [675, 97] on span "Delete" at bounding box center [669, 94] width 18 height 7
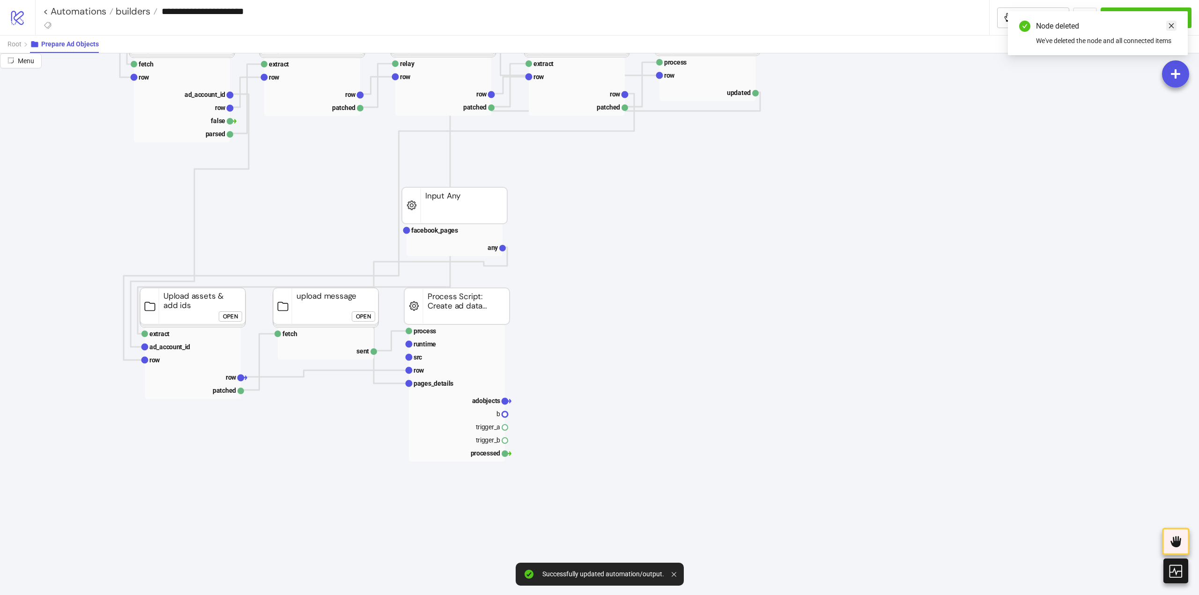
click at [1175, 29] on link "Close" at bounding box center [1171, 26] width 10 height 10
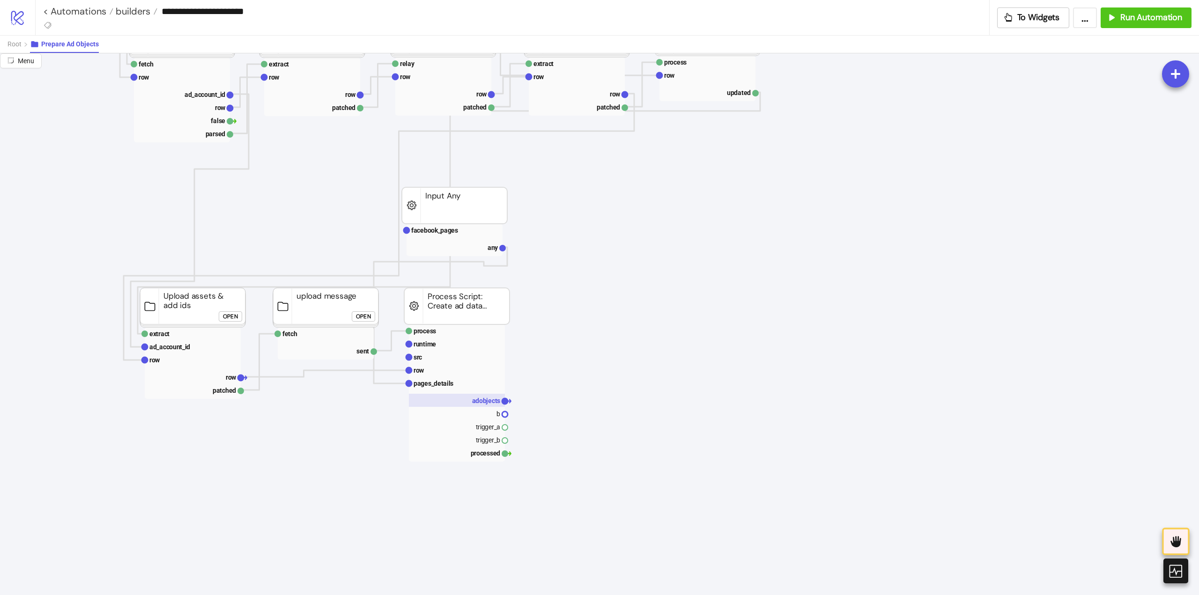
click at [477, 402] on text "adobjects" at bounding box center [486, 400] width 29 height 7
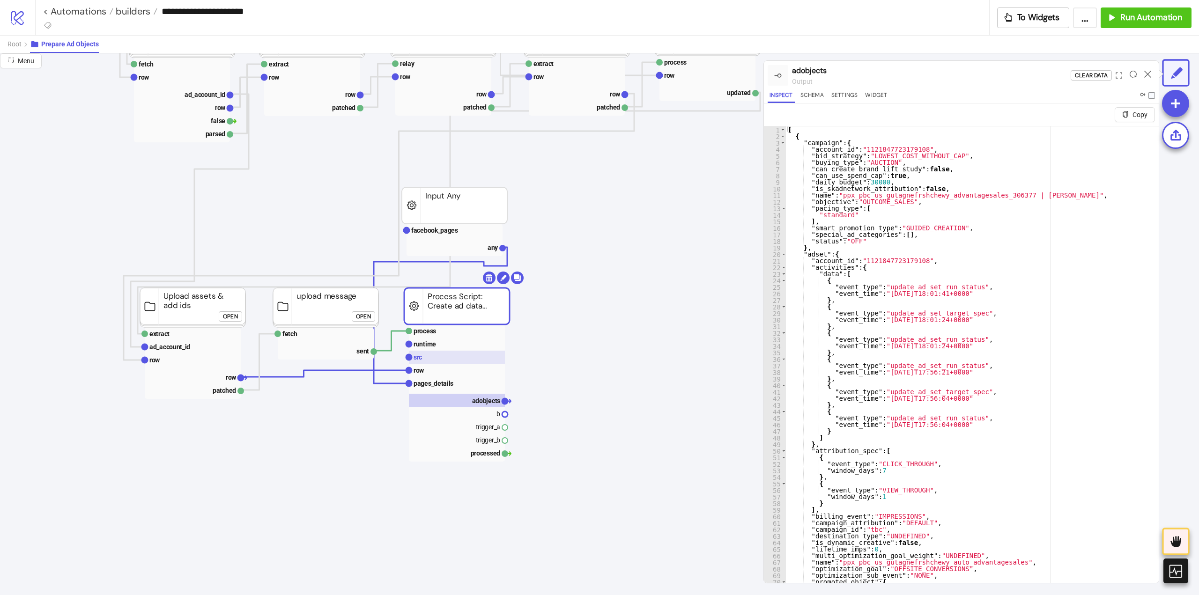
click at [423, 360] on rect at bounding box center [457, 357] width 96 height 13
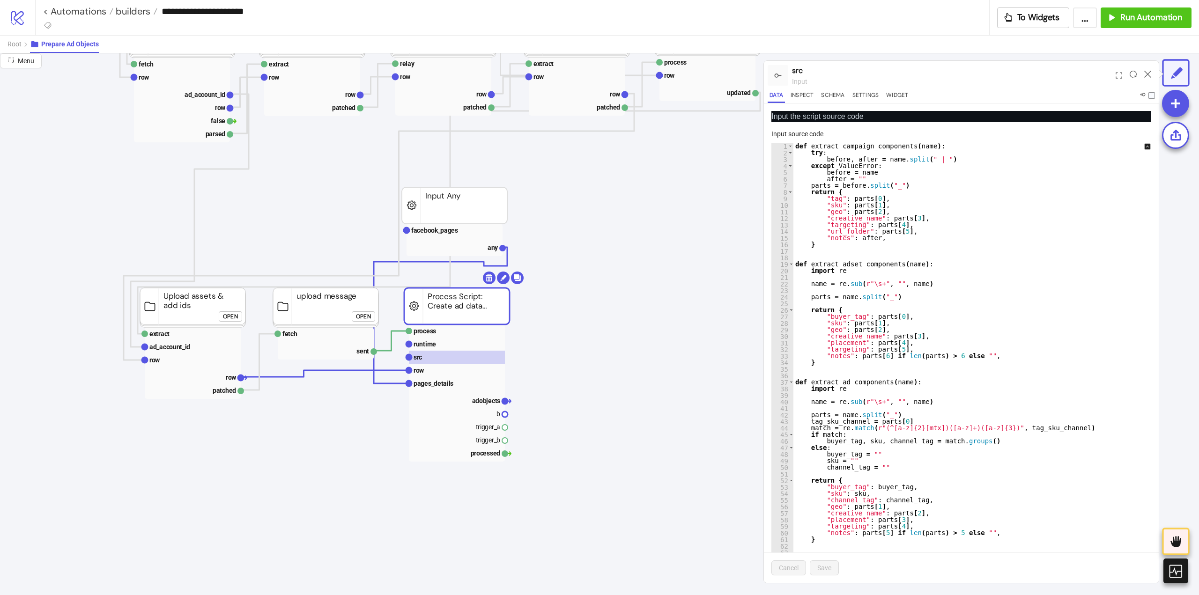
type textarea "**********"
click at [428, 374] on rect at bounding box center [457, 370] width 96 height 13
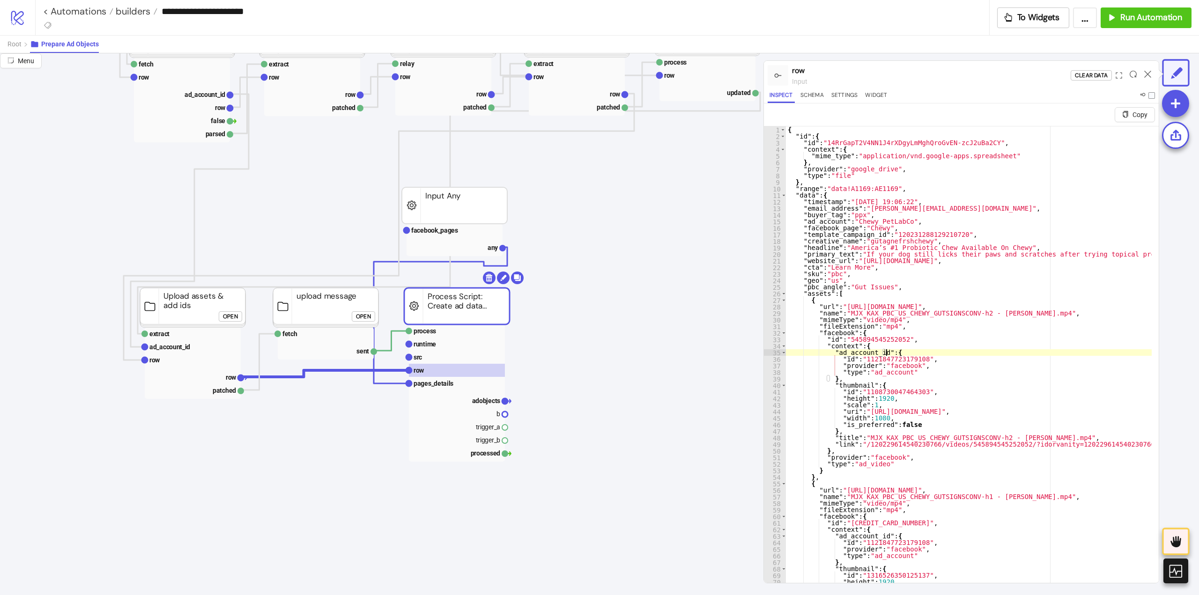
type textarea "* *"
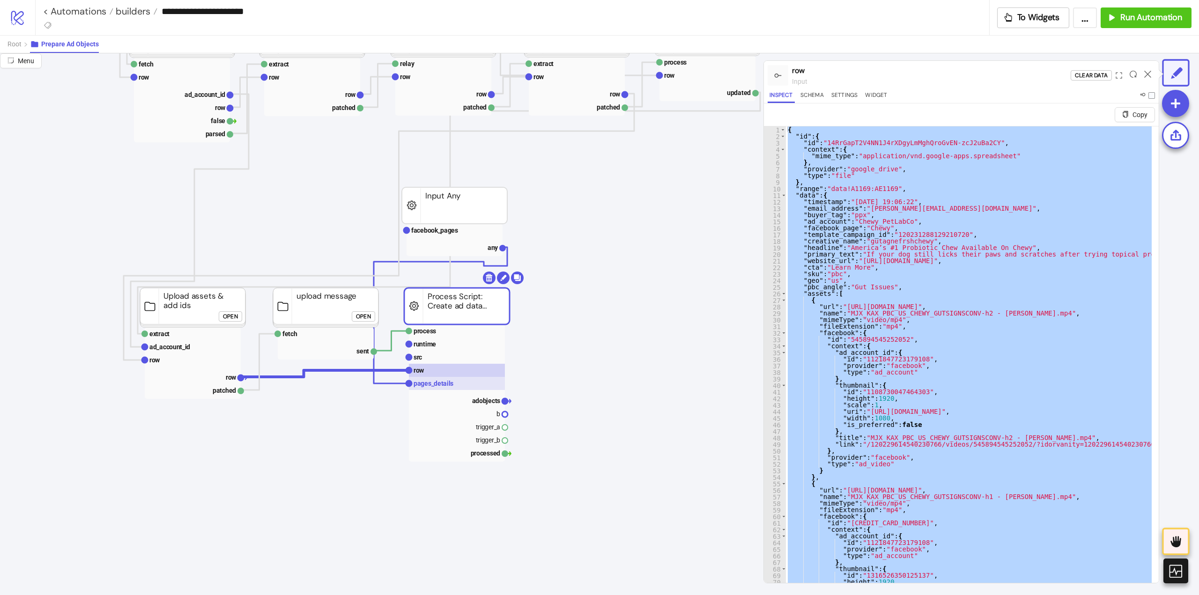
click at [424, 381] on text "pages_details" at bounding box center [434, 383] width 40 height 7
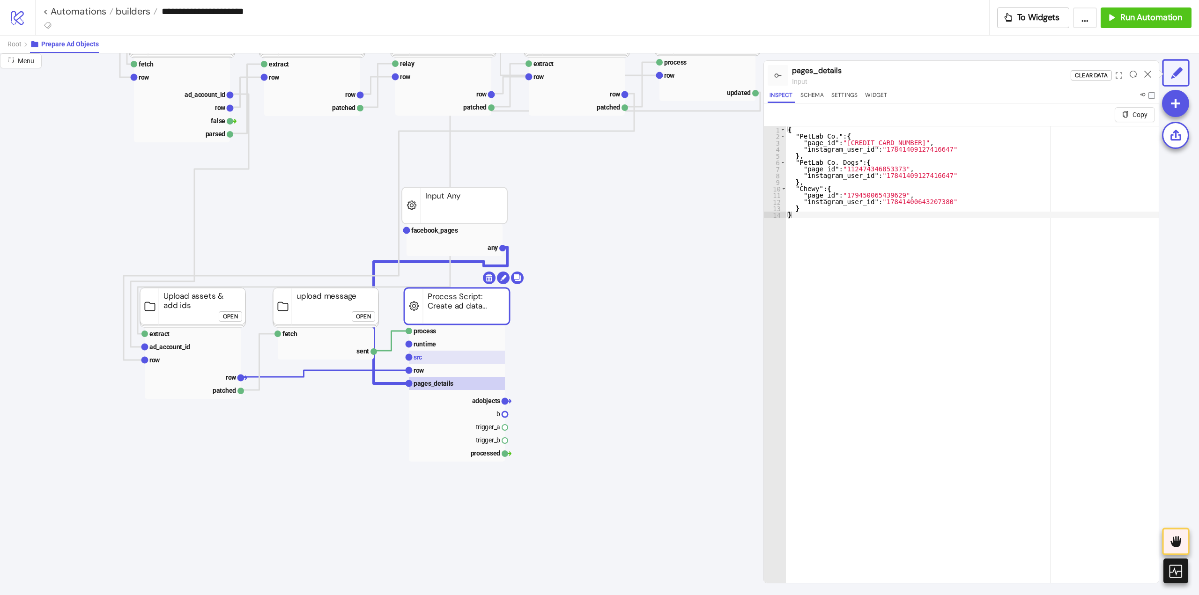
click at [451, 358] on rect at bounding box center [457, 357] width 96 height 13
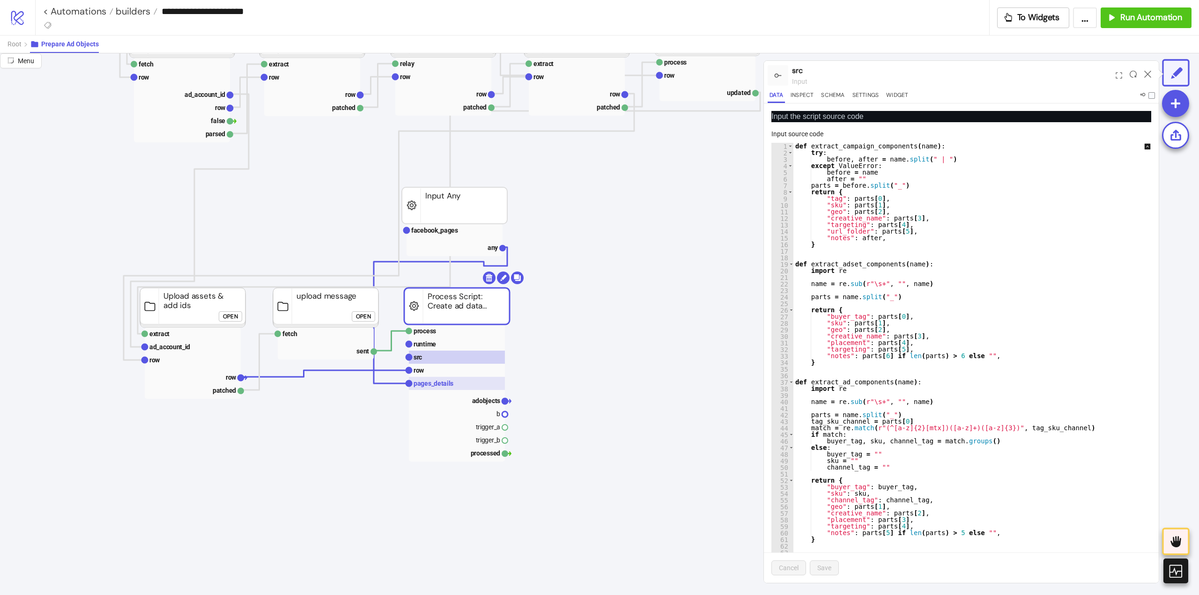
click at [443, 386] on text "pages_details" at bounding box center [434, 383] width 40 height 7
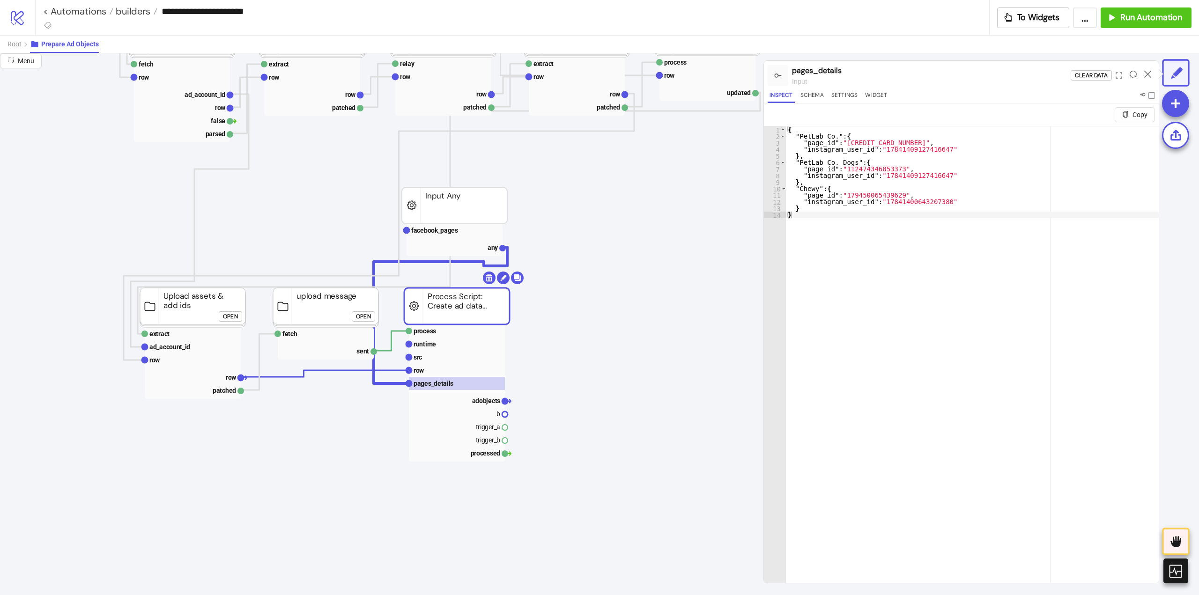
click at [818, 224] on div "{ "PetLab Co." : { "page_id" : "[CREDIT_CARD_NUMBER]" , "instagram_user_id" : "…" at bounding box center [972, 372] width 373 height 492
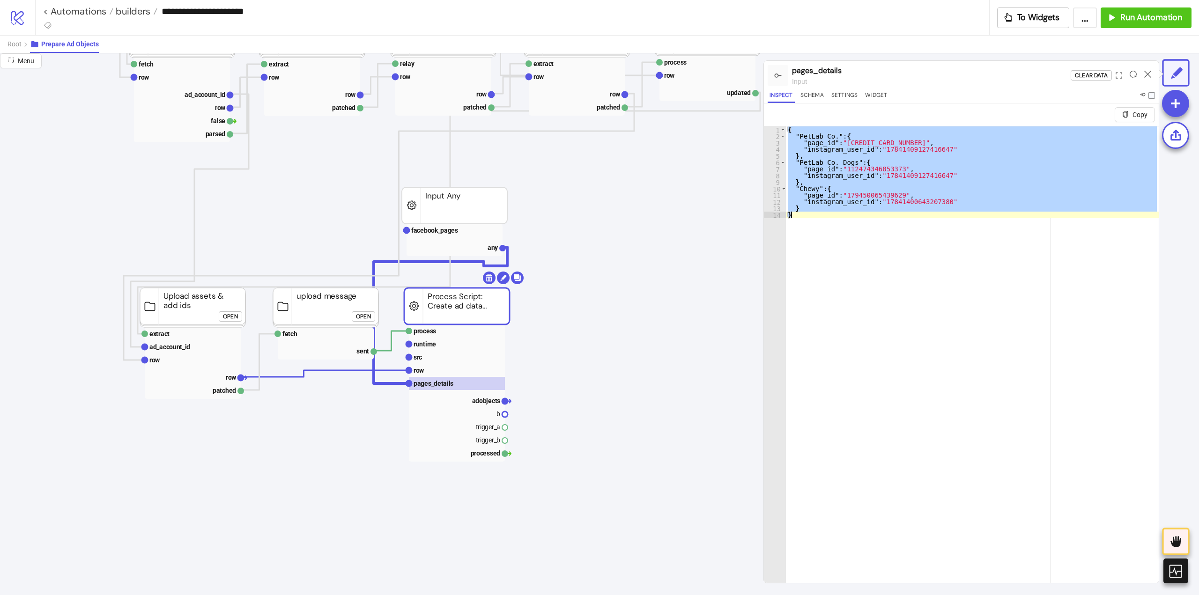
click at [890, 327] on div "{ "PetLab Co." : { "page_id" : "[CREDIT_CARD_NUMBER]" , "instagram_user_id" : "…" at bounding box center [972, 365] width 373 height 479
type textarea "*"
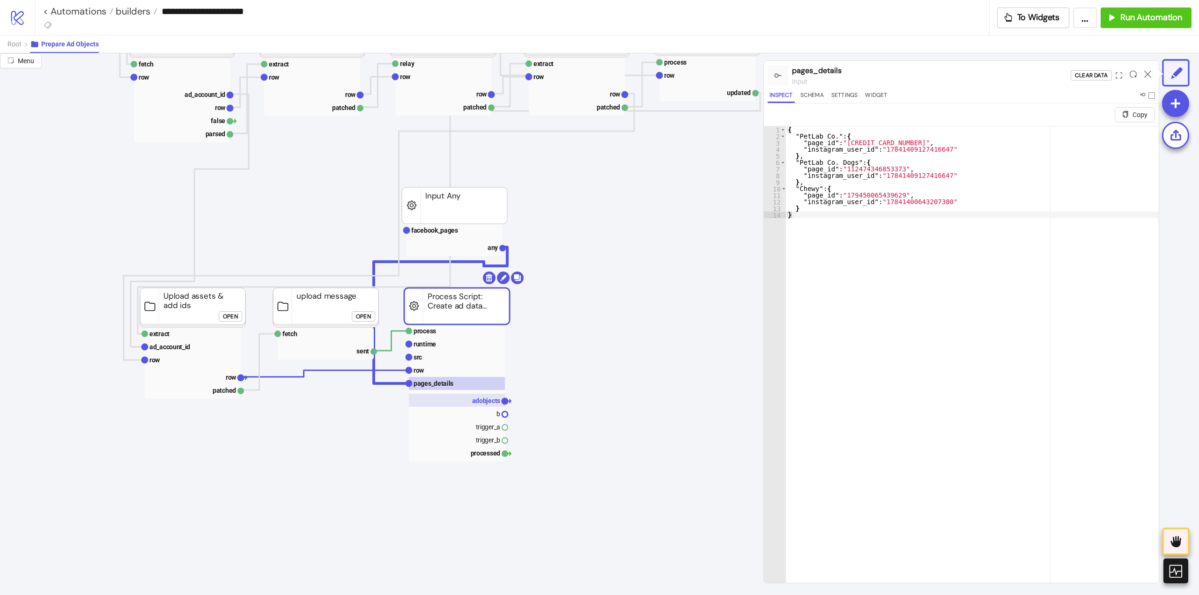
click at [468, 400] on rect at bounding box center [457, 400] width 96 height 13
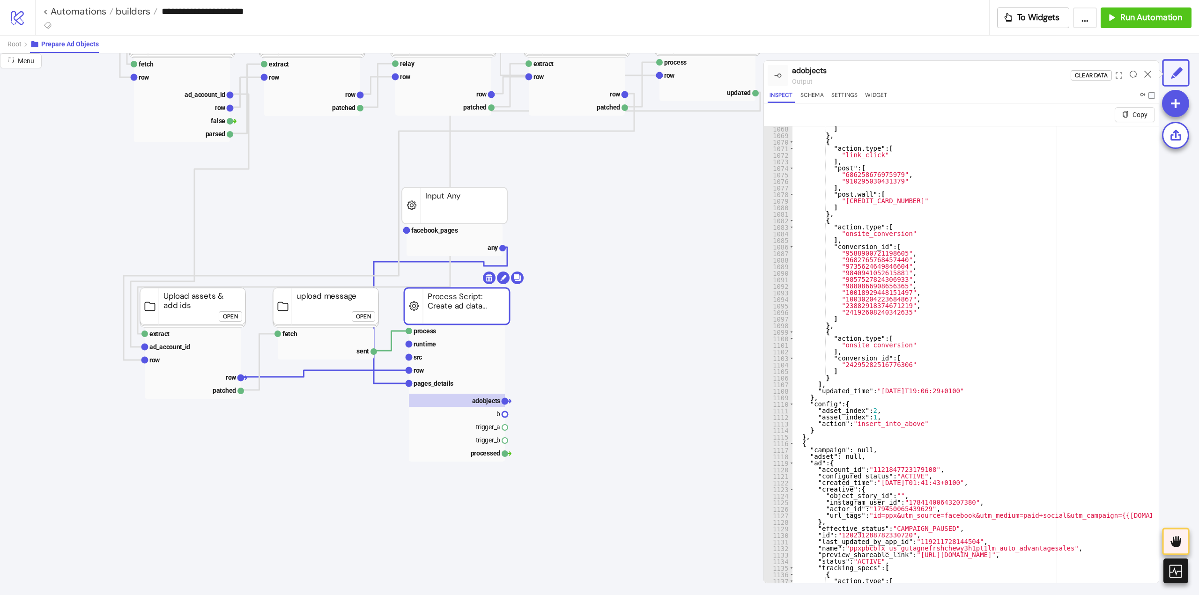
scroll to position [6998, 0]
click at [436, 373] on rect at bounding box center [457, 370] width 96 height 13
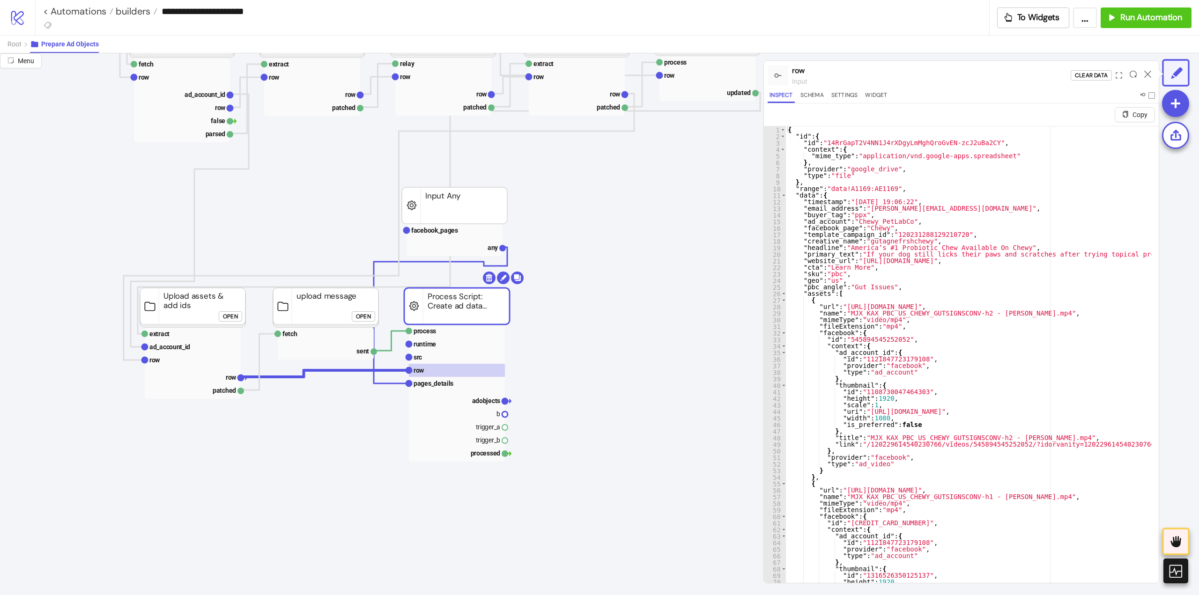
type textarea "**********"
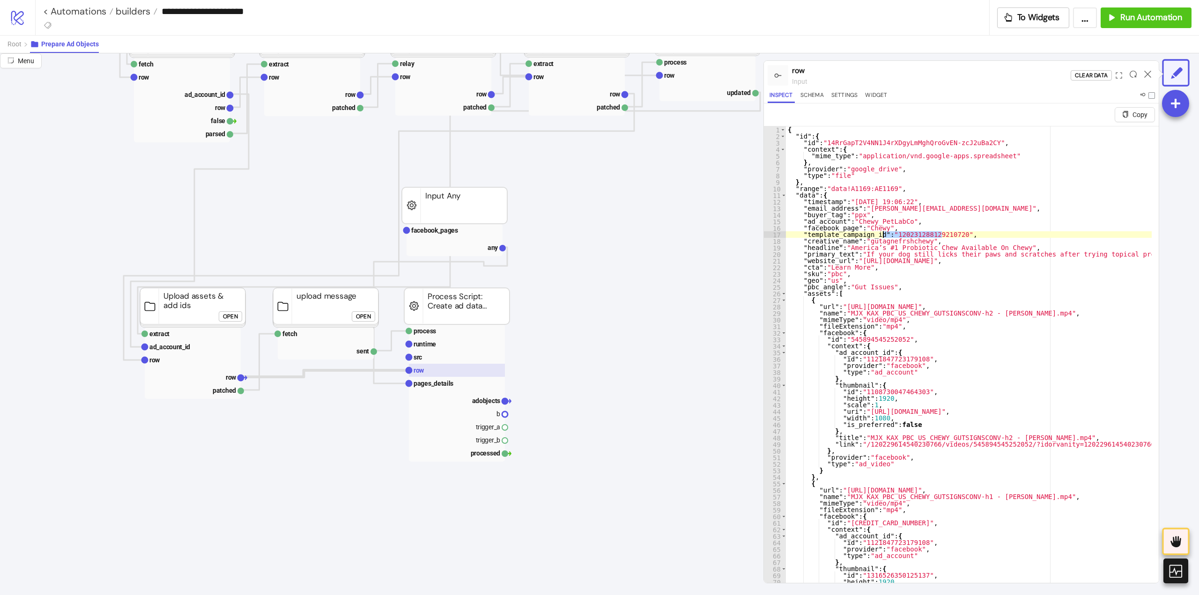
click at [460, 364] on rect at bounding box center [457, 370] width 96 height 13
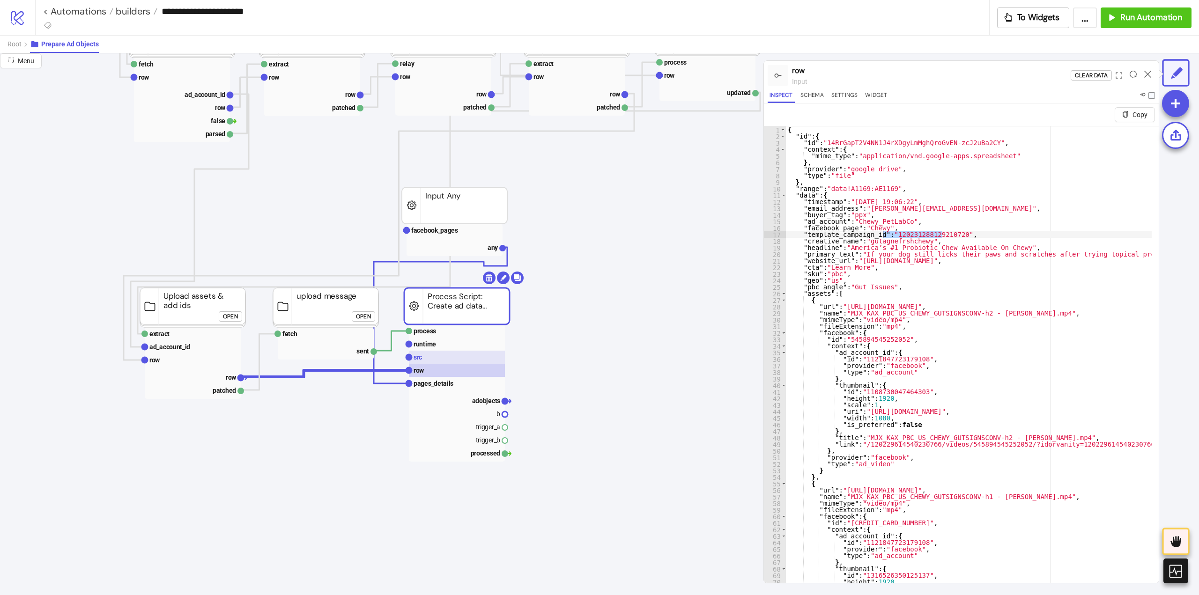
click at [452, 359] on rect at bounding box center [457, 357] width 96 height 13
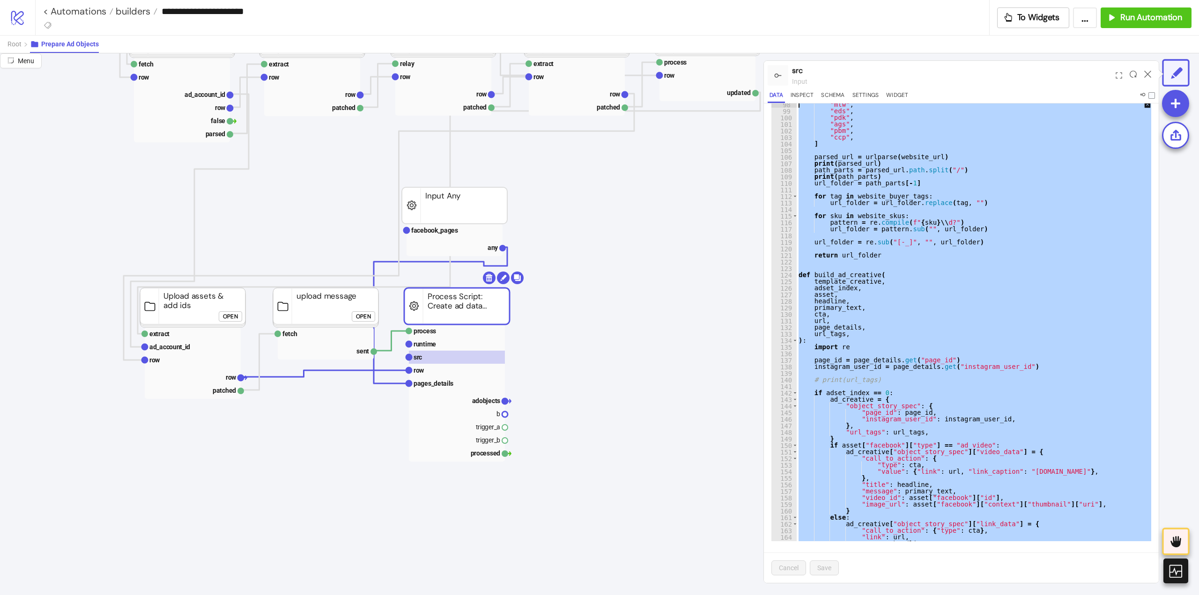
scroll to position [0, 0]
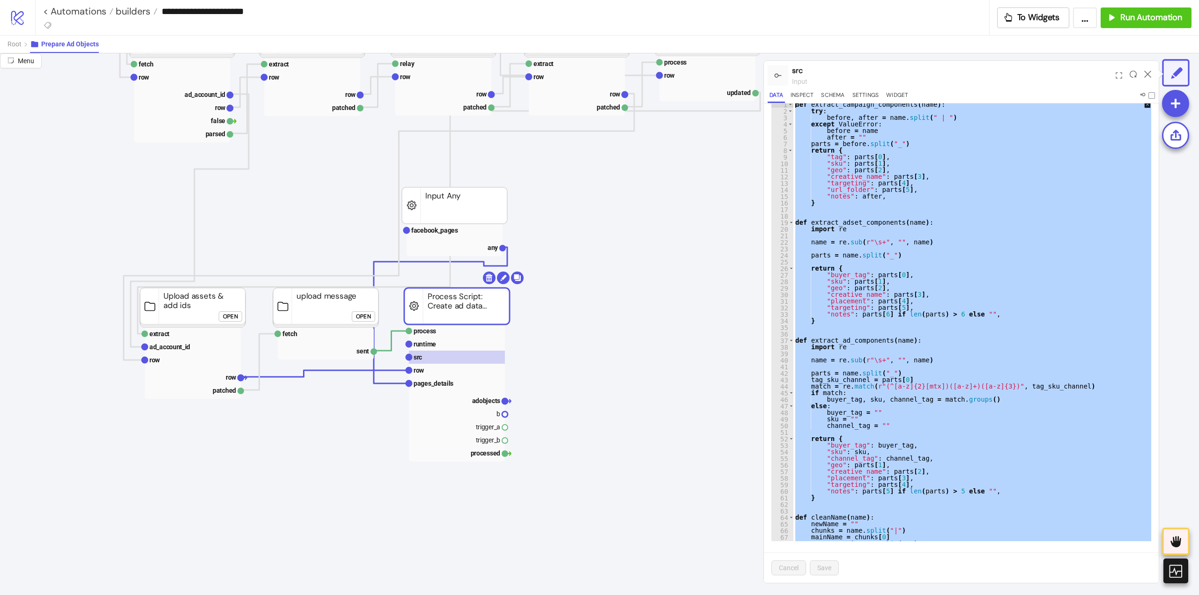
drag, startPoint x: 883, startPoint y: 530, endPoint x: 698, endPoint y: -36, distance: 595.9
click at [698, 0] on html "**********" at bounding box center [599, 297] width 1199 height 595
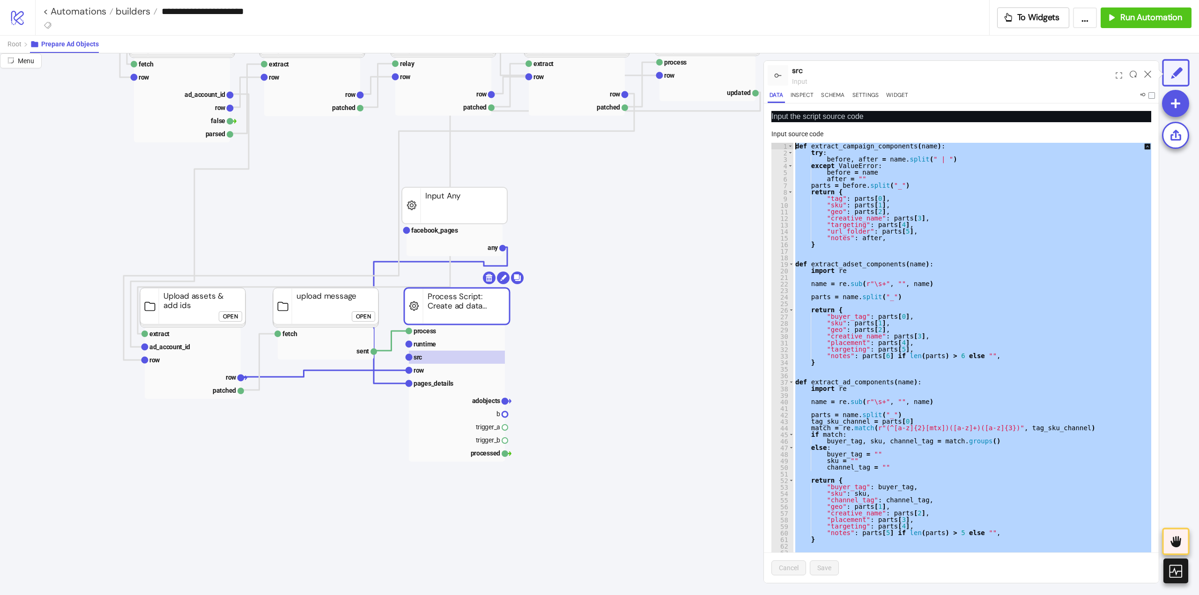
paste textarea "Cursor at row 1"
type textarea "**********"
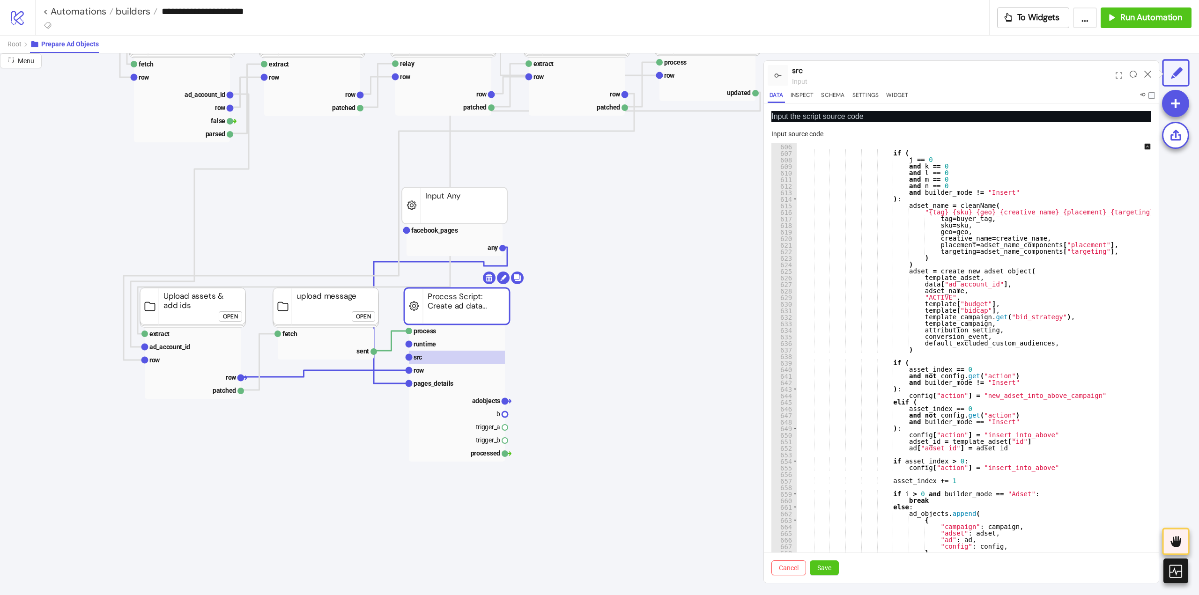
scroll to position [3967, 0]
click at [824, 571] on span "Save" at bounding box center [824, 567] width 14 height 7
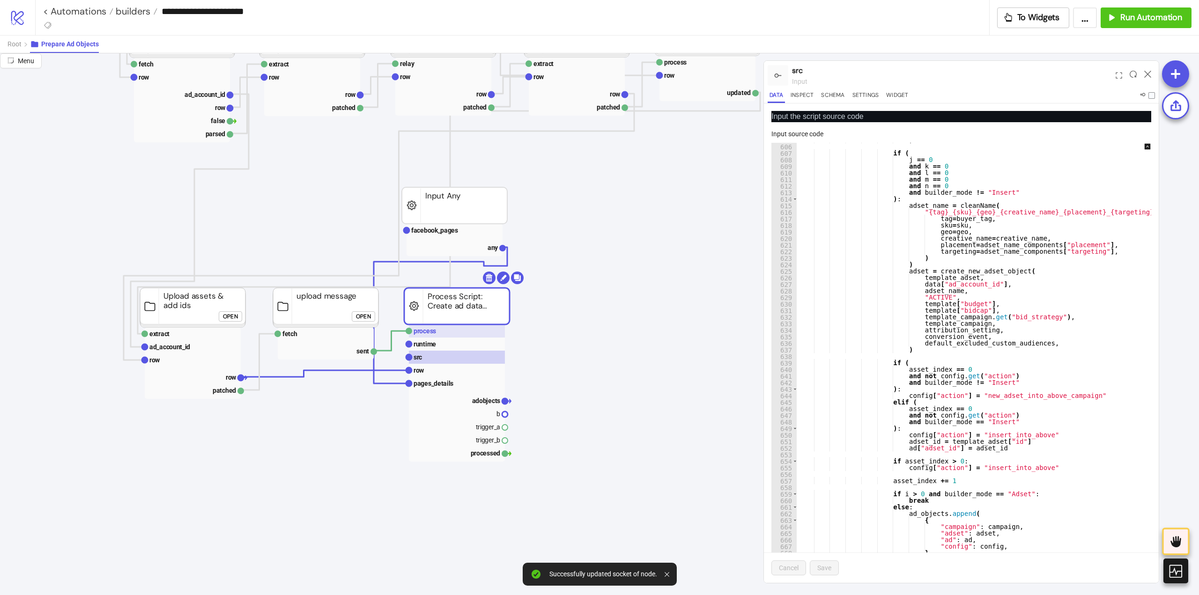
click at [428, 332] on text "process" at bounding box center [425, 330] width 22 height 7
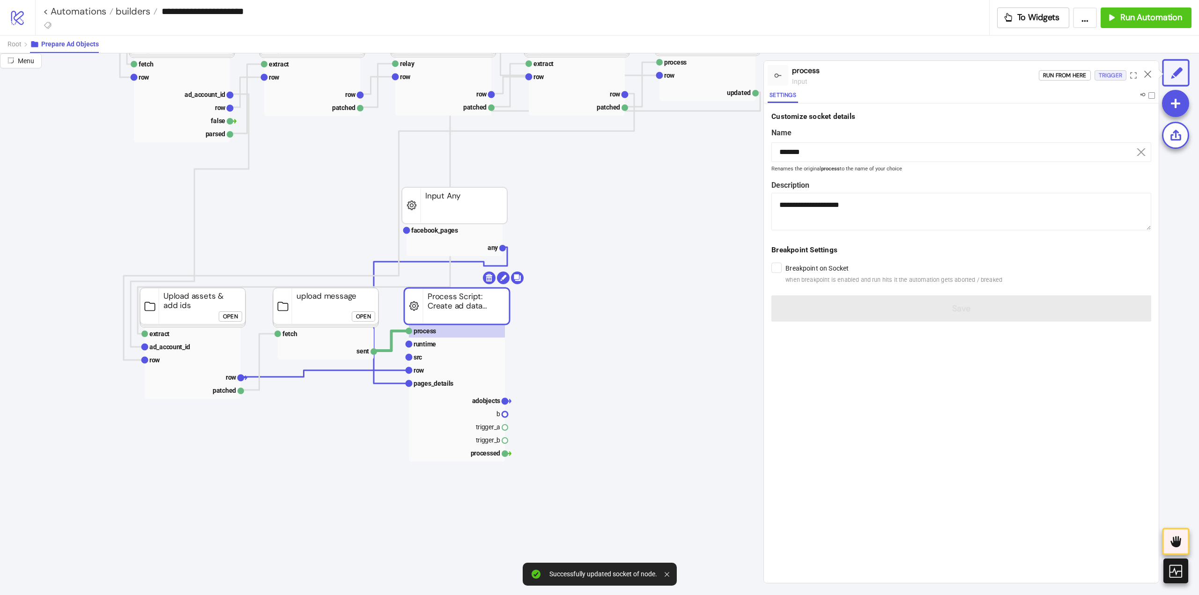
click at [1113, 74] on div "Trigger" at bounding box center [1110, 75] width 23 height 11
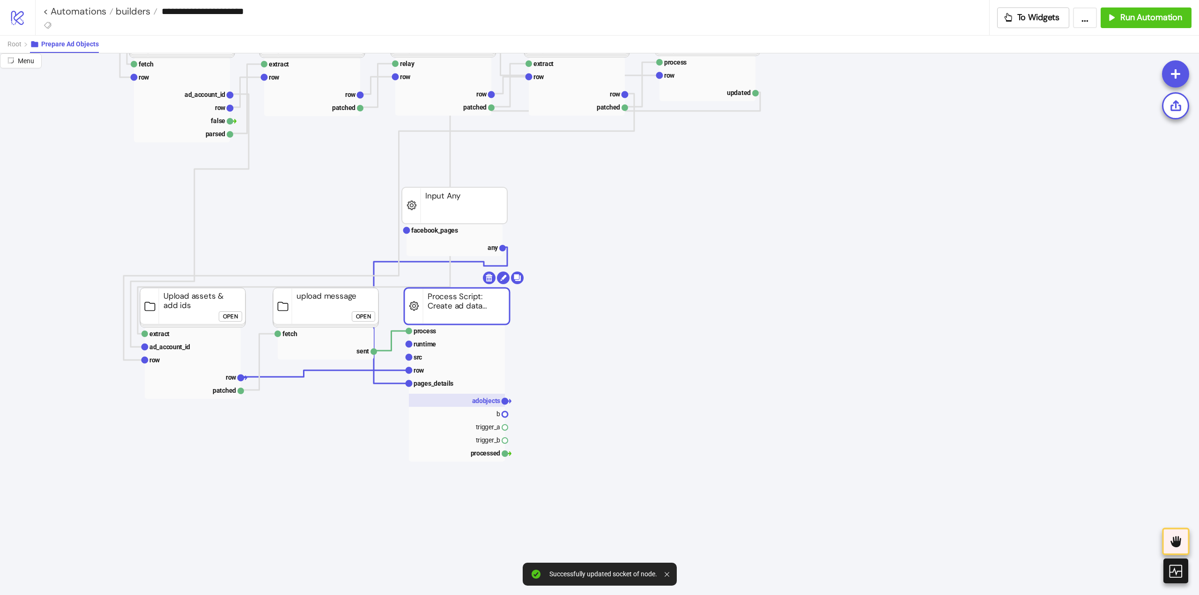
click at [488, 398] on text "adobjects" at bounding box center [486, 400] width 29 height 7
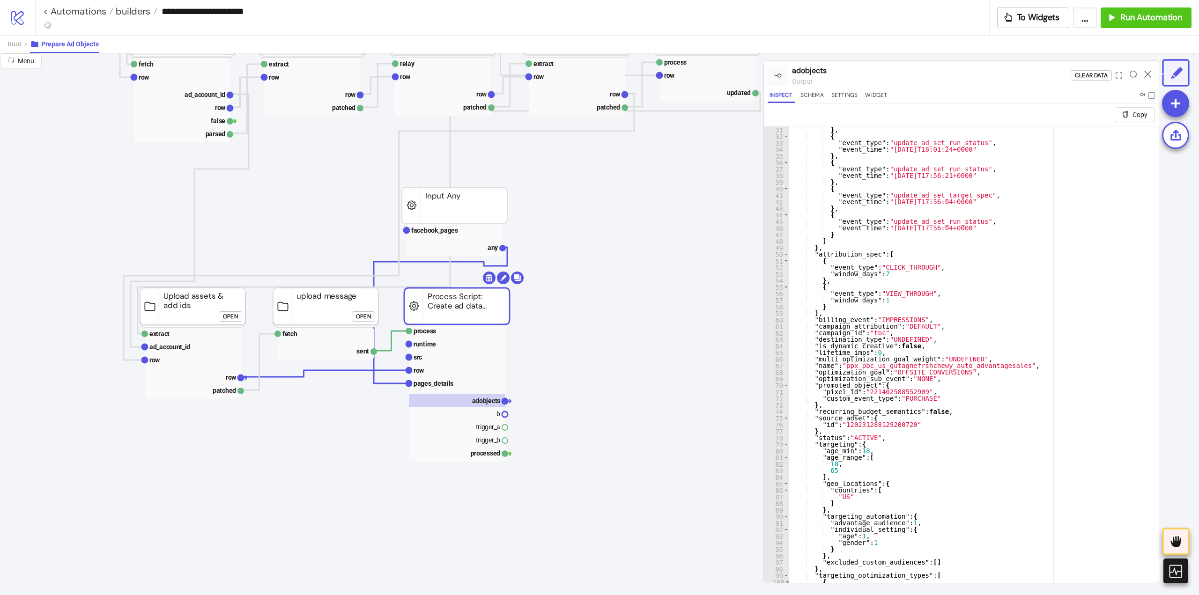
scroll to position [337, 0]
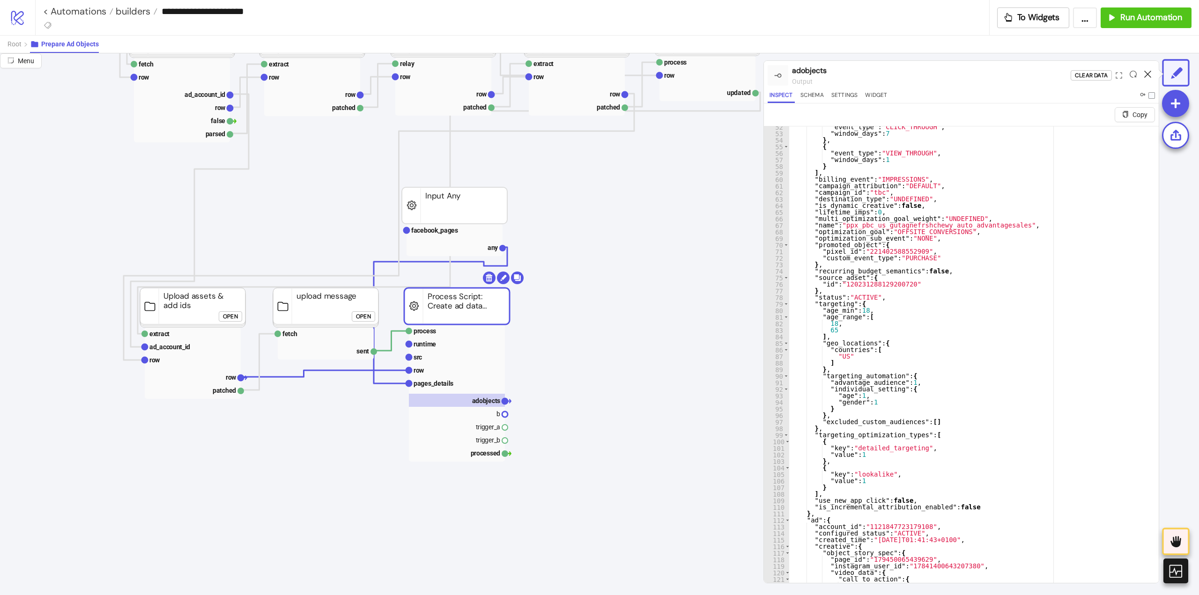
click at [1147, 76] on icon at bounding box center [1147, 74] width 7 height 7
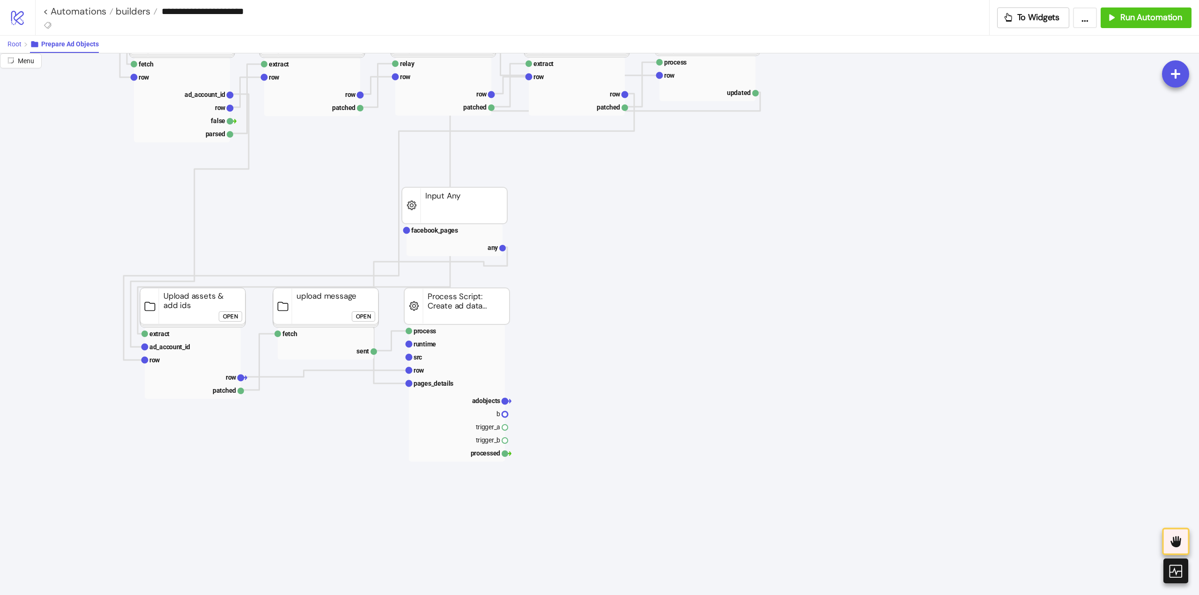
click at [12, 48] on span "Root" at bounding box center [14, 43] width 14 height 7
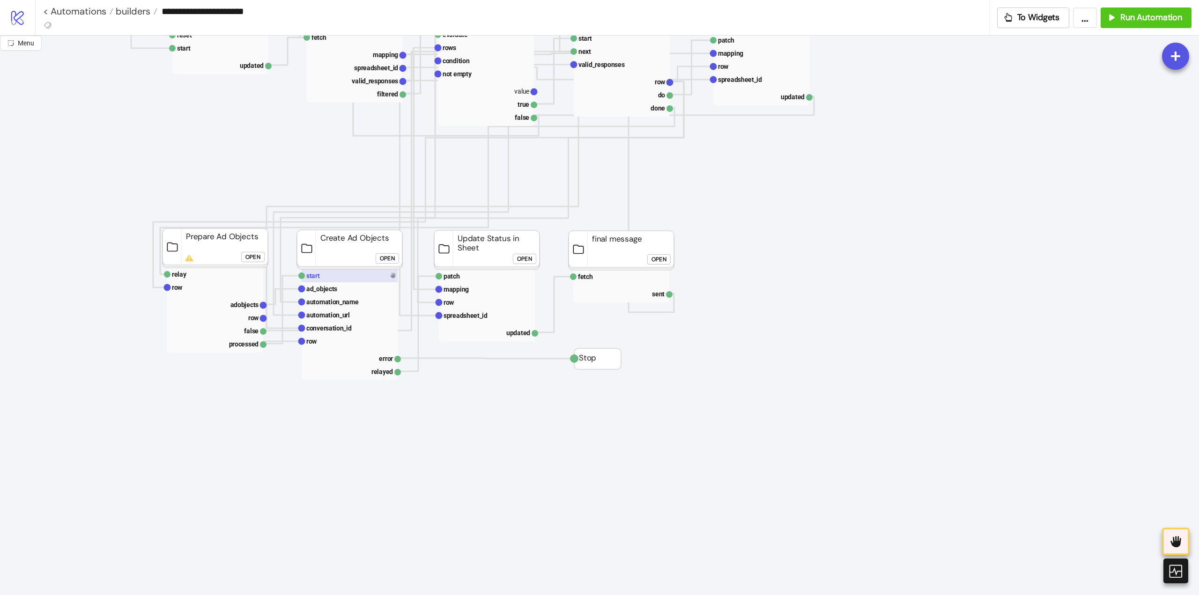
click at [350, 276] on rect at bounding box center [350, 275] width 96 height 13
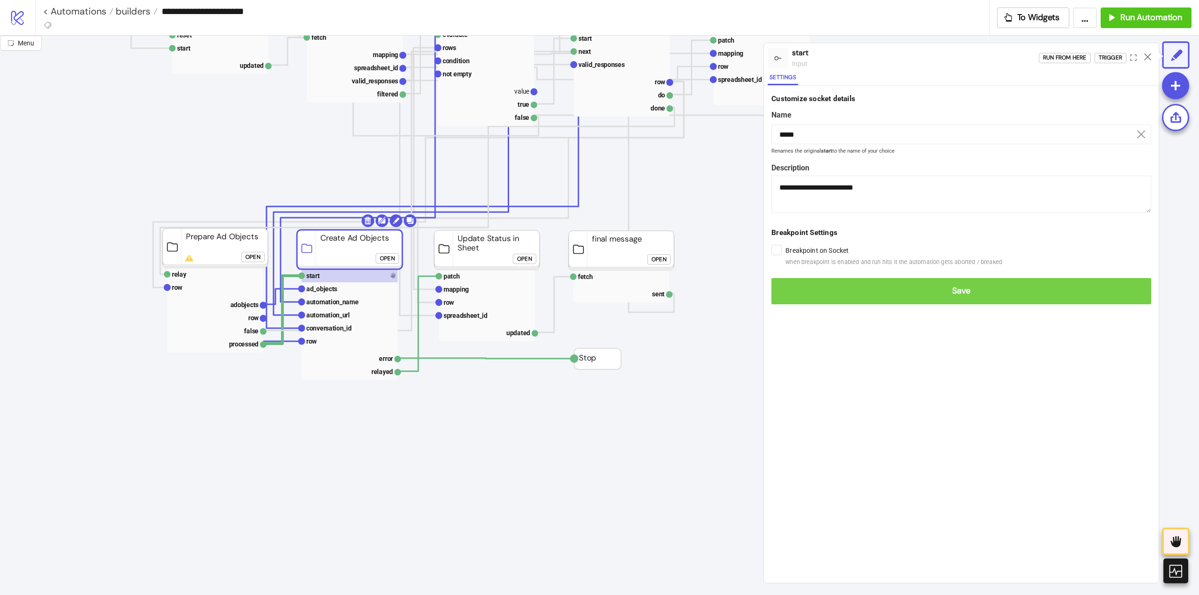
click at [793, 286] on span "Save" at bounding box center [961, 291] width 365 height 11
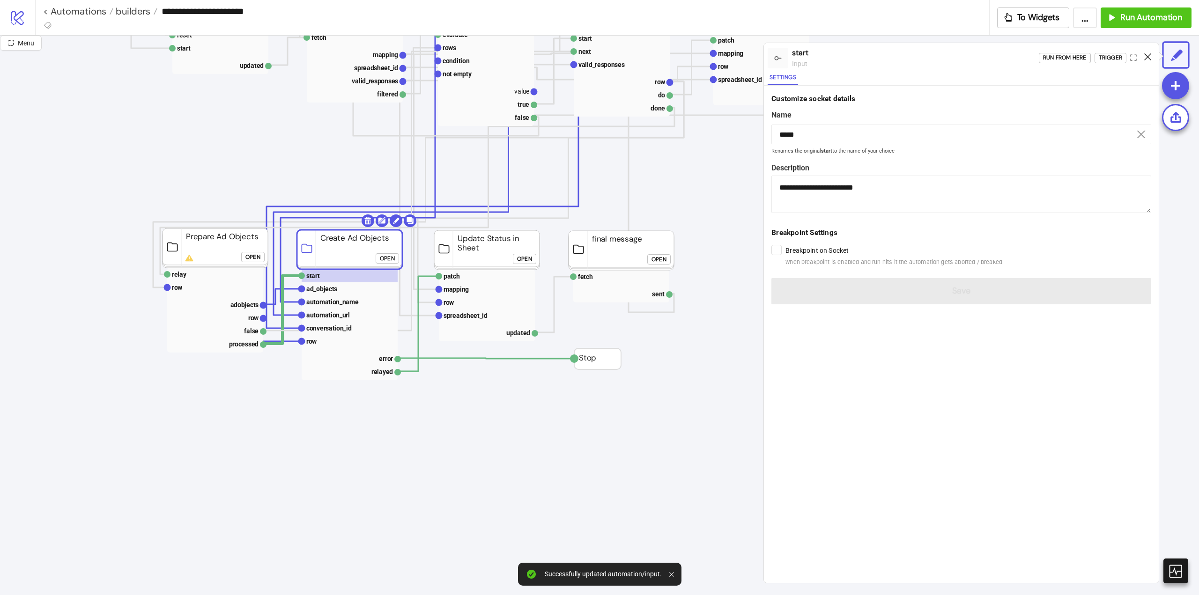
click at [1148, 55] on icon at bounding box center [1147, 56] width 7 height 7
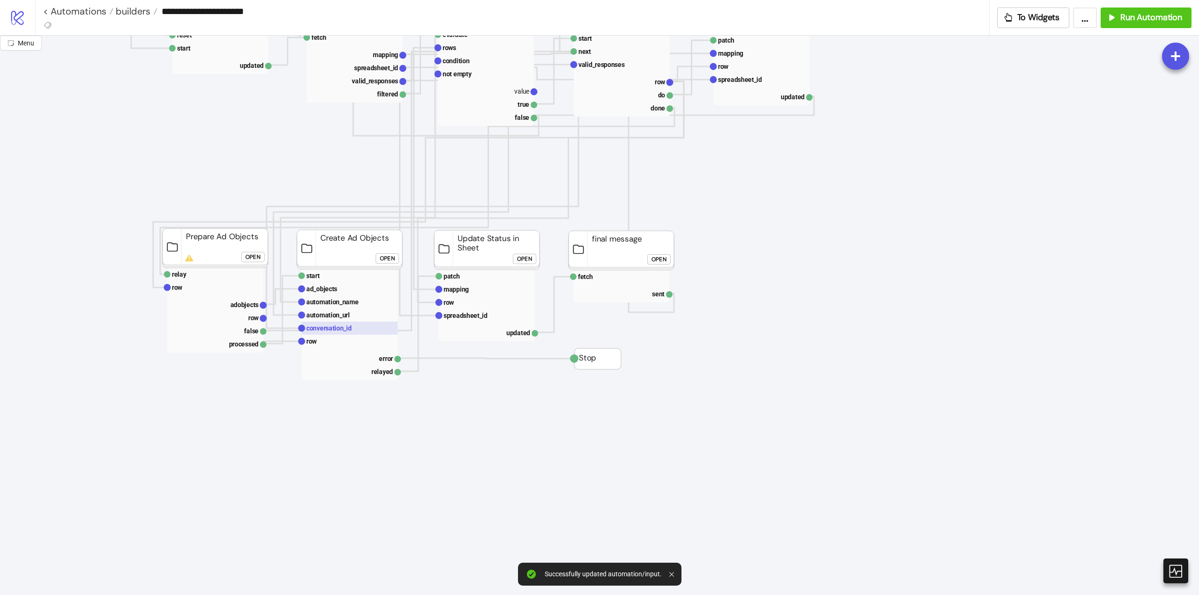
scroll to position [187, 0]
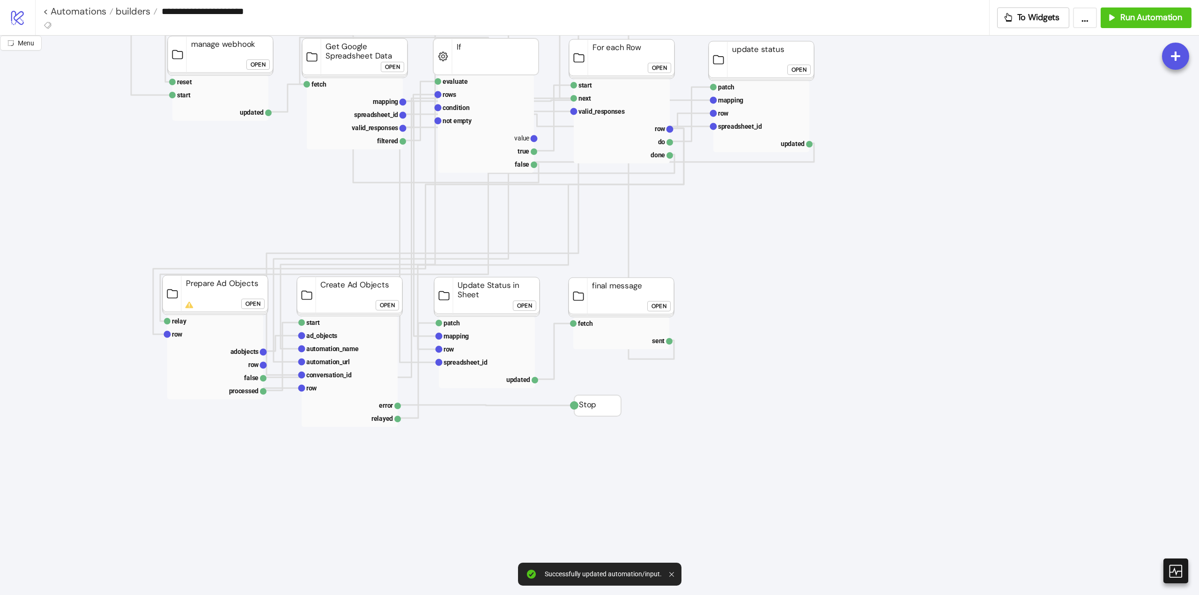
click at [247, 307] on div "Open" at bounding box center [252, 304] width 15 height 11
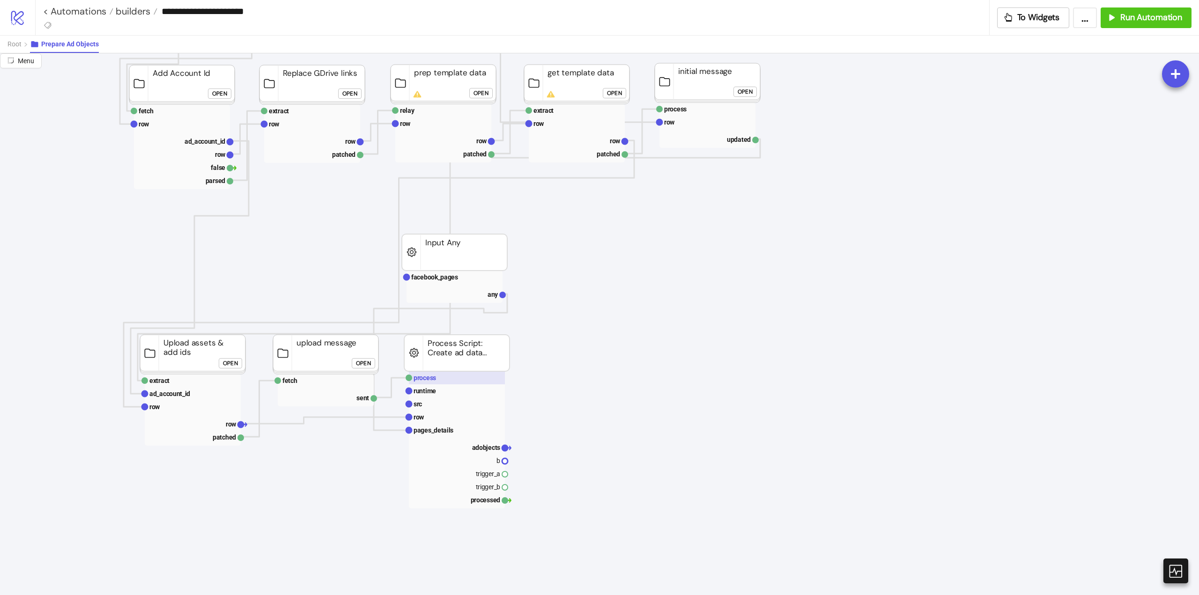
click at [446, 377] on rect at bounding box center [457, 377] width 96 height 13
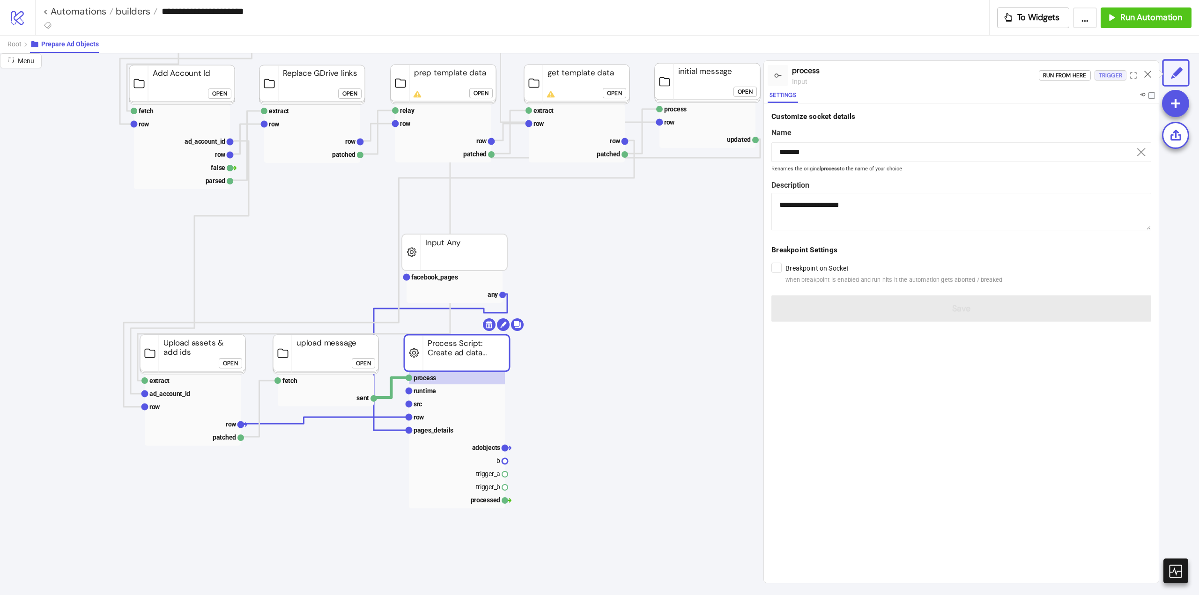
click at [1121, 75] on div "Trigger" at bounding box center [1110, 75] width 23 height 11
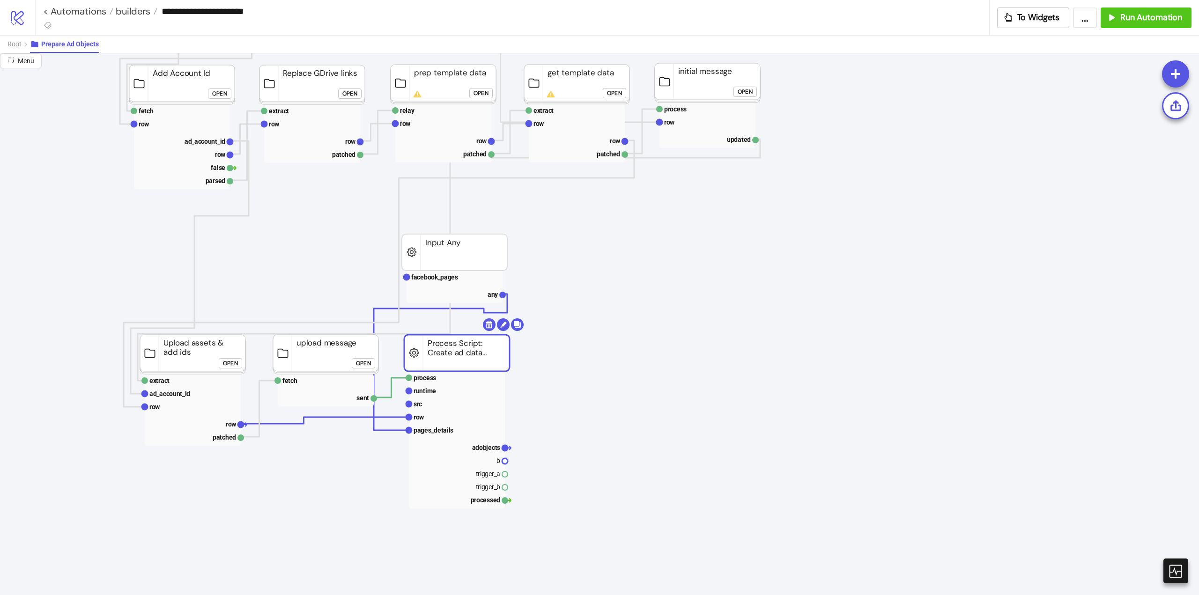
click at [6, 42] on div "Root Prepare Ad Objects" at bounding box center [599, 44] width 1199 height 18
click at [13, 43] on span "Root" at bounding box center [14, 43] width 14 height 7
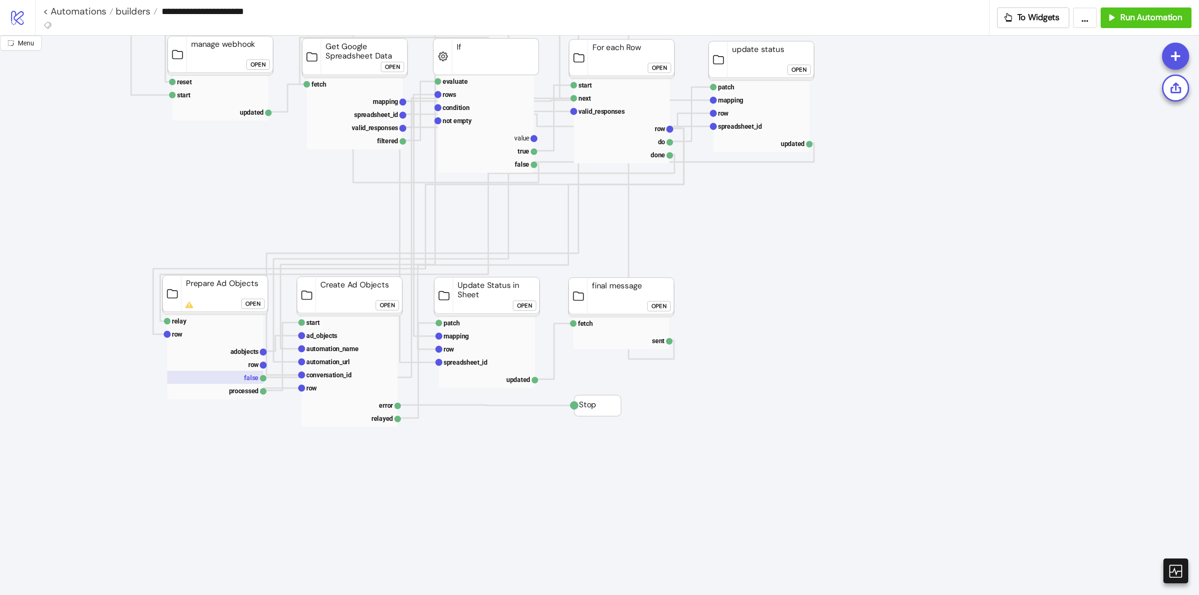
click at [248, 381] on rect at bounding box center [215, 377] width 96 height 13
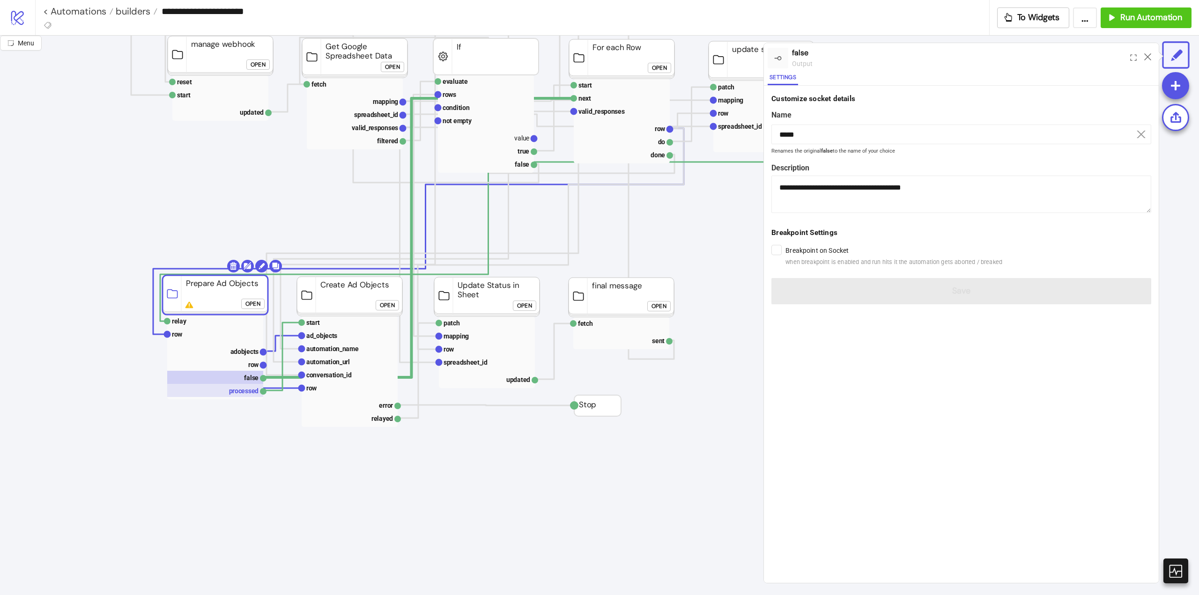
click at [246, 391] on rect at bounding box center [215, 390] width 96 height 13
type input "*********"
type textarea "**********"
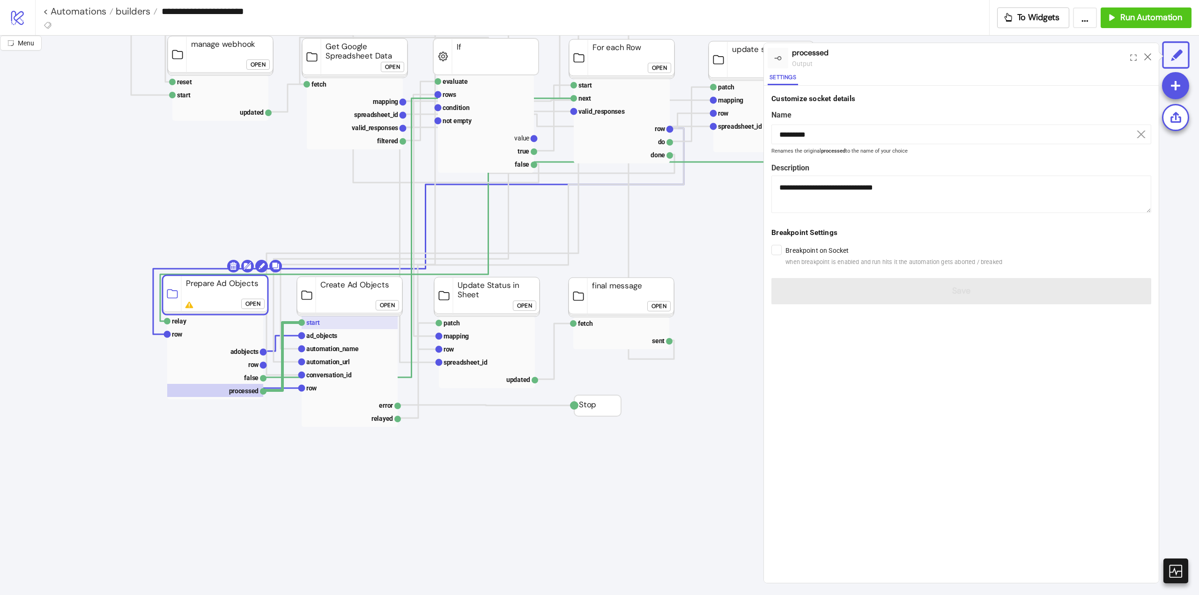
click at [318, 321] on text "start" at bounding box center [313, 322] width 14 height 7
type input "*****"
type textarea "**********"
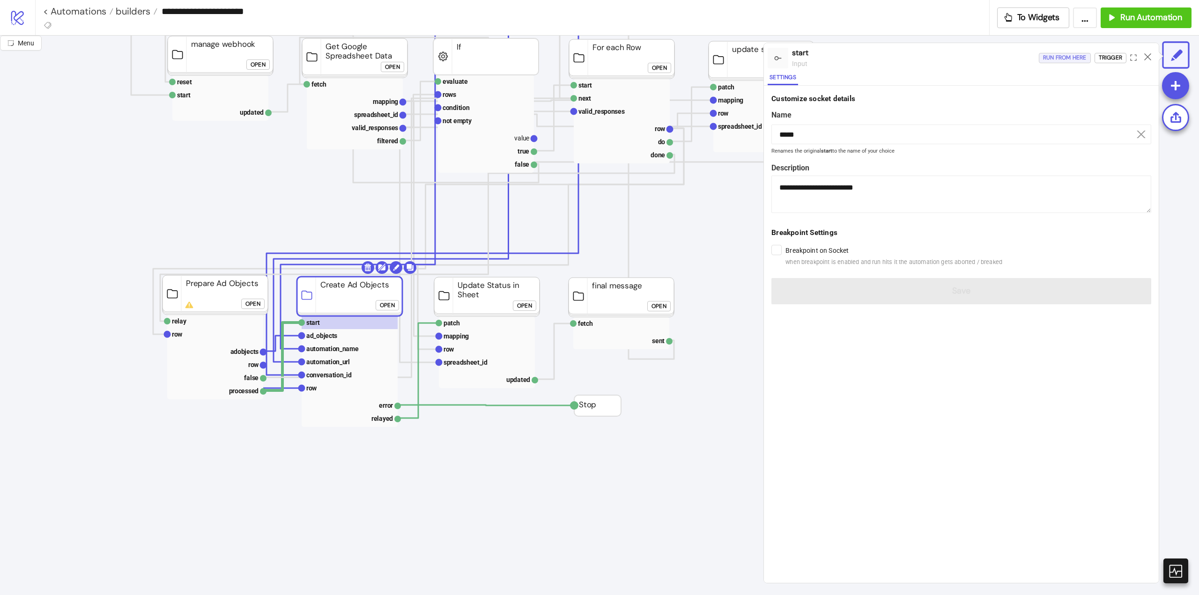
click at [1074, 56] on div "Run from here" at bounding box center [1065, 57] width 44 height 11
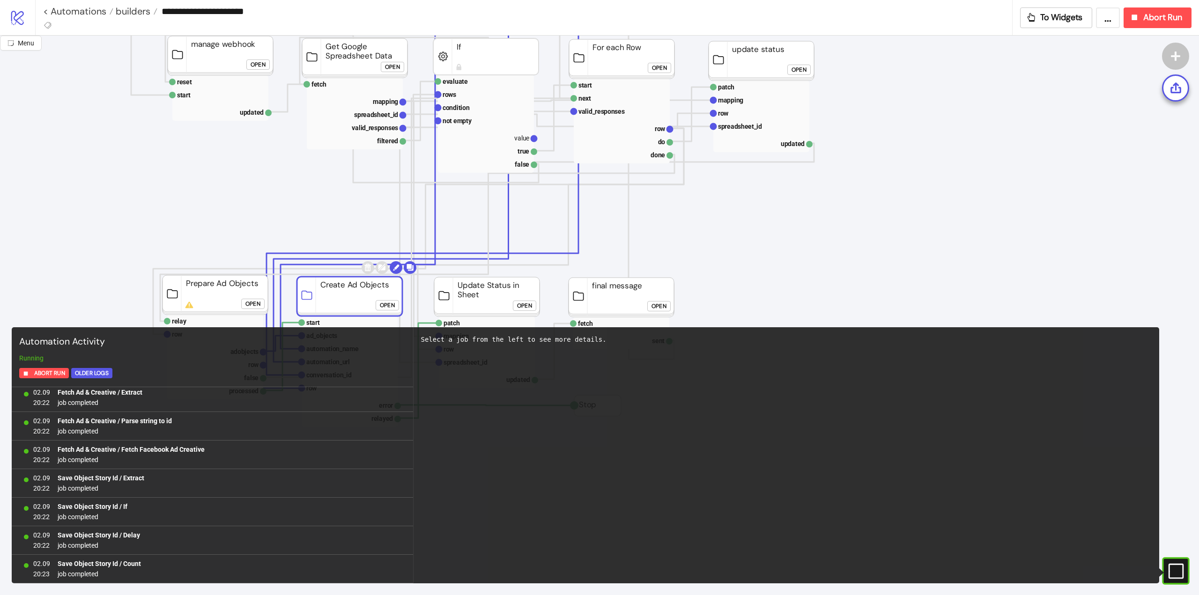
scroll to position [4547, 0]
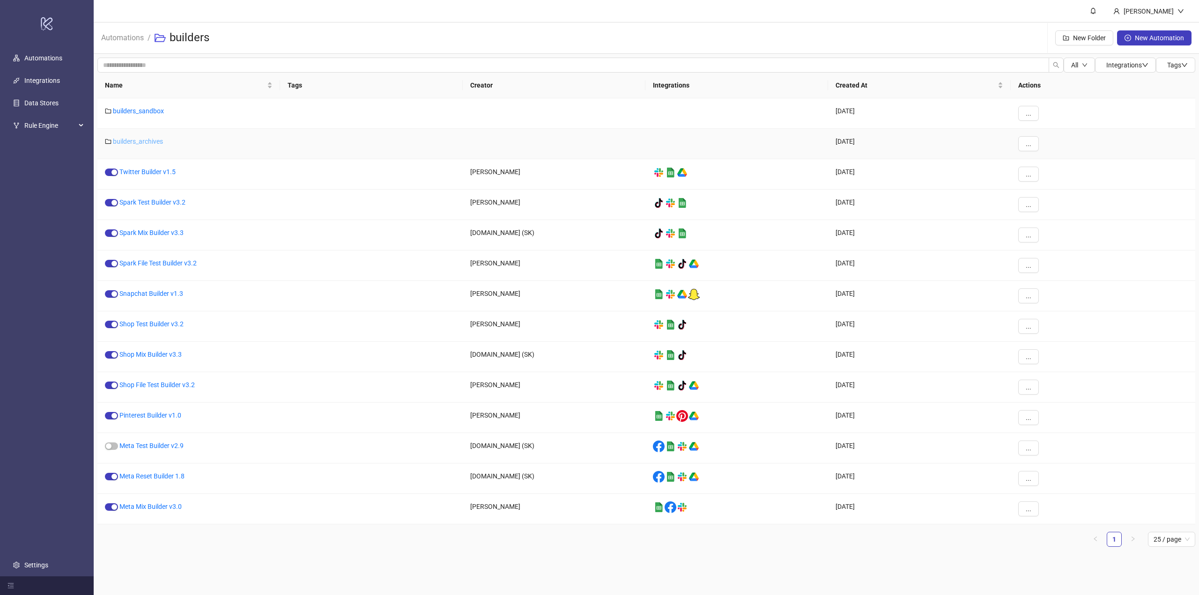
click at [147, 141] on link "builders_archives" at bounding box center [138, 141] width 50 height 7
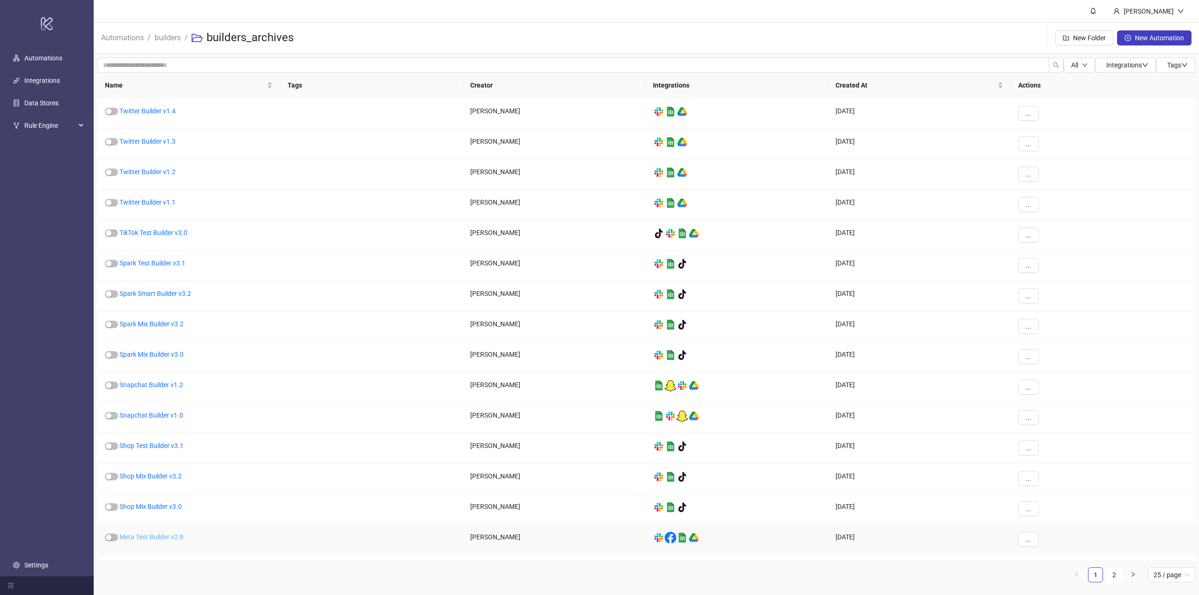
click at [172, 537] on link "Meta Test Builder v2.8" at bounding box center [151, 536] width 64 height 7
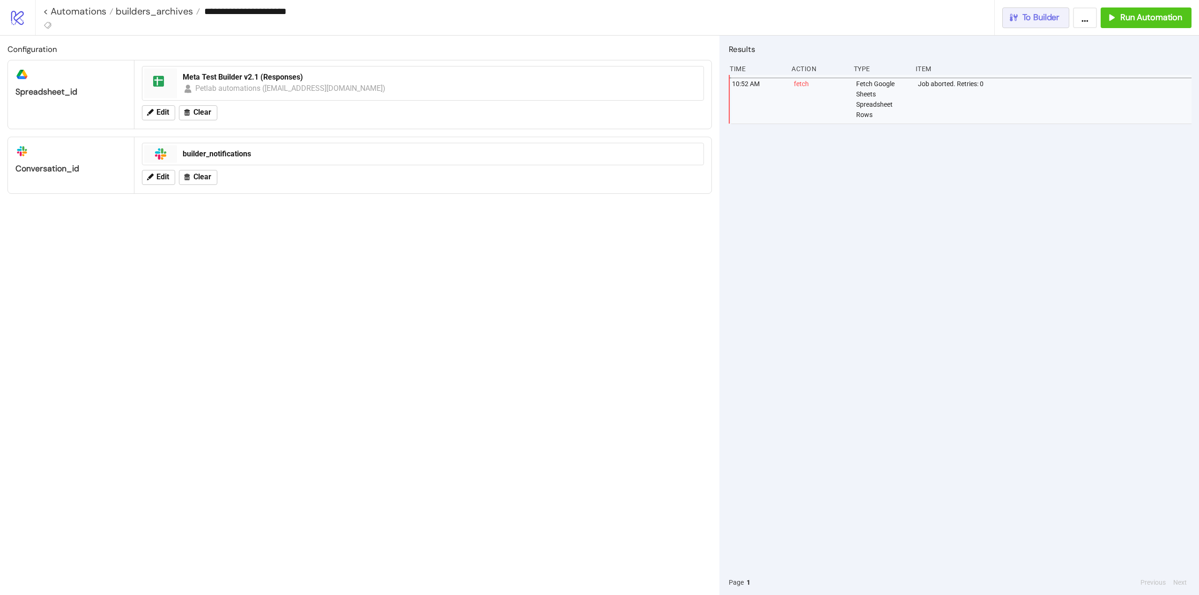
click at [1038, 20] on span "To Builder" at bounding box center [1040, 17] width 37 height 11
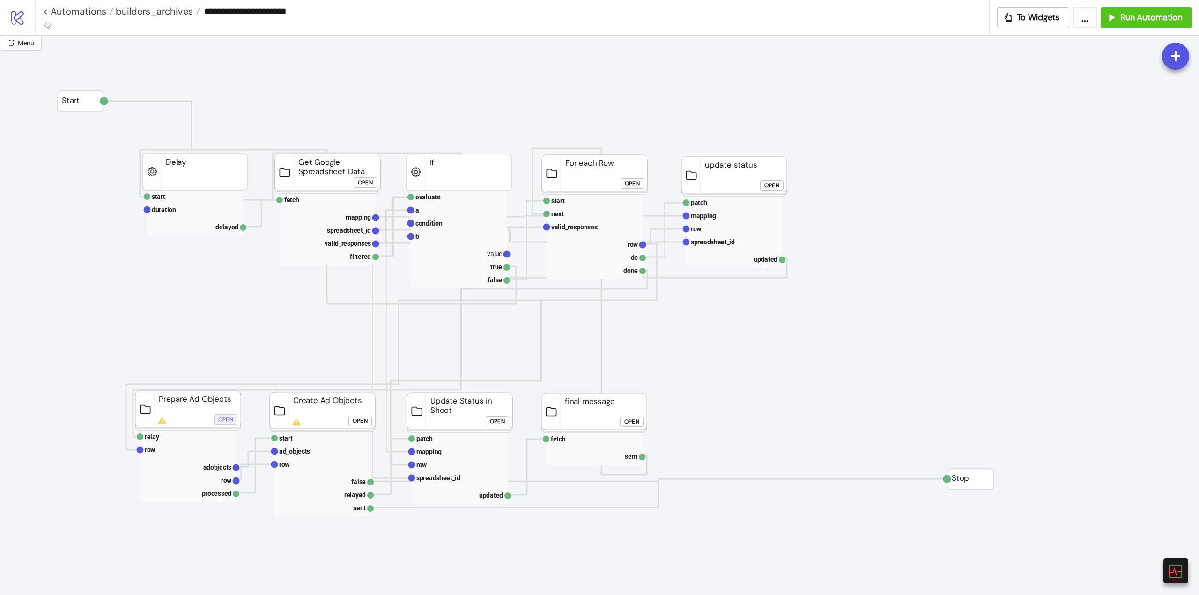
click at [224, 422] on div "Open" at bounding box center [225, 420] width 15 height 11
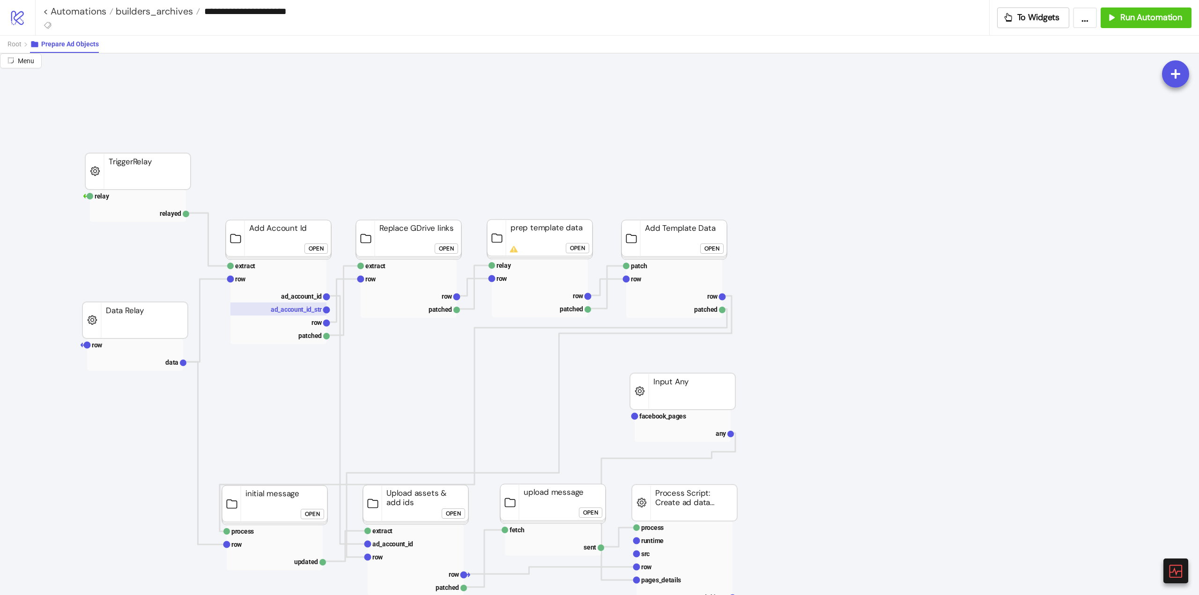
click at [311, 311] on text "ad_account_id_str" at bounding box center [296, 309] width 51 height 7
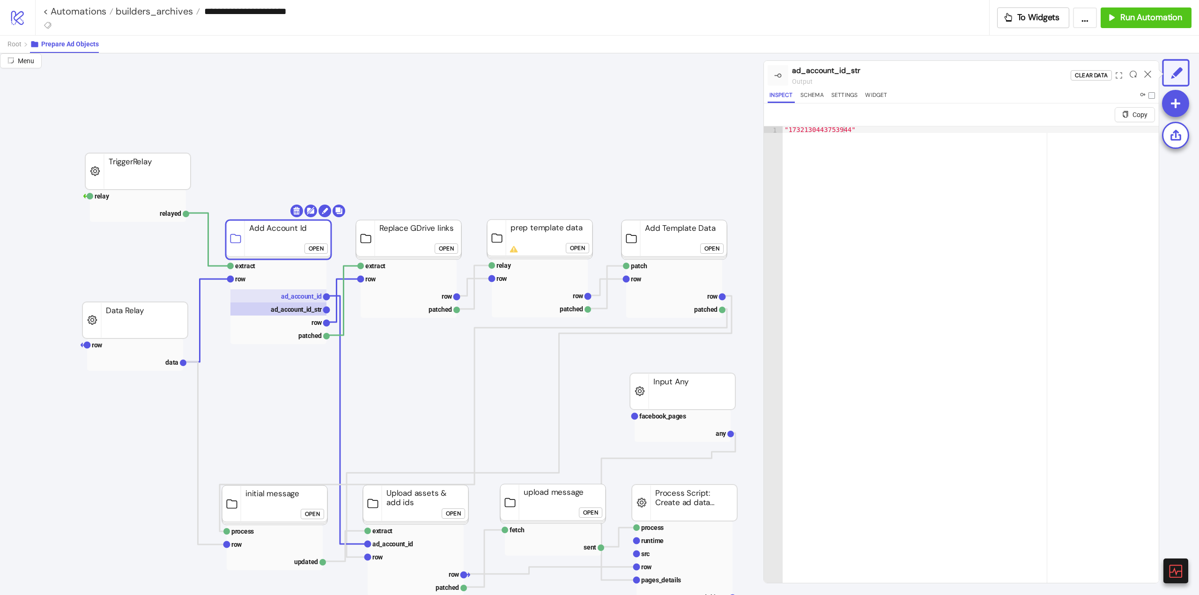
click at [306, 297] on text "ad_account_id" at bounding box center [301, 296] width 41 height 7
click at [298, 309] on text "ad_account_id_str" at bounding box center [296, 309] width 51 height 7
click at [302, 298] on text "ad_account_id" at bounding box center [301, 296] width 41 height 7
click div "Open"
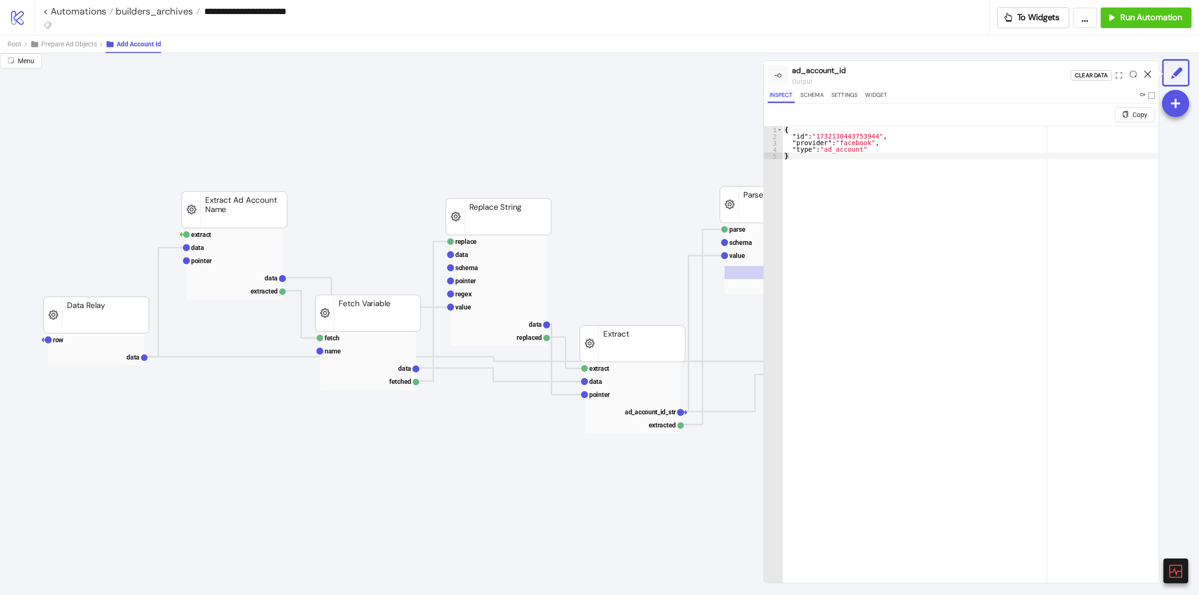
click at [1148, 74] on icon at bounding box center [1147, 74] width 7 height 7
